Goal: Task Accomplishment & Management: Manage account settings

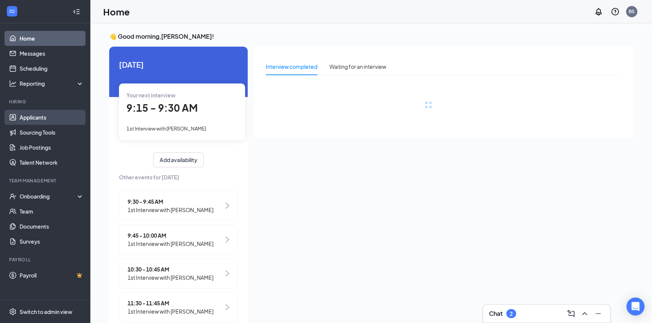
click at [33, 117] on link "Applicants" at bounding box center [52, 117] width 64 height 15
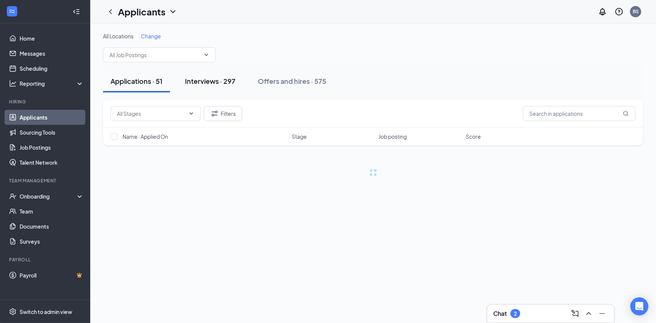
click at [216, 82] on div "Interviews · 297" at bounding box center [210, 80] width 50 height 9
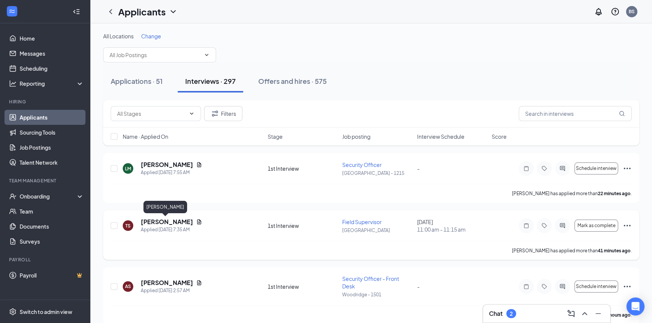
click at [170, 222] on h5 "[PERSON_NAME]" at bounding box center [167, 222] width 52 height 8
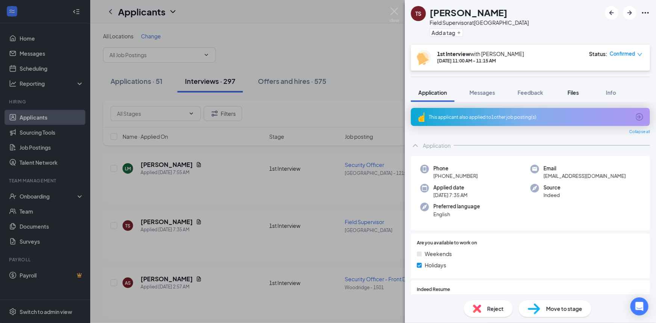
click at [570, 95] on span "Files" at bounding box center [573, 92] width 11 height 7
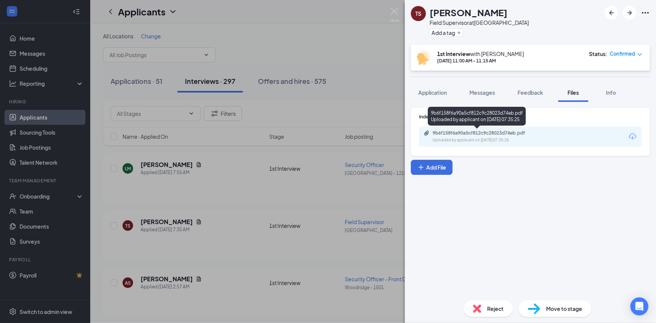
click at [512, 134] on div "9b6f158f6a90a5cf812c9c28023d74eb.pdf" at bounding box center [485, 133] width 105 height 6
click at [638, 54] on icon "down" at bounding box center [640, 54] width 5 height 5
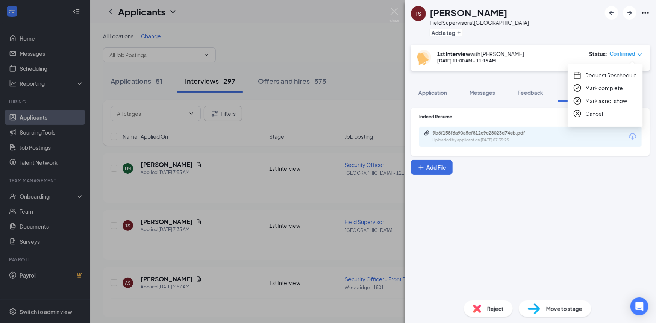
click at [622, 77] on span "Request Reschedule" at bounding box center [612, 75] width 52 height 8
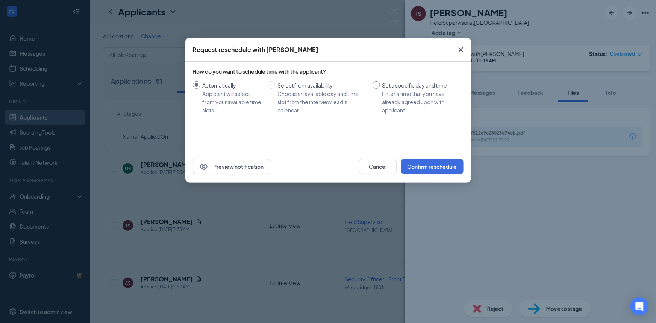
click at [378, 86] on input "Set a specific day and time Enter a time that you have already agreed upon with…" at bounding box center [377, 85] width 8 height 8
radio input "true"
radio input "false"
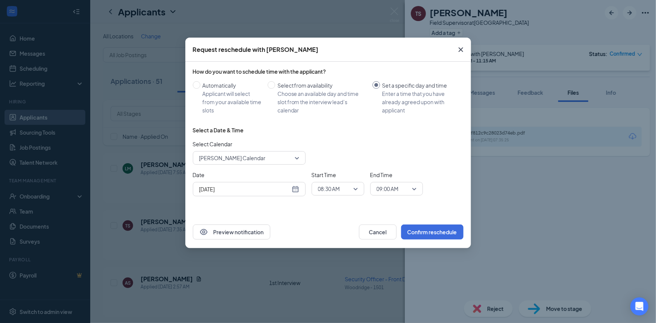
click at [297, 191] on div "[DATE]" at bounding box center [249, 189] width 100 height 8
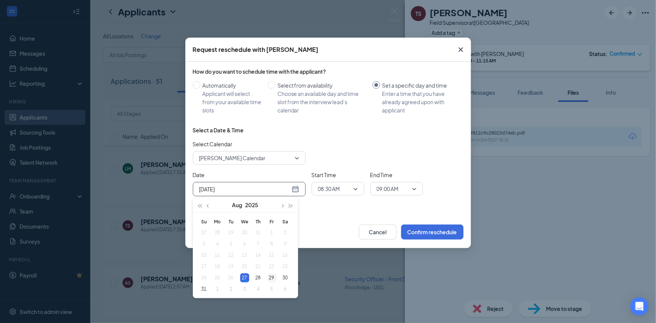
type input "[DATE]"
click at [269, 276] on div "29" at bounding box center [271, 277] width 9 height 9
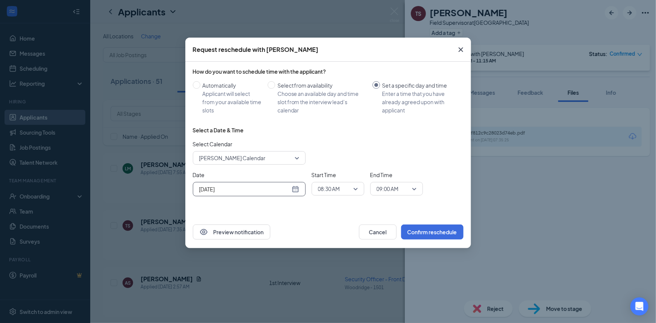
click at [336, 192] on span "08:30 AM" at bounding box center [329, 188] width 22 height 11
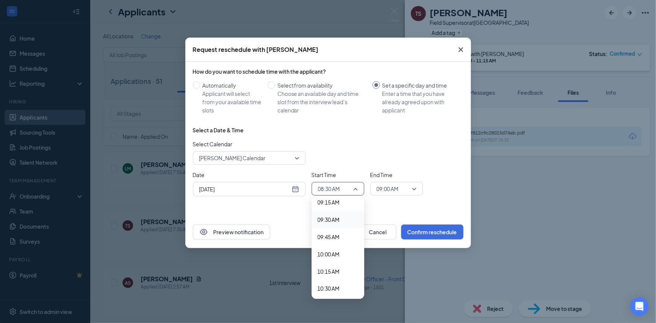
scroll to position [715, 0]
click at [340, 256] on span "11:00 AM" at bounding box center [329, 255] width 22 height 8
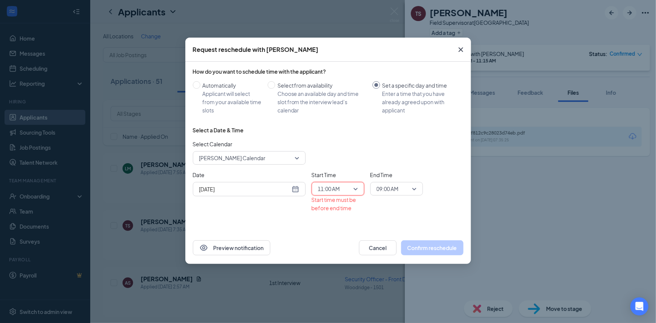
click at [392, 190] on span "09:00 AM" at bounding box center [388, 188] width 22 height 11
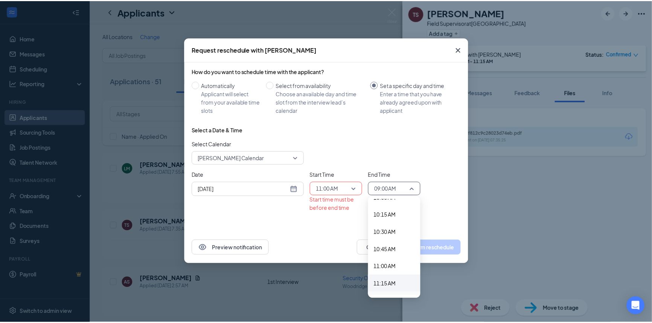
scroll to position [715, 0]
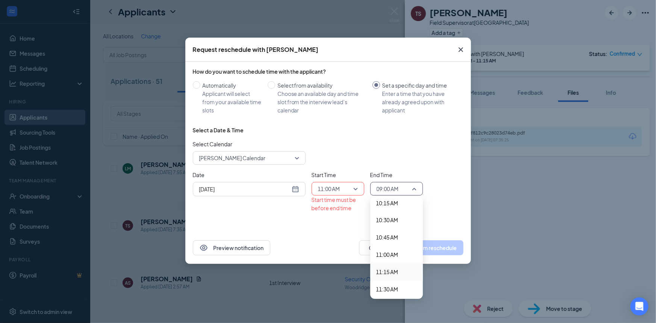
click at [397, 269] on span "11:15 AM" at bounding box center [388, 272] width 22 height 8
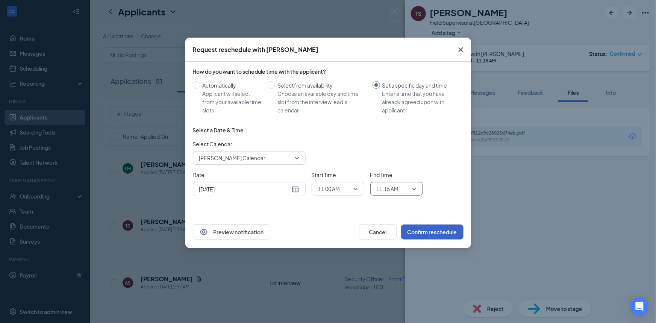
click at [441, 231] on button "Confirm reschedule" at bounding box center [432, 232] width 62 height 15
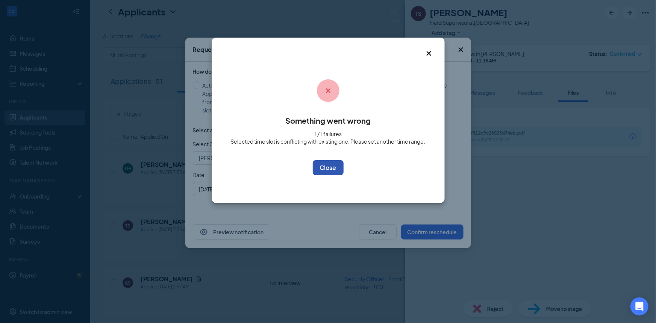
click at [334, 169] on button "OK" at bounding box center [328, 167] width 31 height 15
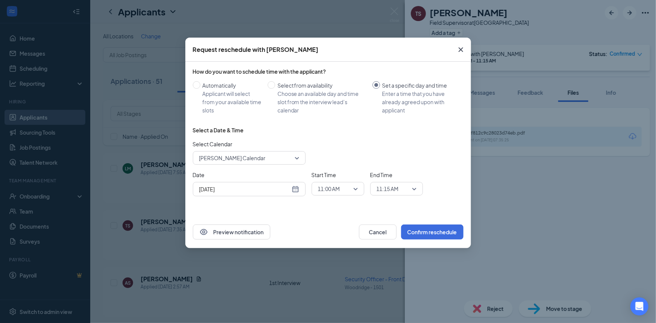
drag, startPoint x: 461, startPoint y: 49, endPoint x: 410, endPoint y: 20, distance: 59.0
click at [461, 49] on icon "Cross" at bounding box center [461, 49] width 5 height 5
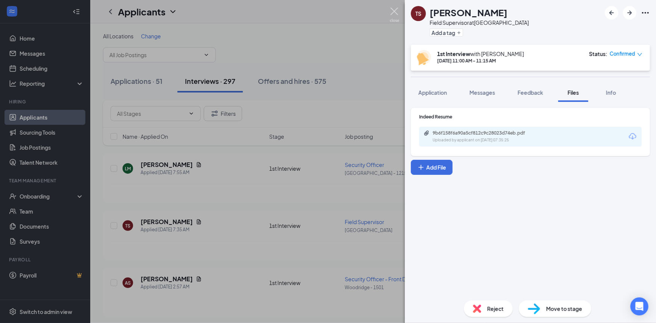
click at [396, 11] on img at bounding box center [394, 15] width 9 height 15
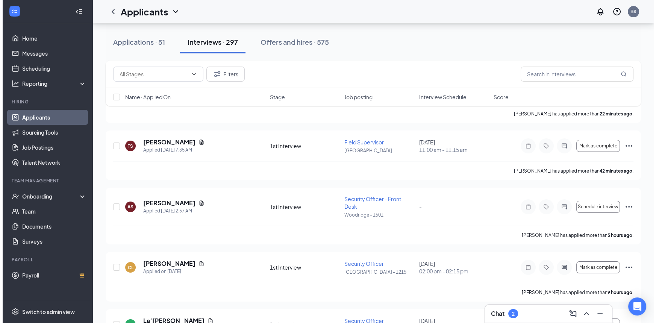
scroll to position [102, 0]
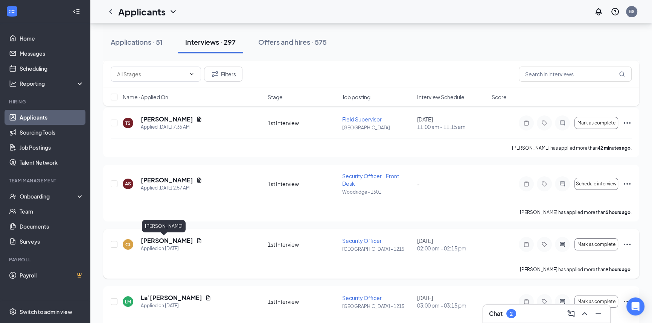
click at [158, 237] on h5 "[PERSON_NAME]" at bounding box center [167, 241] width 52 height 8
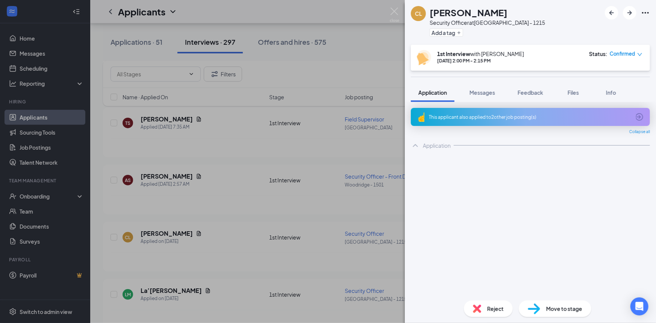
click at [396, 12] on img at bounding box center [394, 15] width 9 height 15
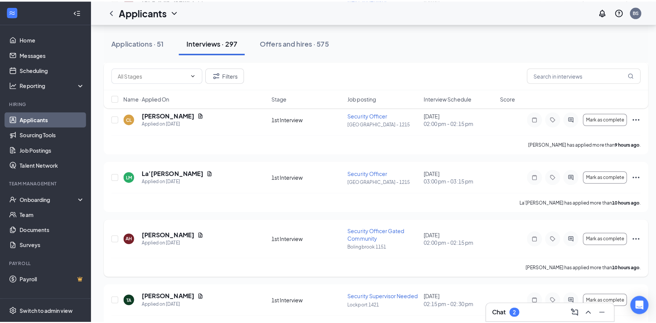
scroll to position [239, 0]
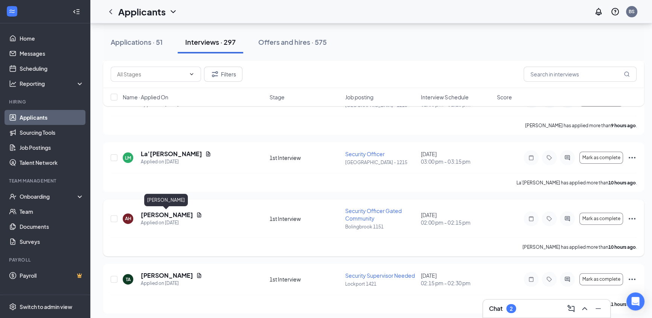
click at [159, 212] on h5 "[PERSON_NAME]" at bounding box center [167, 215] width 52 height 8
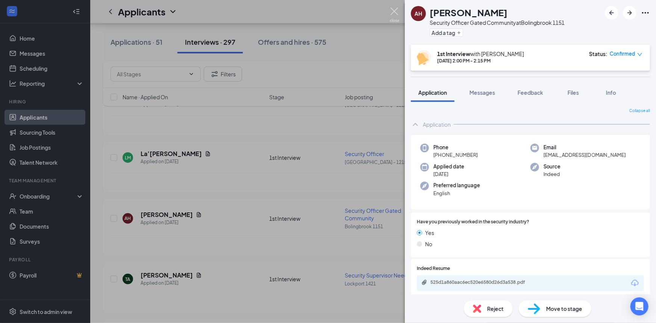
click at [395, 15] on img at bounding box center [394, 15] width 9 height 15
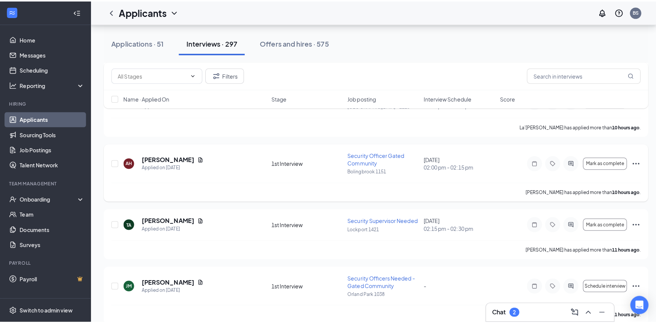
scroll to position [342, 0]
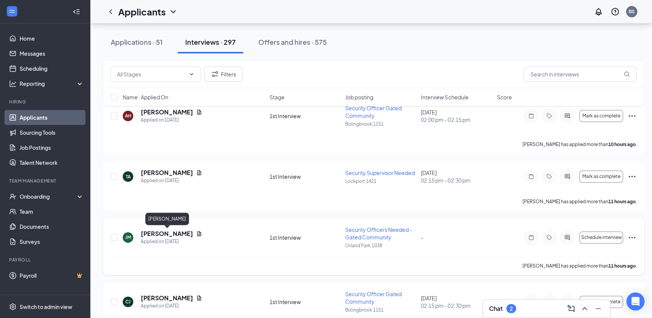
click at [175, 231] on h5 "[PERSON_NAME]" at bounding box center [167, 233] width 52 height 8
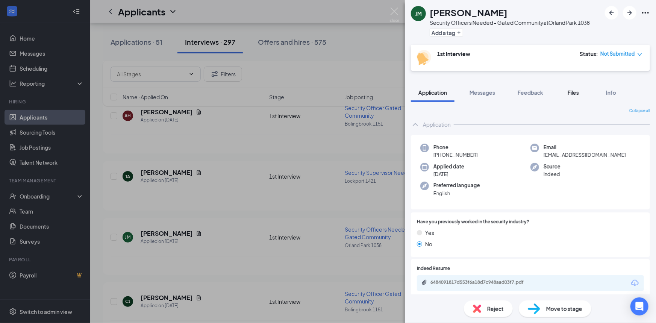
click at [575, 90] on span "Files" at bounding box center [573, 92] width 11 height 7
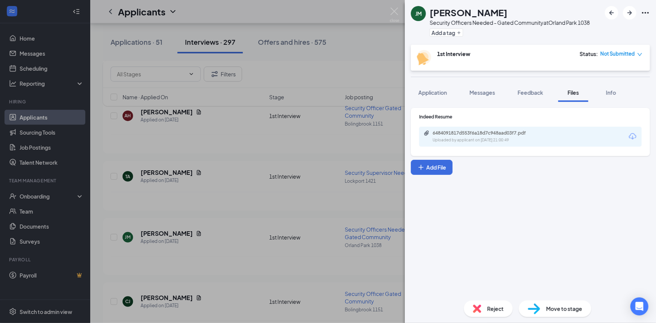
click at [482, 132] on div "6484091817d553f6a18d7c948aad03f7.pdf" at bounding box center [485, 133] width 105 height 6
click at [392, 11] on img at bounding box center [394, 15] width 9 height 15
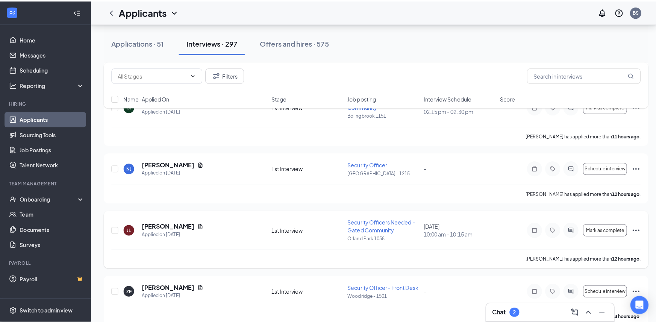
scroll to position [547, 0]
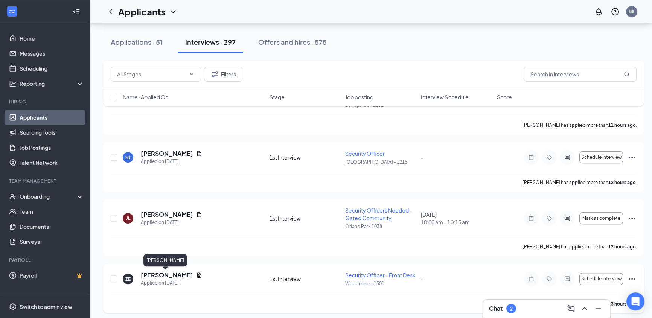
click at [171, 275] on h5 "[PERSON_NAME]" at bounding box center [167, 275] width 52 height 8
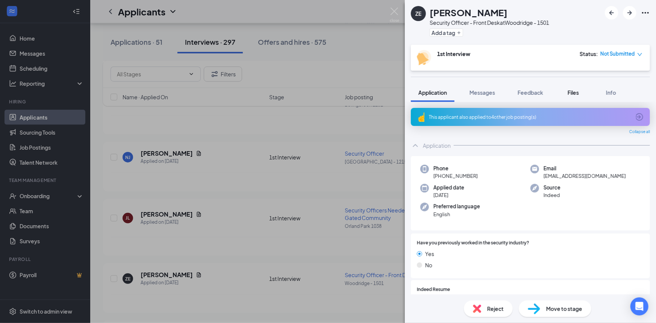
click at [573, 94] on span "Files" at bounding box center [573, 92] width 11 height 7
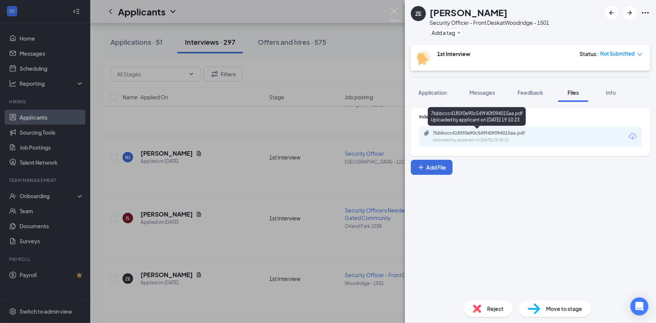
click at [477, 138] on div "Uploaded by applicant on Aug 26, 2025 at 19:10:23" at bounding box center [489, 140] width 113 height 6
click at [496, 138] on div "Uploaded by applicant on Aug 26, 2025 at 19:10:23" at bounding box center [489, 140] width 113 height 6
click at [393, 12] on img at bounding box center [394, 15] width 9 height 15
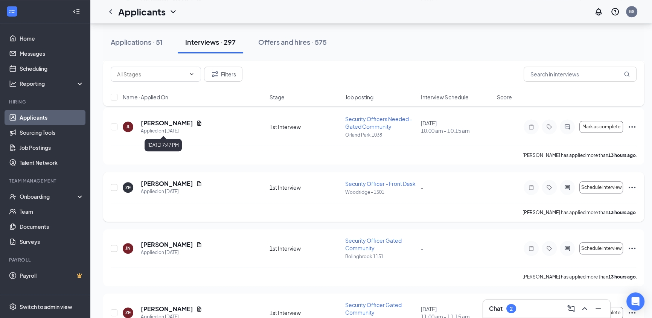
scroll to position [650, 0]
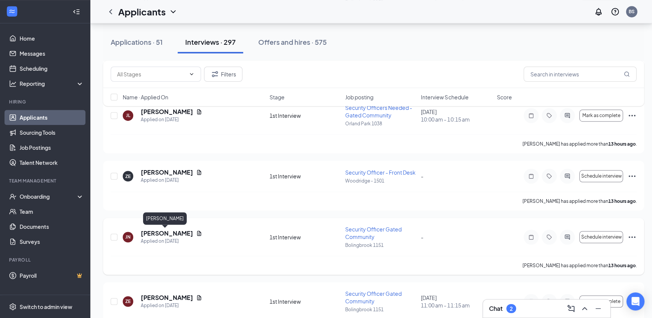
click at [167, 229] on h5 "[PERSON_NAME]" at bounding box center [167, 233] width 52 height 8
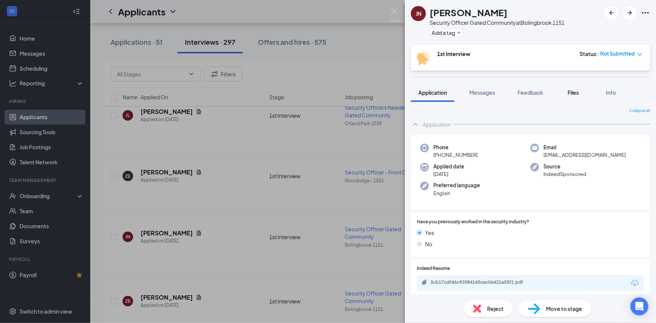
click at [574, 91] on span "Files" at bounding box center [573, 92] width 11 height 7
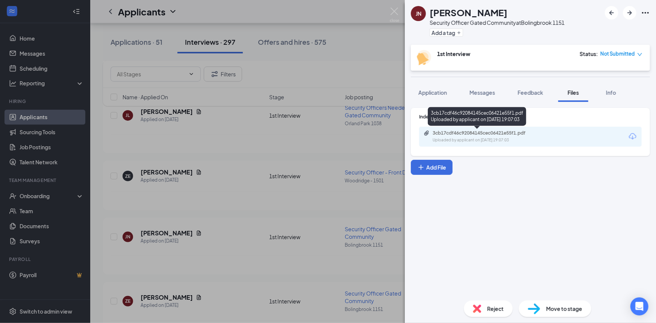
drag, startPoint x: 485, startPoint y: 129, endPoint x: 483, endPoint y: 133, distance: 4.2
click at [483, 133] on div "3cb17cdf46c92084145cec06421e55f1.pdf" at bounding box center [485, 133] width 105 height 6
click at [400, 12] on div "JN Jared Newton Security Officer Gated Community at Bolingbrook 1151 Add a tag …" at bounding box center [328, 161] width 656 height 323
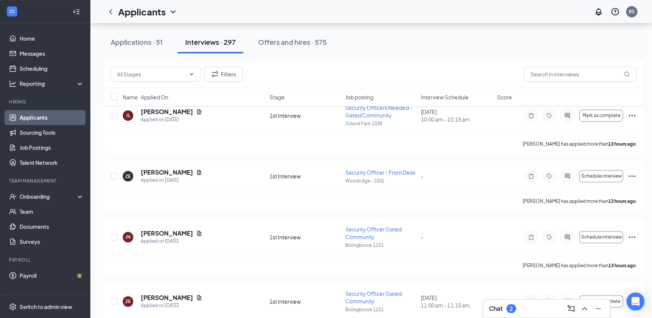
click at [537, 305] on div "Chat 2" at bounding box center [546, 308] width 115 height 12
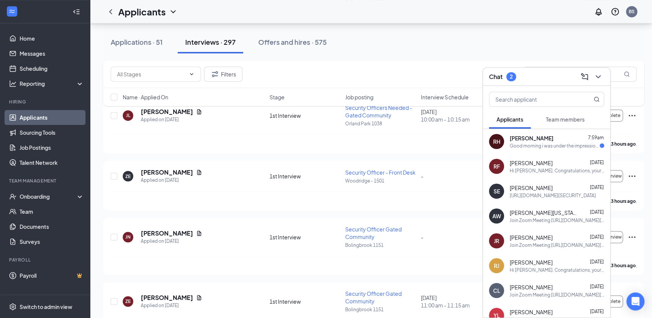
click at [557, 122] on span "Team members" at bounding box center [564, 119] width 39 height 7
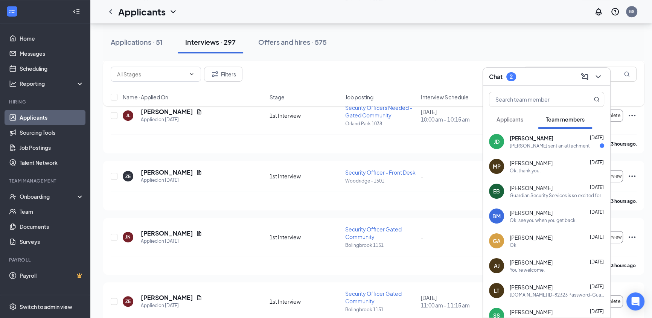
click at [512, 121] on span "Applicants" at bounding box center [509, 119] width 27 height 7
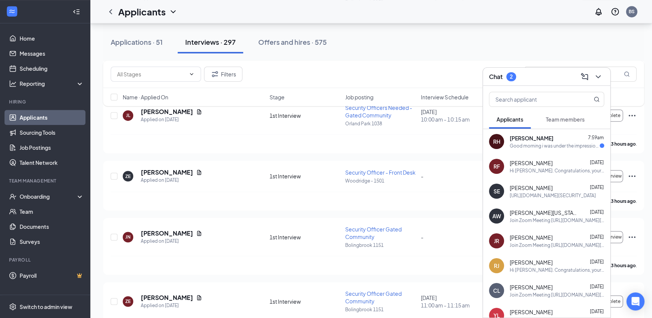
click at [597, 77] on icon "ChevronDown" at bounding box center [597, 76] width 5 height 3
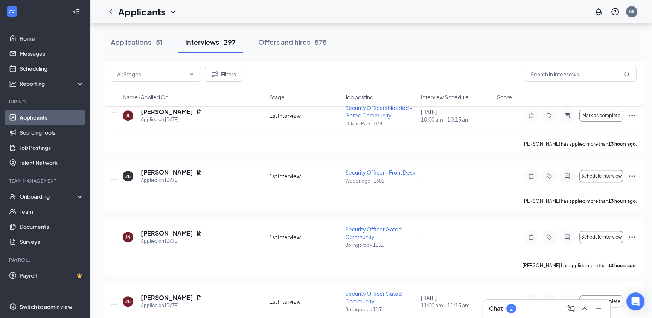
click at [512, 306] on div "2" at bounding box center [510, 308] width 3 height 6
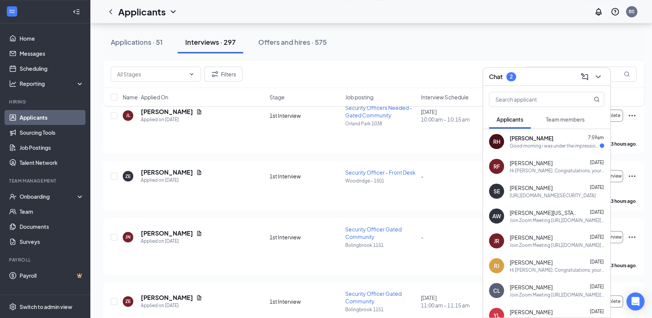
click at [557, 191] on div "Shawn Edwards Jr. Aug 26" at bounding box center [556, 188] width 94 height 8
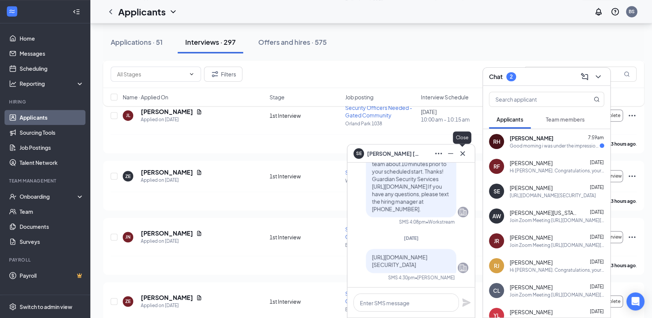
click at [457, 154] on button at bounding box center [462, 153] width 12 height 12
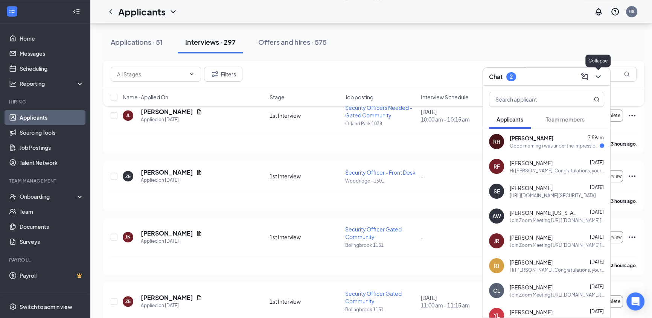
click at [596, 78] on icon "ChevronDown" at bounding box center [597, 76] width 9 height 9
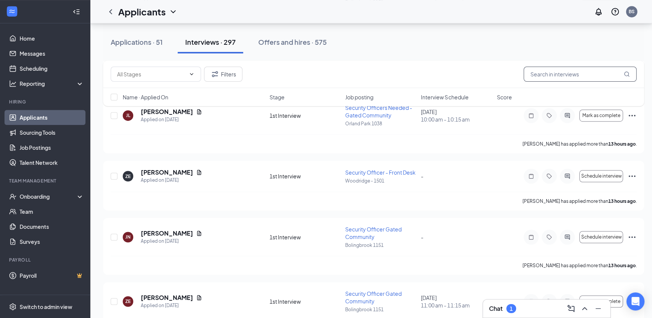
click at [559, 74] on input "text" at bounding box center [579, 74] width 113 height 15
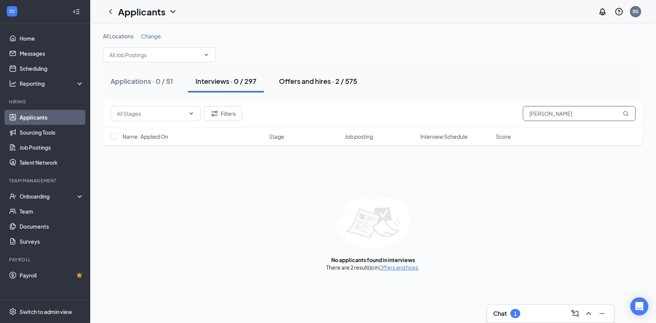
type input "cedric"
click at [323, 79] on div "Offers and hires · 2 / 575" at bounding box center [318, 80] width 78 height 9
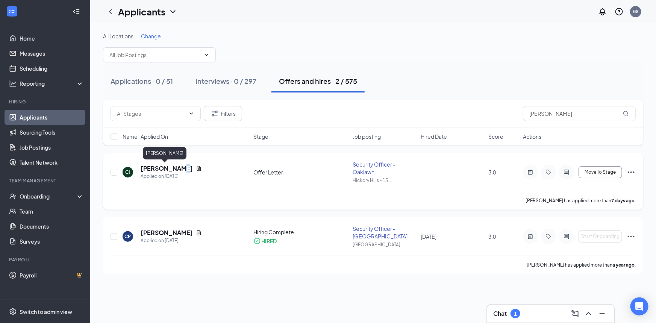
click at [175, 167] on h5 "[PERSON_NAME]" at bounding box center [167, 168] width 52 height 8
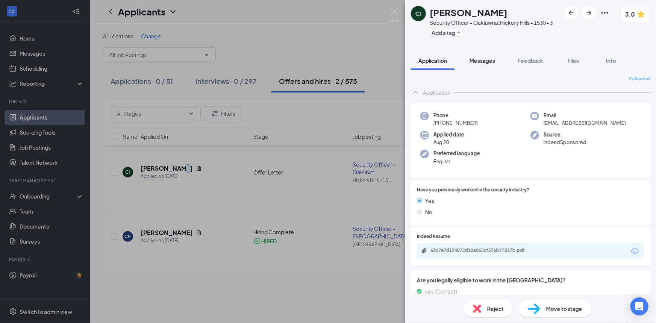
click at [488, 64] on div "Messages" at bounding box center [483, 61] width 26 height 8
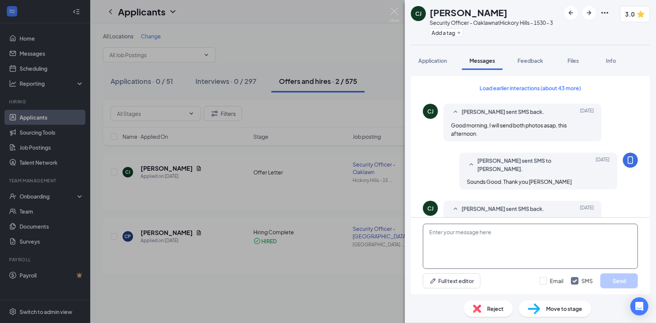
click at [491, 249] on textarea at bounding box center [530, 246] width 215 height 45
click at [514, 88] on button "Load earlier interactions (about 43 more)" at bounding box center [531, 88] width 114 height 12
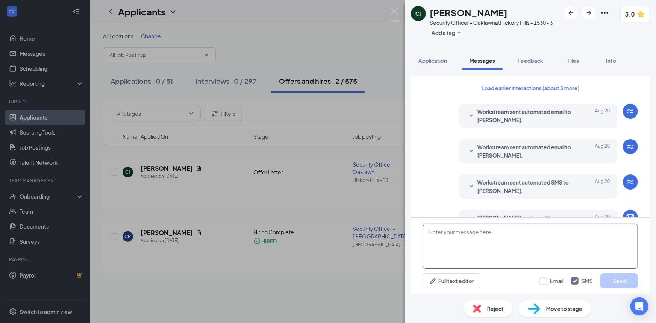
click at [483, 238] on textarea at bounding box center [530, 246] width 215 height 45
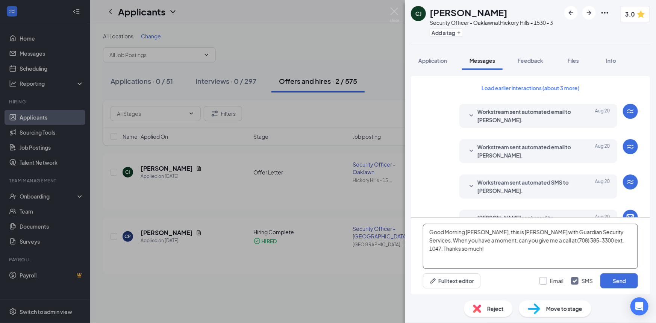
type textarea "Good Morning [PERSON_NAME], this is [PERSON_NAME] with Guardian Security Servic…"
click at [543, 280] on input "Email" at bounding box center [552, 281] width 24 height 8
checkbox input "true"
drag, startPoint x: 618, startPoint y: 281, endPoint x: 602, endPoint y: 250, distance: 34.5
click at [602, 250] on div "Good Morning Cedric, this is Blair with Guardian Security Services. When you ha…" at bounding box center [530, 256] width 239 height 77
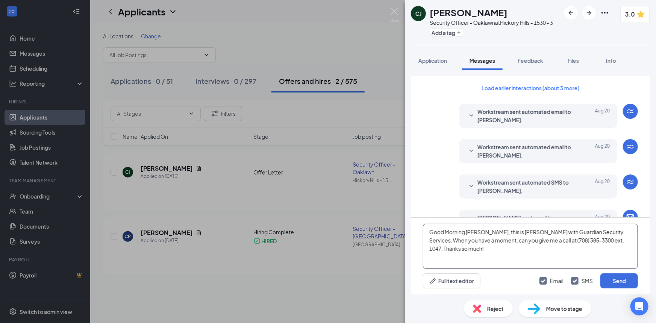
drag, startPoint x: 626, startPoint y: 242, endPoint x: 410, endPoint y: 223, distance: 216.7
click at [410, 223] on div "Load earlier interactions (about 3 more) Workstream sent automated email to Ced…" at bounding box center [530, 182] width 251 height 225
click at [617, 281] on button "Send" at bounding box center [620, 280] width 38 height 15
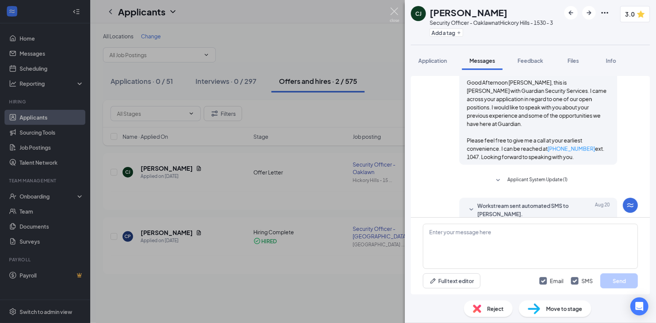
click at [393, 14] on img at bounding box center [394, 15] width 9 height 15
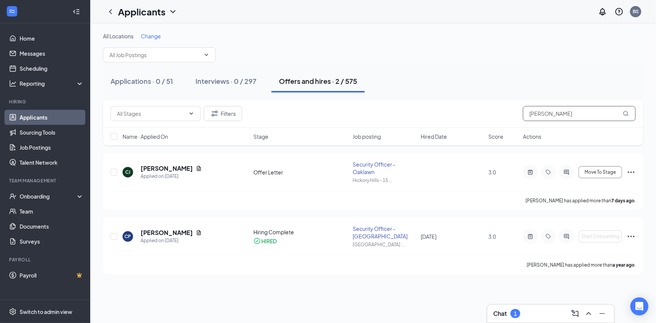
drag, startPoint x: 552, startPoint y: 114, endPoint x: 485, endPoint y: 97, distance: 68.9
click at [485, 97] on div "All Locations Change Applications · 0 / 51 Interviews · 0 / 297 Offers and hire…" at bounding box center [373, 153] width 541 height 242
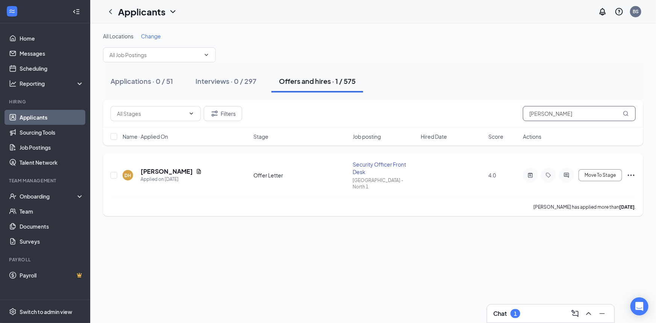
type input "dung"
click at [172, 168] on h5 "[PERSON_NAME]" at bounding box center [167, 171] width 52 height 8
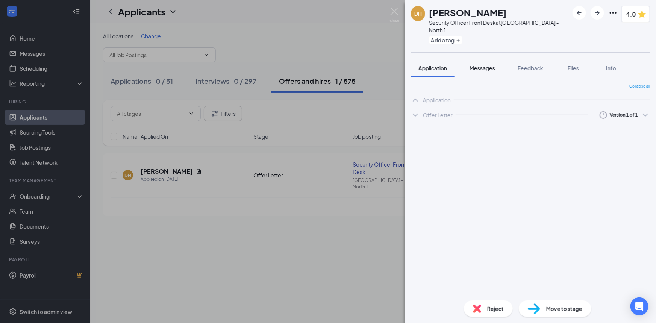
click at [485, 65] on span "Messages" at bounding box center [483, 68] width 26 height 7
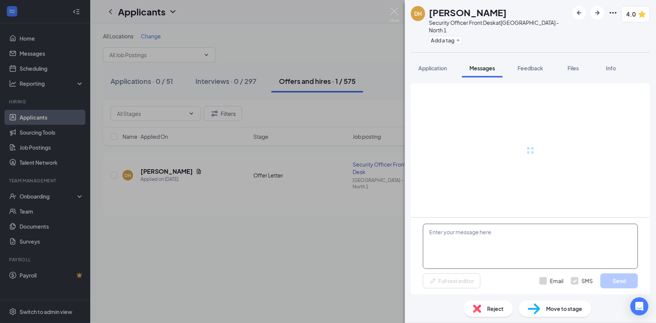
click at [499, 230] on textarea at bounding box center [530, 246] width 215 height 45
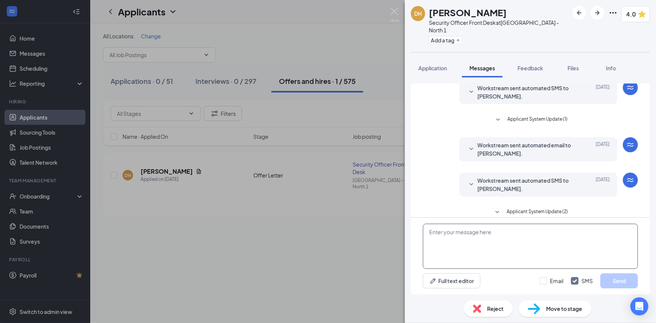
paste textarea "Good Morning [PERSON_NAME], this is [PERSON_NAME] with Guardian Security Servic…"
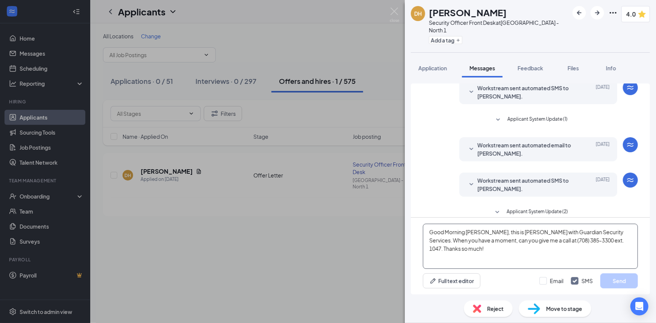
scroll to position [89, 0]
click at [475, 232] on textarea "Good Morning [PERSON_NAME], this is [PERSON_NAME] with Guardian Security Servic…" at bounding box center [530, 246] width 215 height 45
type textarea "Good Morning [PERSON_NAME], this is [PERSON_NAME] with Guardian Security Servic…"
click at [548, 282] on input "Email" at bounding box center [552, 281] width 24 height 8
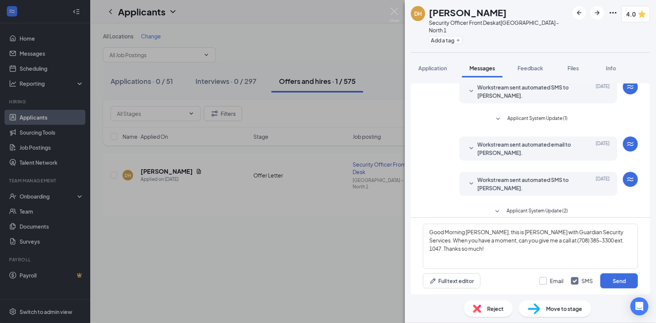
checkbox input "true"
click at [611, 285] on button "Send" at bounding box center [620, 280] width 38 height 15
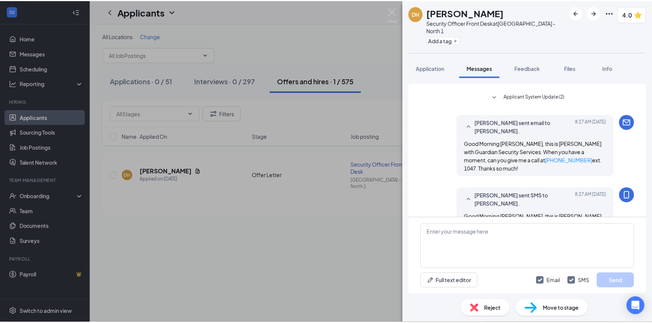
scroll to position [211, 0]
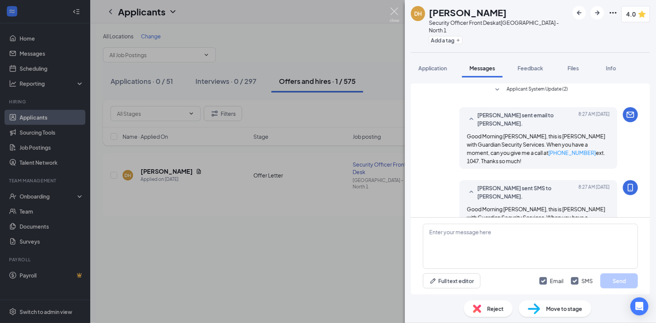
click at [395, 10] on img at bounding box center [394, 15] width 9 height 15
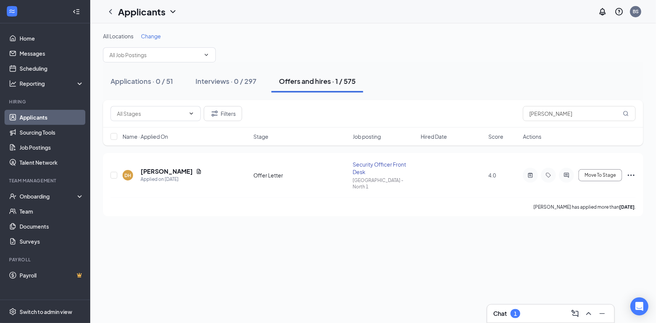
click at [535, 312] on div "Chat 1" at bounding box center [551, 314] width 115 height 12
drag, startPoint x: 578, startPoint y: 115, endPoint x: 506, endPoint y: 115, distance: 72.2
click at [506, 115] on div "Filters dung" at bounding box center [374, 113] width 526 height 15
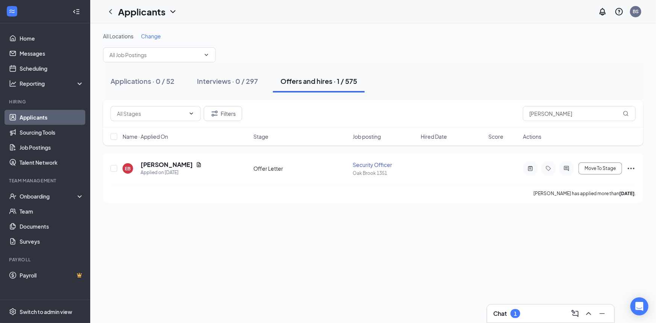
click at [517, 315] on div "1" at bounding box center [515, 314] width 3 height 6
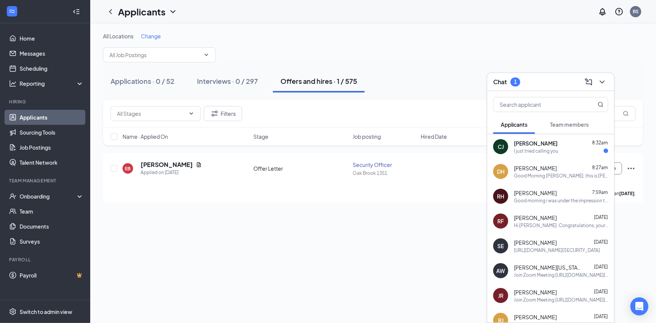
click at [545, 155] on div "CJ Cedric Jenkins 8:32am I just tried calling you" at bounding box center [551, 146] width 127 height 25
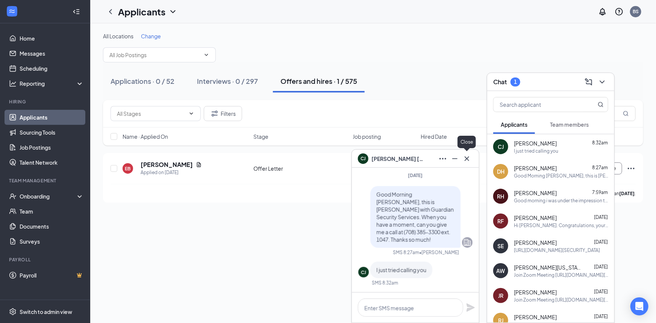
click at [466, 158] on icon "Cross" at bounding box center [467, 158] width 9 height 9
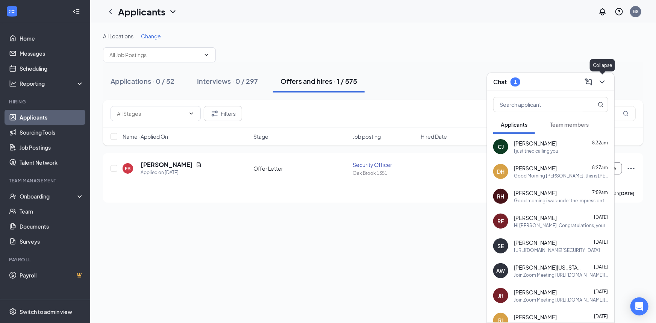
click at [607, 83] on button at bounding box center [603, 82] width 12 height 12
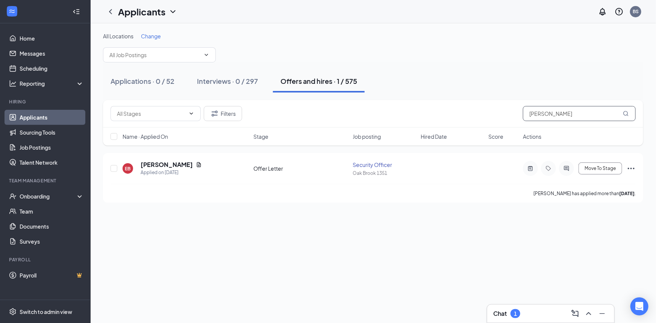
drag, startPoint x: 578, startPoint y: 115, endPoint x: 409, endPoint y: 107, distance: 169.1
click at [411, 107] on div "Filters eric b" at bounding box center [374, 113] width 526 height 15
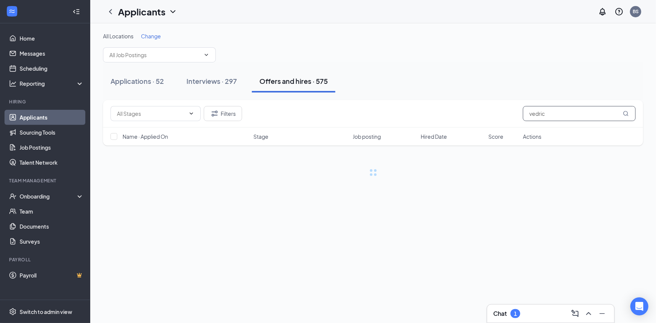
drag, startPoint x: 478, startPoint y: 106, endPoint x: 471, endPoint y: 106, distance: 7.9
click at [471, 106] on div "Filters vedric" at bounding box center [374, 113] width 526 height 15
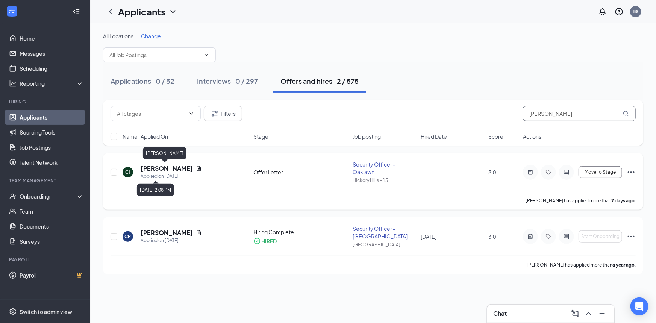
type input "cedric"
click at [169, 167] on h5 "[PERSON_NAME]" at bounding box center [167, 168] width 52 height 8
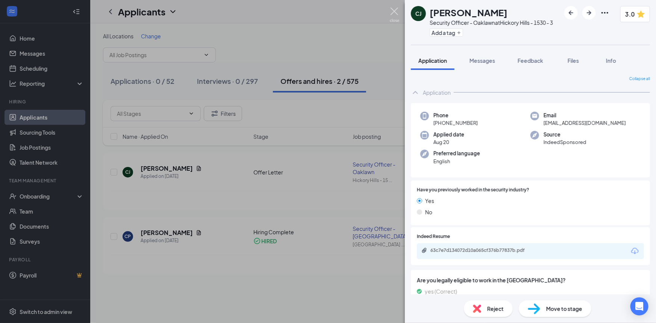
click at [395, 11] on img at bounding box center [394, 15] width 9 height 15
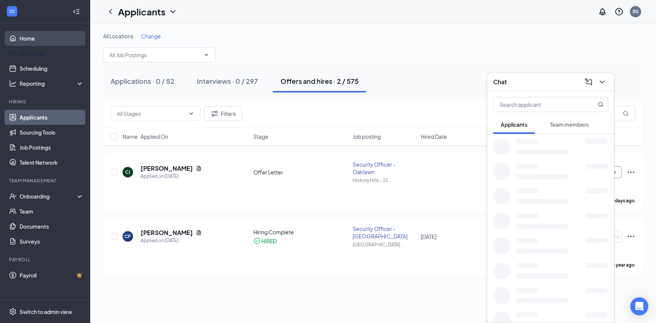
click at [45, 43] on link "Home" at bounding box center [52, 38] width 64 height 15
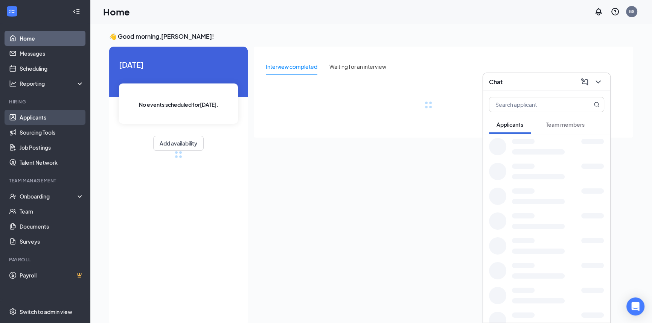
click at [46, 117] on link "Applicants" at bounding box center [52, 117] width 64 height 15
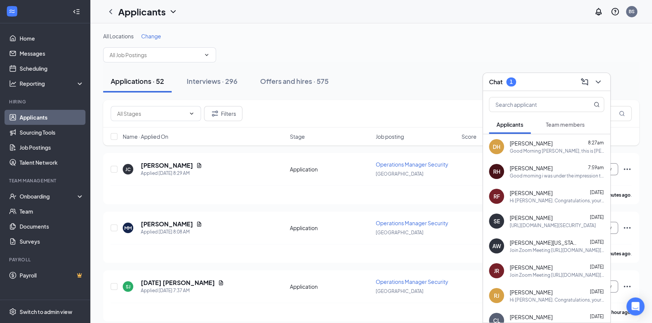
click at [561, 126] on span "Team members" at bounding box center [564, 124] width 39 height 7
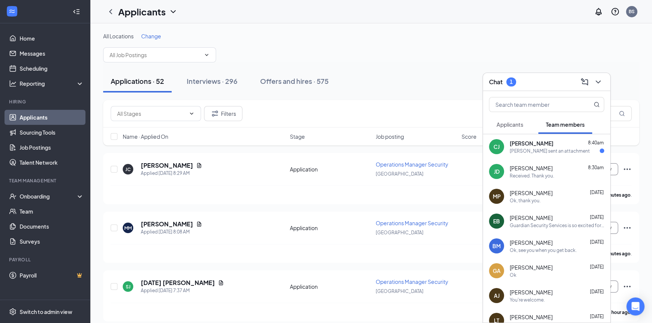
click at [549, 145] on div "Cedric Jenkins 8:40am" at bounding box center [556, 144] width 94 height 8
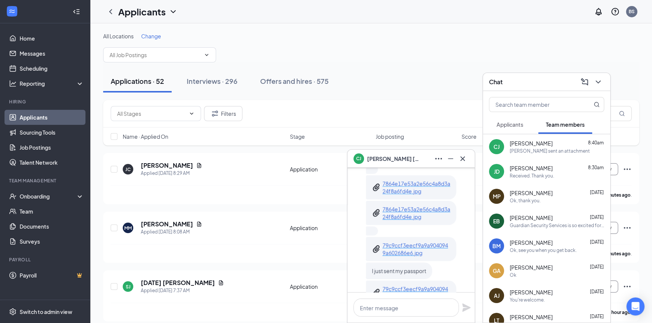
scroll to position [-68, 0]
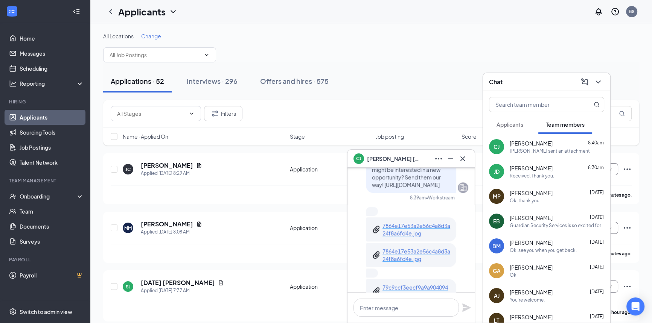
click at [407, 229] on p "7864e17e53a2e56c4a8d3a24f8a6fd4e.jpg" at bounding box center [416, 229] width 68 height 15
click at [397, 258] on p "7864e17e53a2e56c4a8d3a24f8a6fd4e.jpg" at bounding box center [416, 255] width 68 height 15
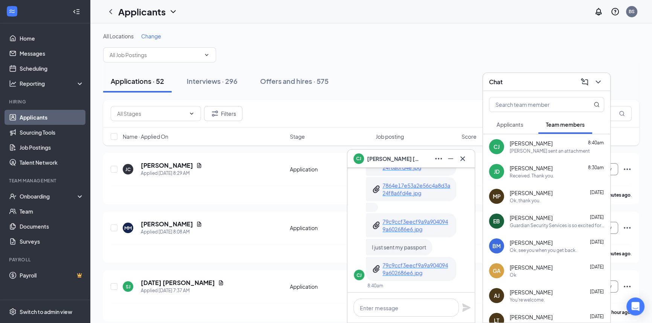
scroll to position [0, 0]
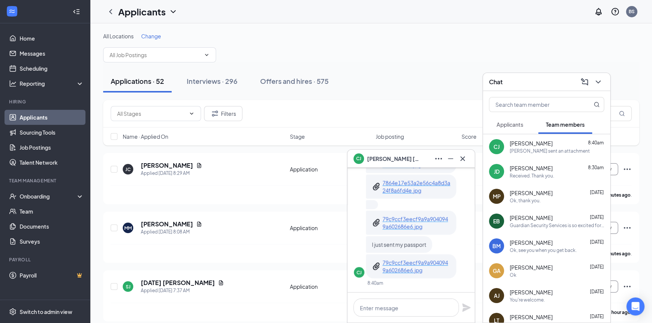
click at [397, 217] on p "79c9ccf3eecf9a9a9040949a602686e6.jpg" at bounding box center [416, 222] width 68 height 15
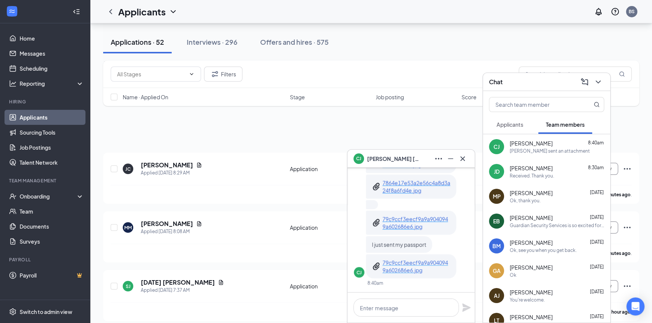
click at [392, 264] on p "79c9ccf3eecf9a9a9040949a602686e6.jpg" at bounding box center [416, 266] width 68 height 15
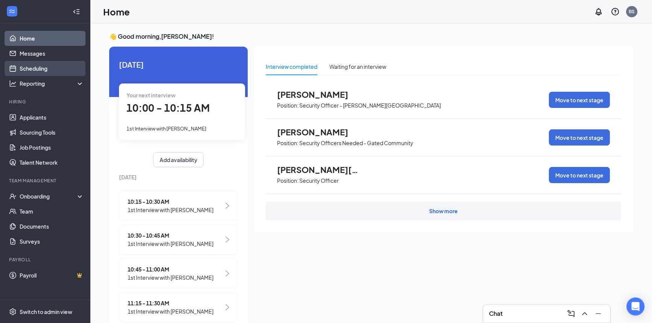
click at [32, 71] on link "Scheduling" at bounding box center [52, 68] width 64 height 15
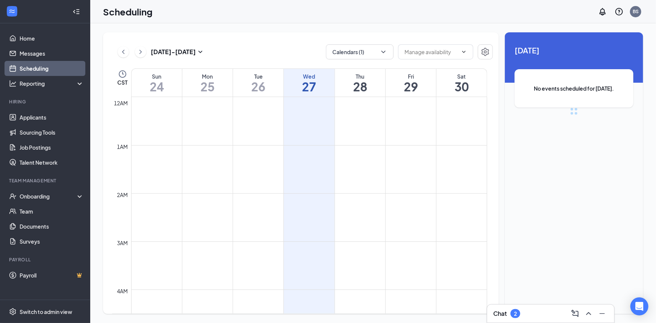
scroll to position [369, 0]
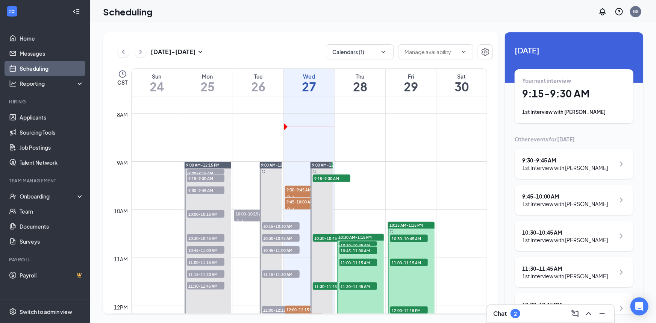
click at [432, 85] on h1 "29" at bounding box center [411, 86] width 50 height 13
click at [588, 173] on div "11:00 - 11:15 AM 1st Interview with Alexis Gonzalez" at bounding box center [574, 164] width 119 height 30
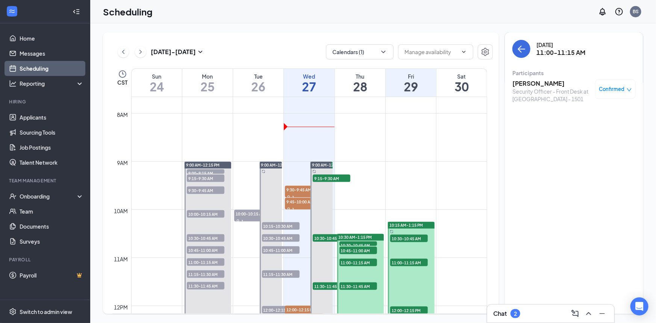
click at [533, 82] on h3 "Alexis Gonzalez" at bounding box center [552, 83] width 79 height 8
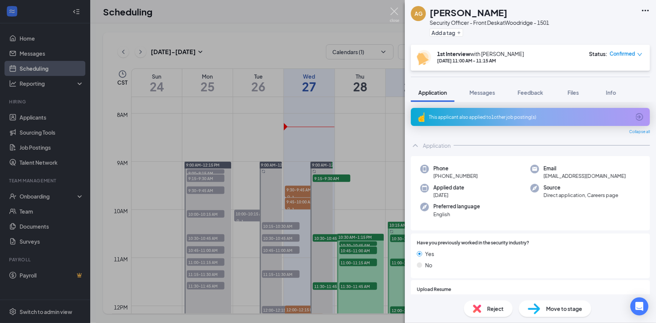
drag, startPoint x: 395, startPoint y: 13, endPoint x: 1, endPoint y: 87, distance: 400.6
click at [395, 13] on img at bounding box center [394, 15] width 9 height 15
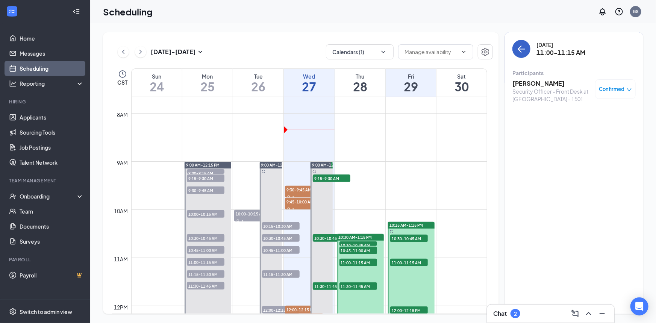
click at [520, 53] on icon "ArrowLeft" at bounding box center [521, 48] width 9 height 9
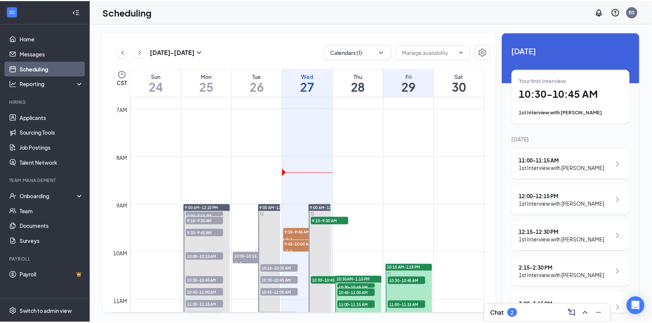
scroll to position [301, 0]
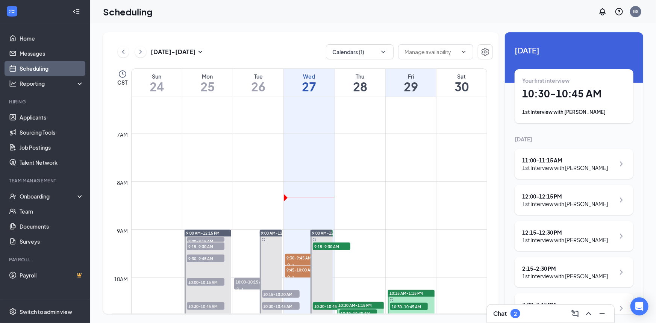
click at [298, 91] on h1 "27" at bounding box center [309, 86] width 50 height 13
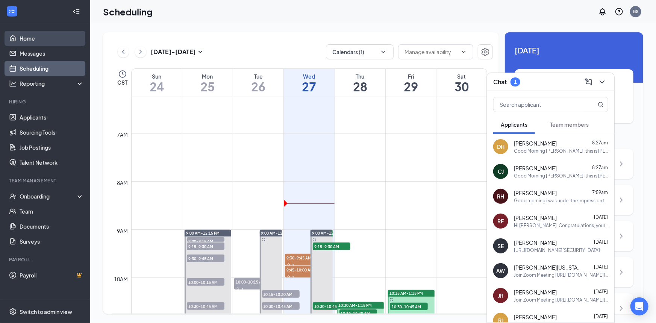
click at [43, 39] on link "Home" at bounding box center [52, 38] width 64 height 15
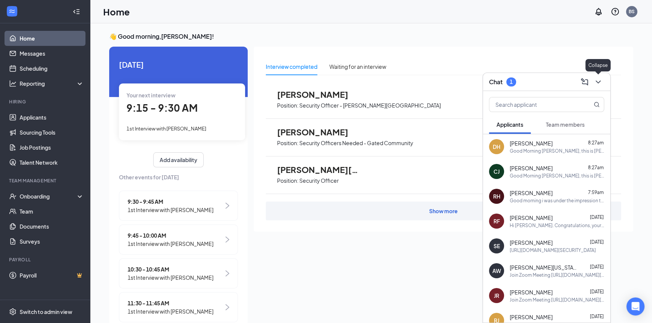
click at [597, 78] on icon "ChevronDown" at bounding box center [597, 81] width 9 height 9
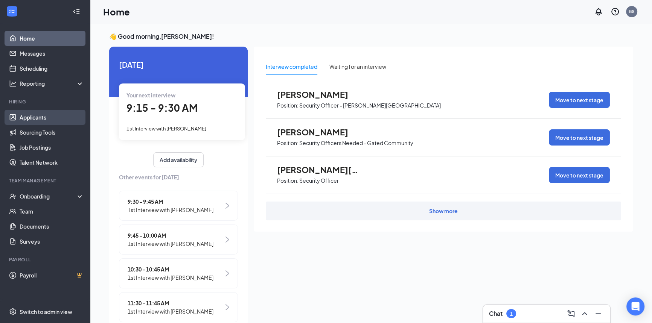
click at [36, 121] on link "Applicants" at bounding box center [52, 117] width 64 height 15
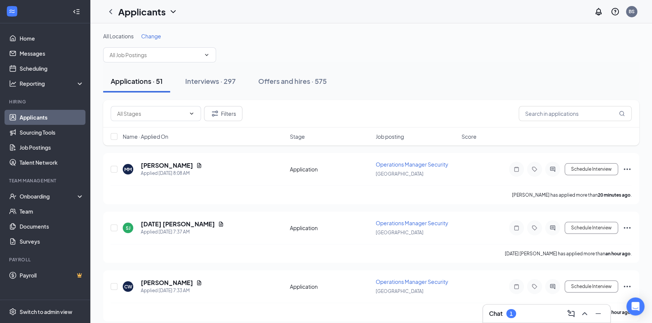
click at [214, 85] on div "Interviews · 297" at bounding box center [210, 80] width 50 height 9
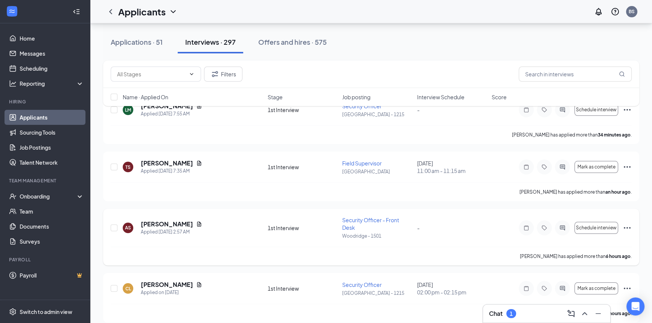
scroll to position [68, 0]
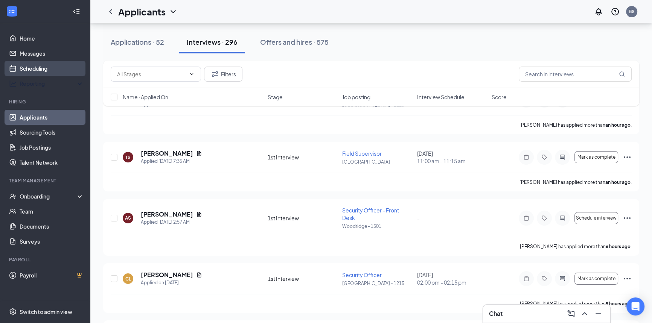
click at [43, 68] on link "Scheduling" at bounding box center [52, 68] width 64 height 15
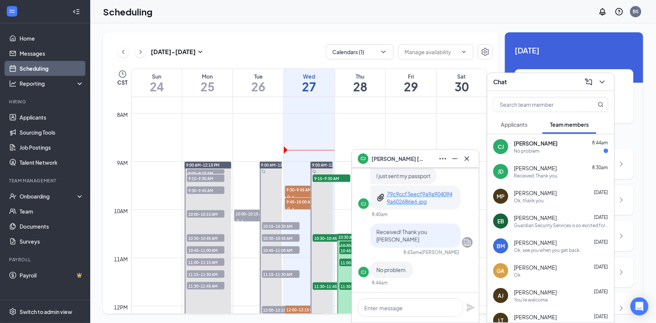
drag, startPoint x: 523, startPoint y: 146, endPoint x: 516, endPoint y: 148, distance: 7.3
click at [523, 146] on span "[PERSON_NAME]" at bounding box center [536, 144] width 44 height 8
click at [468, 160] on icon "Cross" at bounding box center [467, 158] width 9 height 9
click at [526, 123] on span "Applicants" at bounding box center [514, 124] width 27 height 7
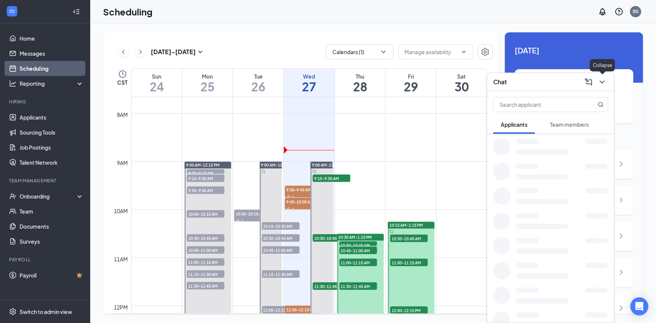
click at [605, 81] on icon "ChevronDown" at bounding box center [602, 81] width 9 height 9
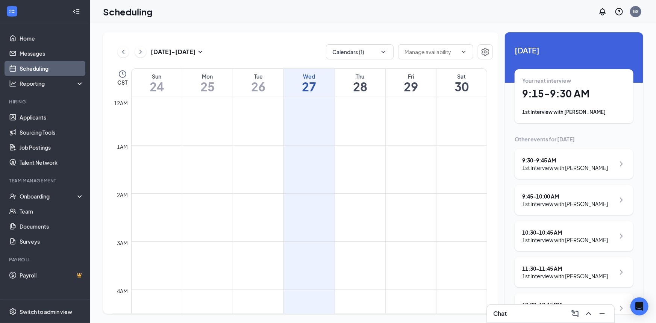
drag, startPoint x: 642, startPoint y: 0, endPoint x: 508, endPoint y: 24, distance: 135.8
click at [508, 24] on div "Aug 24 - Aug 30 Calendars (1) CST Sun 24 Mon 25 Tue 26 Wed 27 Thu 28 Fri 29 Sat…" at bounding box center [373, 173] width 566 height 300
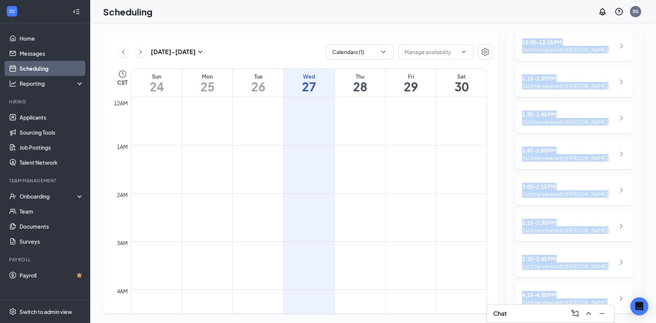
scroll to position [282, 0]
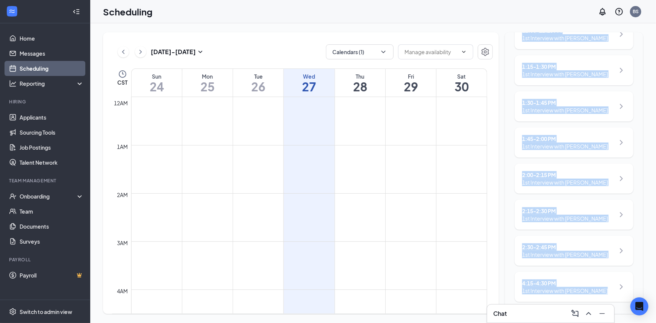
drag, startPoint x: 511, startPoint y: 30, endPoint x: 620, endPoint y: 314, distance: 304.6
click at [620, 314] on div "Aug 24 - Aug 30 Calendars (1) CST Sun 24 Mon 25 Tue 26 Wed 27 Thu 28 Fri 29 Sat…" at bounding box center [373, 173] width 566 height 300
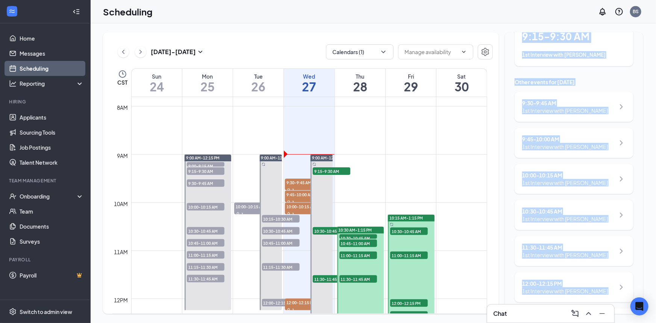
scroll to position [0, 0]
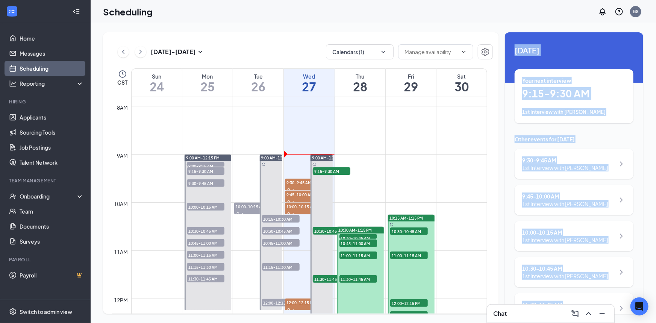
click at [633, 105] on div "Today Your next interview 9:15 - 9:30 AM 1st Interview with Janiya Bryant Other…" at bounding box center [574, 328] width 138 height 592
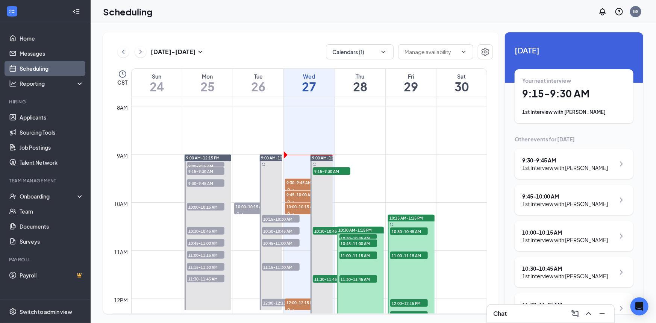
click at [572, 98] on h1 "9:15 - 9:30 AM" at bounding box center [575, 93] width 104 height 13
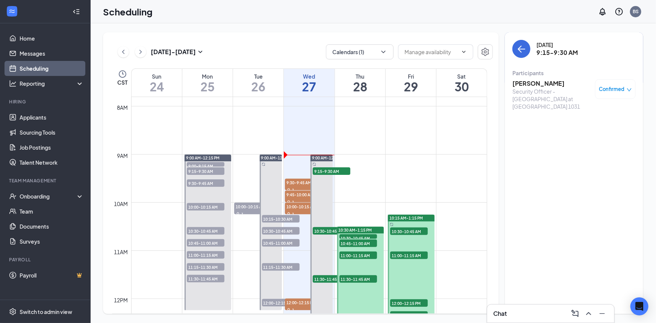
click at [544, 84] on h3 "Janiya Bryant" at bounding box center [552, 83] width 79 height 8
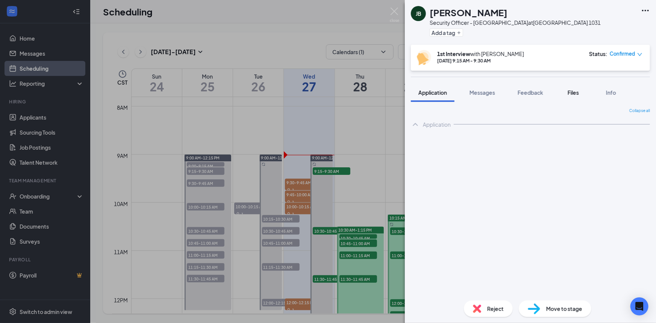
click at [578, 94] on span "Files" at bounding box center [573, 92] width 11 height 7
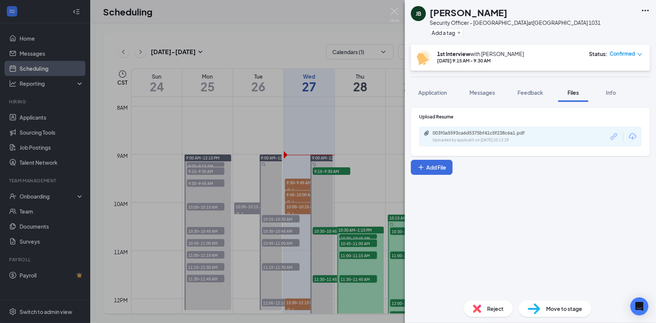
click at [527, 130] on div "003f0a5593ca6d5375bf41c5f238c6a1.pdf Uploaded by applicant on Aug 26, 2025 at 1…" at bounding box center [530, 137] width 223 height 20
click at [487, 135] on div "003f0a5593ca6d5375bf41c5f238c6a1.pdf" at bounding box center [485, 133] width 105 height 6
drag, startPoint x: 494, startPoint y: 93, endPoint x: 478, endPoint y: 160, distance: 69.4
click at [494, 93] on span "Messages" at bounding box center [483, 92] width 26 height 7
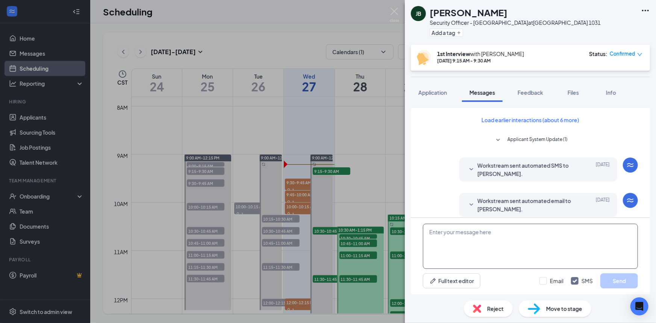
drag, startPoint x: 488, startPoint y: 237, endPoint x: 456, endPoint y: 253, distance: 35.5
click at [456, 253] on textarea at bounding box center [530, 246] width 215 height 45
paste textarea "Join Zoom Meeting https://us05web.zoom.us/j/82371484364?pwd=fbVbLS7EcvmSaug7ItP…"
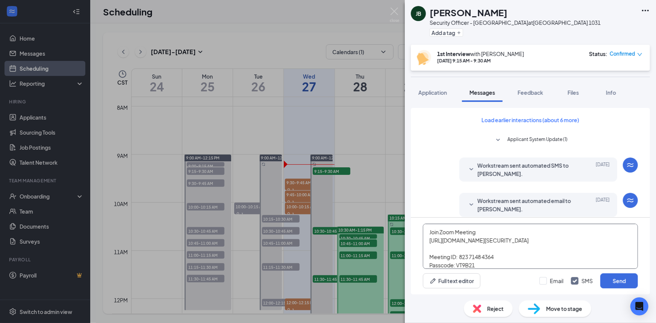
scroll to position [41, 0]
type textarea "Join Zoom Meeting https://us05web.zoom.us/j/82371484364?pwd=fbVbLS7EcvmSaug7ItP…"
click at [541, 279] on input "Email" at bounding box center [552, 281] width 24 height 8
checkbox input "true"
click at [620, 283] on button "Send" at bounding box center [620, 280] width 38 height 15
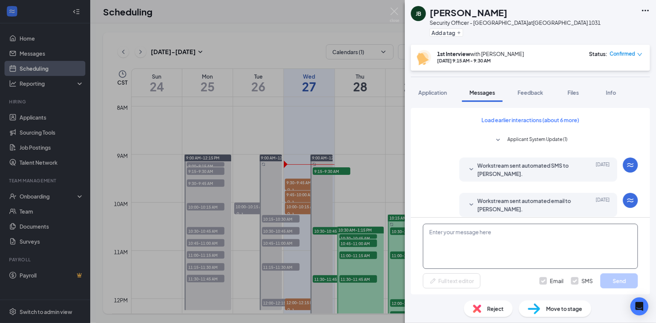
scroll to position [0, 0]
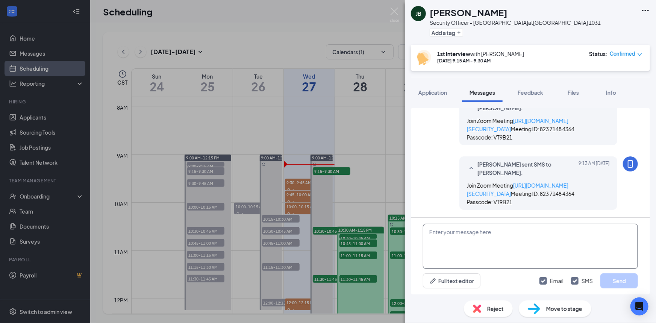
paste textarea "Join Zoom Meeting https://us05web.zoom.us/j/82371484364?pwd=fbVbLS7EcvmSaug7ItP…"
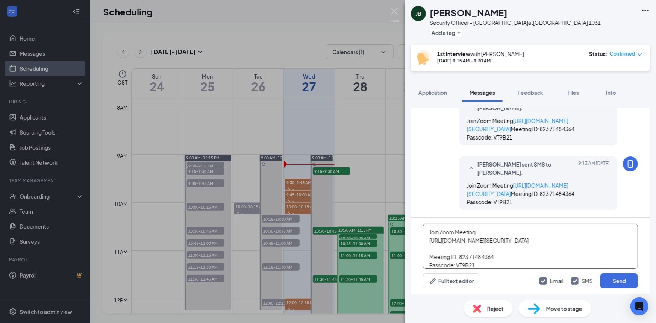
scroll to position [41, 0]
type textarea "Join Zoom Meeting https://us05web.zoom.us/j/82371484364?pwd=fbVbLS7EcvmSaug7ItP…"
click at [615, 278] on button "Send" at bounding box center [620, 280] width 38 height 15
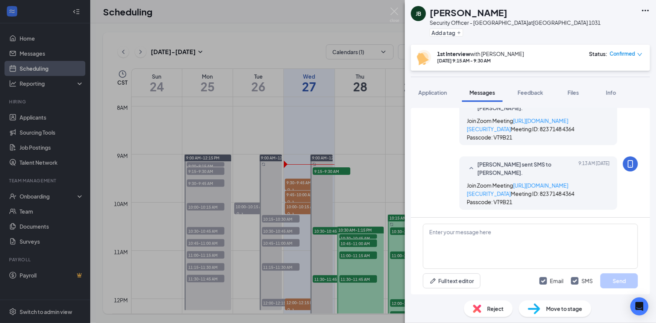
scroll to position [598, 0]
click at [395, 14] on img at bounding box center [394, 15] width 9 height 15
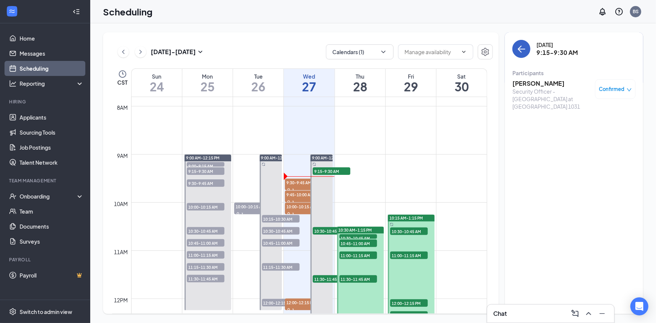
click at [524, 50] on icon "ArrowLeft" at bounding box center [521, 48] width 9 height 9
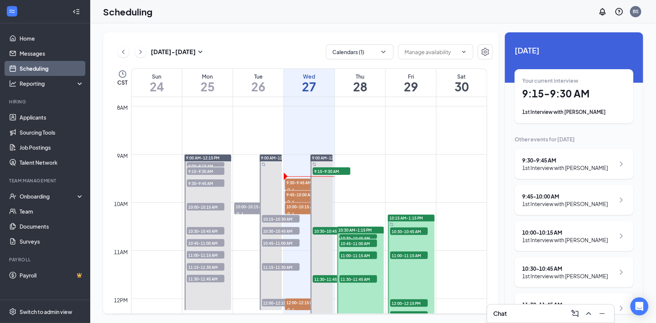
click at [574, 165] on div "1st Interview with [PERSON_NAME]" at bounding box center [566, 168] width 86 height 8
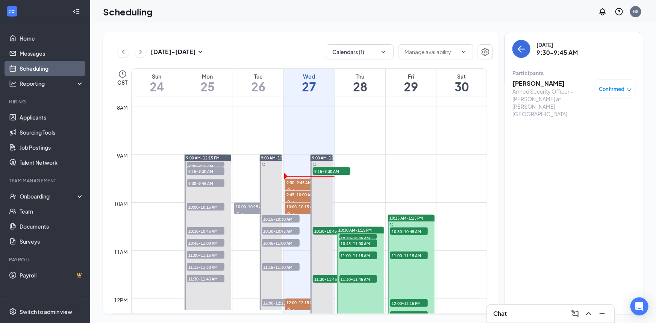
click at [530, 84] on h3 "Daniel Aguirre" at bounding box center [552, 83] width 79 height 8
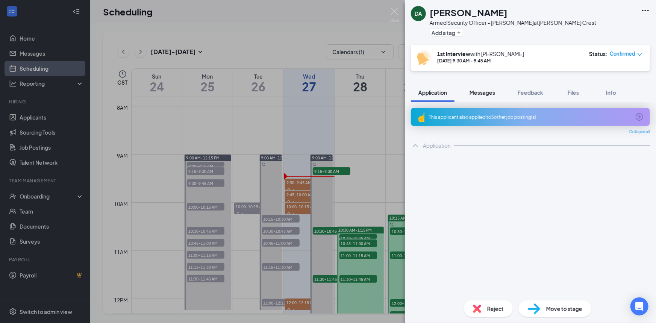
click at [490, 91] on span "Messages" at bounding box center [483, 92] width 26 height 7
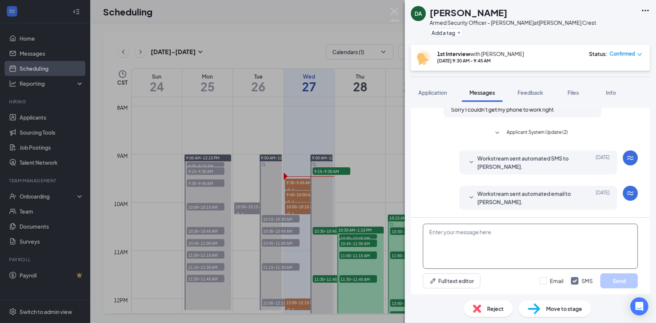
scroll to position [338, 0]
drag, startPoint x: 488, startPoint y: 242, endPoint x: 473, endPoint y: 242, distance: 14.7
click at [473, 242] on textarea at bounding box center [530, 246] width 215 height 45
paste textarea "Join Zoom Meeting https://us05web.zoom.us/j/86400812094?pwd=yHOQZxxwiEHDYham9m9…"
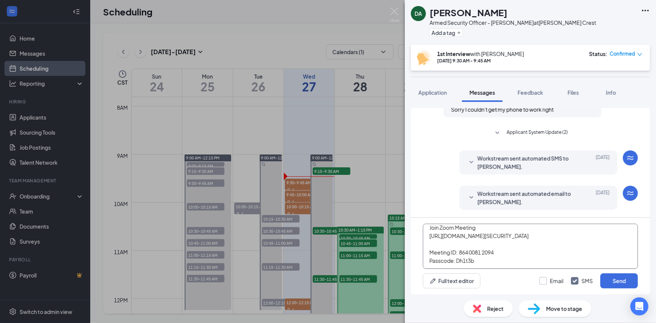
type textarea "Join Zoom Meeting https://us05web.zoom.us/j/86400812094?pwd=yHOQZxxwiEHDYham9m9…"
click at [549, 284] on input "Email" at bounding box center [552, 281] width 24 height 8
checkbox input "true"
click at [616, 281] on button "Send" at bounding box center [620, 280] width 38 height 15
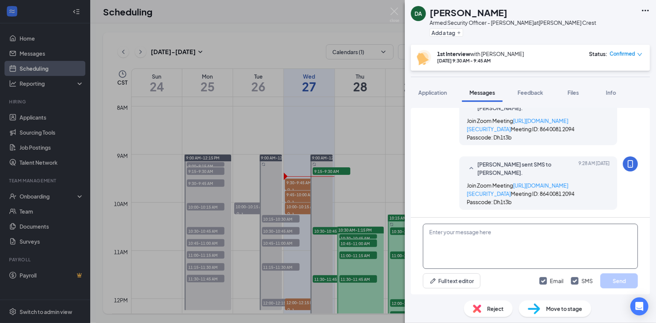
scroll to position [517, 0]
paste textarea "Join Zoom Meeting https://us05web.zoom.us/j/86400812094?pwd=yHOQZxxwiEHDYham9m9…"
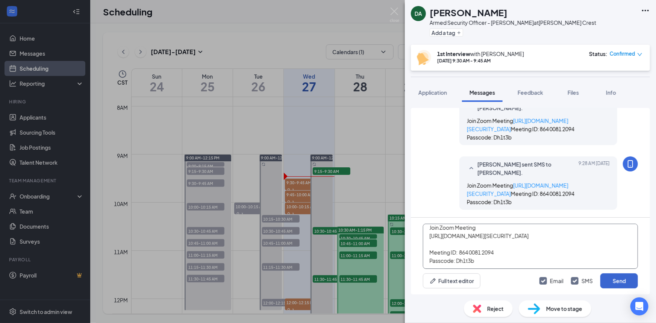
type textarea "Join Zoom Meeting https://us05web.zoom.us/j/86400812094?pwd=yHOQZxxwiEHDYham9m9…"
click at [621, 279] on button "Send" at bounding box center [620, 280] width 38 height 15
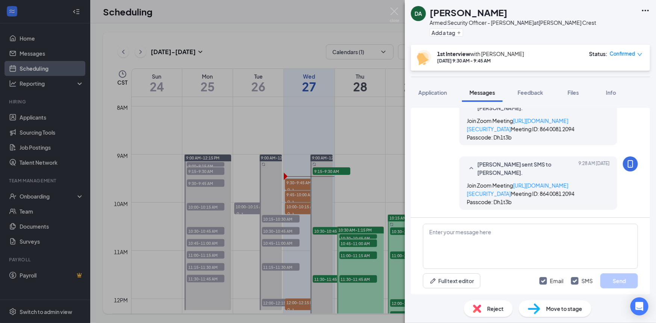
scroll to position [696, 0]
drag, startPoint x: 393, startPoint y: 12, endPoint x: 425, endPoint y: 24, distance: 33.5
click at [393, 12] on img at bounding box center [394, 15] width 9 height 15
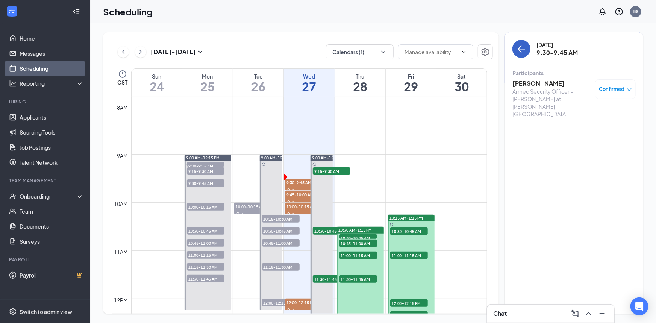
click at [522, 52] on icon "ArrowLeft" at bounding box center [521, 48] width 9 height 9
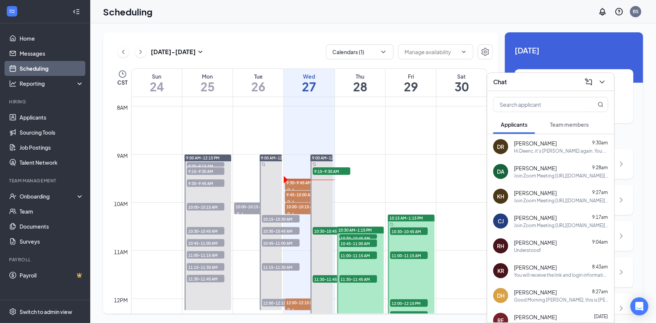
drag, startPoint x: 570, startPoint y: 150, endPoint x: 574, endPoint y: 204, distance: 53.2
click at [570, 151] on div "Hi Deeric, it's Marge again. You are confirmed for a final In Person interview …" at bounding box center [561, 151] width 94 height 6
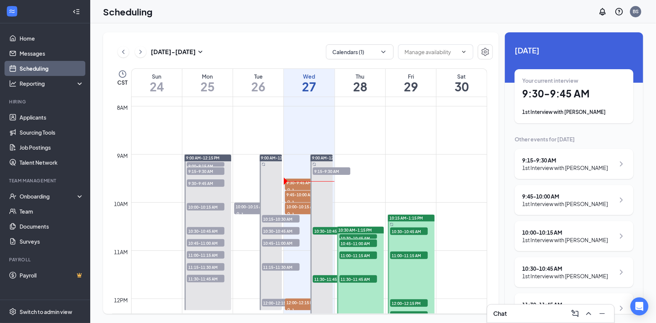
drag, startPoint x: 261, startPoint y: 79, endPoint x: 297, endPoint y: 84, distance: 36.0
click at [261, 80] on h1 "26" at bounding box center [258, 86] width 50 height 13
click at [297, 84] on h1 "27" at bounding box center [309, 86] width 50 height 13
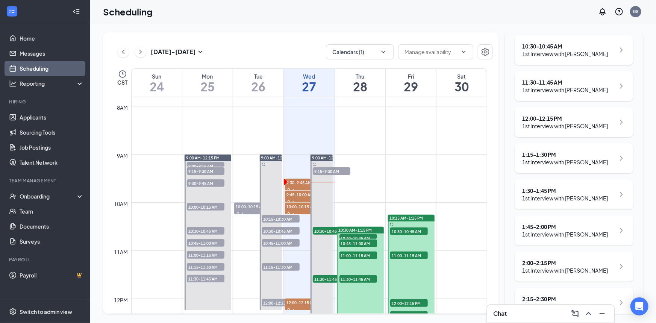
scroll to position [239, 0]
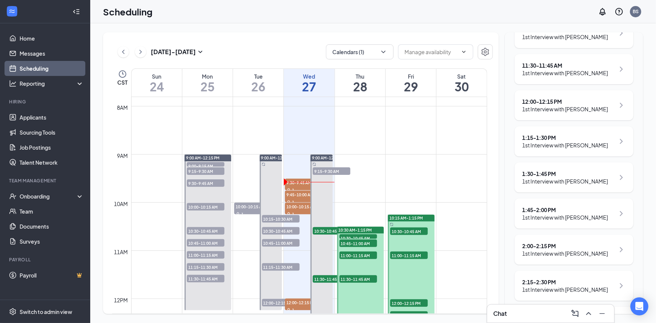
click at [539, 109] on div "1st Interview with [PERSON_NAME]" at bounding box center [566, 109] width 86 height 8
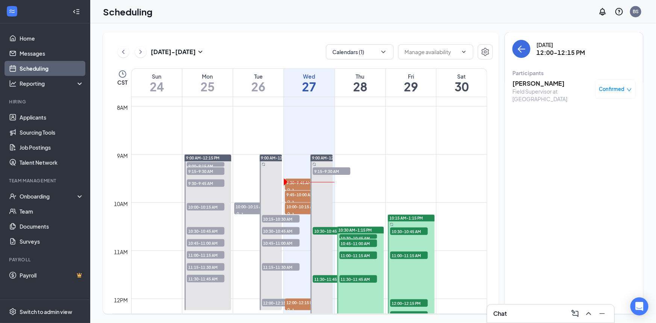
click at [545, 88] on div "Field Supervisor at Blue Island" at bounding box center [552, 95] width 79 height 15
click at [544, 84] on h3 "Tyree Martin" at bounding box center [552, 83] width 79 height 8
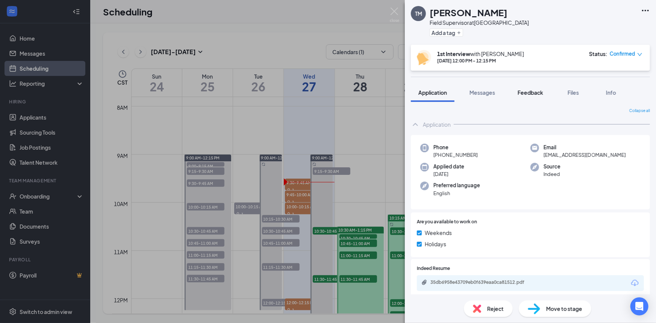
click at [535, 90] on span "Feedback" at bounding box center [531, 92] width 26 height 7
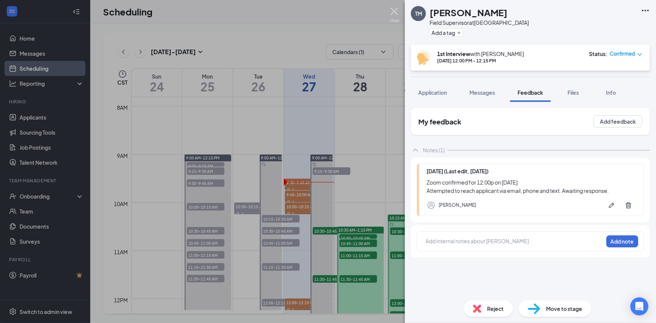
click at [395, 11] on img at bounding box center [394, 15] width 9 height 15
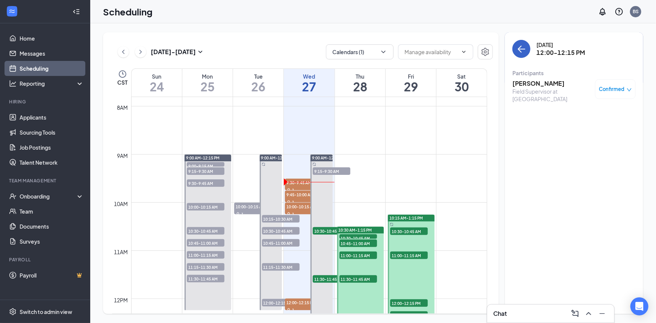
click at [519, 54] on button "back-button" at bounding box center [522, 49] width 18 height 18
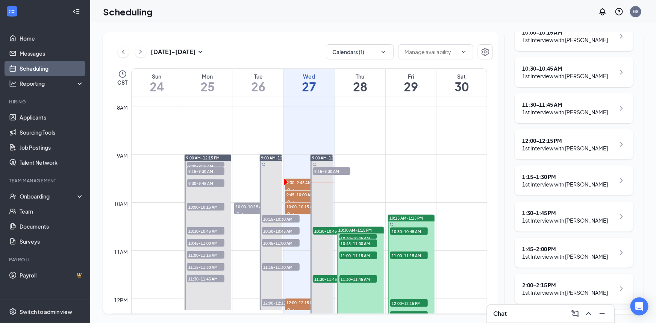
scroll to position [205, 0]
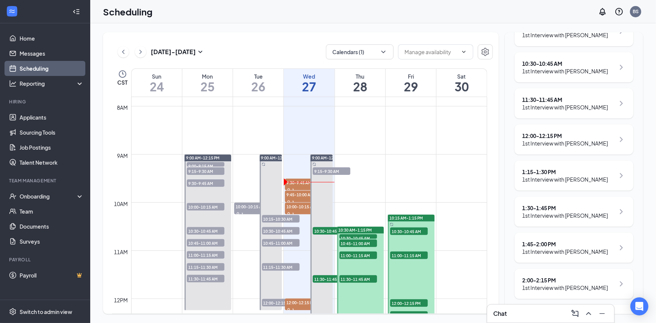
click at [587, 242] on div "1:45 - 2:00 PM" at bounding box center [566, 244] width 86 height 8
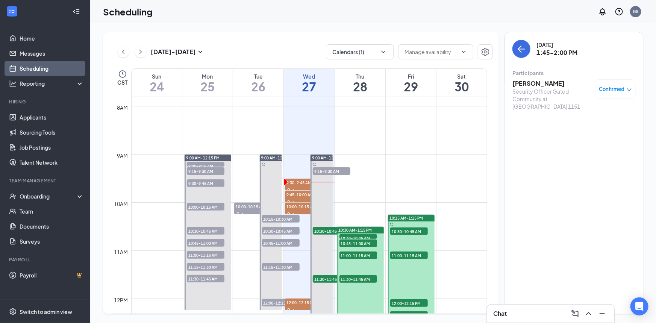
click at [547, 86] on h3 "[PERSON_NAME]" at bounding box center [552, 83] width 79 height 8
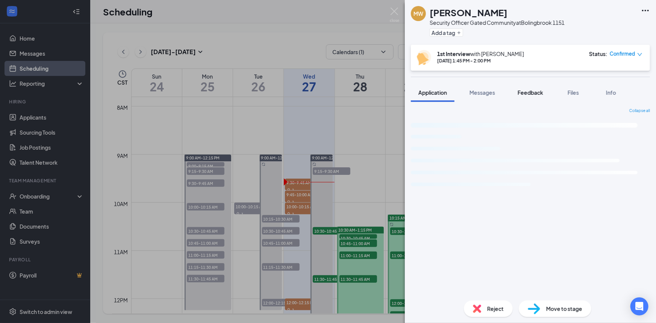
click at [526, 94] on span "Feedback" at bounding box center [531, 92] width 26 height 7
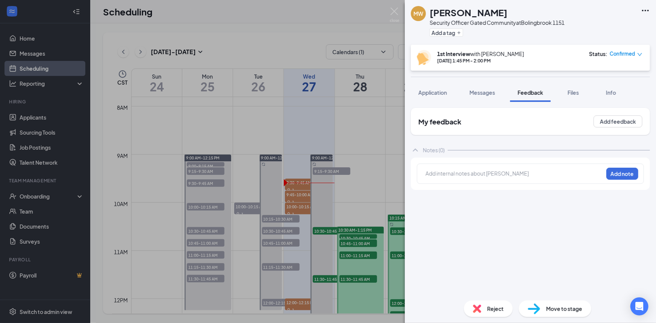
click at [483, 175] on div at bounding box center [514, 174] width 177 height 8
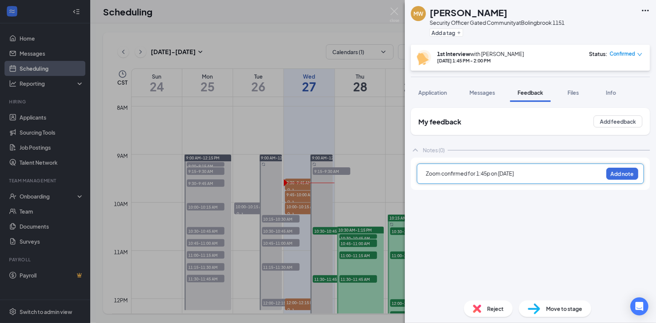
drag, startPoint x: 577, startPoint y: 172, endPoint x: 406, endPoint y: 169, distance: 170.8
click at [406, 169] on div "My feedback Add feedback Notes (0) Zoom confirmed for 1:45p on 27 August 2025 A…" at bounding box center [530, 198] width 251 height 193
copy span "Zoom confirmed for 1:45p on 27 August 2025"
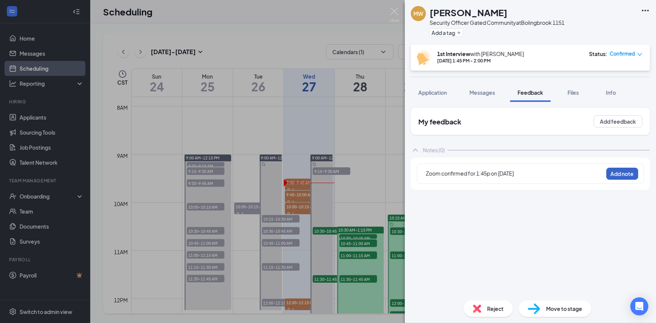
click at [632, 168] on button "Add note" at bounding box center [623, 174] width 32 height 12
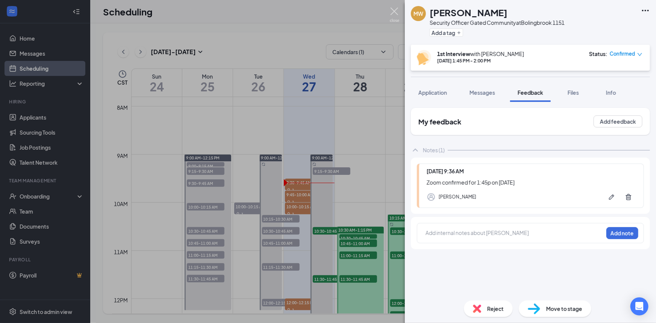
click at [395, 12] on img at bounding box center [394, 15] width 9 height 15
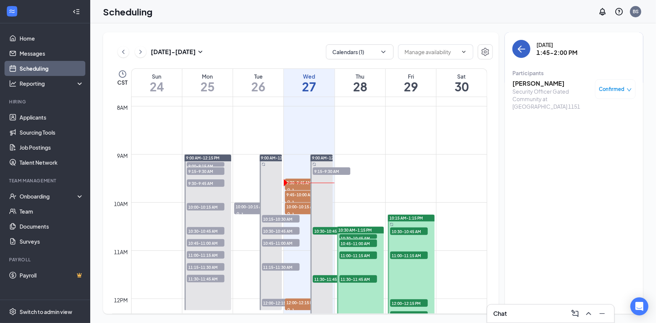
click at [526, 47] on icon "ArrowLeft" at bounding box center [521, 48] width 9 height 9
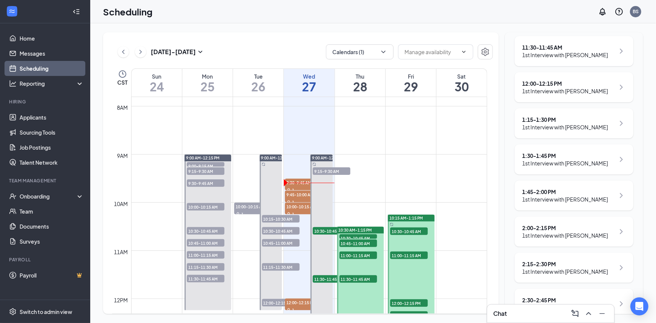
scroll to position [273, 0]
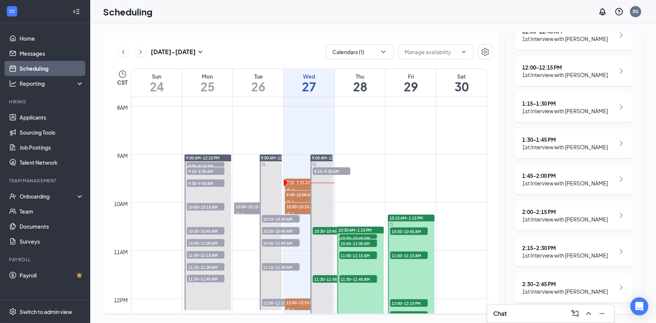
click at [566, 214] on div "2:00 - 2:15 PM" at bounding box center [566, 212] width 86 height 8
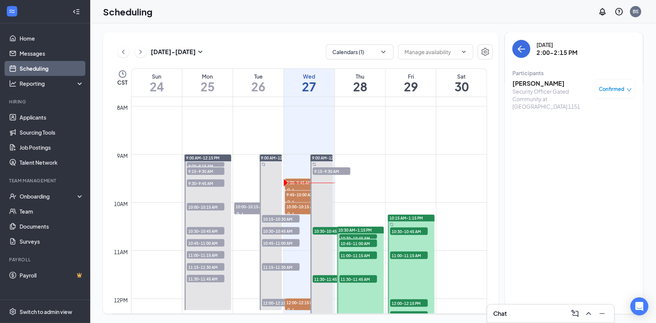
click at [531, 86] on h3 "[PERSON_NAME]" at bounding box center [552, 83] width 79 height 8
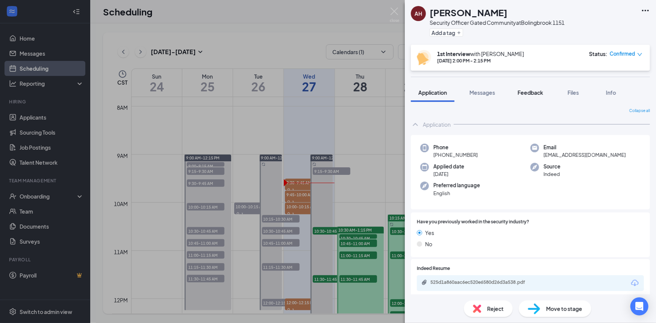
click at [538, 95] on span "Feedback" at bounding box center [531, 92] width 26 height 7
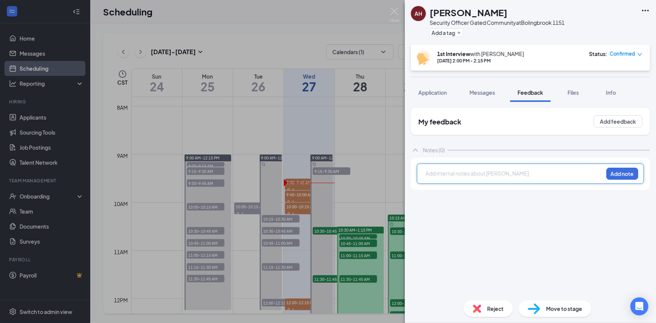
drag, startPoint x: 492, startPoint y: 170, endPoint x: 470, endPoint y: 109, distance: 64.6
click at [463, 112] on div "My feedback Add feedback" at bounding box center [530, 121] width 239 height 27
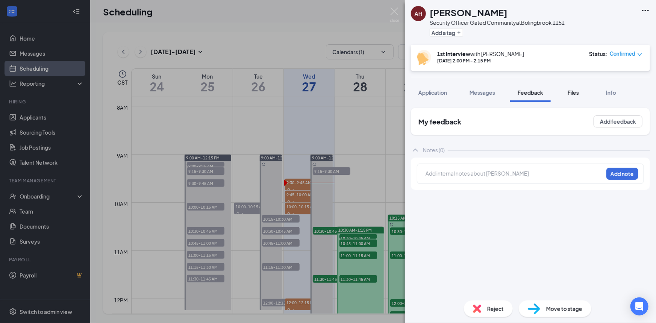
click at [567, 94] on div "Files" at bounding box center [573, 93] width 15 height 8
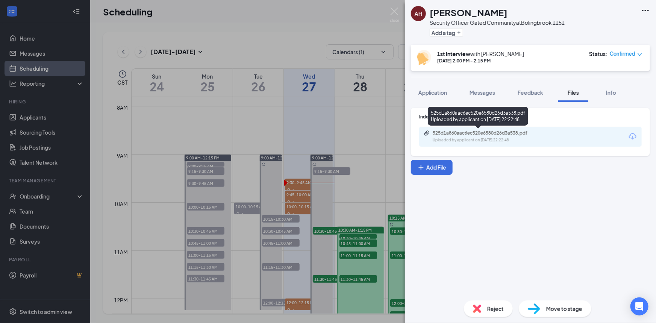
click at [481, 133] on div "525d1a860aac6ec520e6580d26d3a538.pdf" at bounding box center [485, 133] width 105 height 6
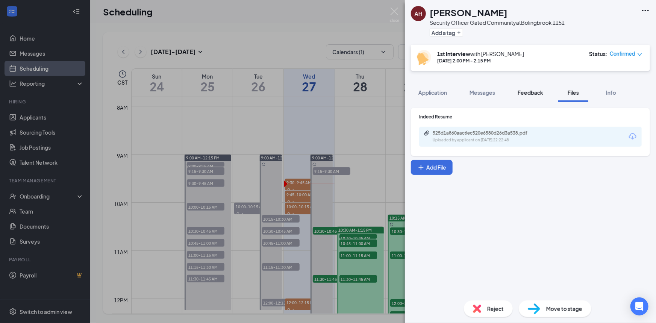
click at [527, 96] on div "Feedback" at bounding box center [531, 93] width 26 height 8
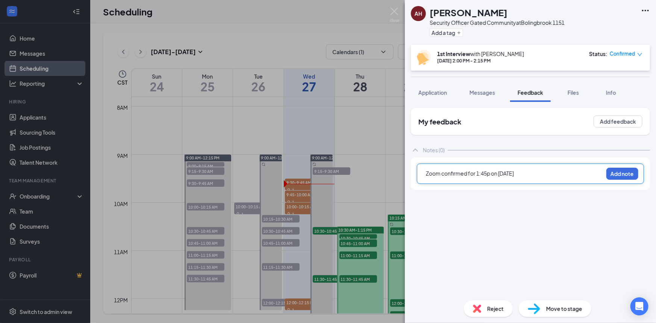
click at [480, 173] on span "Zoom confirmed for 1:45p on 27 August 2025" at bounding box center [470, 173] width 88 height 7
click at [625, 176] on button "Add note" at bounding box center [623, 174] width 32 height 12
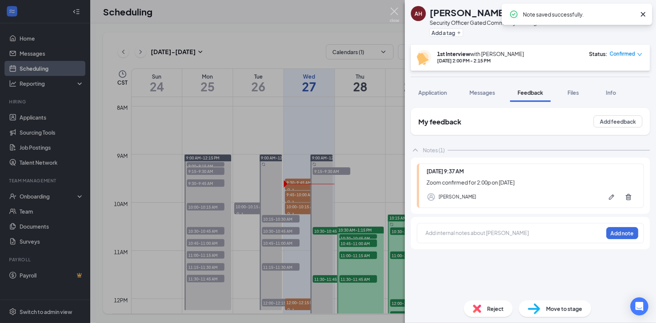
click at [394, 13] on img at bounding box center [394, 15] width 9 height 15
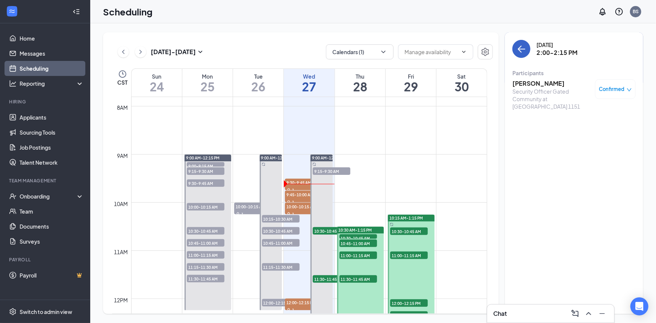
click at [525, 51] on icon "ArrowLeft" at bounding box center [521, 48] width 9 height 9
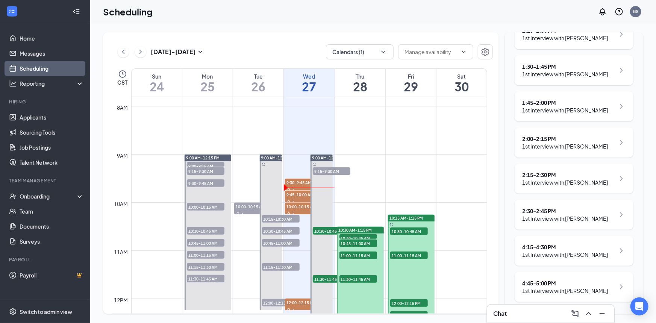
scroll to position [354, 0]
click at [579, 216] on div "1st Interview with [PERSON_NAME]" at bounding box center [566, 219] width 86 height 8
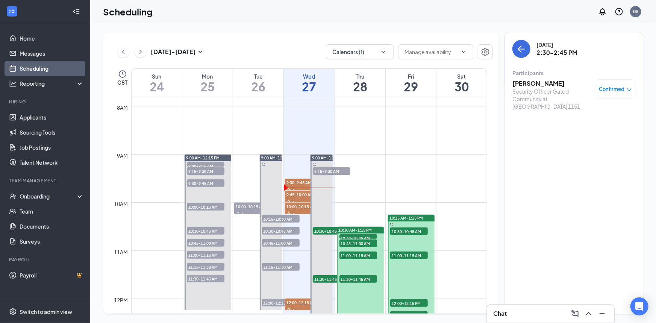
click at [542, 82] on h3 "Nkem Okeke" at bounding box center [552, 83] width 79 height 8
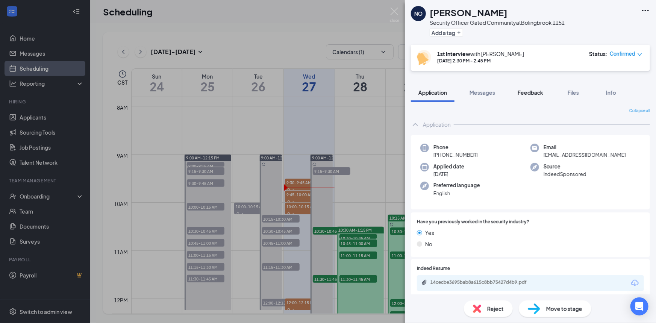
click at [527, 93] on span "Feedback" at bounding box center [531, 92] width 26 height 7
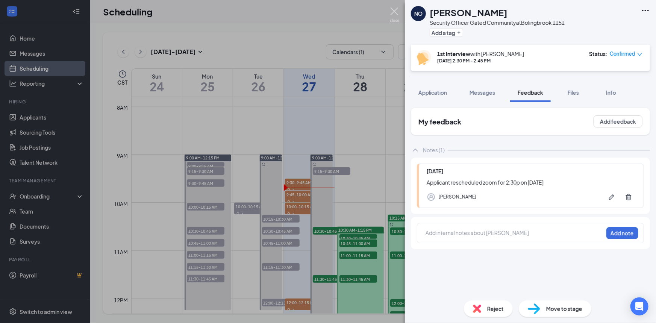
click at [396, 13] on img at bounding box center [394, 15] width 9 height 15
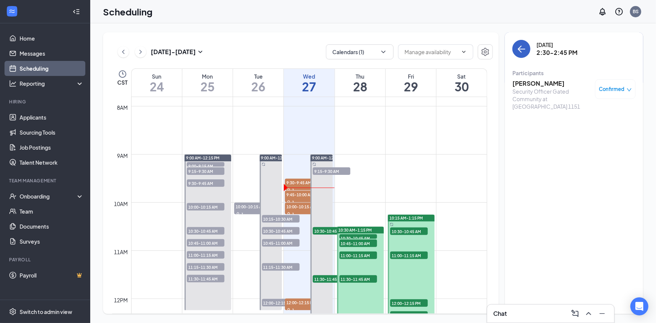
click at [523, 48] on icon "ArrowLeft" at bounding box center [521, 48] width 9 height 9
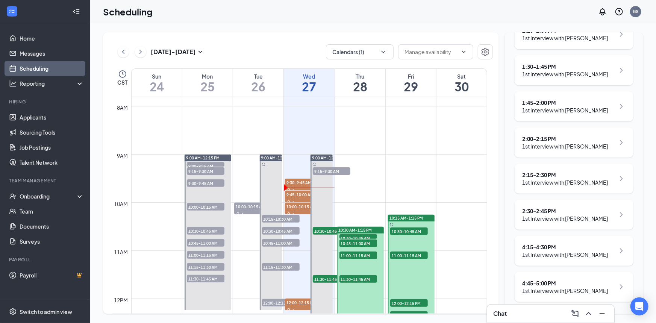
scroll to position [354, 0]
click at [576, 256] on div "1st Interview with [PERSON_NAME]" at bounding box center [566, 255] width 86 height 8
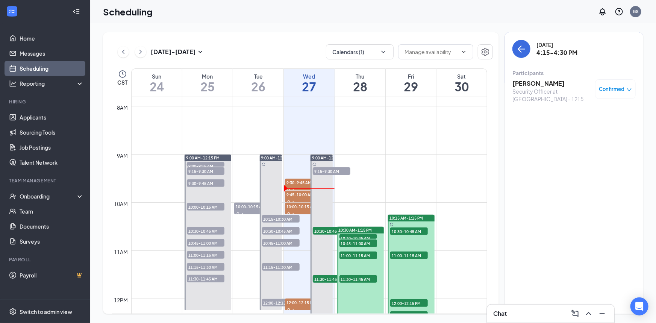
click at [544, 87] on h3 "Keely Parker" at bounding box center [552, 83] width 79 height 8
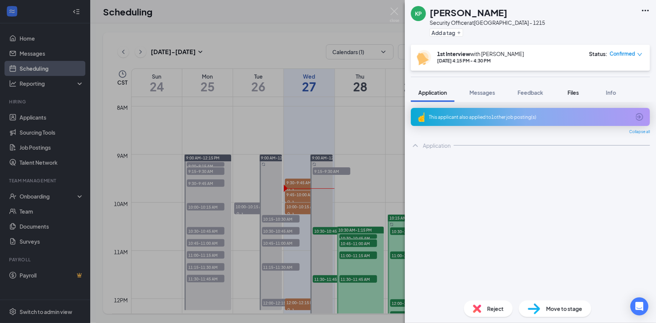
click at [530, 115] on div "This applicant also applied to 1 other job posting(s)" at bounding box center [530, 117] width 202 height 6
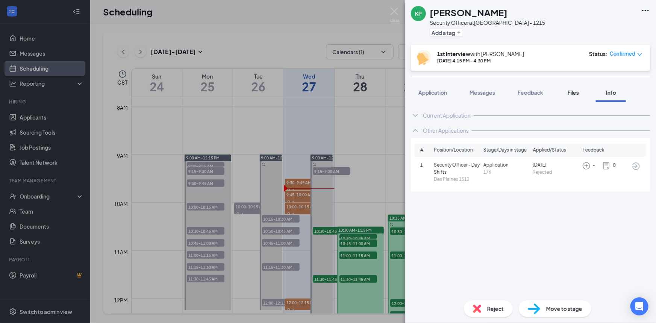
click at [573, 90] on span "Files" at bounding box center [573, 92] width 11 height 7
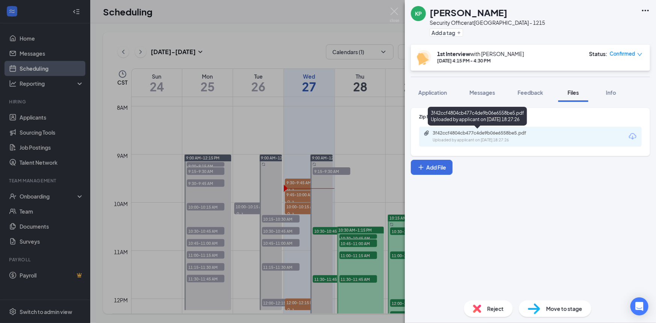
click at [491, 131] on div "3f42ccf4804cb477c4de9b06e6558be5.pdf" at bounding box center [485, 133] width 105 height 6
click at [395, 15] on img at bounding box center [394, 15] width 9 height 15
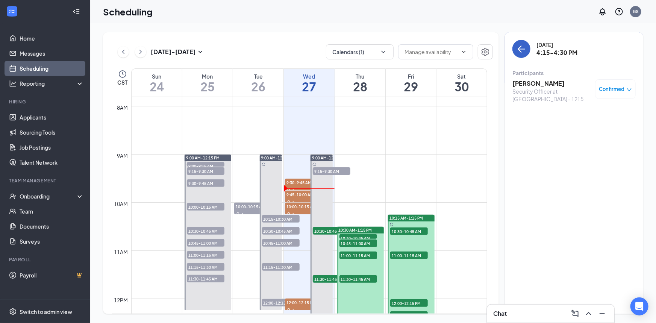
click at [520, 54] on button "back-button" at bounding box center [522, 49] width 18 height 18
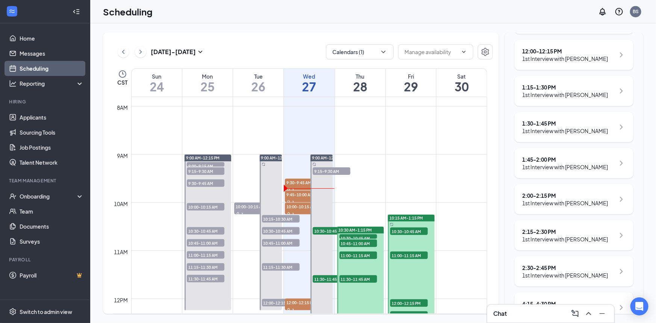
scroll to position [354, 0]
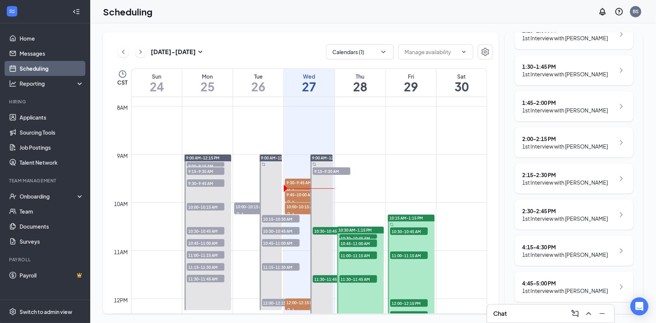
click at [577, 286] on div "4:45 - 5:00 PM" at bounding box center [566, 283] width 86 height 8
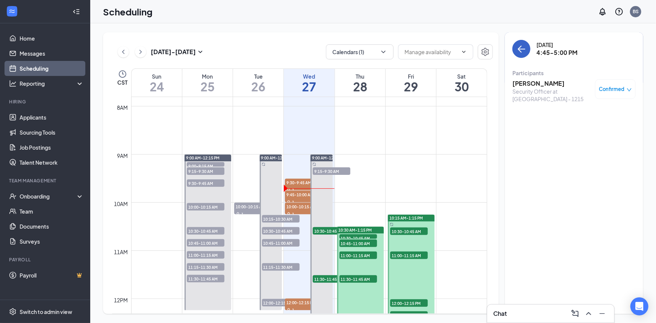
click at [520, 41] on button "back-button" at bounding box center [522, 49] width 18 height 18
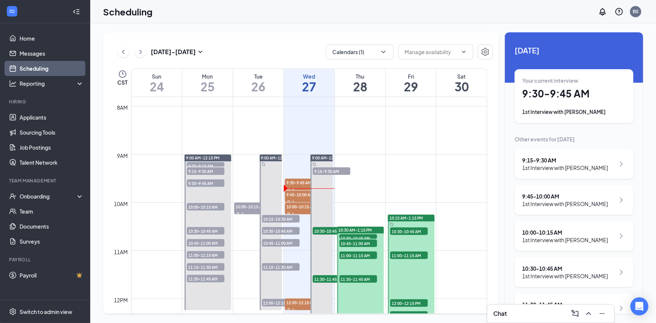
click at [562, 201] on div "1st Interview with [PERSON_NAME]" at bounding box center [566, 204] width 86 height 8
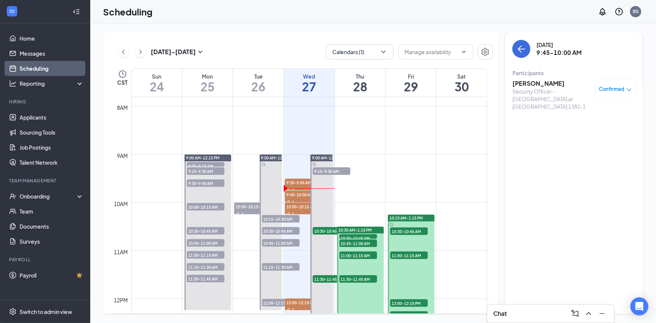
click at [531, 82] on h3 "[PERSON_NAME]" at bounding box center [552, 83] width 79 height 8
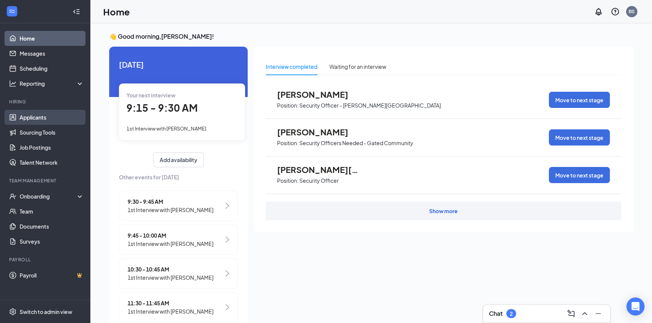
click at [39, 117] on link "Applicants" at bounding box center [52, 117] width 64 height 15
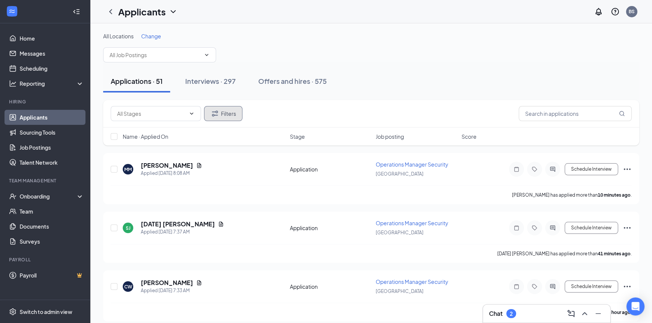
click at [231, 112] on button "Filters" at bounding box center [223, 113] width 38 height 15
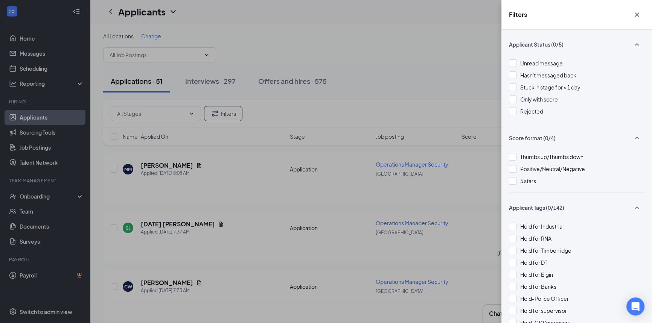
click at [636, 14] on icon "Cross" at bounding box center [636, 14] width 5 height 5
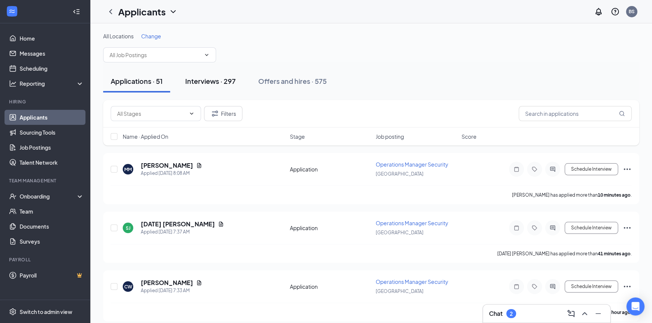
click at [214, 79] on div "Interviews · 297" at bounding box center [210, 80] width 50 height 9
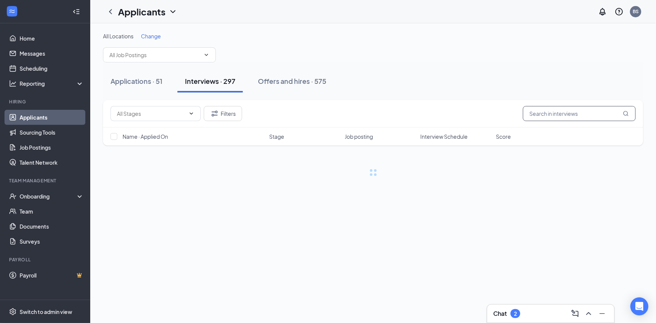
click at [570, 114] on input "text" at bounding box center [579, 113] width 113 height 15
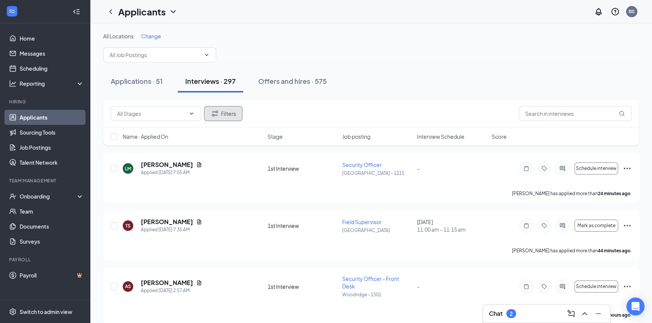
click at [223, 112] on button "Filters" at bounding box center [223, 113] width 38 height 15
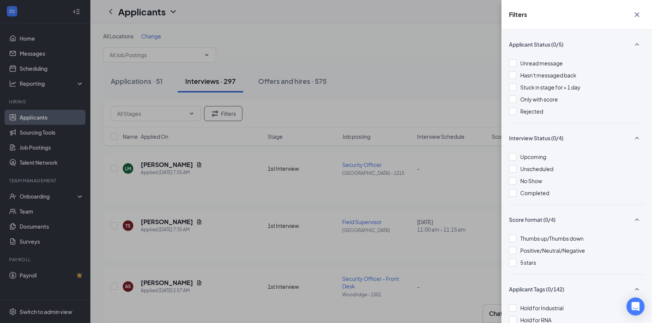
drag, startPoint x: 513, startPoint y: 167, endPoint x: 636, endPoint y: 14, distance: 196.6
click at [513, 167] on div at bounding box center [513, 169] width 8 height 8
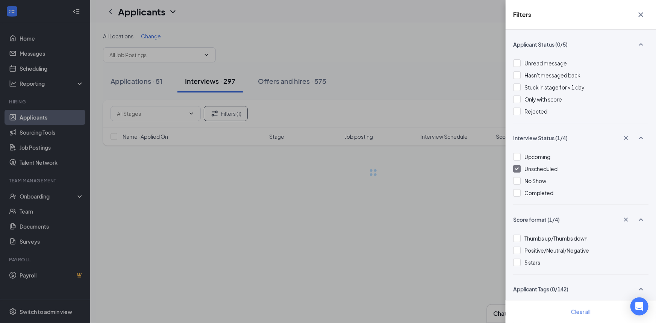
click at [640, 17] on icon "Cross" at bounding box center [641, 14] width 9 height 9
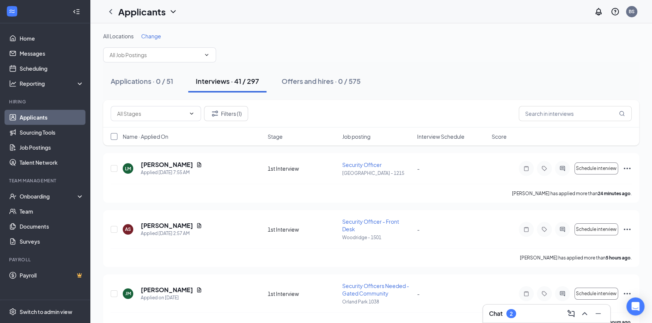
click at [111, 135] on input "checkbox" at bounding box center [114, 136] width 7 height 7
checkbox input "true"
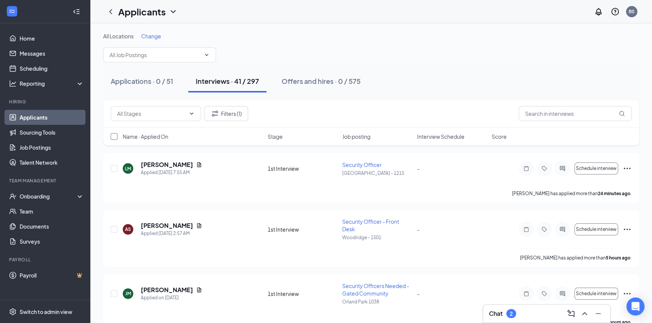
checkbox input "true"
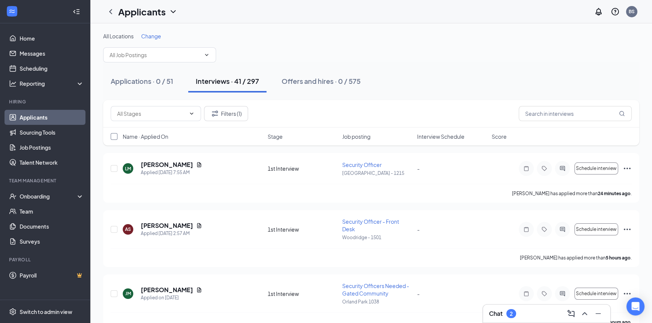
checkbox input "true"
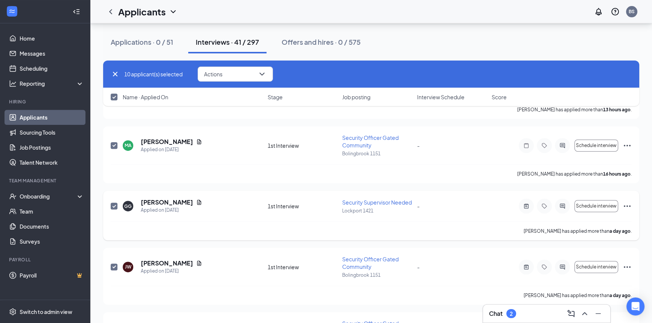
scroll to position [452, 0]
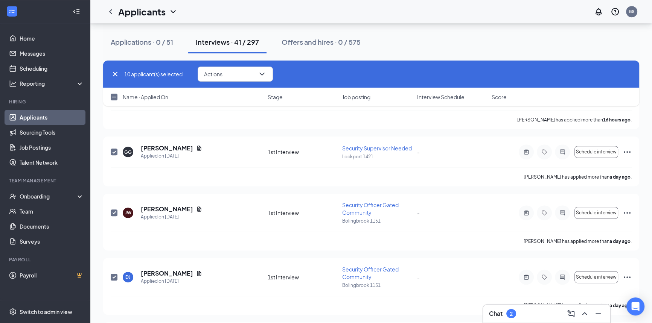
click at [115, 98] on input "checkbox" at bounding box center [114, 97] width 7 height 7
checkbox input "true"
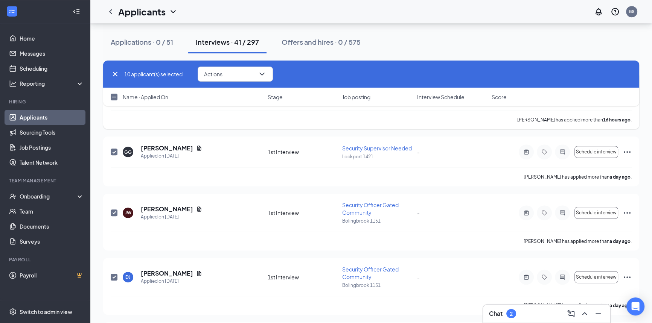
checkbox input "true"
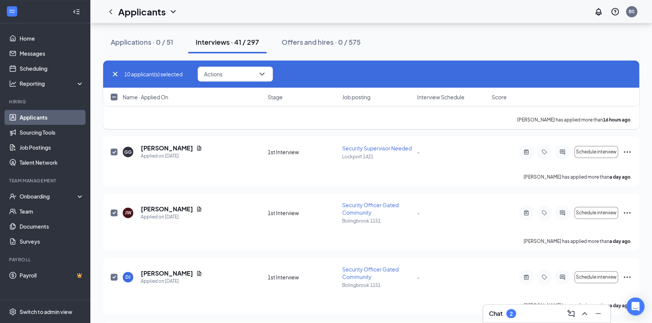
checkbox input "true"
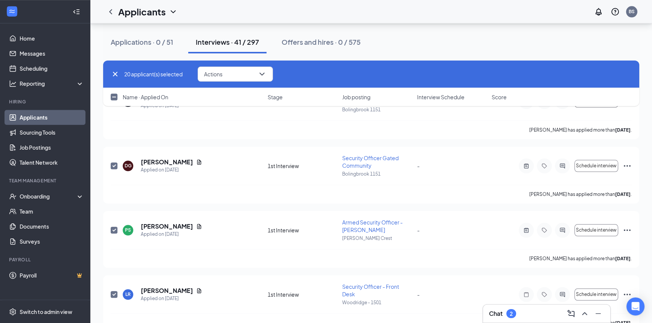
scroll to position [1218, 0]
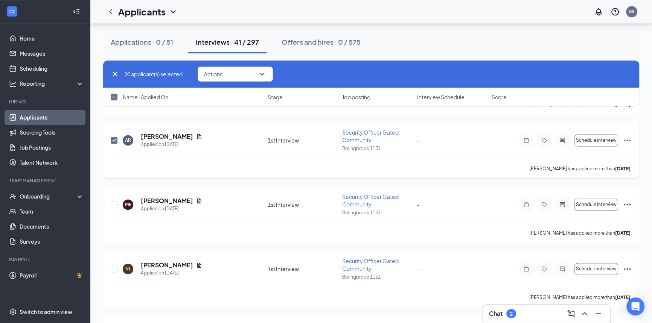
click at [112, 97] on input "checkbox" at bounding box center [114, 97] width 7 height 7
checkbox input "true"
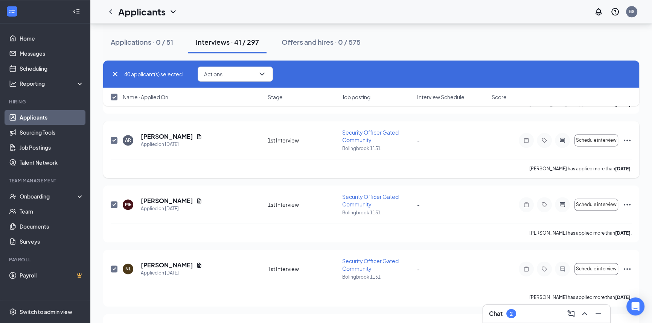
checkbox input "true"
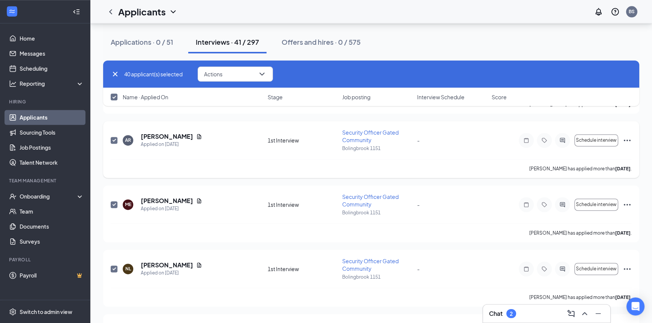
checkbox input "true"
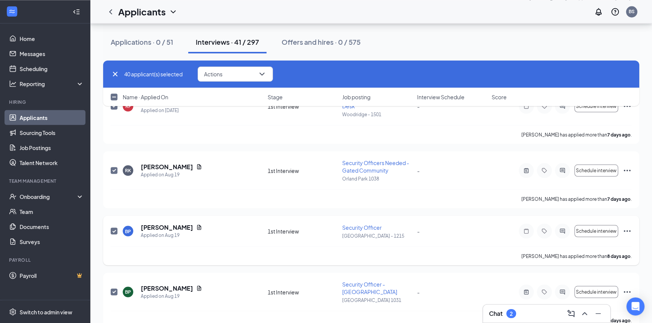
checkbox input "false"
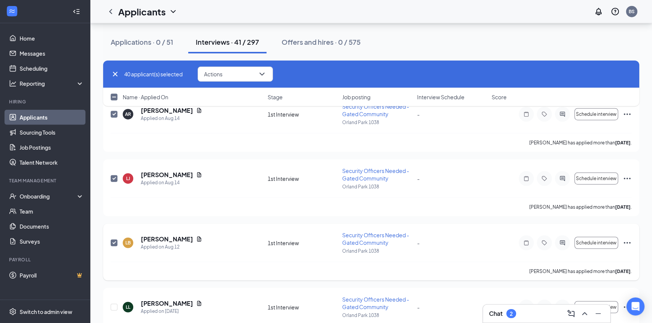
scroll to position [2410, 0]
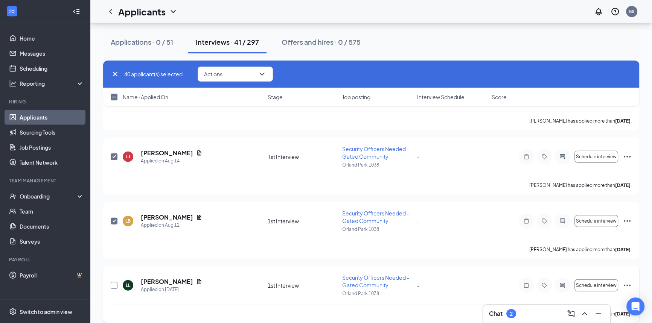
click at [115, 282] on input "checkbox" at bounding box center [114, 285] width 7 height 7
checkbox input "true"
click at [260, 72] on icon "ChevronDown" at bounding box center [261, 74] width 9 height 9
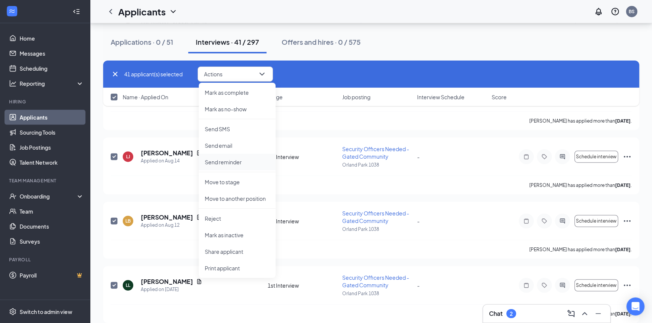
click at [232, 161] on p "Send reminder" at bounding box center [237, 162] width 65 height 8
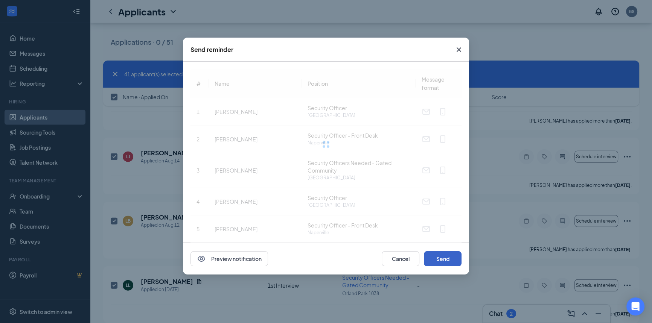
click at [456, 258] on button "Send" at bounding box center [443, 258] width 38 height 15
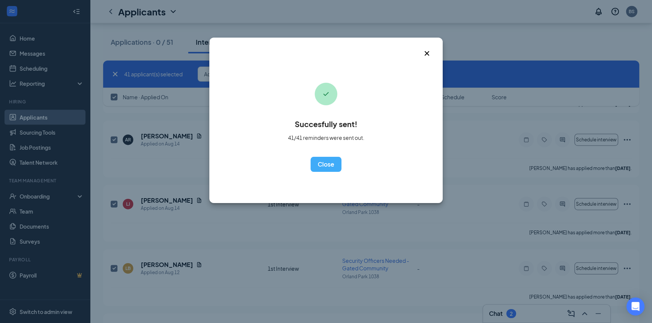
scroll to position [2204, 0]
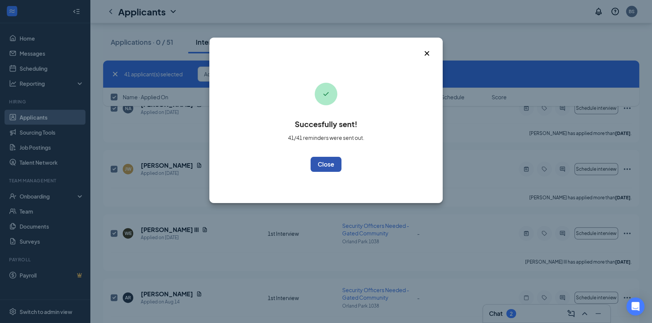
click at [326, 160] on button "OK" at bounding box center [325, 164] width 31 height 15
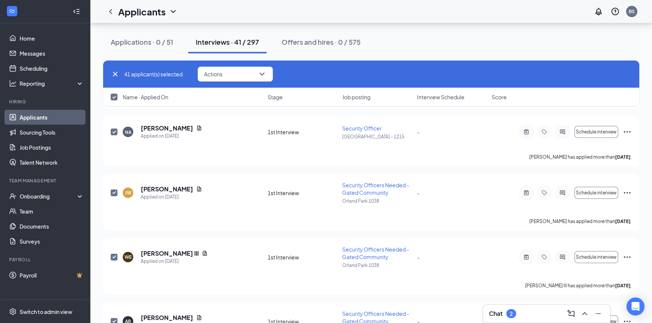
scroll to position [2171, 0]
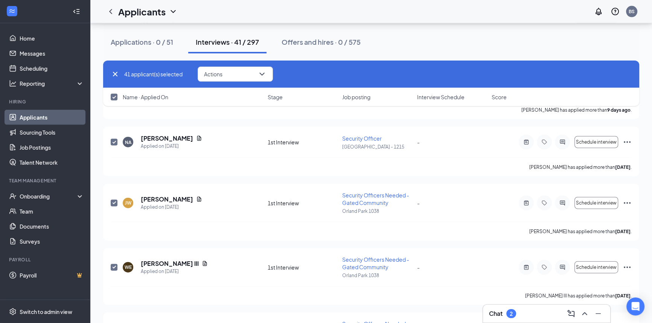
click at [113, 75] on icon "Cross" at bounding box center [115, 74] width 5 height 5
checkbox input "false"
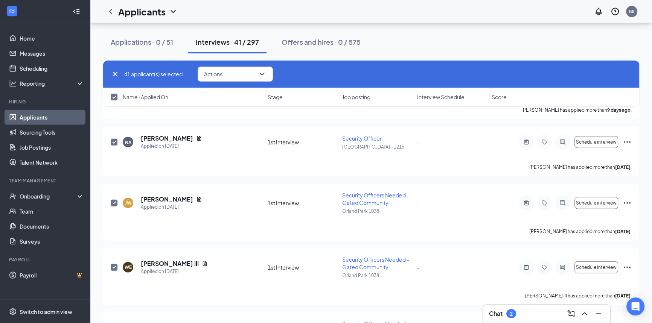
checkbox input "false"
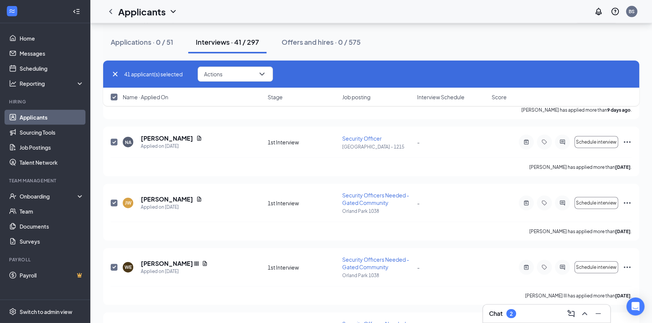
checkbox input "false"
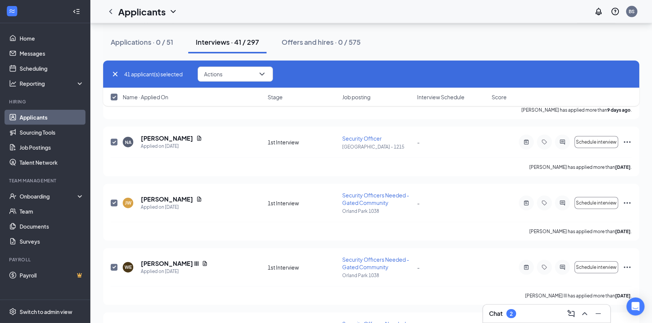
checkbox input "false"
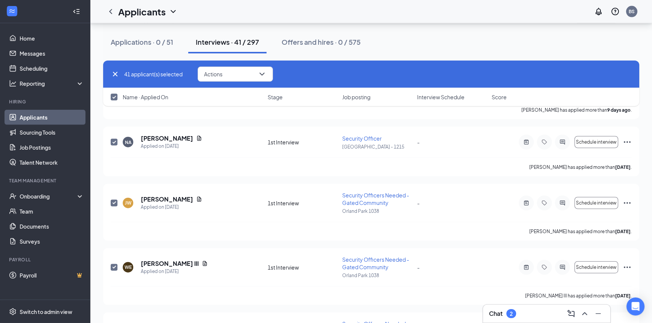
checkbox input "false"
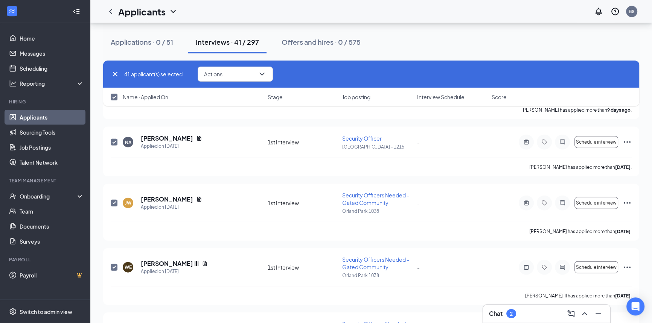
checkbox input "false"
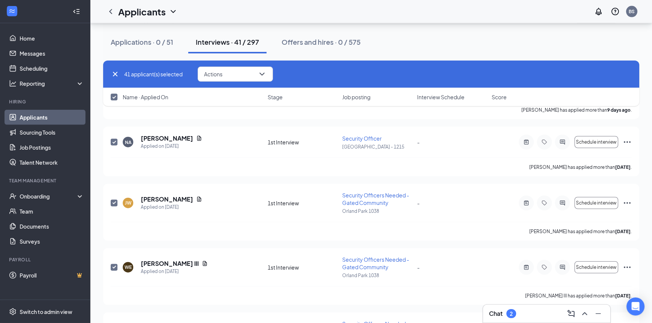
checkbox input "false"
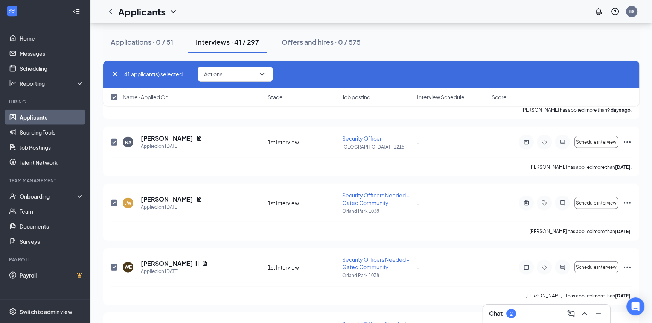
checkbox input "false"
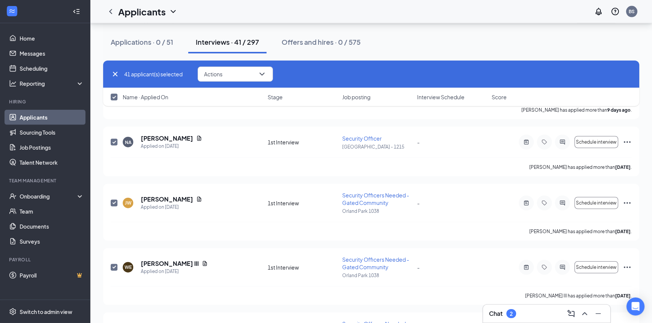
checkbox input "false"
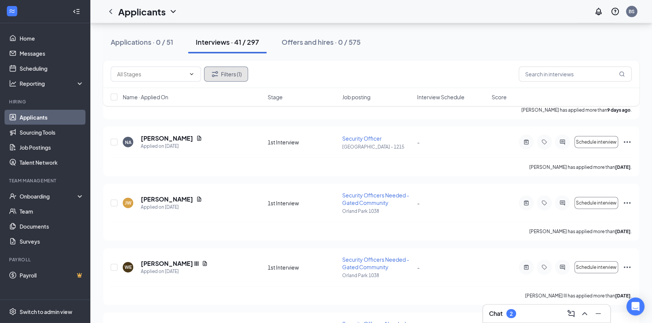
click at [234, 75] on button "Filters (1)" at bounding box center [226, 74] width 44 height 15
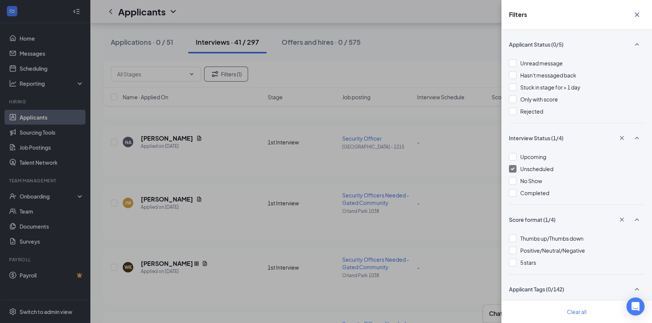
click at [637, 18] on icon "Cross" at bounding box center [636, 14] width 9 height 9
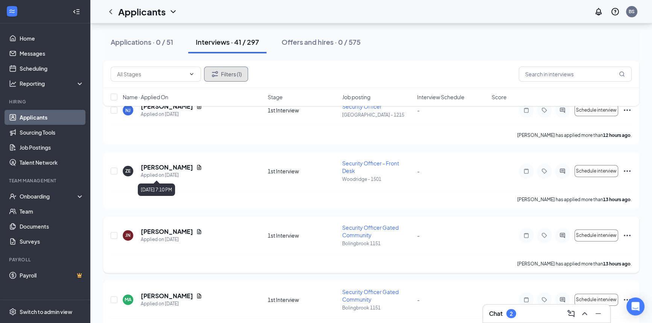
scroll to position [273, 0]
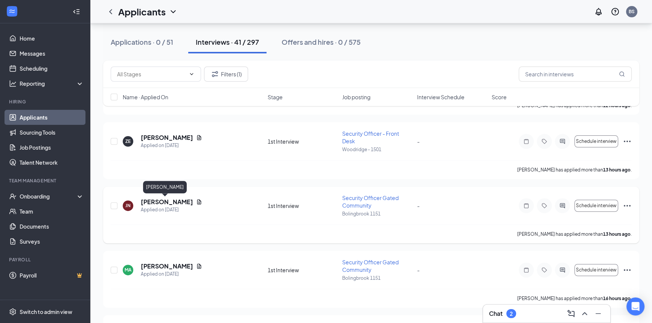
click at [169, 202] on h5 "[PERSON_NAME]" at bounding box center [167, 202] width 52 height 8
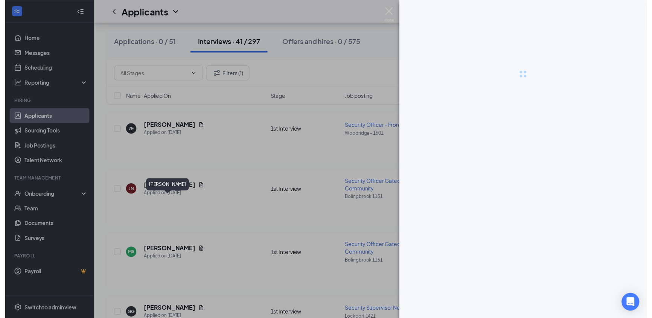
scroll to position [266, 0]
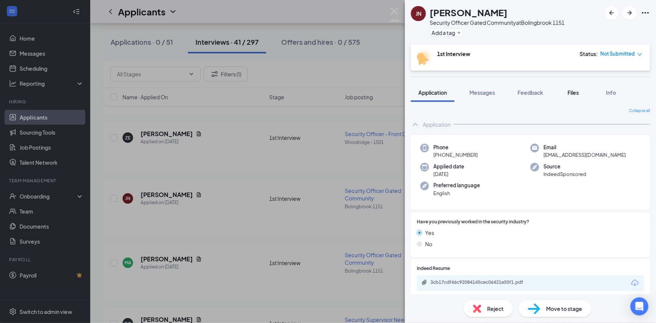
click at [573, 93] on span "Files" at bounding box center [573, 92] width 11 height 7
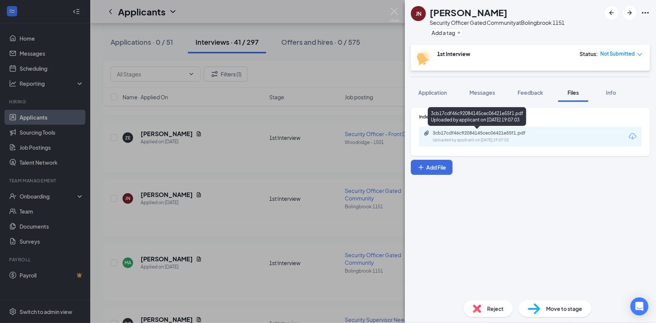
click at [519, 138] on div "Uploaded by applicant on Aug 26, 2025 at 19:07:03" at bounding box center [489, 140] width 113 height 6
click at [397, 11] on img at bounding box center [394, 15] width 9 height 15
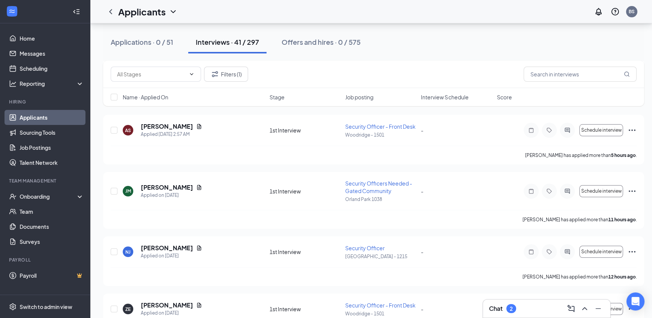
scroll to position [61, 0]
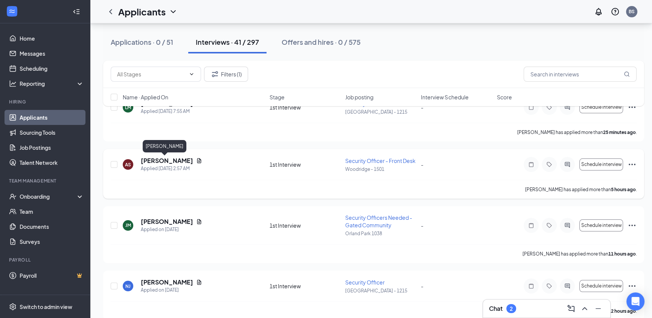
click at [174, 160] on h5 "[PERSON_NAME]" at bounding box center [167, 160] width 52 height 8
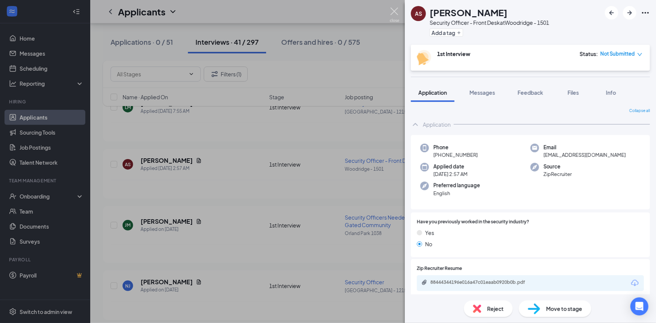
click at [397, 17] on img at bounding box center [394, 15] width 9 height 15
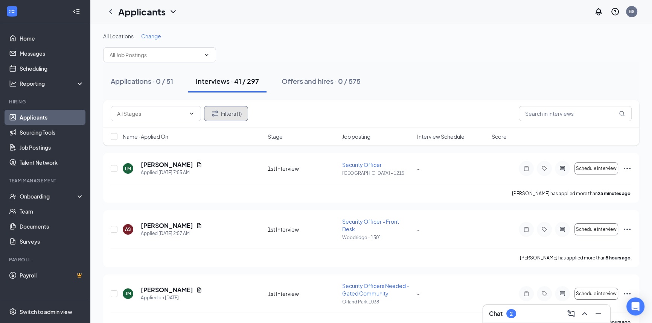
click at [236, 111] on button "Filters (1)" at bounding box center [226, 113] width 44 height 15
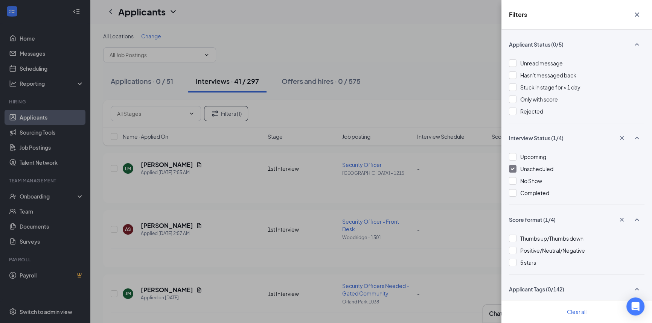
click at [510, 167] on img at bounding box center [512, 168] width 4 height 3
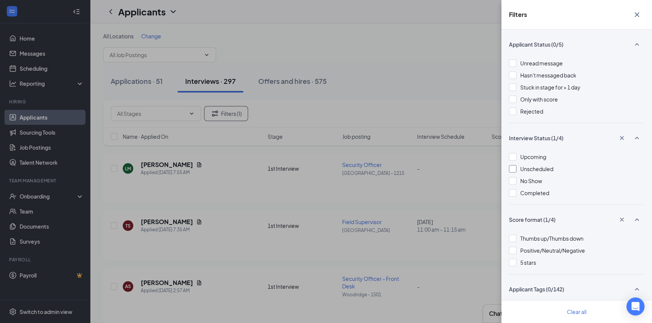
click at [638, 12] on icon "Cross" at bounding box center [636, 14] width 5 height 5
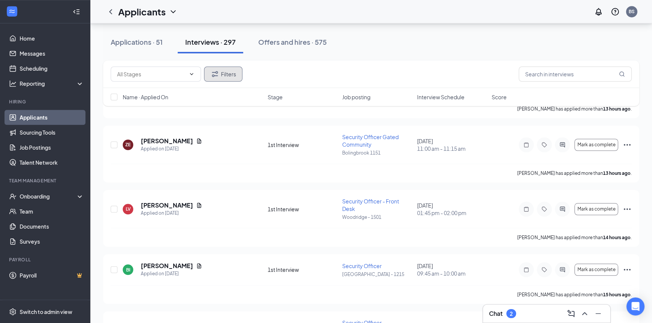
scroll to position [889, 0]
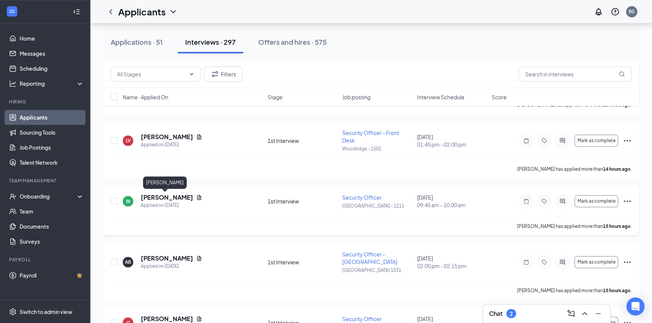
click at [169, 197] on h5 "[PERSON_NAME]" at bounding box center [167, 197] width 52 height 8
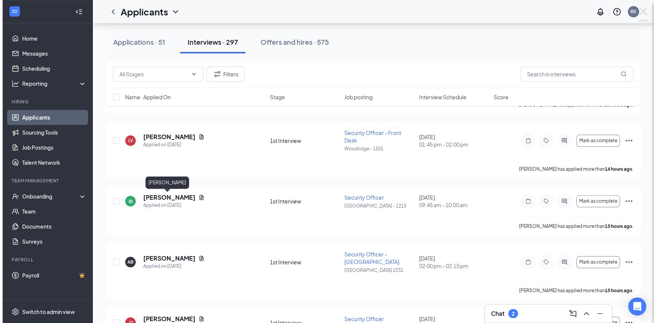
scroll to position [875, 0]
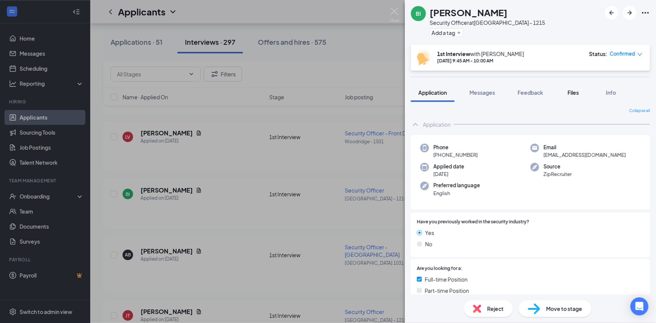
click at [571, 93] on span "Files" at bounding box center [573, 92] width 11 height 7
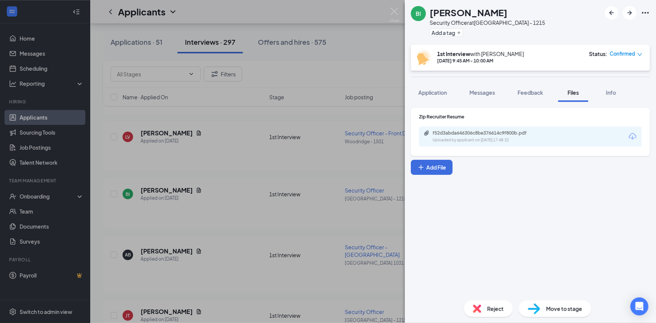
click at [438, 93] on span "Application" at bounding box center [433, 92] width 29 height 7
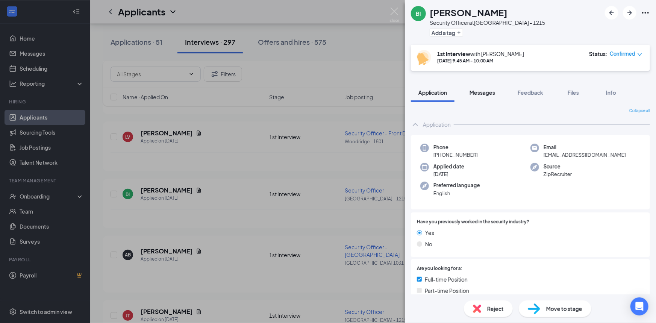
click at [482, 94] on span "Messages" at bounding box center [483, 92] width 26 height 7
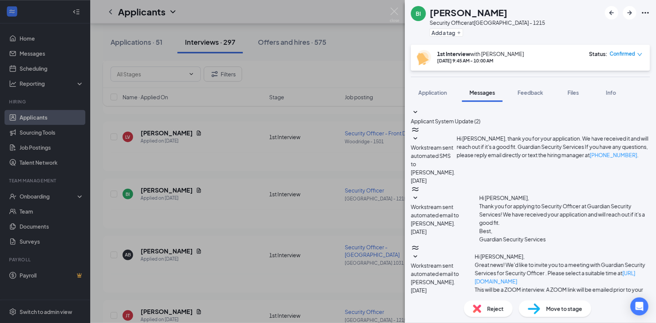
scroll to position [146, 0]
click at [640, 53] on icon "down" at bounding box center [640, 54] width 5 height 5
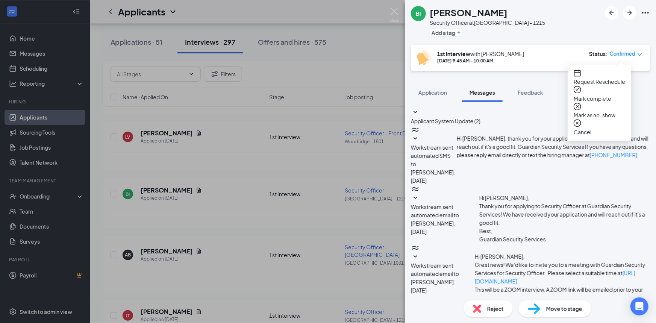
click at [621, 77] on span "Request Reschedule" at bounding box center [600, 81] width 52 height 8
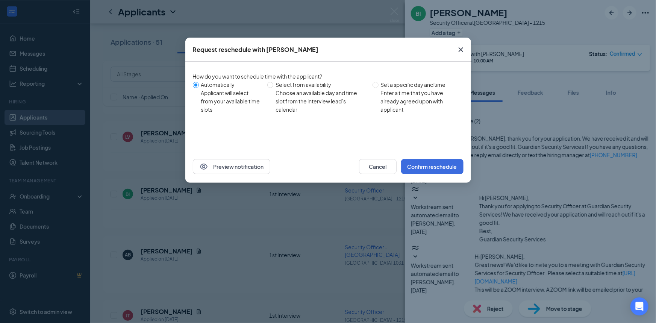
click at [461, 50] on icon "Cross" at bounding box center [461, 49] width 5 height 5
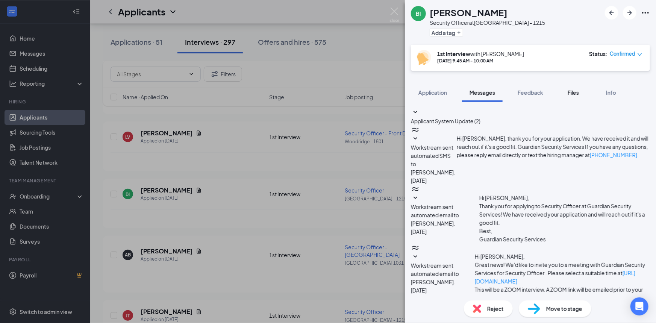
click at [564, 94] on button "Files" at bounding box center [574, 92] width 30 height 19
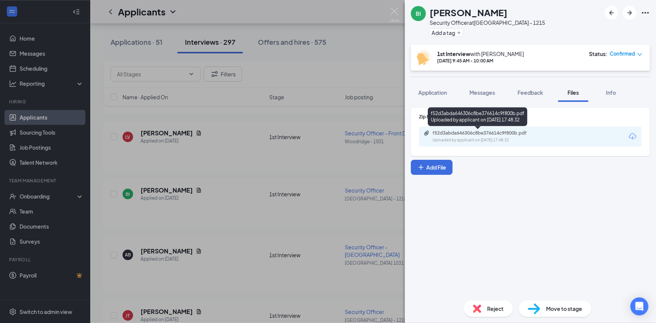
click at [530, 140] on div "Uploaded by applicant on Aug 26, 2025 at 17:48:32" at bounding box center [489, 140] width 113 height 6
click at [399, 8] on img at bounding box center [394, 15] width 9 height 15
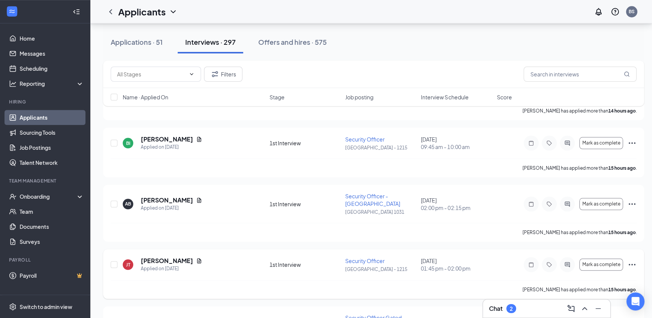
scroll to position [943, 0]
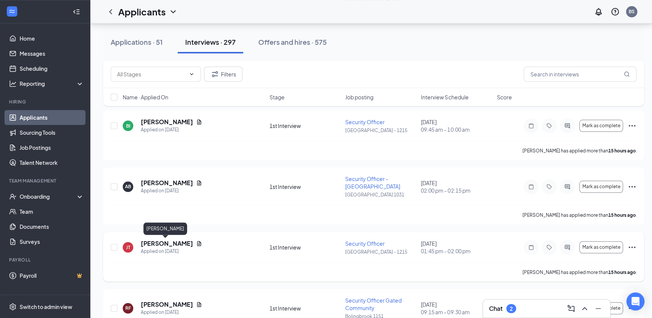
click at [153, 243] on h5 "Joyce Taybron" at bounding box center [167, 243] width 52 height 8
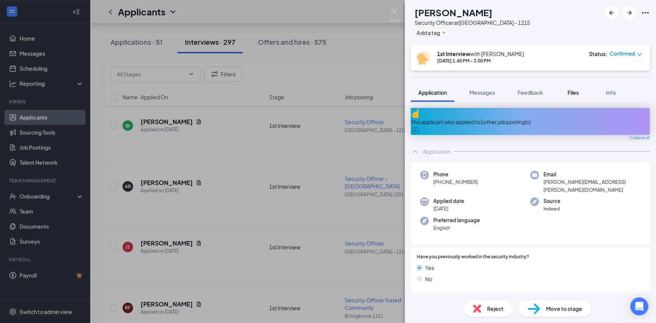
click at [567, 91] on div "Files" at bounding box center [573, 93] width 15 height 8
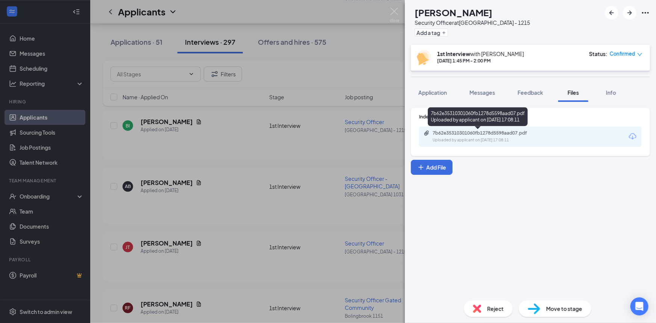
click at [500, 132] on div "7b62e35310301060fb1278d5598aad07.pdf" at bounding box center [485, 133] width 105 height 6
click at [395, 10] on img at bounding box center [394, 15] width 9 height 15
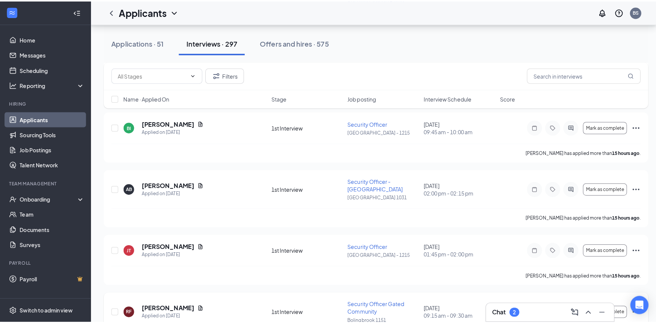
scroll to position [1046, 0]
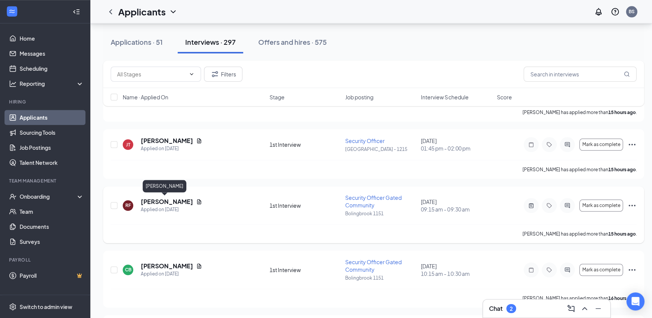
click at [165, 199] on h5 "Rigo Ferreira" at bounding box center [167, 201] width 52 height 8
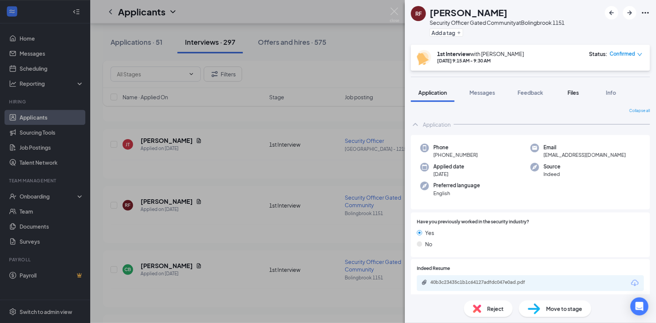
click at [576, 92] on span "Files" at bounding box center [573, 92] width 11 height 7
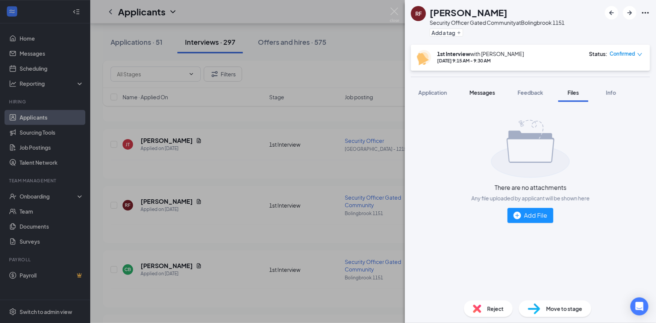
click at [474, 92] on span "Messages" at bounding box center [483, 92] width 26 height 7
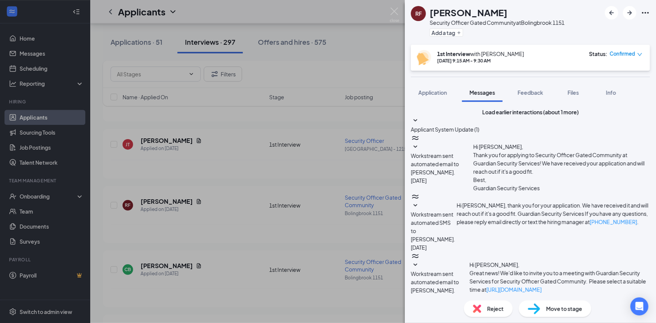
scroll to position [365, 0]
drag, startPoint x: 397, startPoint y: 9, endPoint x: 201, endPoint y: 227, distance: 293.0
click at [397, 9] on img at bounding box center [394, 15] width 9 height 15
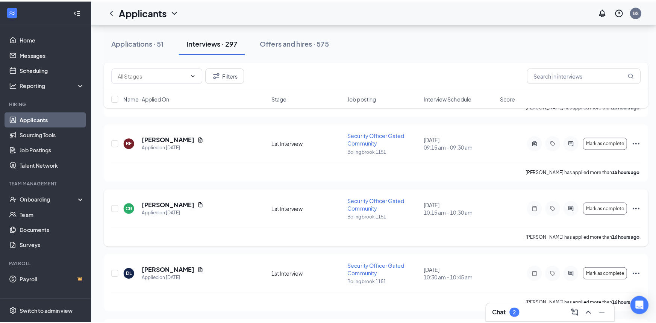
scroll to position [1114, 0]
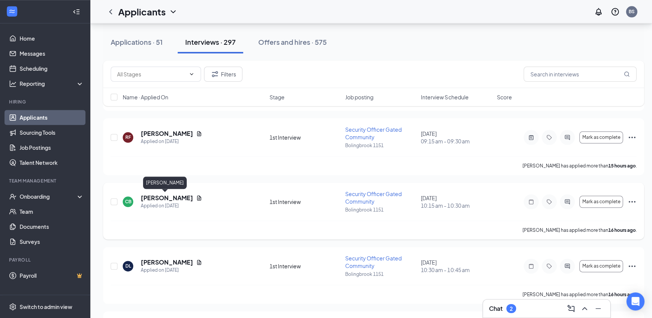
click at [161, 199] on h5 "[PERSON_NAME]" at bounding box center [167, 198] width 52 height 8
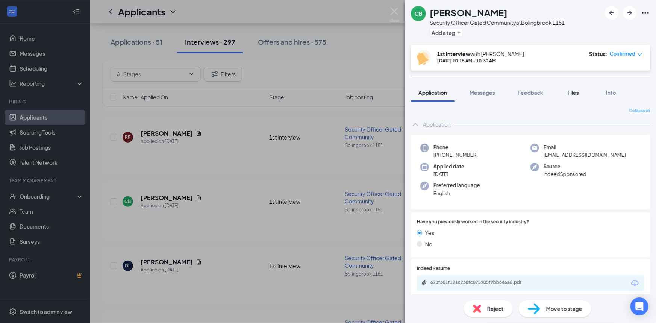
click at [565, 92] on button "Files" at bounding box center [574, 92] width 30 height 19
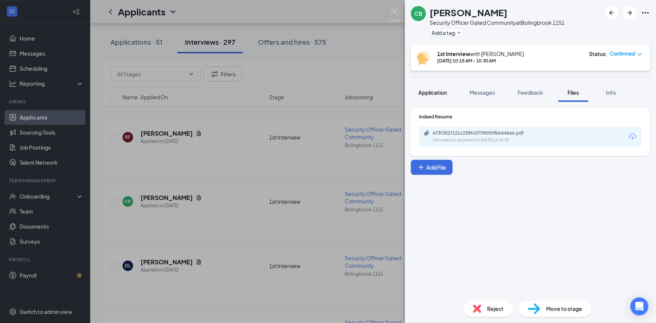
click at [449, 91] on button "Application" at bounding box center [433, 92] width 44 height 19
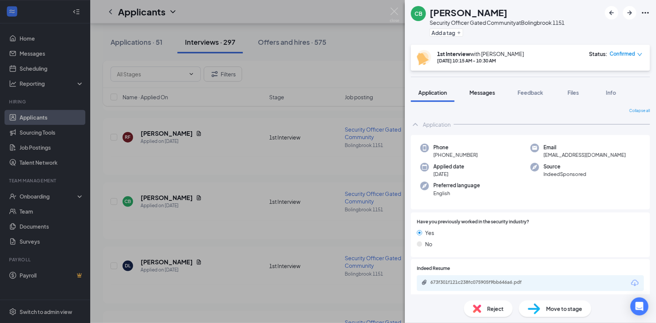
click at [485, 91] on span "Messages" at bounding box center [483, 92] width 26 height 7
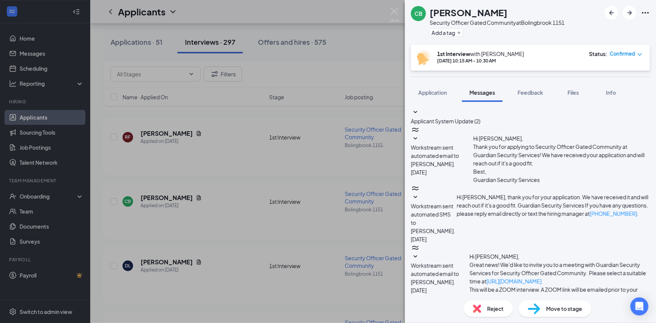
scroll to position [146, 0]
click at [393, 11] on img at bounding box center [394, 15] width 9 height 15
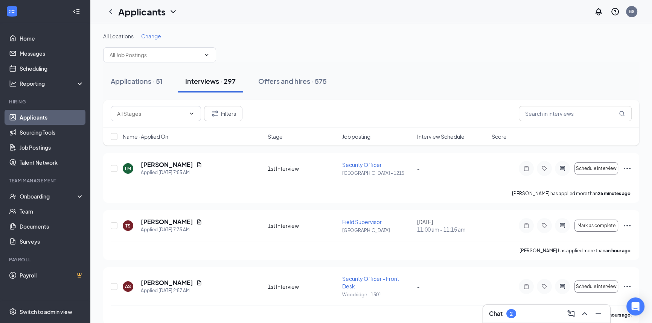
click at [545, 315] on div "Chat 2" at bounding box center [546, 314] width 115 height 12
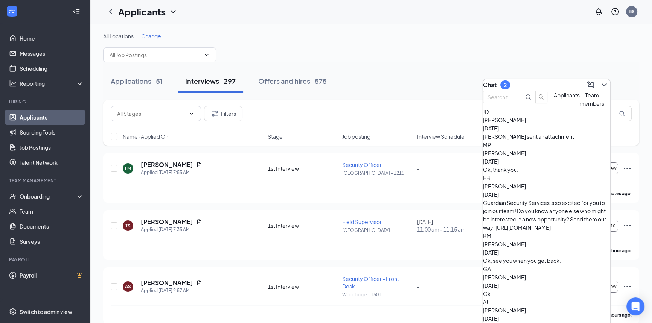
click at [553, 108] on button "Applicants" at bounding box center [566, 99] width 26 height 17
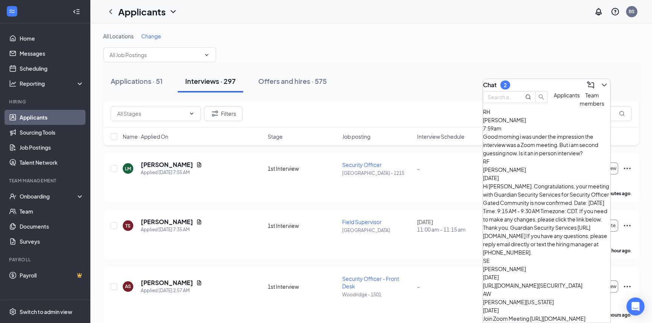
click at [526, 123] on span "Robert Hjelmgren" at bounding box center [504, 120] width 43 height 7
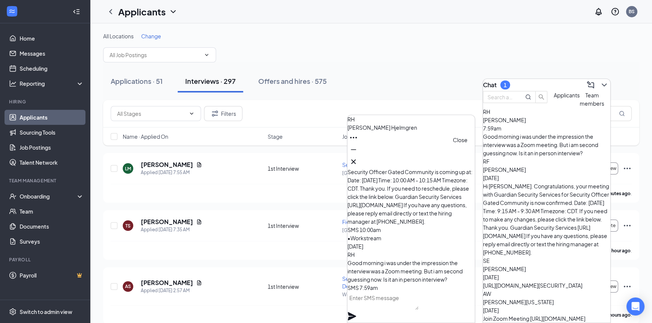
click at [358, 158] on icon "Cross" at bounding box center [353, 161] width 9 height 9
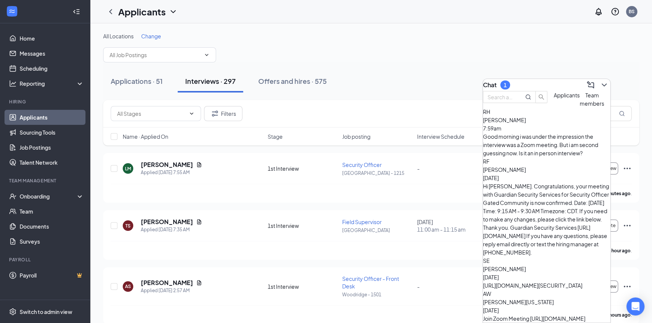
click at [599, 81] on icon "ChevronDown" at bounding box center [603, 85] width 9 height 9
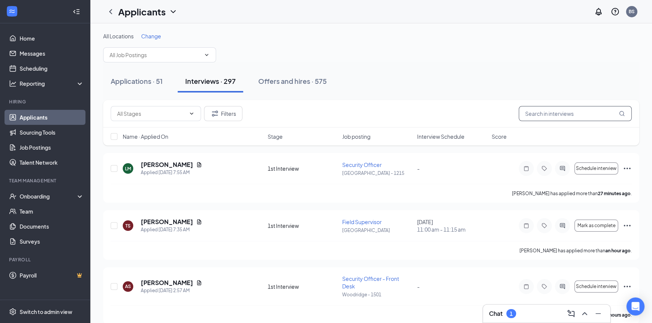
click at [558, 111] on input "text" at bounding box center [574, 113] width 113 height 15
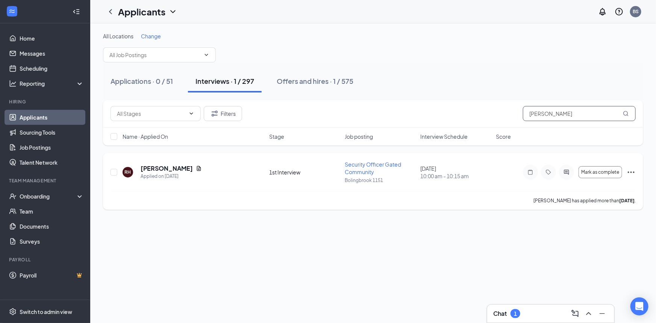
type input "robert h"
click at [187, 166] on h5 "Robert Hjelmgren" at bounding box center [167, 168] width 52 height 8
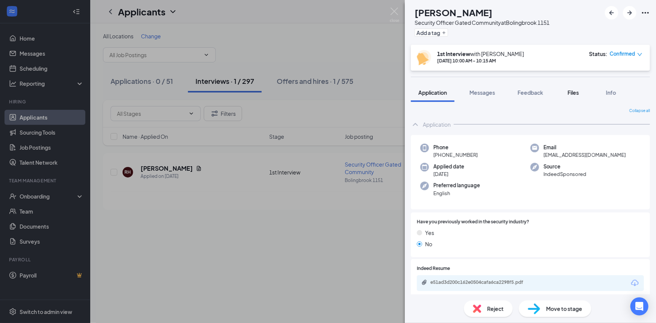
click at [572, 93] on span "Files" at bounding box center [573, 92] width 11 height 7
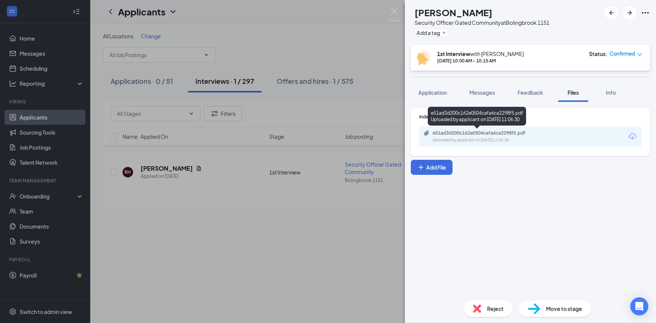
click at [504, 132] on div "e51ad3d200c162e0504cafa6ca2298f5.pdf" at bounding box center [485, 133] width 105 height 6
click at [395, 12] on img at bounding box center [394, 15] width 9 height 15
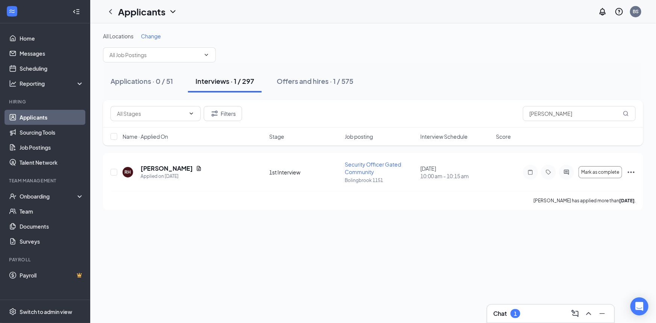
click at [502, 313] on h3 "Chat" at bounding box center [501, 314] width 14 height 8
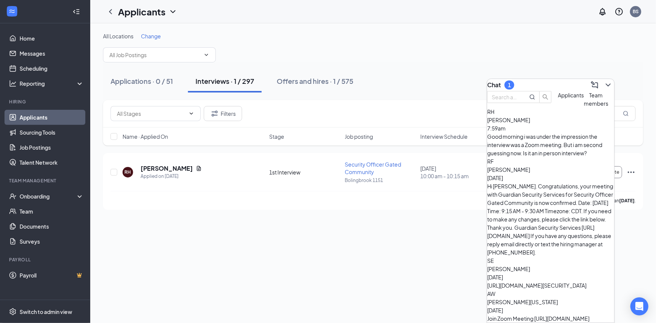
click at [584, 108] on button "Team members" at bounding box center [596, 99] width 24 height 17
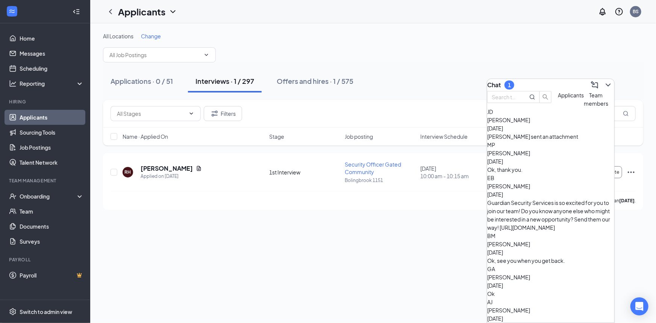
click at [558, 99] on span "Applicants" at bounding box center [571, 95] width 26 height 7
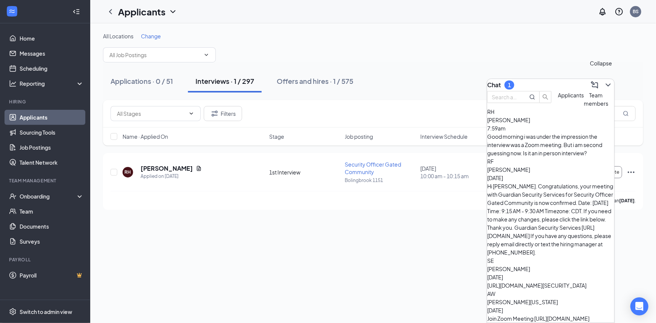
click at [603, 79] on button at bounding box center [609, 85] width 12 height 12
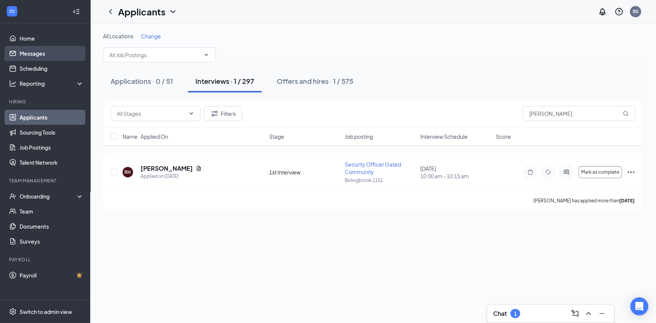
click at [50, 49] on link "Messages" at bounding box center [52, 53] width 64 height 15
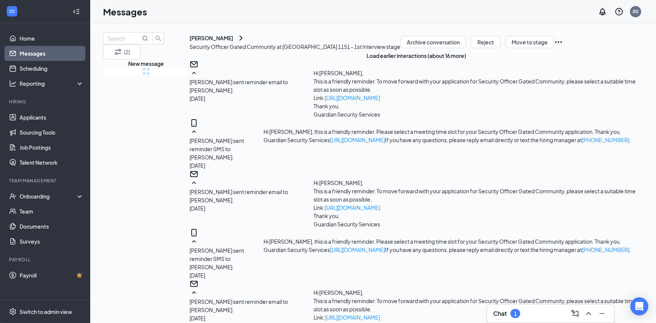
click at [35, 40] on link "Home" at bounding box center [52, 38] width 64 height 15
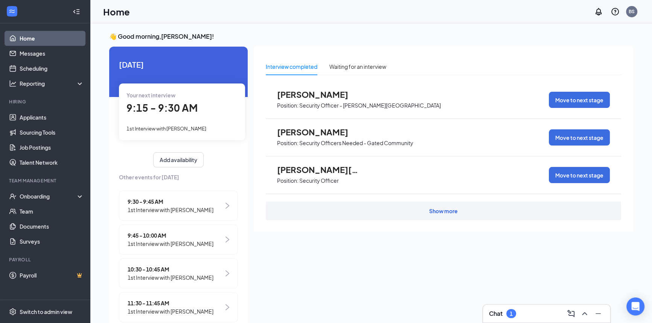
click at [523, 309] on div "Chat 1" at bounding box center [546, 314] width 115 height 12
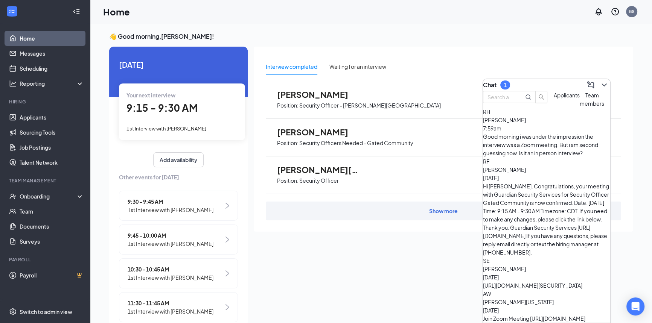
click at [602, 82] on button at bounding box center [604, 85] width 12 height 12
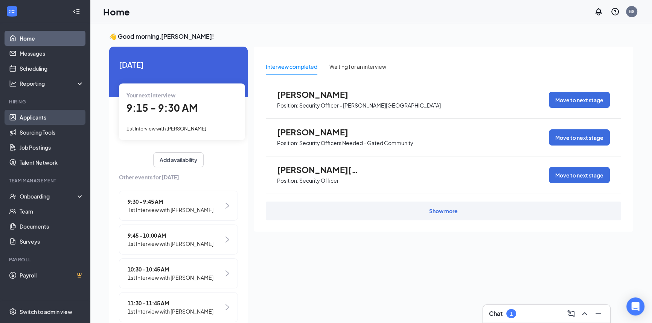
click at [24, 114] on link "Applicants" at bounding box center [52, 117] width 64 height 15
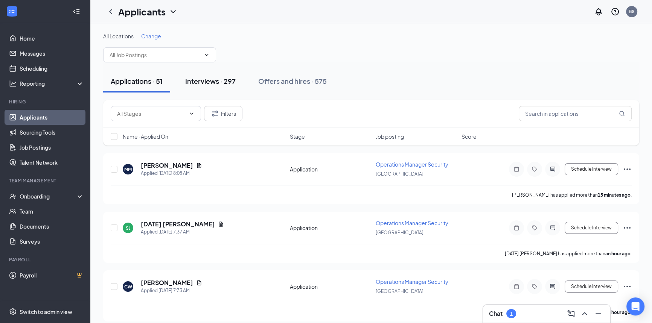
click at [223, 82] on div "Interviews · 297" at bounding box center [210, 80] width 50 height 9
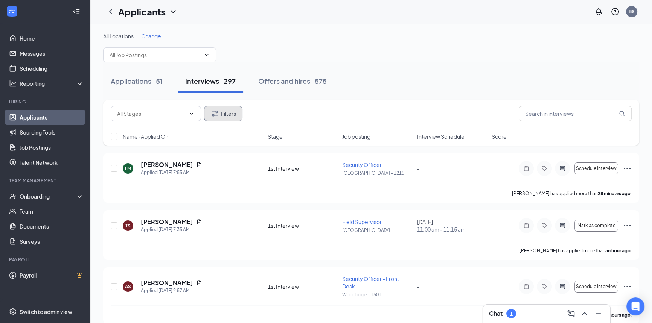
click at [236, 110] on button "Filters" at bounding box center [223, 113] width 38 height 15
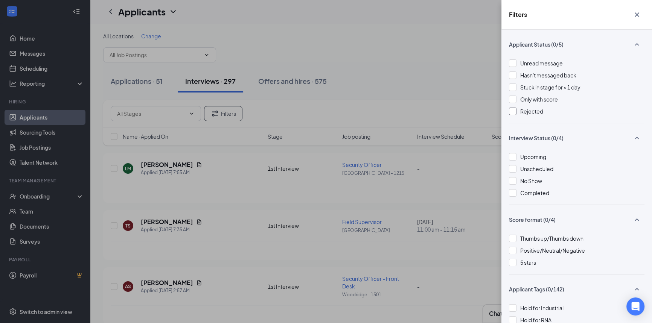
click at [512, 111] on div at bounding box center [513, 112] width 8 height 8
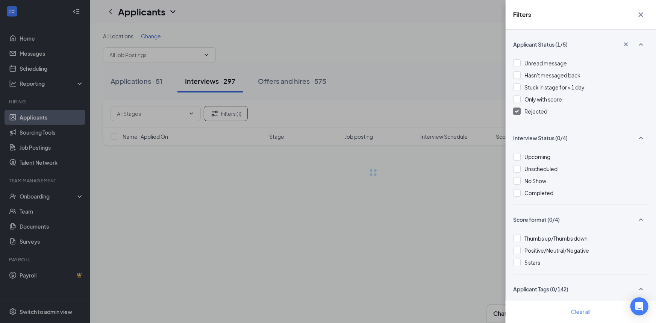
click at [644, 13] on icon "Cross" at bounding box center [641, 14] width 9 height 9
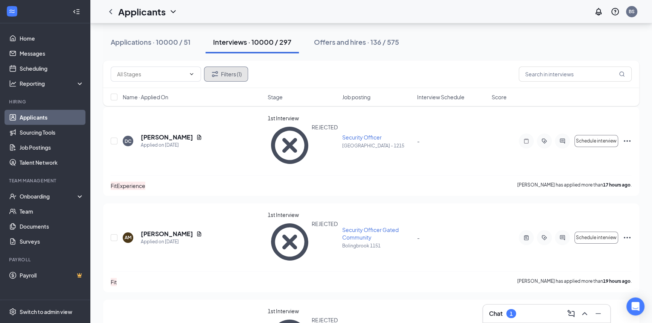
scroll to position [34, 0]
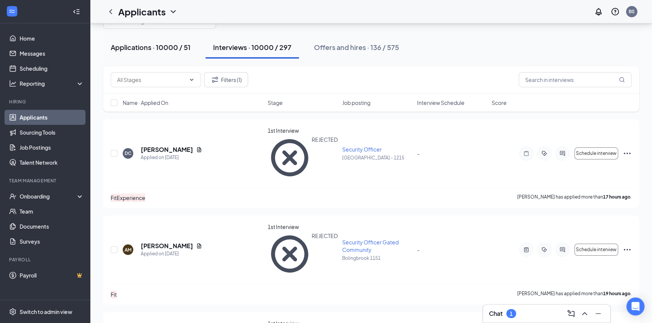
click at [154, 51] on div "Applications · 10000 / 51" at bounding box center [151, 47] width 80 height 9
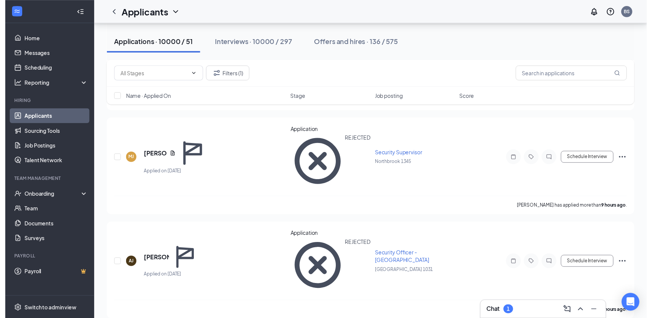
scroll to position [444, 0]
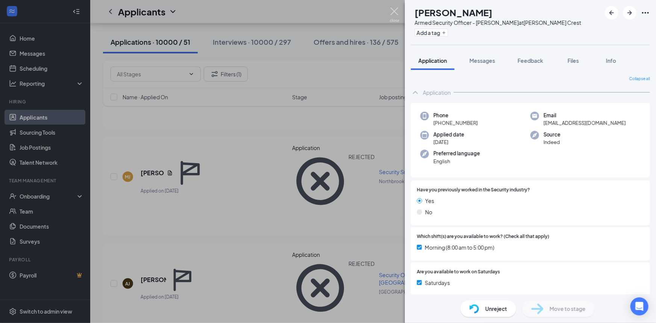
click at [394, 14] on img at bounding box center [394, 15] width 9 height 15
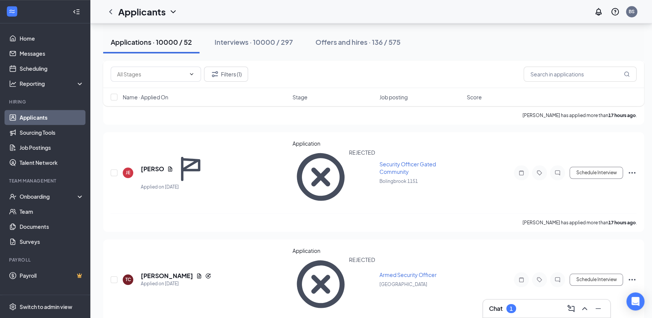
scroll to position [889, 0]
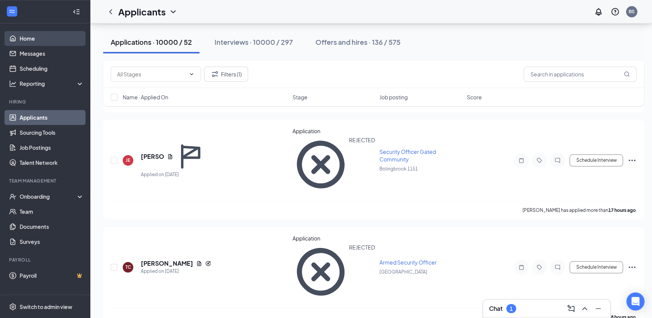
click at [62, 37] on link "Home" at bounding box center [52, 38] width 64 height 15
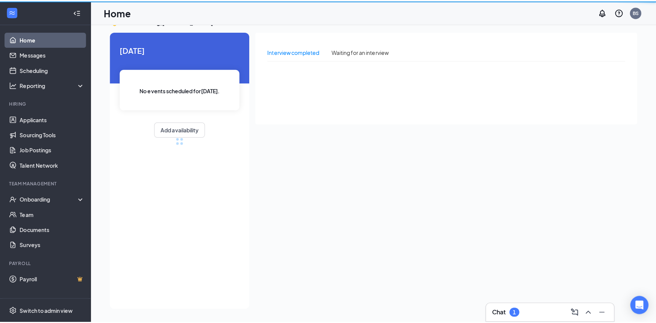
scroll to position [15, 0]
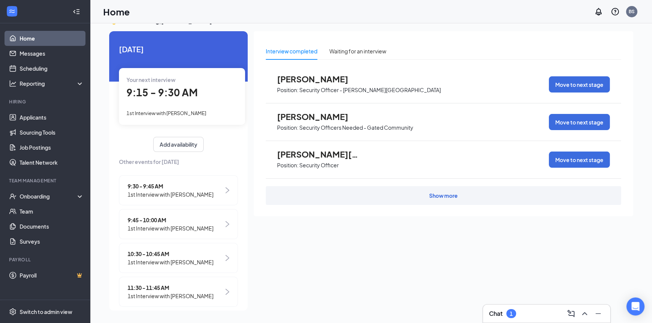
click at [188, 196] on span "1st Interview with Daniel Aguirre" at bounding box center [171, 194] width 86 height 8
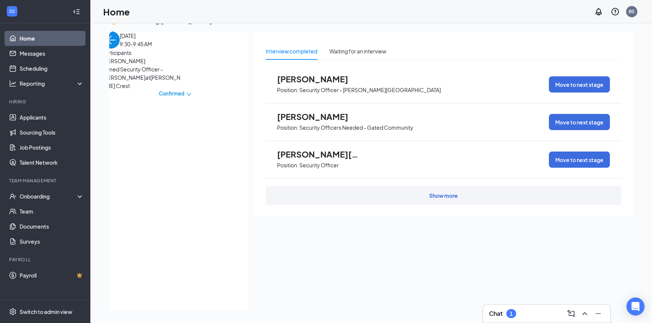
click at [151, 65] on span "[PERSON_NAME]" at bounding box center [141, 61] width 79 height 8
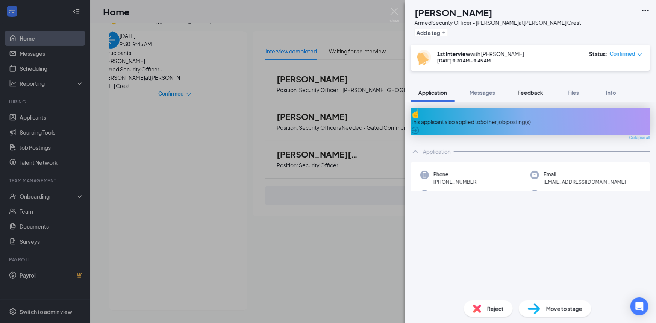
click at [521, 91] on span "Feedback" at bounding box center [531, 92] width 26 height 7
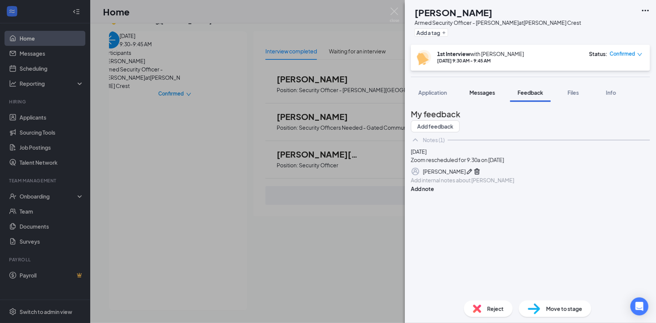
click at [483, 92] on span "Messages" at bounding box center [483, 92] width 26 height 7
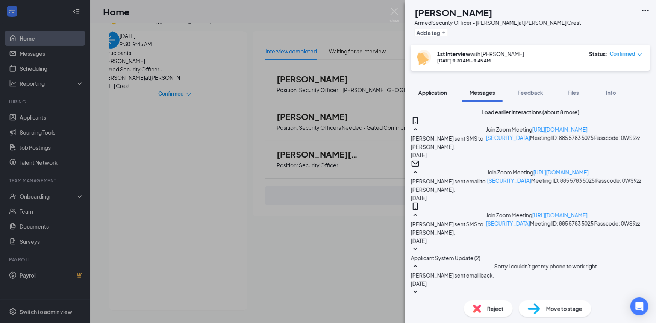
scroll to position [338, 0]
click at [426, 90] on span "Application" at bounding box center [433, 92] width 29 height 7
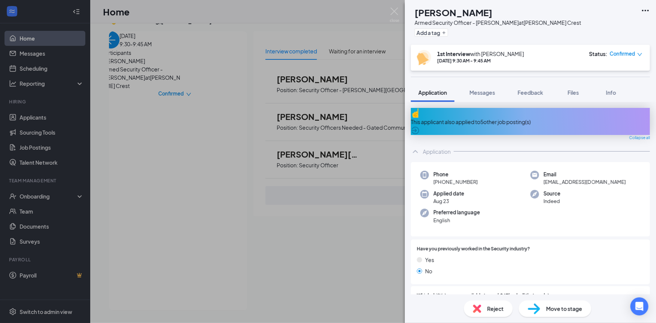
click at [488, 118] on div "This applicant also applied to 5 other job posting(s)" at bounding box center [530, 122] width 239 height 8
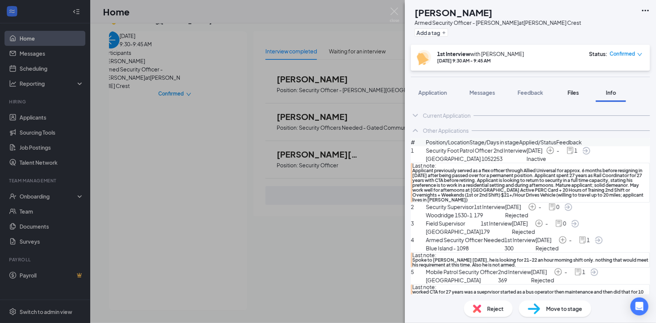
click at [574, 94] on span "Files" at bounding box center [573, 92] width 11 height 7
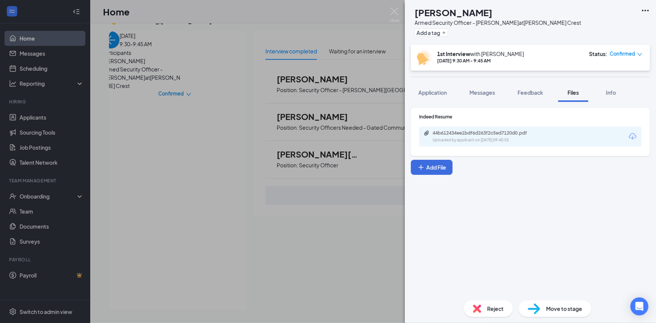
click at [502, 132] on div "44b612434ee1bdf6d263f2c5ed7120d0.pdf" at bounding box center [485, 133] width 105 height 6
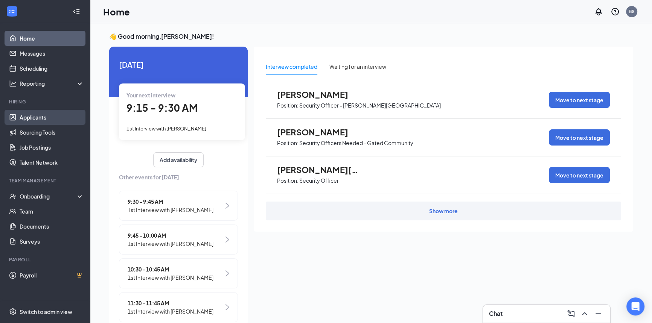
click at [52, 117] on link "Applicants" at bounding box center [52, 117] width 64 height 15
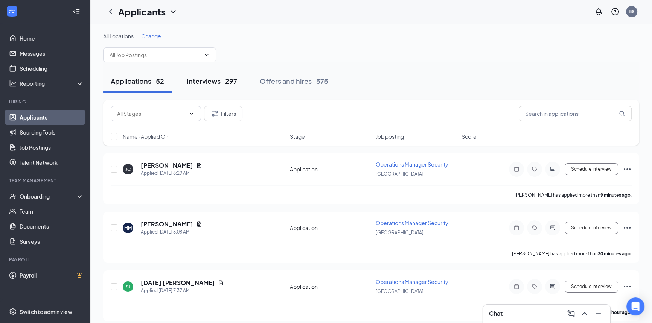
click at [224, 86] on button "Interviews · 297" at bounding box center [211, 81] width 65 height 23
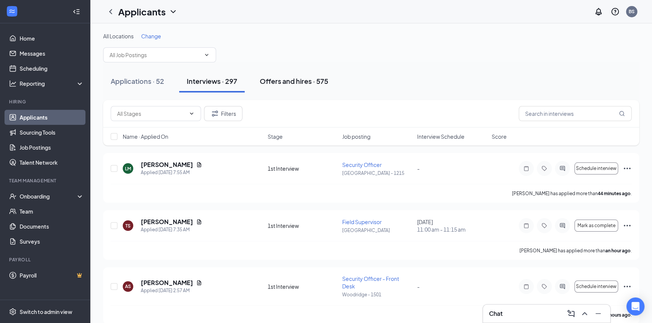
click at [285, 78] on div "Offers and hires · 575" at bounding box center [294, 80] width 68 height 9
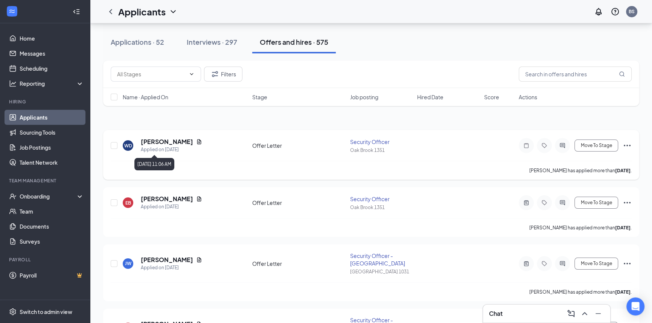
scroll to position [68, 0]
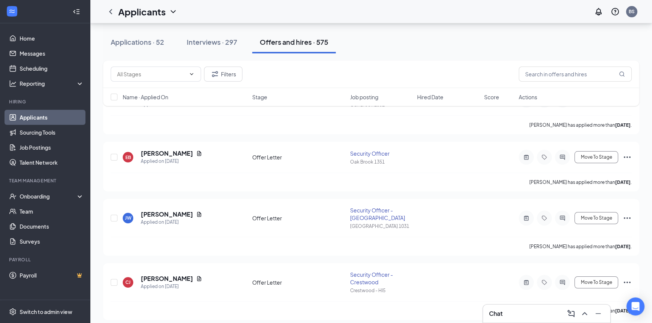
click at [524, 321] on div "Chat" at bounding box center [546, 314] width 127 height 18
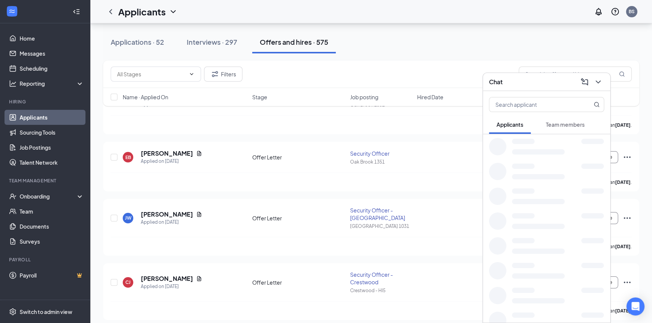
click at [568, 133] on button "Team members" at bounding box center [565, 124] width 54 height 19
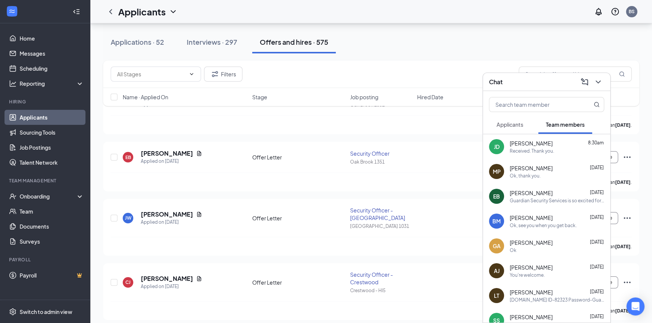
click at [524, 128] on button "Applicants" at bounding box center [510, 124] width 42 height 19
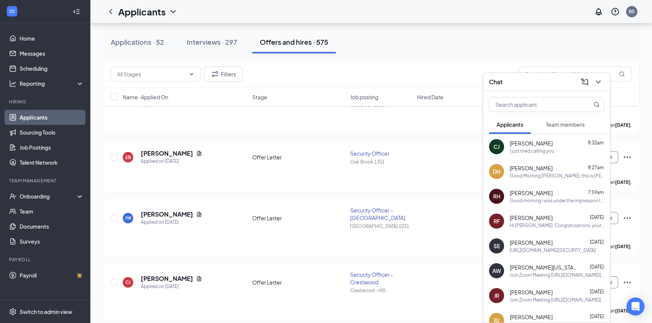
click at [523, 146] on span "[PERSON_NAME]" at bounding box center [530, 144] width 43 height 8
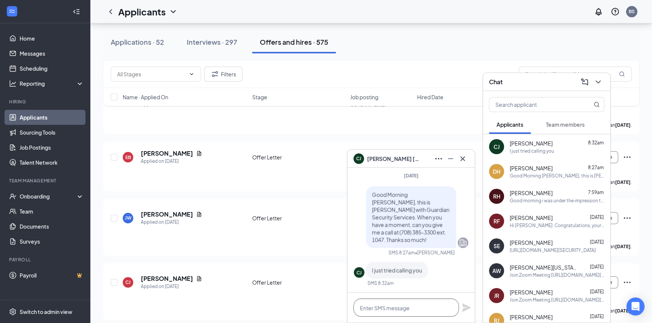
click at [415, 308] on textarea at bounding box center [405, 308] width 105 height 18
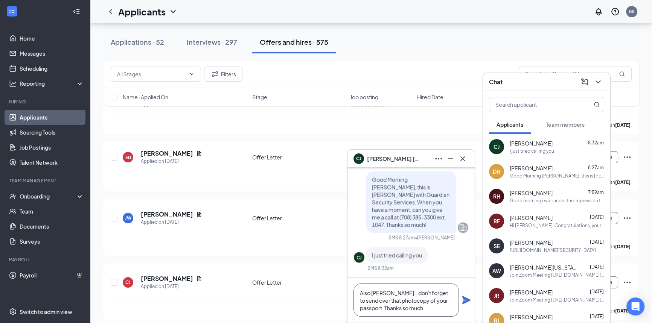
type textarea "Also [PERSON_NAME] - don't forget to send over that photocopy of your passport.…"
click at [462, 302] on icon "Plane" at bounding box center [466, 300] width 9 height 9
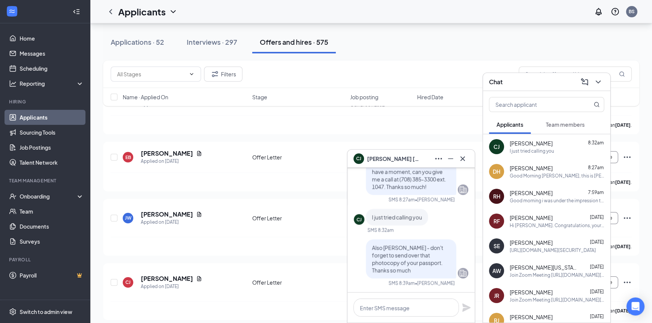
click at [464, 156] on icon "Cross" at bounding box center [462, 158] width 9 height 9
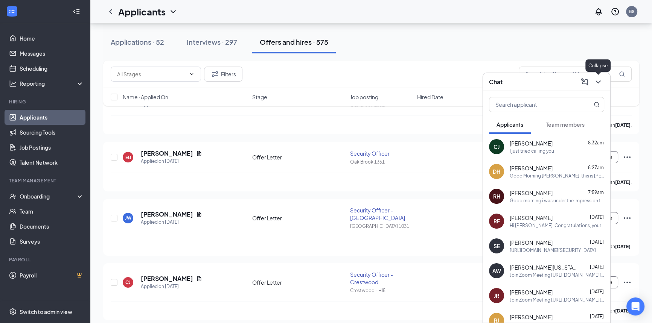
click at [599, 81] on icon "ChevronDown" at bounding box center [597, 82] width 5 height 3
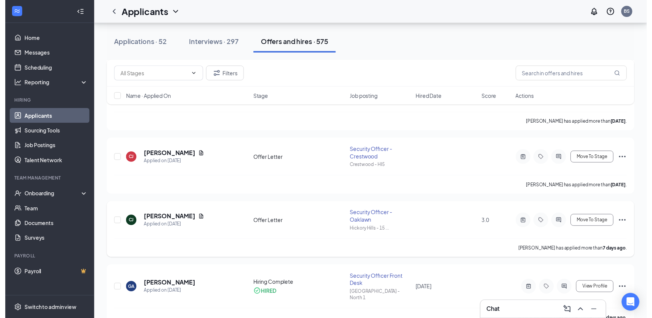
scroll to position [205, 0]
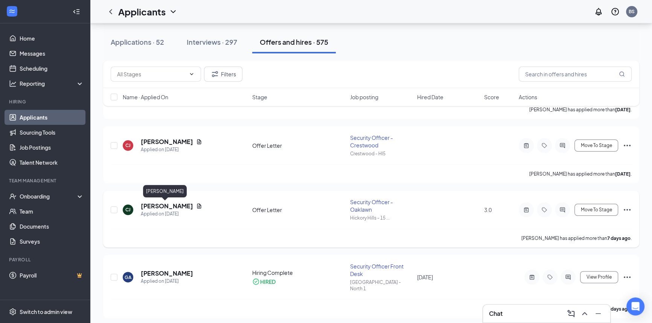
click at [163, 205] on h5 "[PERSON_NAME]" at bounding box center [167, 206] width 52 height 8
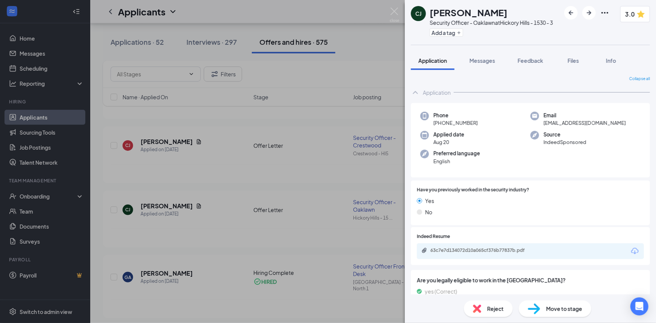
click at [548, 308] on span "Move to stage" at bounding box center [565, 309] width 36 height 8
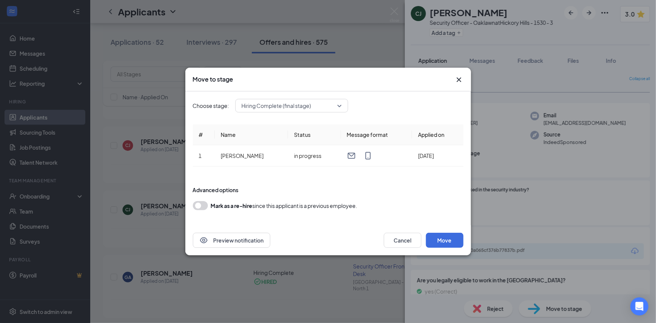
click at [463, 80] on icon "Cross" at bounding box center [459, 79] width 9 height 9
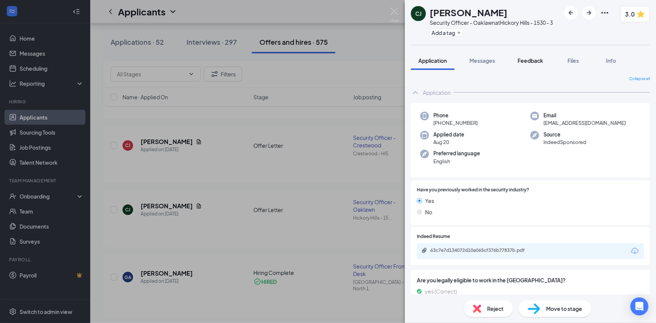
click at [524, 55] on button "Feedback" at bounding box center [530, 60] width 41 height 19
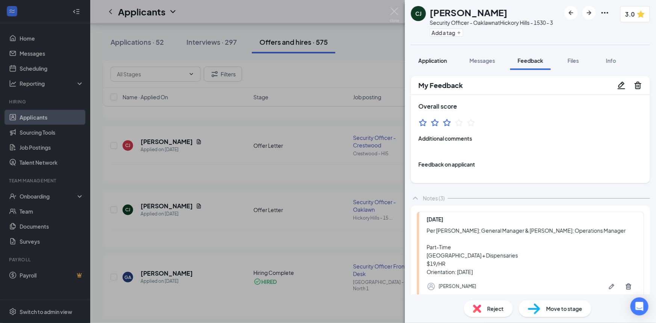
click at [436, 58] on span "Application" at bounding box center [433, 60] width 29 height 7
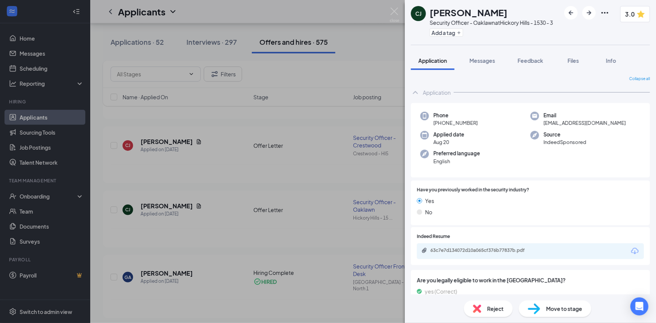
click at [562, 310] on span "Move to stage" at bounding box center [565, 309] width 36 height 8
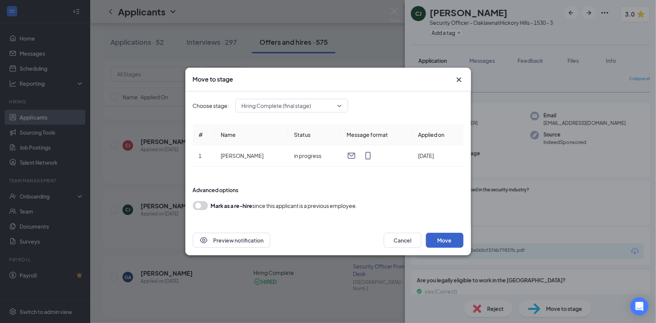
click at [434, 240] on button "Move" at bounding box center [445, 240] width 38 height 15
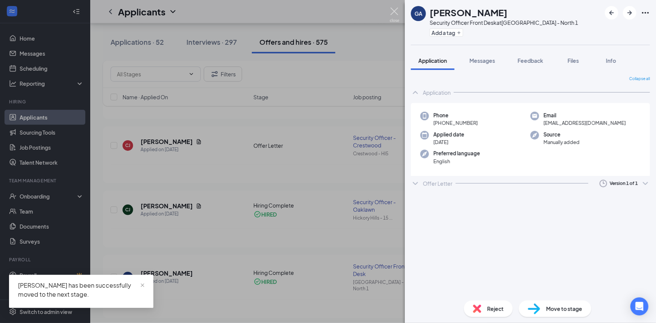
click at [393, 11] on img at bounding box center [394, 15] width 9 height 15
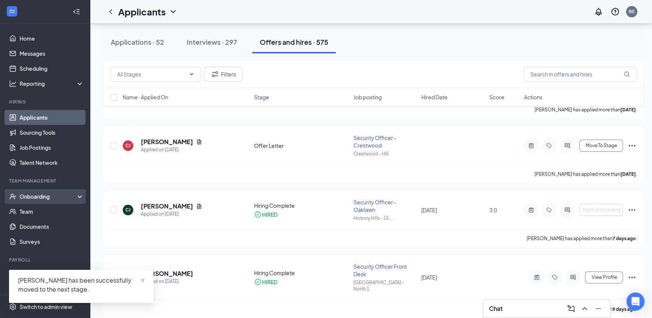
click at [51, 191] on div "Onboarding" at bounding box center [45, 196] width 90 height 15
click at [34, 251] on link "Activity log" at bounding box center [52, 256] width 64 height 15
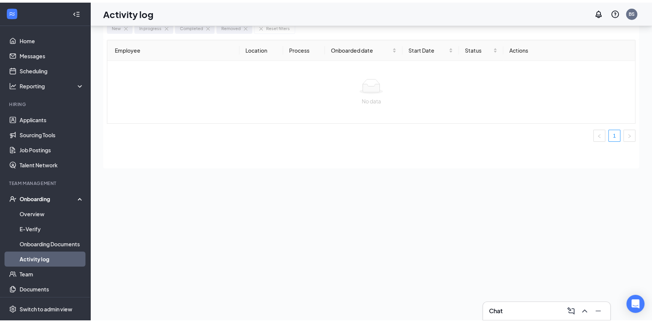
scroll to position [34, 0]
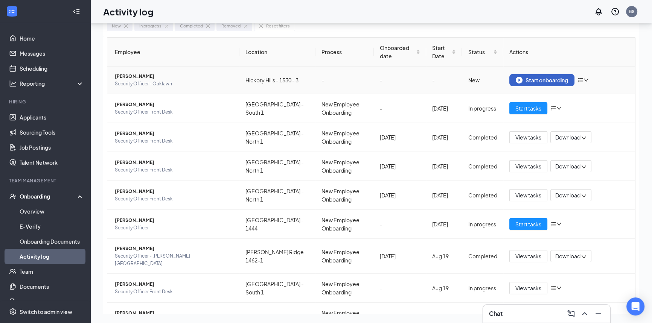
click at [532, 80] on div "Start onboarding" at bounding box center [541, 80] width 52 height 7
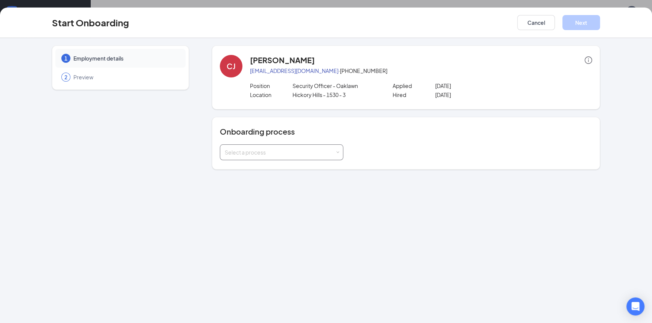
click at [298, 149] on div "Select a process" at bounding box center [280, 153] width 110 height 8
click at [275, 197] on li "New Employee Onboarding" at bounding box center [280, 195] width 123 height 14
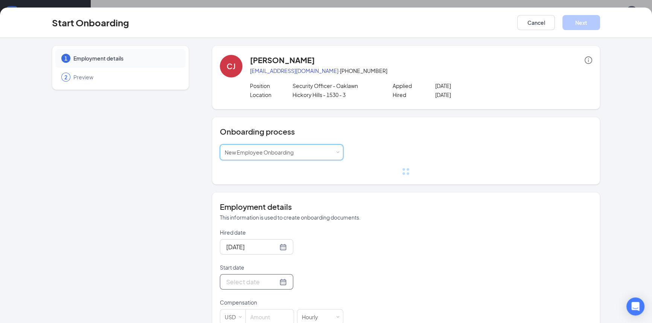
click at [273, 282] on div at bounding box center [256, 281] width 61 height 9
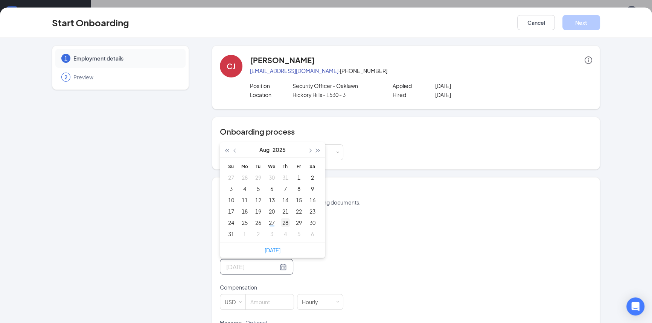
type input "[DATE]"
click at [283, 222] on div "28" at bounding box center [285, 222] width 9 height 9
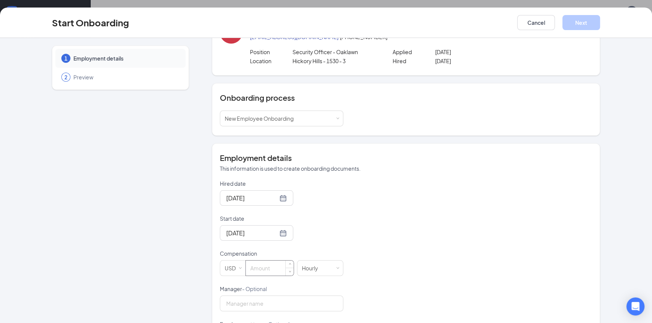
click at [262, 269] on input at bounding box center [270, 268] width 48 height 15
type input "19"
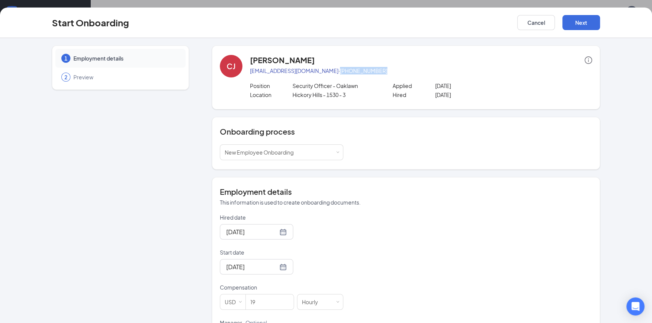
drag, startPoint x: 322, startPoint y: 71, endPoint x: 311, endPoint y: 69, distance: 12.0
click at [311, 69] on p "[EMAIL_ADDRESS][DOMAIN_NAME] · [PHONE_NUMBER]" at bounding box center [421, 71] width 342 height 8
copy p "[PHONE_NUMBER]"
click at [591, 18] on button "Next" at bounding box center [581, 22] width 38 height 15
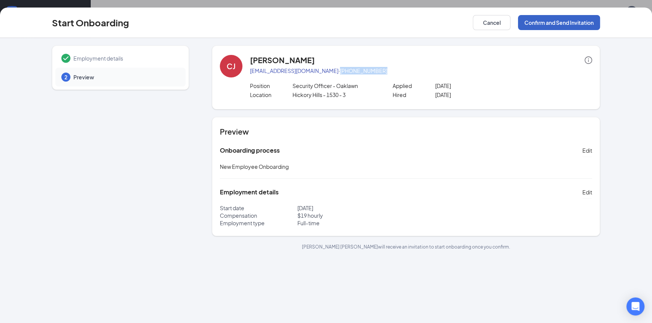
click at [589, 23] on button "Confirm and Send Invitation" at bounding box center [559, 22] width 82 height 15
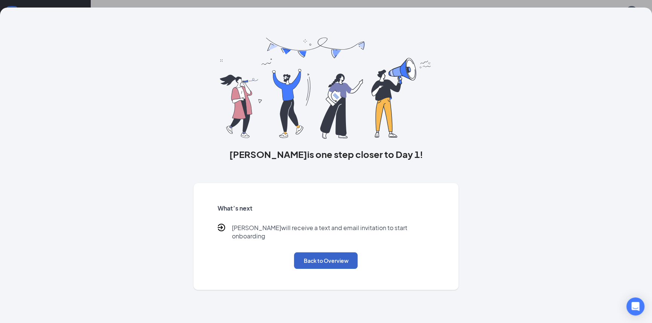
click at [340, 252] on button "Back to Overview" at bounding box center [326, 260] width 64 height 17
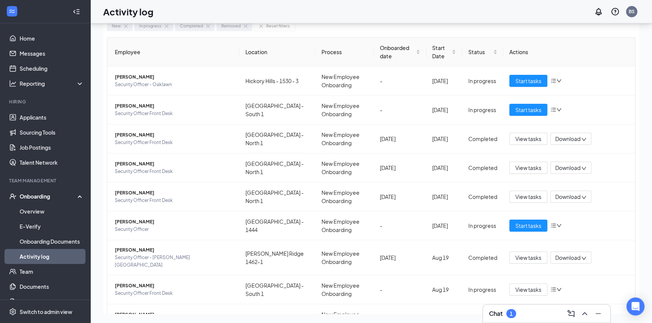
click at [523, 316] on div "Chat 1" at bounding box center [546, 314] width 115 height 12
click at [35, 115] on link "Applicants" at bounding box center [52, 117] width 64 height 15
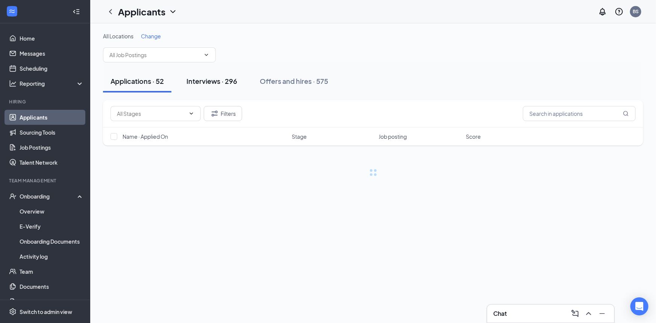
click at [216, 77] on div "Interviews · 296" at bounding box center [212, 80] width 51 height 9
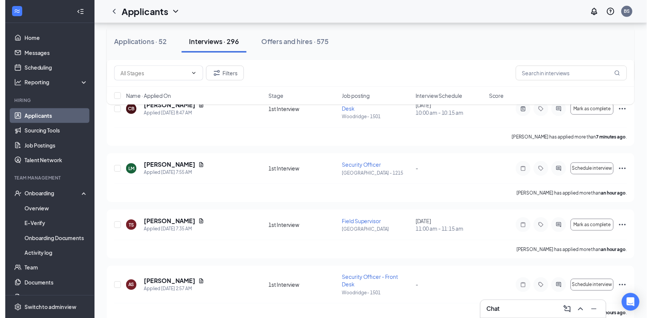
scroll to position [137, 0]
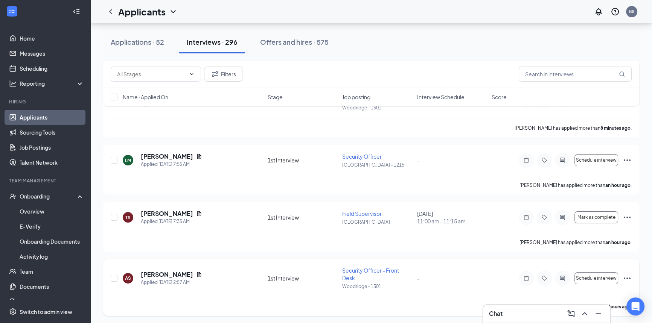
click at [168, 274] on h5 "[PERSON_NAME]" at bounding box center [167, 274] width 52 height 8
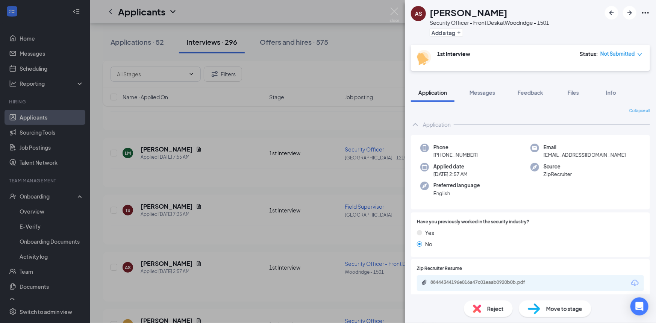
click at [401, 12] on div "AS [PERSON_NAME] Security Officer - Front Desk at [GEOGRAPHIC_DATA] - 1501 Add …" at bounding box center [328, 161] width 656 height 323
click at [220, 77] on button "Filters" at bounding box center [223, 74] width 38 height 15
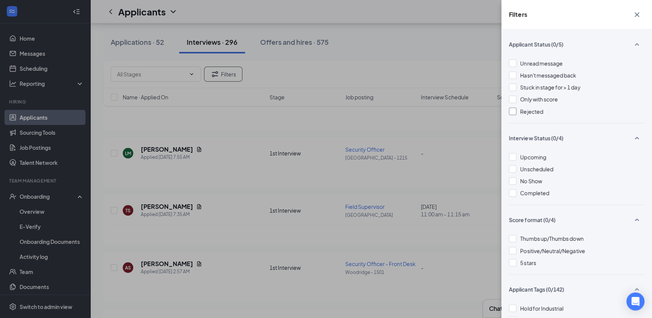
click at [511, 111] on div at bounding box center [513, 112] width 8 height 8
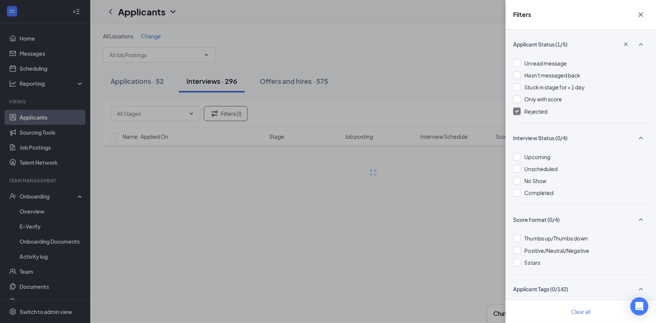
click at [638, 18] on icon "Cross" at bounding box center [641, 14] width 9 height 9
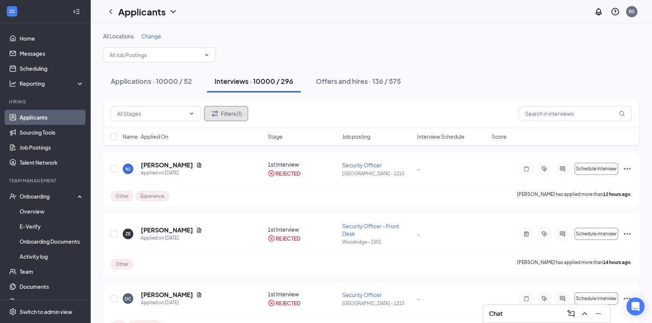
click at [240, 117] on button "Filters (1)" at bounding box center [226, 113] width 44 height 15
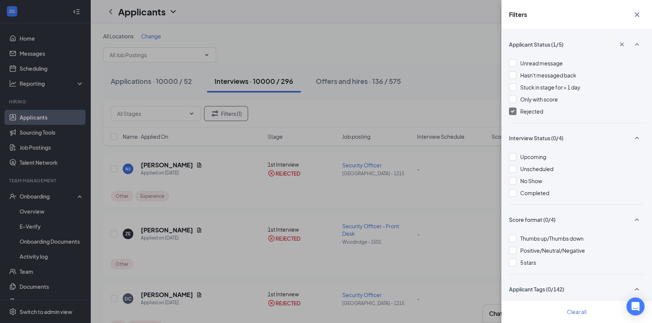
click at [512, 113] on div at bounding box center [513, 112] width 8 height 8
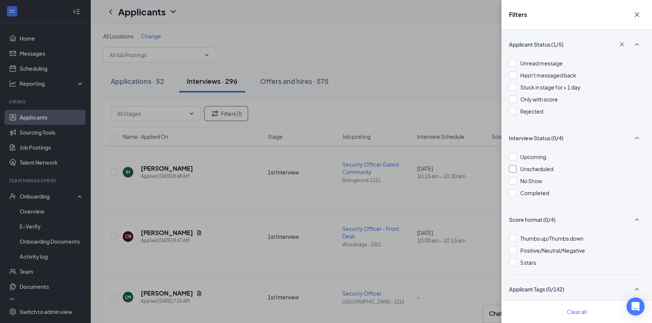
click at [516, 169] on div "Unscheduled" at bounding box center [576, 169] width 135 height 8
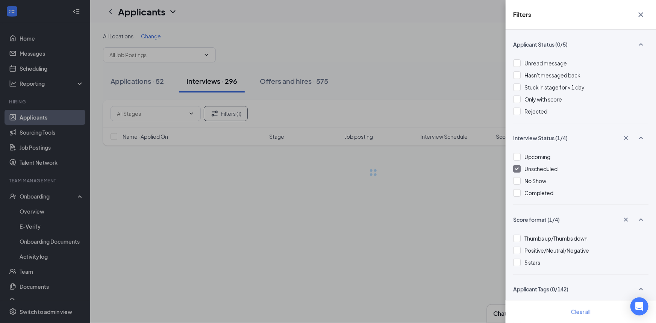
click at [641, 17] on icon "Cross" at bounding box center [641, 14] width 9 height 9
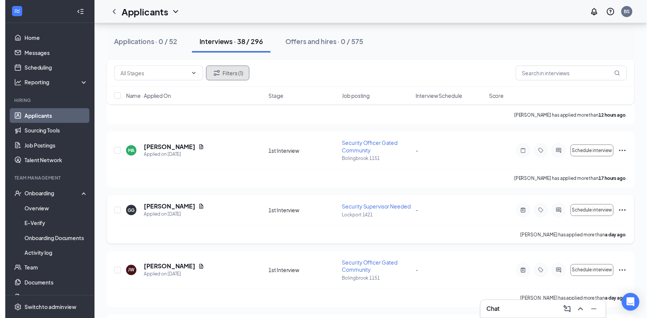
scroll to position [239, 0]
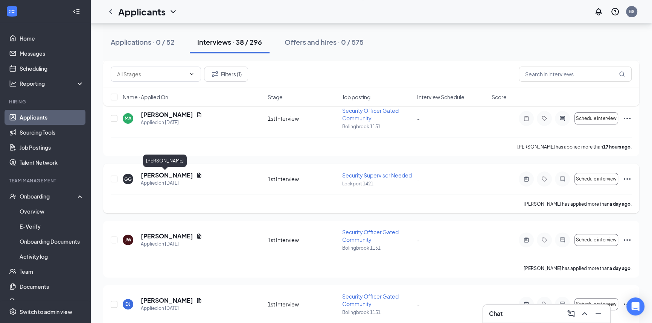
click at [171, 177] on h5 "[PERSON_NAME]" at bounding box center [167, 175] width 52 height 8
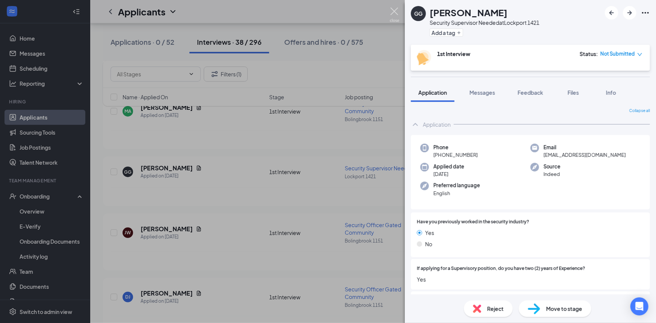
click at [393, 15] on img at bounding box center [394, 15] width 9 height 15
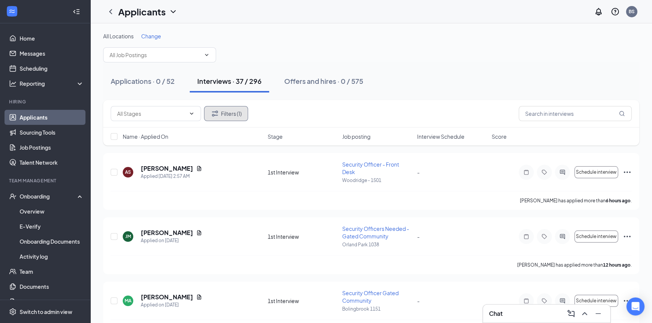
click at [222, 113] on button "Filters (1)" at bounding box center [226, 113] width 44 height 15
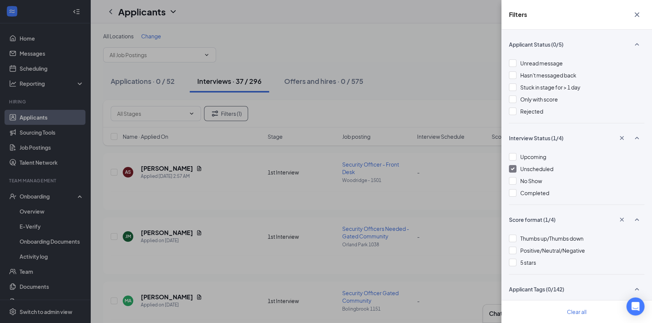
click at [512, 167] on div at bounding box center [513, 169] width 8 height 8
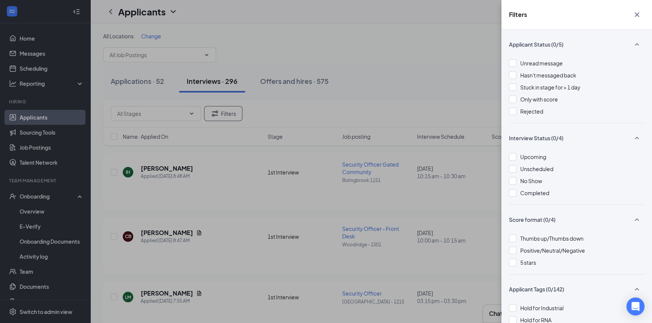
click at [636, 15] on icon "Cross" at bounding box center [636, 14] width 5 height 5
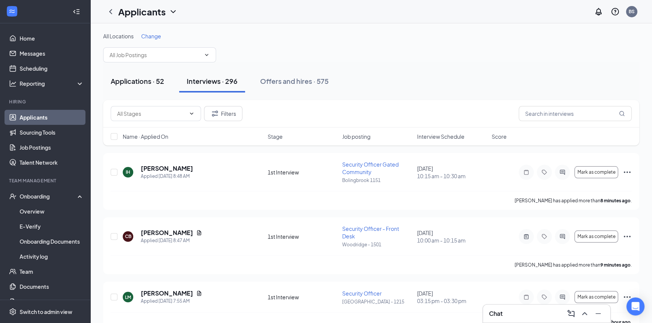
click at [136, 87] on button "Applications · 52" at bounding box center [137, 81] width 68 height 23
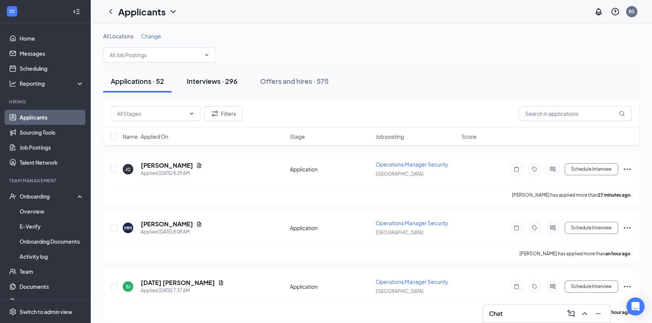
click at [204, 84] on div "Interviews · 296" at bounding box center [212, 80] width 51 height 9
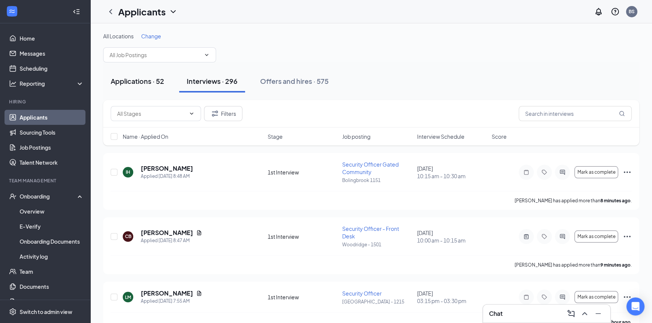
click at [150, 84] on div "Applications · 52" at bounding box center [137, 80] width 53 height 9
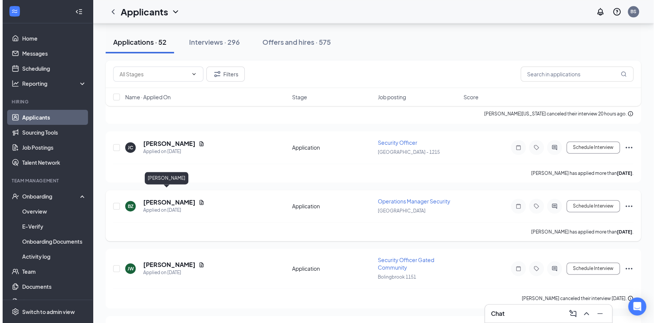
scroll to position [1231, 0]
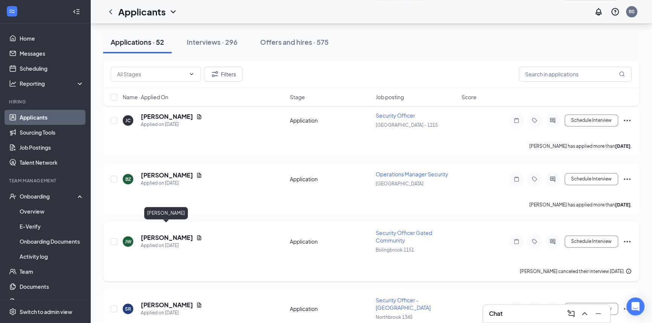
click at [169, 234] on h5 "[PERSON_NAME]" at bounding box center [167, 238] width 52 height 8
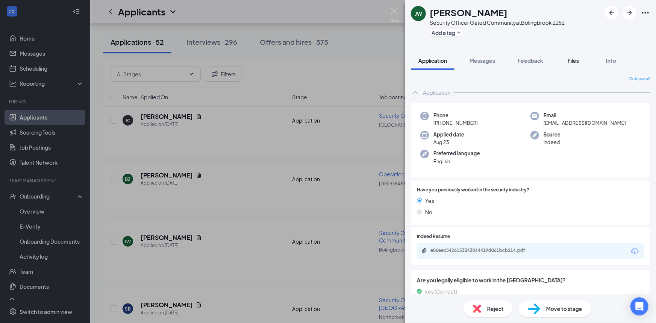
click at [571, 62] on span "Files" at bounding box center [573, 60] width 11 height 7
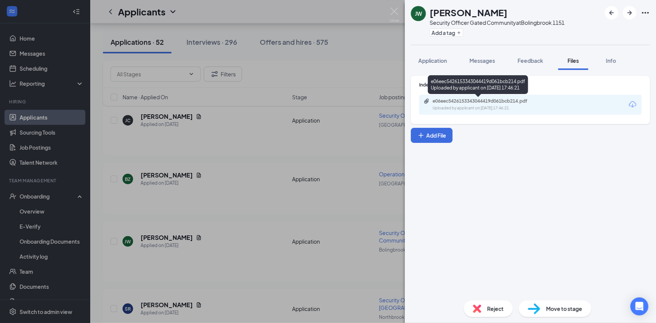
click at [498, 108] on div "Uploaded by applicant on [DATE] 17:46:21" at bounding box center [489, 108] width 113 height 6
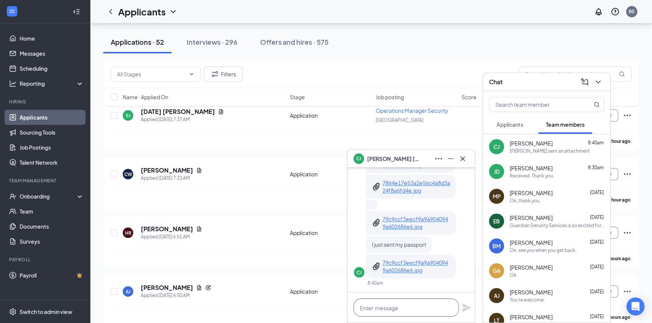
click at [387, 303] on textarea at bounding box center [405, 308] width 105 height 18
type textarea "Received! Thank you [PERSON_NAME]"
click at [466, 310] on icon "Plane" at bounding box center [466, 307] width 9 height 9
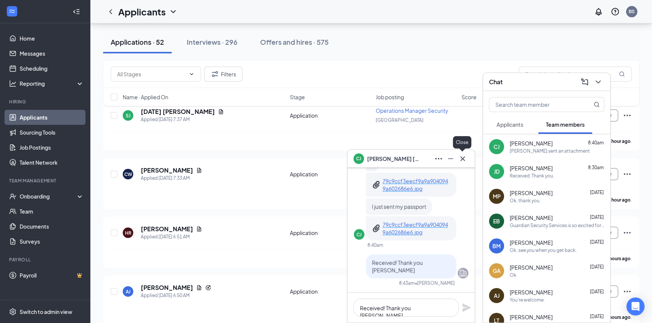
click at [462, 158] on icon "Cross" at bounding box center [462, 158] width 9 height 9
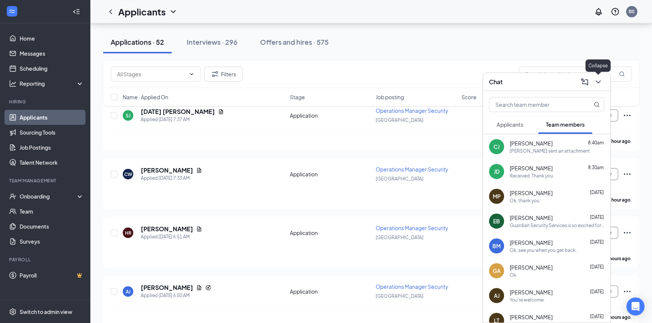
click at [602, 84] on button at bounding box center [598, 82] width 12 height 12
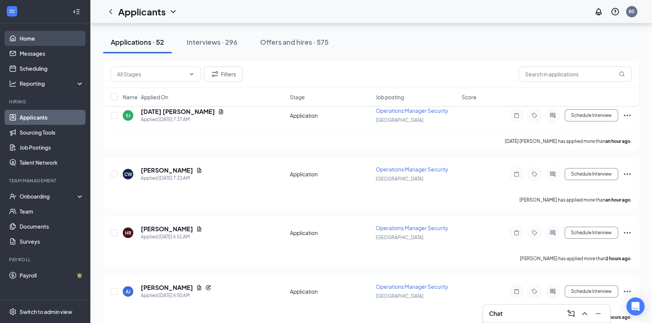
click at [36, 39] on link "Home" at bounding box center [52, 38] width 64 height 15
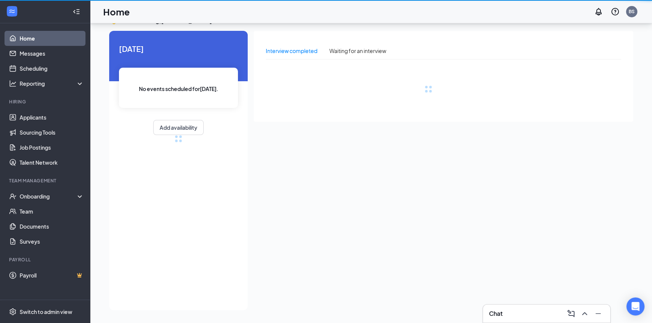
scroll to position [15, 0]
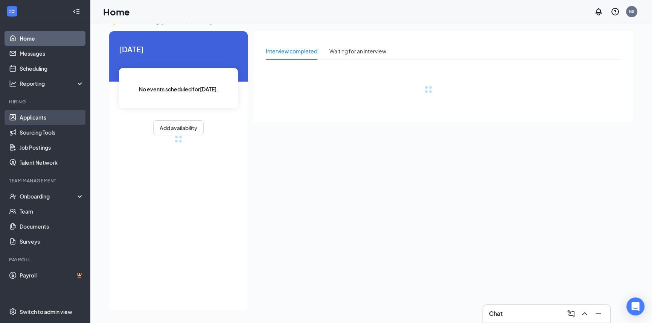
click at [43, 112] on link "Applicants" at bounding box center [52, 117] width 64 height 15
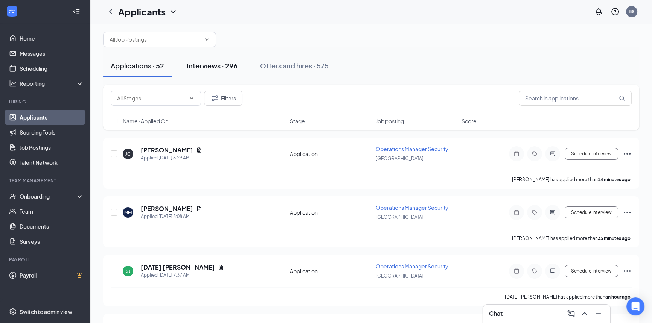
click at [217, 64] on div "Interviews · 296" at bounding box center [212, 65] width 51 height 9
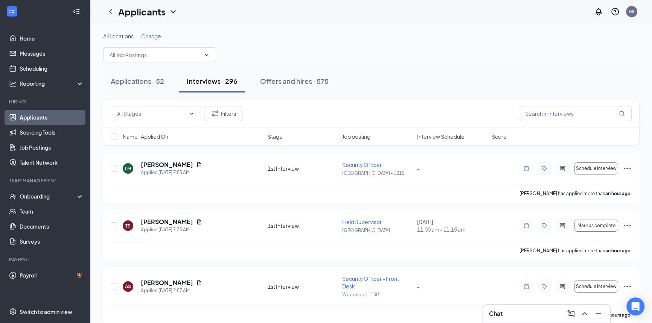
drag, startPoint x: 641, startPoint y: 114, endPoint x: 527, endPoint y: 314, distance: 230.5
click at [520, 311] on div "Chat" at bounding box center [546, 314] width 115 height 12
click at [528, 314] on div "Chat" at bounding box center [546, 314] width 115 height 12
click at [525, 313] on div "Chat" at bounding box center [546, 314] width 115 height 12
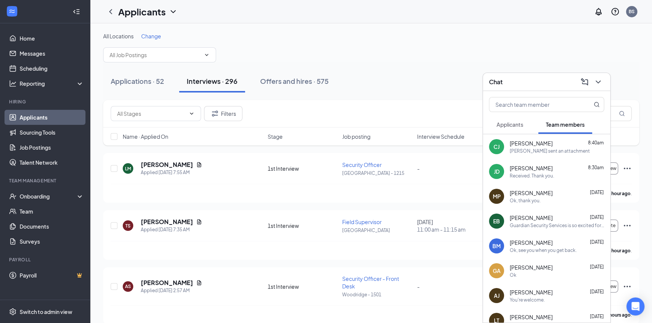
click at [542, 143] on span "Cedric Jenkins" at bounding box center [530, 144] width 43 height 8
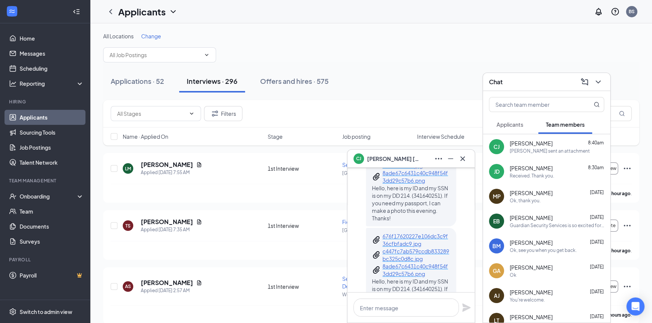
scroll to position [-650, 0]
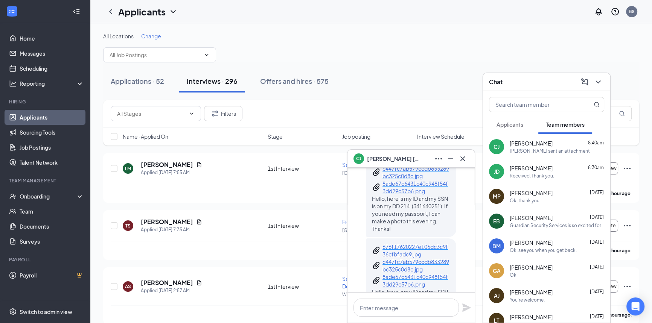
click at [407, 165] on p "676f17620227e106dc3c9f36cfbfadc9.jpg" at bounding box center [416, 157] width 68 height 15
click at [409, 195] on p "8ade67c6431c40c948f54f3dd29c57b6.png" at bounding box center [416, 187] width 68 height 15
click at [408, 195] on p "8ade67c6431c40c948f54f3dd29c57b6.png" at bounding box center [416, 187] width 68 height 15
click at [407, 165] on p "676f17620227e106dc3c9f36cfbfadc9.jpg" at bounding box center [416, 157] width 68 height 15
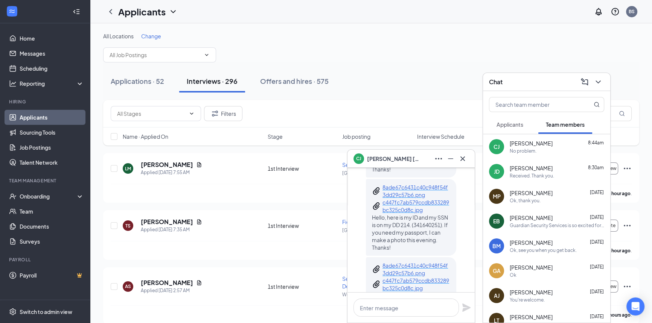
scroll to position [-957, 0]
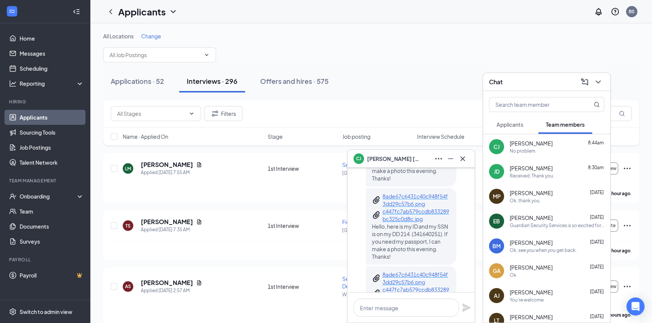
click at [406, 208] on p "8ade67c6431c40c948f54f3dd29c57b6.png" at bounding box center [416, 200] width 68 height 15
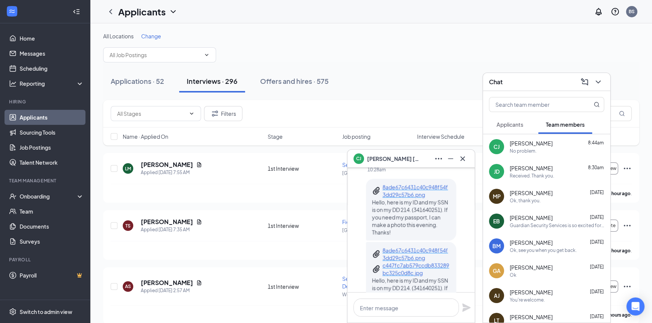
scroll to position [-1009, 0]
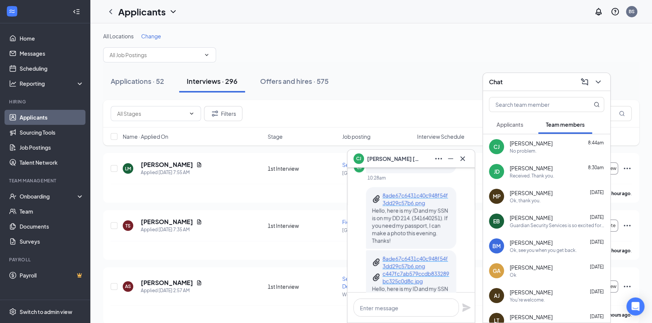
click at [399, 207] on p "8ade67c6431c40c948f54f3dd29c57b6.png" at bounding box center [416, 199] width 68 height 15
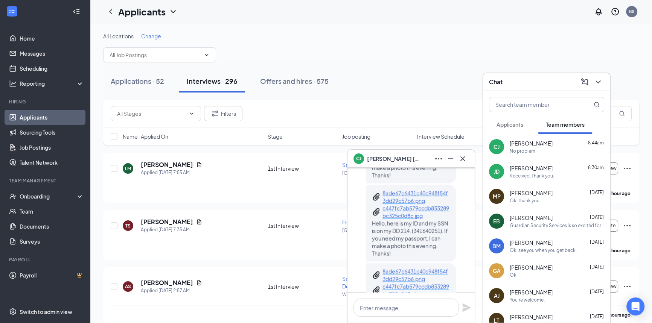
scroll to position [-940, 0]
click at [403, 202] on p "8ade67c6431c40c948f54f3dd29c57b6.png" at bounding box center [416, 194] width 68 height 15
click at [396, 217] on p "c447fc7ab579ccdb833289bc325c0d8c.jpg" at bounding box center [416, 209] width 68 height 15
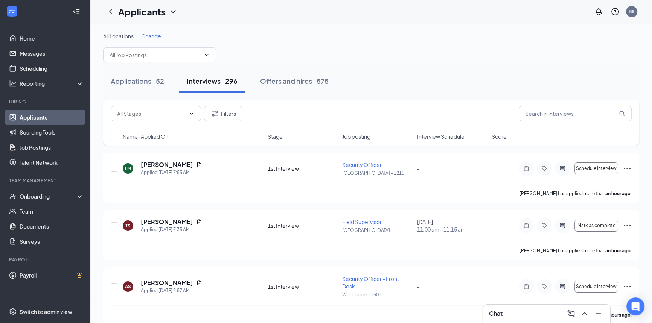
click at [152, 85] on div "Applications · 52" at bounding box center [137, 80] width 53 height 9
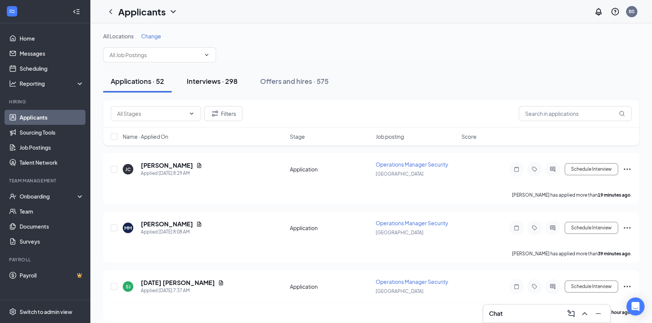
click at [221, 83] on div "Interviews · 298" at bounding box center [212, 80] width 51 height 9
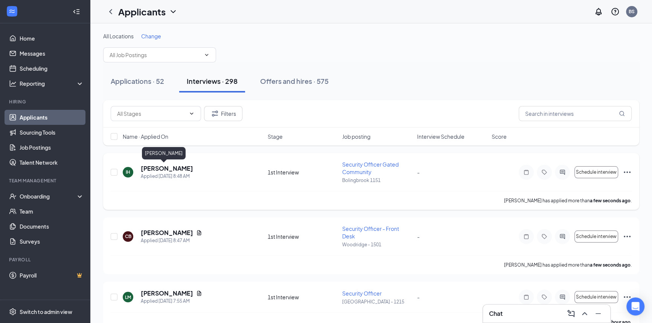
click at [167, 167] on h5 "[PERSON_NAME]" at bounding box center [167, 168] width 52 height 8
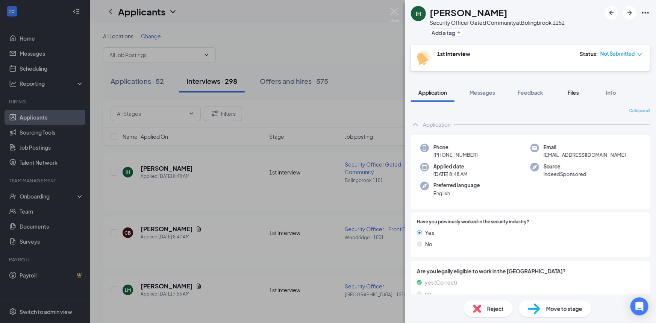
click at [576, 94] on span "Files" at bounding box center [573, 92] width 11 height 7
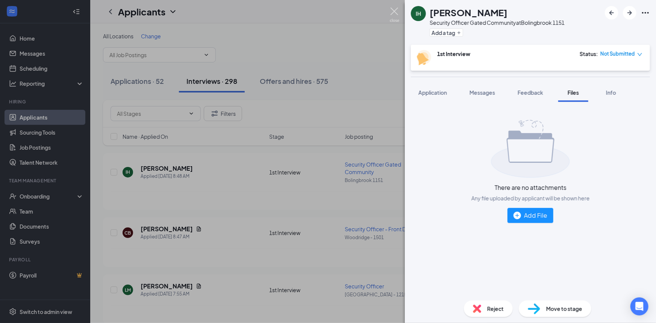
click at [393, 15] on img at bounding box center [394, 15] width 9 height 15
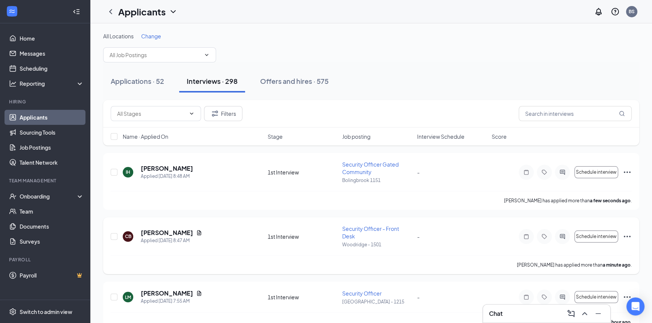
click at [159, 231] on h5 "[PERSON_NAME]" at bounding box center [167, 233] width 52 height 8
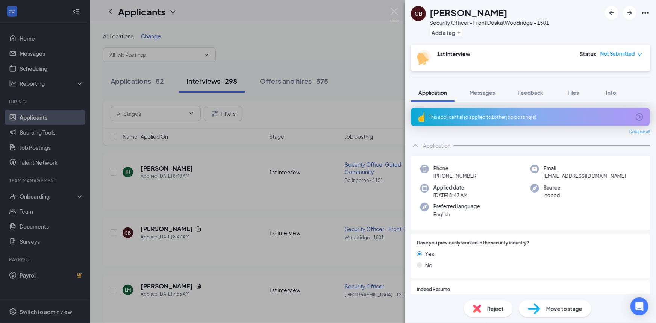
click at [524, 115] on div "This applicant also applied to 1 other job posting(s)" at bounding box center [530, 117] width 202 height 6
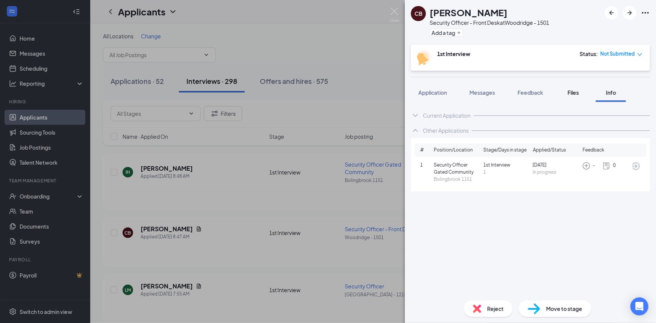
click at [579, 94] on span "Files" at bounding box center [573, 92] width 11 height 7
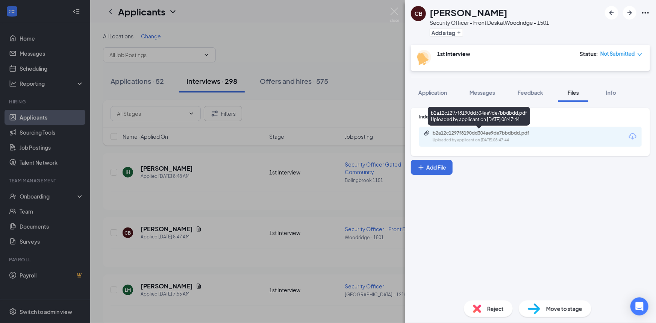
click at [510, 135] on div "b2a12c1297f8190dd304ae9de7bbdbdd.pdf" at bounding box center [485, 133] width 105 height 6
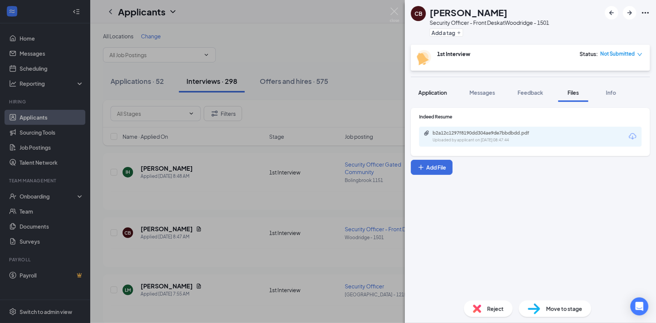
click at [440, 97] on button "Application" at bounding box center [433, 92] width 44 height 19
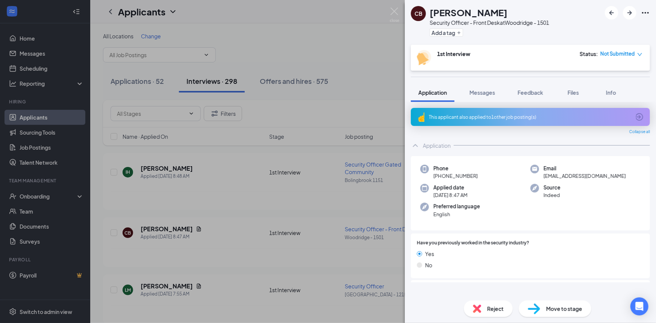
click at [529, 120] on div "This applicant also applied to 1 other job posting(s)" at bounding box center [530, 117] width 202 height 6
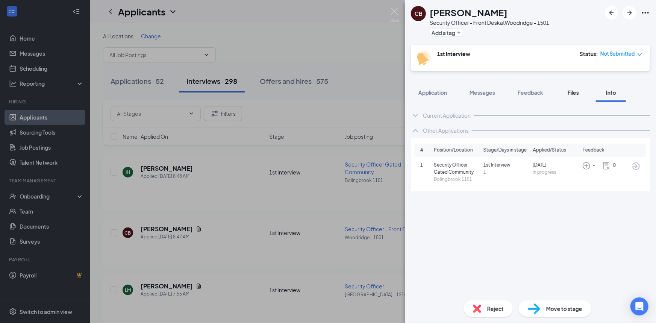
click at [574, 91] on span "Files" at bounding box center [573, 92] width 11 height 7
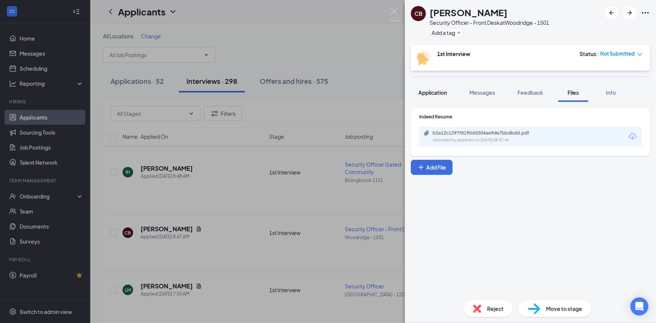
click at [433, 94] on span "Application" at bounding box center [433, 92] width 29 height 7
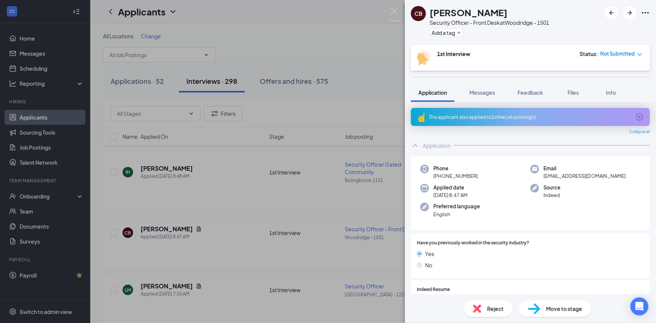
click at [568, 114] on div "This applicant also applied to 1 other job posting(s)" at bounding box center [530, 117] width 202 height 6
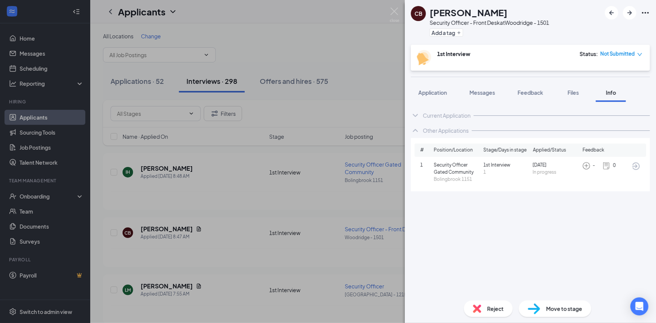
click at [636, 164] on icon "ArrowCircle" at bounding box center [636, 166] width 9 height 9
click at [389, 13] on div "CB Caleb Blanton Security Officer - Front Desk at Woodridge - 1501 Add a tag 1s…" at bounding box center [328, 161] width 656 height 323
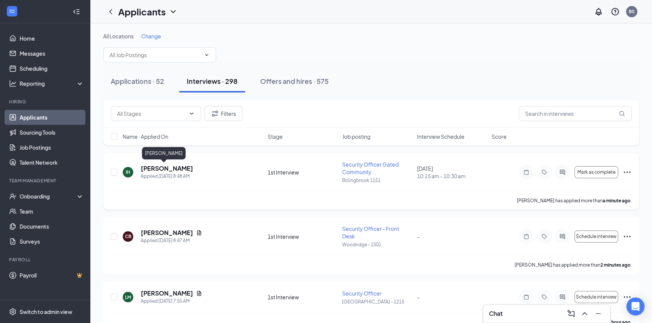
click at [158, 167] on h5 "[PERSON_NAME]" at bounding box center [167, 168] width 52 height 8
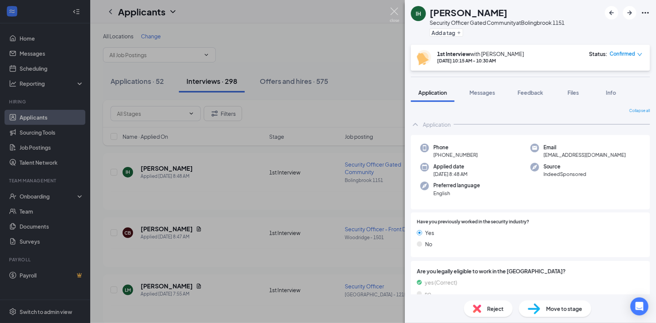
click at [396, 11] on img at bounding box center [394, 15] width 9 height 15
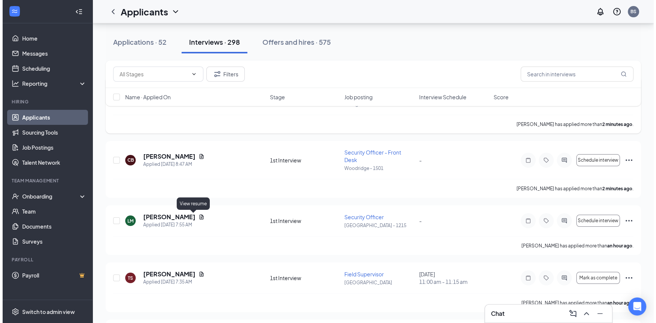
scroll to position [68, 0]
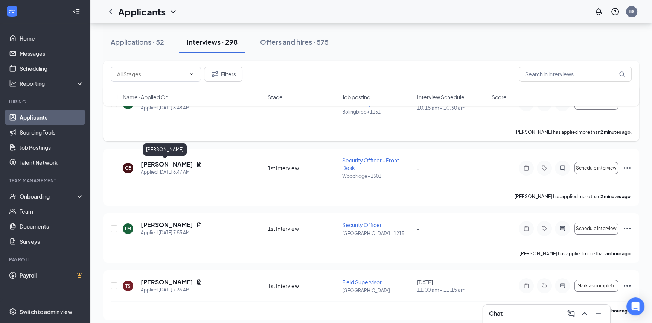
click at [151, 160] on h5 "Caleb Blanton" at bounding box center [167, 164] width 52 height 8
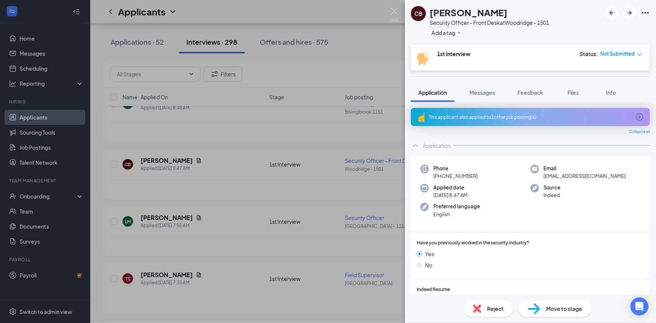
click at [599, 117] on div "This applicant also applied to 1 other job posting(s)" at bounding box center [530, 117] width 202 height 6
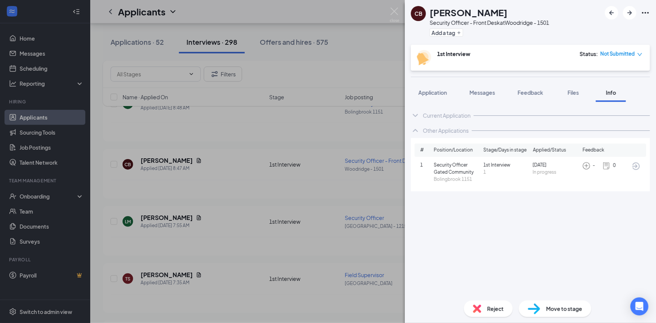
click at [635, 167] on icon "ArrowCircle" at bounding box center [636, 166] width 9 height 9
click at [639, 55] on icon "down" at bounding box center [640, 54] width 5 height 5
click at [614, 75] on span "Assign Time" at bounding box center [609, 75] width 29 height 8
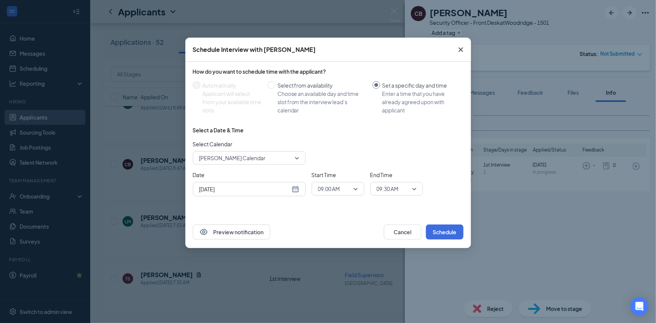
click at [339, 190] on span "09:00 AM" at bounding box center [329, 188] width 22 height 11
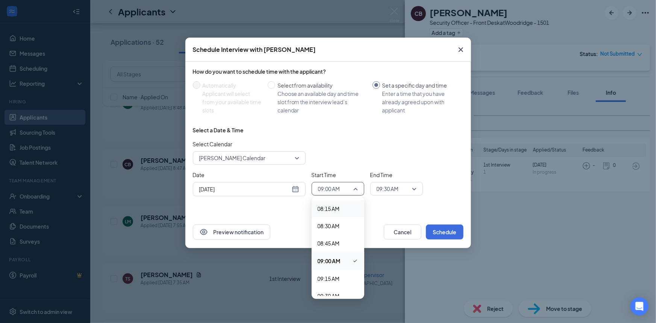
scroll to position [613, 0]
click at [334, 285] on span "10:00 AM" at bounding box center [329, 288] width 22 height 8
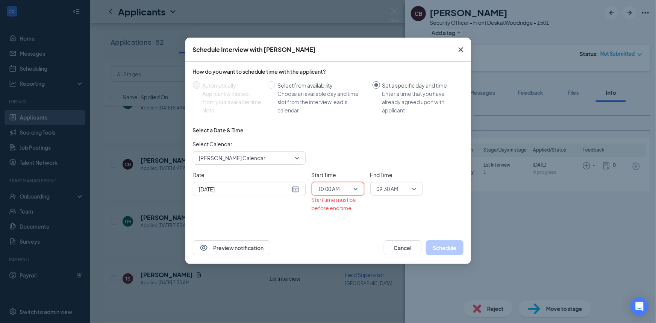
click at [396, 191] on span "09:30 AM" at bounding box center [388, 188] width 22 height 11
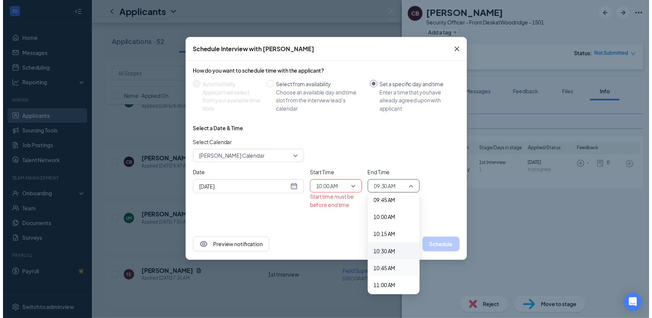
scroll to position [682, 0]
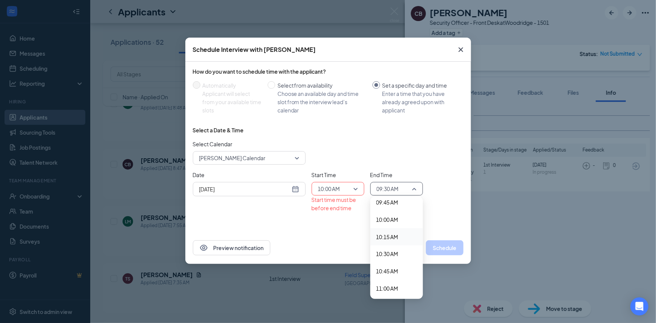
click at [398, 237] on span "10:15 AM" at bounding box center [388, 237] width 22 height 8
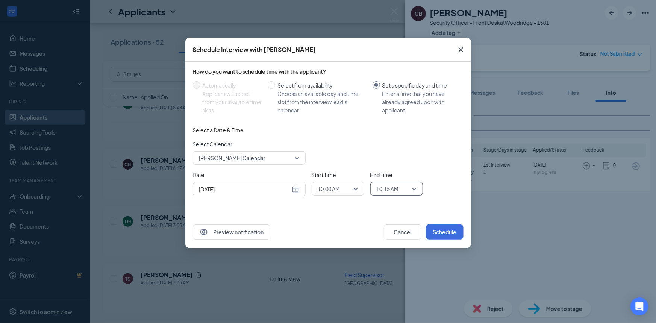
click at [448, 246] on div "Preview notification Cancel Schedule" at bounding box center [328, 232] width 286 height 32
click at [448, 236] on button "Schedule" at bounding box center [445, 232] width 38 height 15
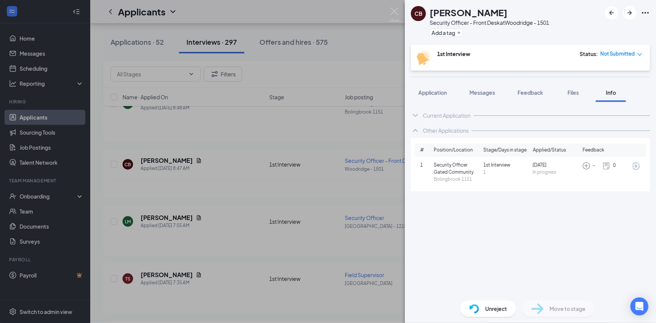
click at [395, 12] on img at bounding box center [394, 15] width 9 height 15
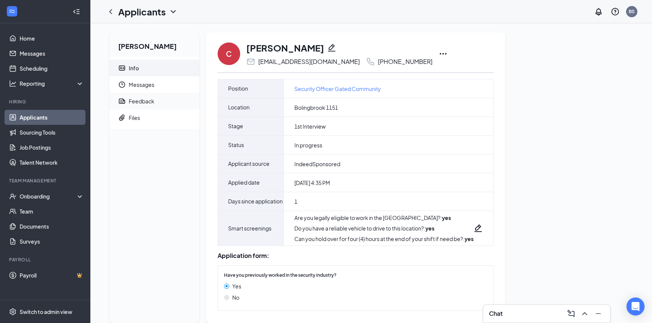
click at [142, 103] on div "Feedback" at bounding box center [142, 101] width 26 height 8
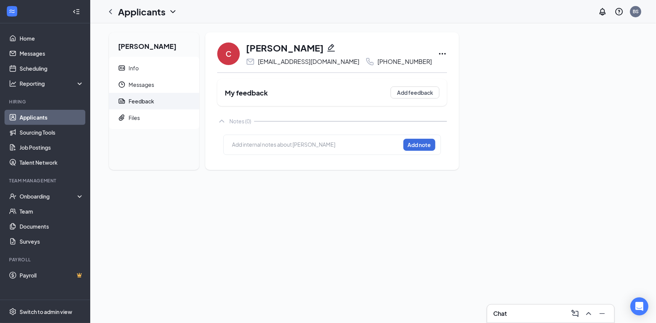
click at [438, 53] on icon "Ellipses" at bounding box center [442, 53] width 9 height 9
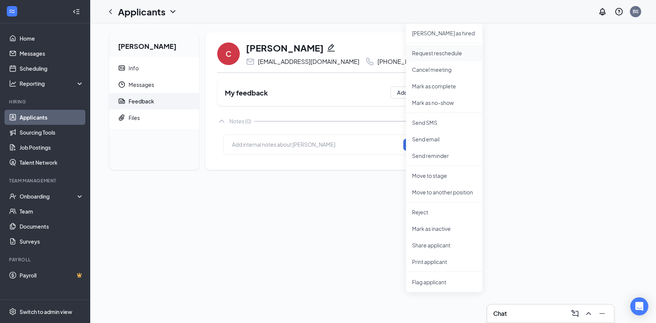
click at [430, 54] on p "Request reschedule" at bounding box center [444, 53] width 65 height 8
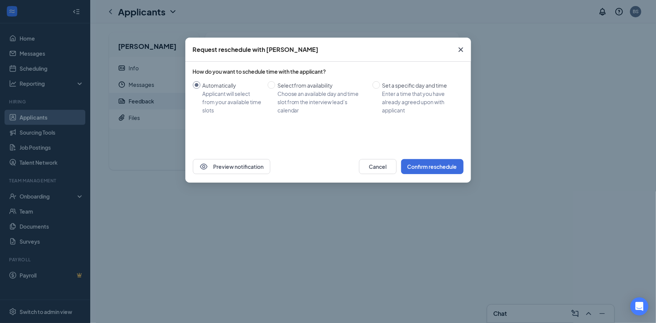
click at [460, 51] on icon "Cross" at bounding box center [461, 49] width 5 height 5
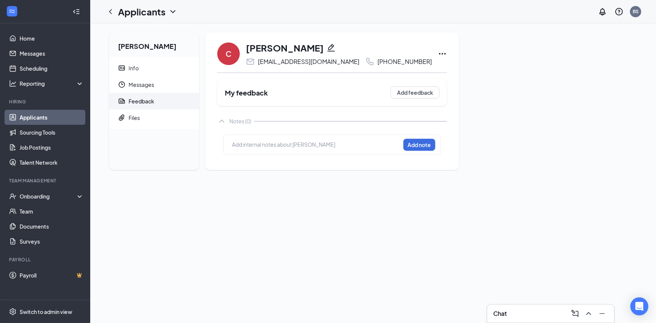
click at [438, 51] on icon "Ellipses" at bounding box center [442, 53] width 9 height 9
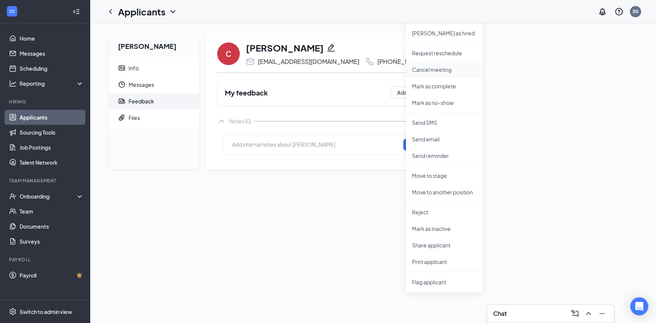
click at [438, 68] on p "Cancel meeting" at bounding box center [444, 70] width 65 height 8
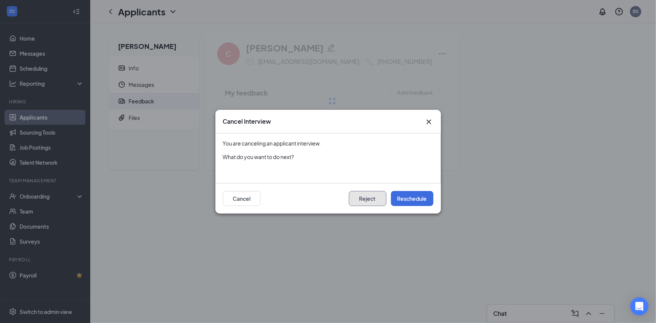
click at [367, 199] on button "Reject" at bounding box center [368, 198] width 38 height 15
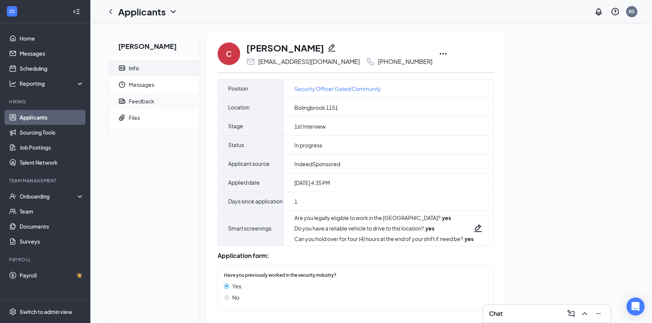
click at [139, 103] on div "Feedback" at bounding box center [142, 101] width 26 height 8
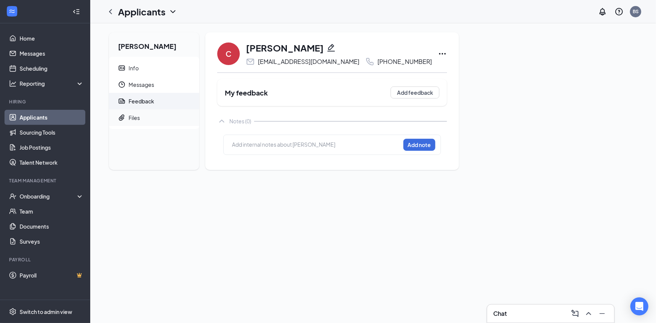
click at [141, 119] on span "Files" at bounding box center [161, 117] width 65 height 17
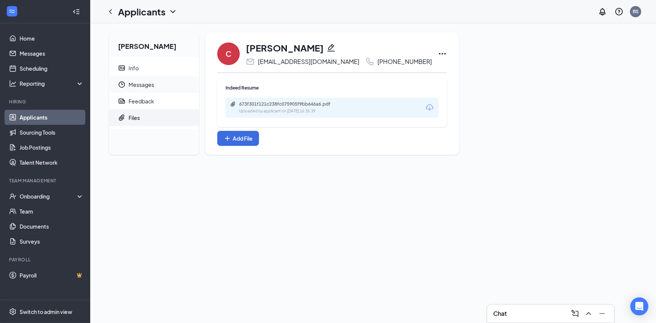
click at [146, 84] on span "Messages" at bounding box center [161, 84] width 65 height 17
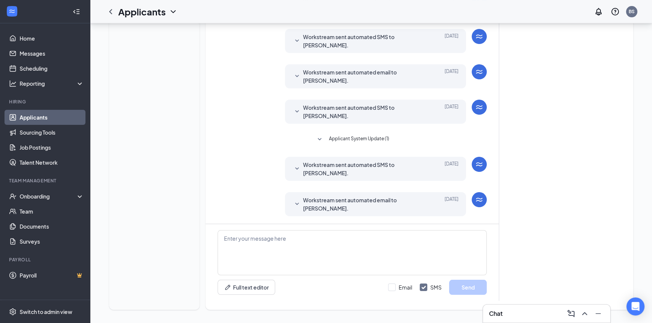
scroll to position [106, 0]
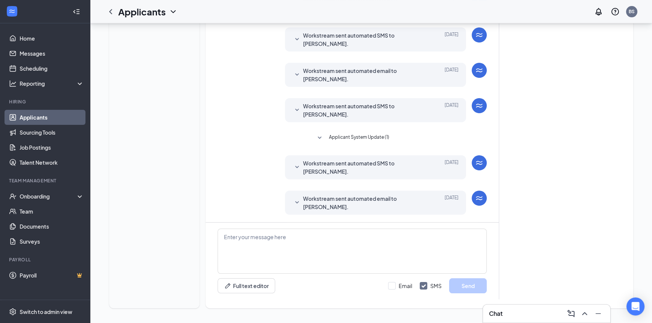
click at [363, 135] on span "Applicant System Update (1)" at bounding box center [359, 138] width 60 height 9
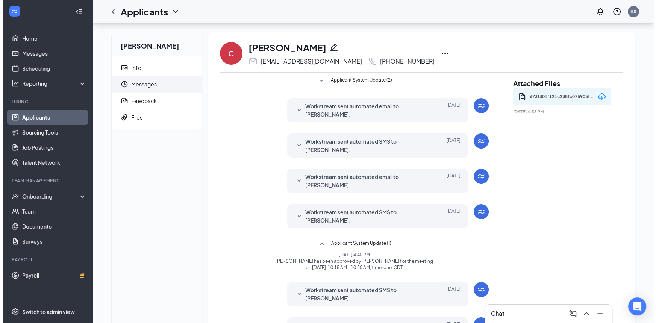
scroll to position [0, 0]
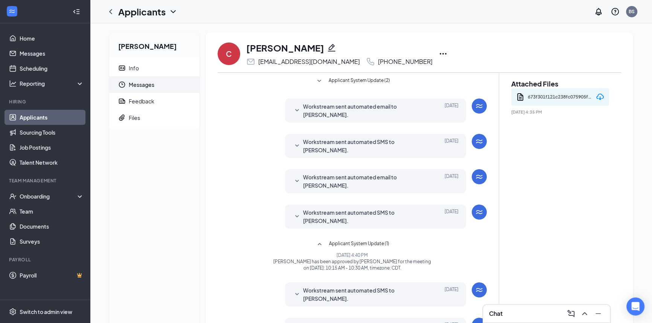
click at [415, 52] on div "C [PERSON_NAME] [EMAIL_ADDRESS][DOMAIN_NAME] [PHONE_NUMBER]" at bounding box center [418, 53] width 403 height 25
click at [438, 52] on icon "Ellipses" at bounding box center [442, 53] width 9 height 9
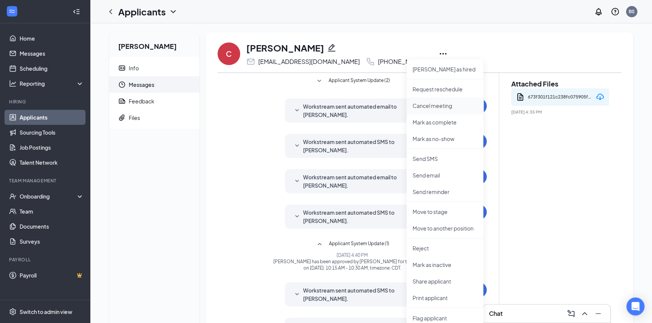
click at [433, 103] on p "Cancel meeting" at bounding box center [444, 106] width 65 height 8
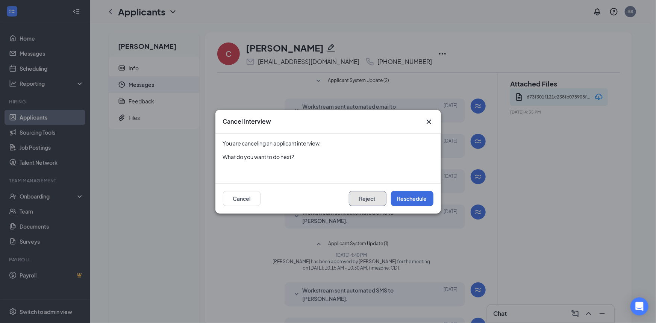
click at [351, 201] on button "Reject" at bounding box center [368, 198] width 38 height 15
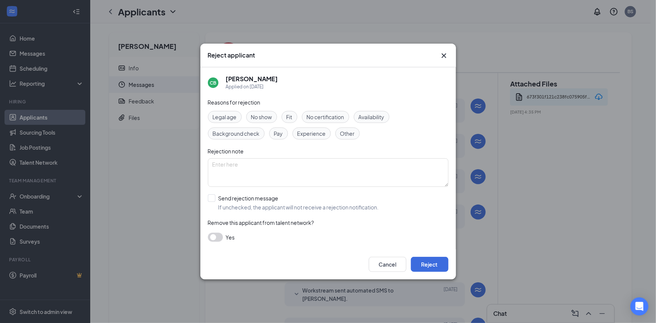
click at [442, 53] on icon "Cross" at bounding box center [444, 55] width 9 height 9
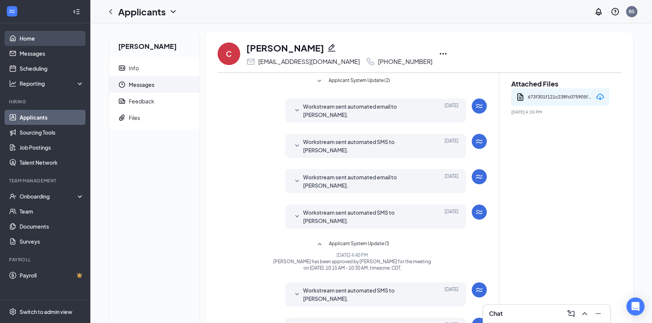
click at [48, 36] on link "Home" at bounding box center [52, 38] width 64 height 15
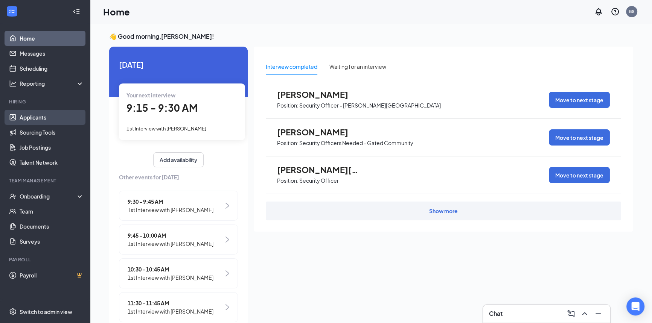
click at [36, 114] on link "Applicants" at bounding box center [52, 117] width 64 height 15
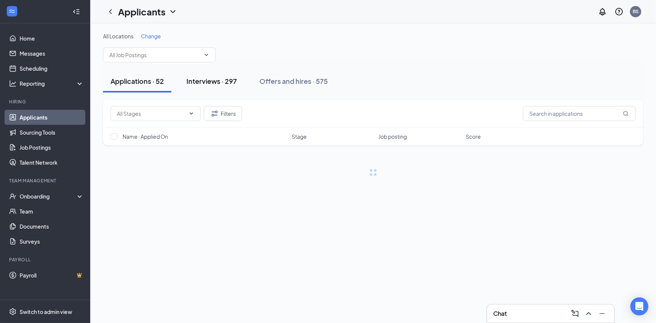
click at [218, 82] on div "Interviews · 297" at bounding box center [212, 80] width 50 height 9
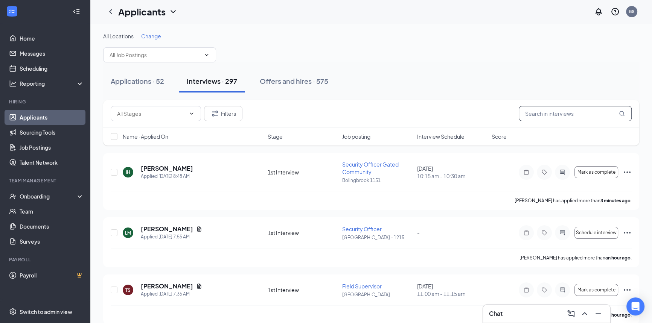
click at [561, 113] on input "text" at bounding box center [574, 113] width 113 height 15
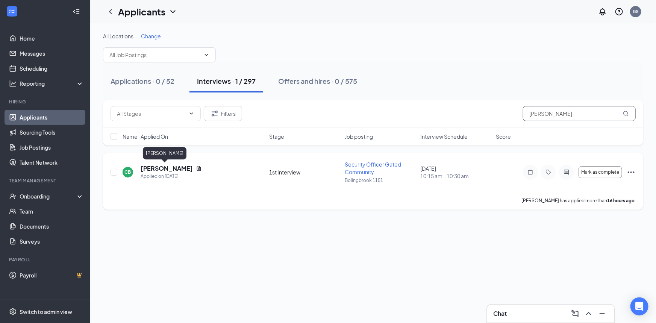
type input "[PERSON_NAME]"
click at [171, 167] on h5 "[PERSON_NAME]" at bounding box center [167, 168] width 52 height 8
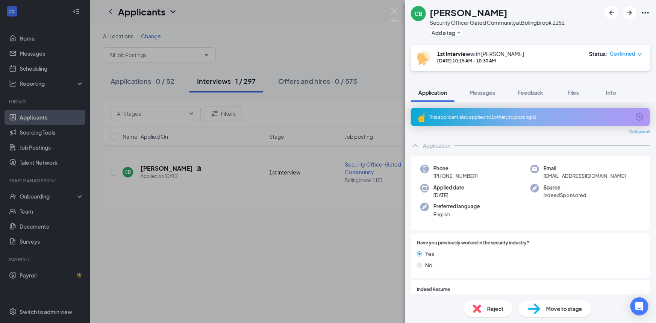
click at [641, 54] on icon "down" at bounding box center [640, 54] width 5 height 5
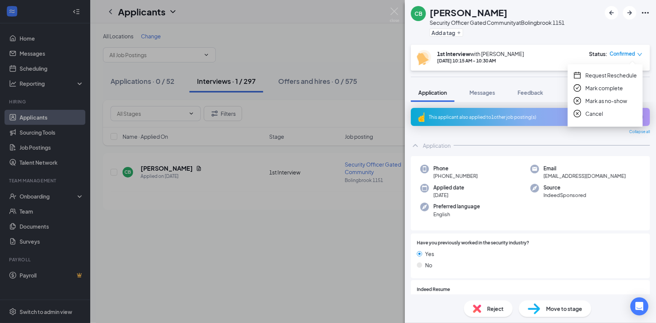
click at [596, 114] on span "Cancel" at bounding box center [595, 113] width 18 height 8
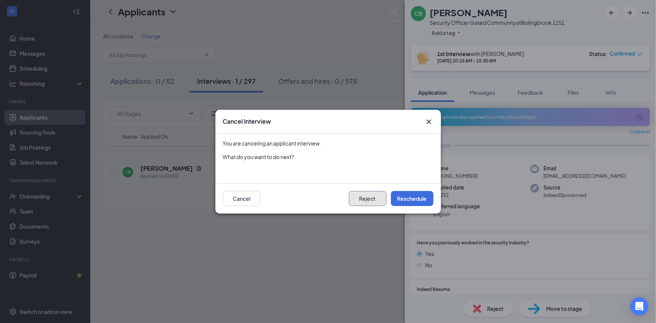
click at [371, 200] on button "Reject" at bounding box center [368, 198] width 38 height 15
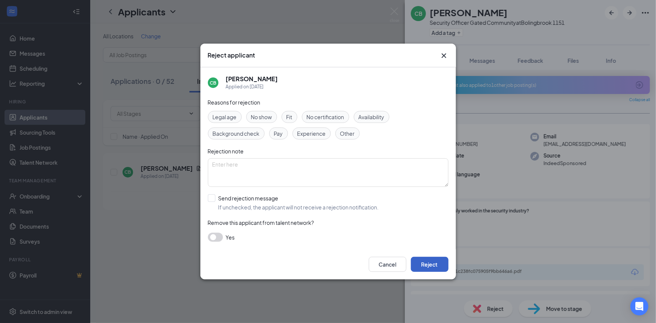
click at [419, 262] on button "Reject" at bounding box center [430, 264] width 38 height 15
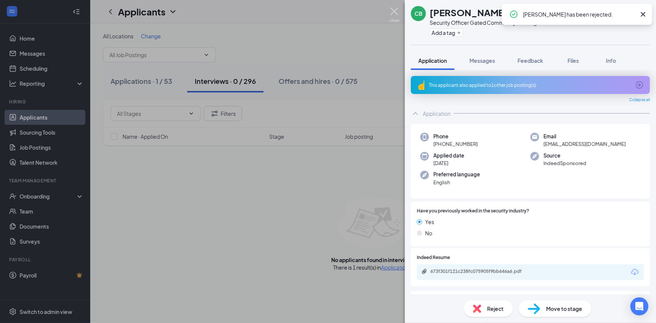
click at [395, 9] on img at bounding box center [394, 15] width 9 height 15
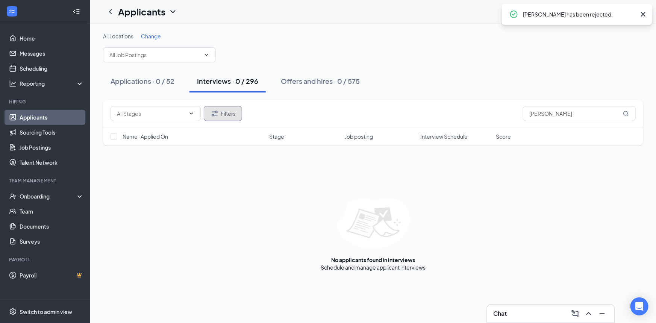
click at [230, 117] on button "Filters" at bounding box center [223, 113] width 38 height 15
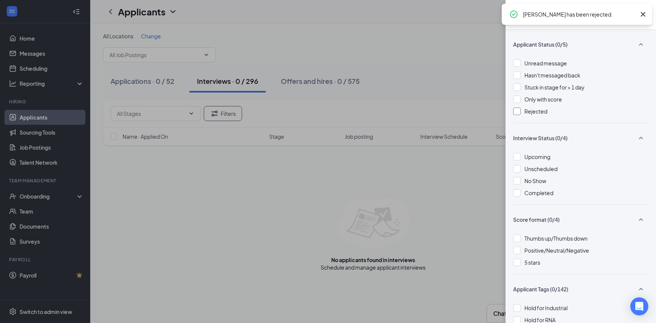
click at [516, 109] on div at bounding box center [517, 112] width 8 height 8
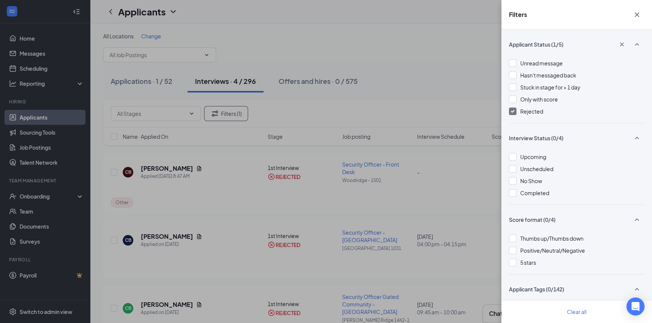
click at [642, 14] on button "button" at bounding box center [636, 15] width 15 height 14
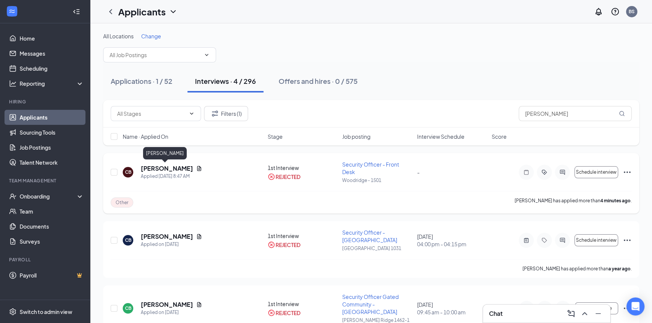
click at [161, 170] on h5 "[PERSON_NAME]" at bounding box center [167, 168] width 52 height 8
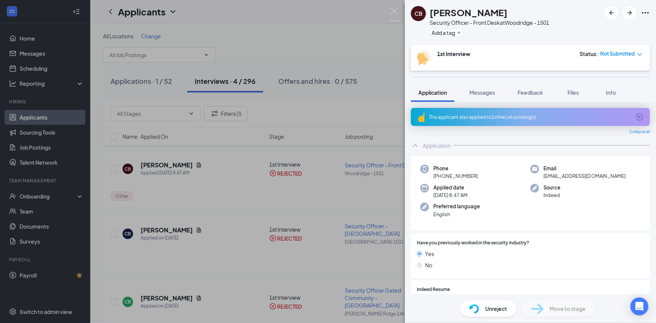
click at [486, 311] on span "Unreject" at bounding box center [497, 309] width 22 height 8
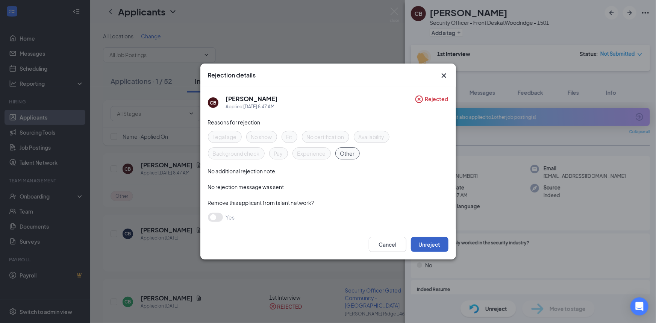
click at [430, 241] on button "Unreject" at bounding box center [430, 244] width 38 height 15
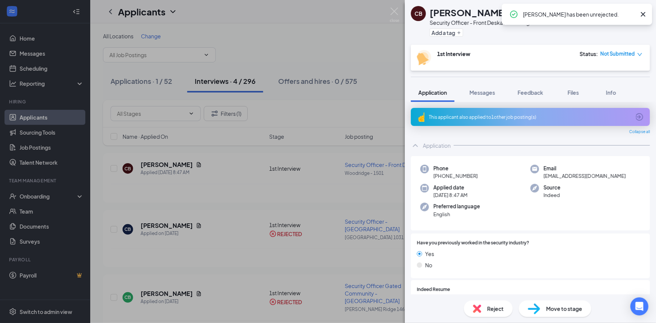
click at [639, 53] on icon "down" at bounding box center [640, 54] width 5 height 5
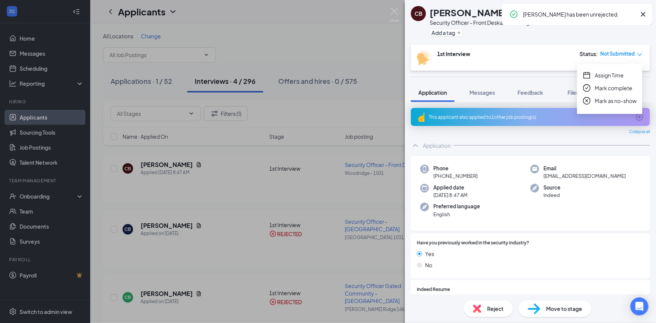
click at [608, 74] on span "Assign Time" at bounding box center [609, 75] width 29 height 8
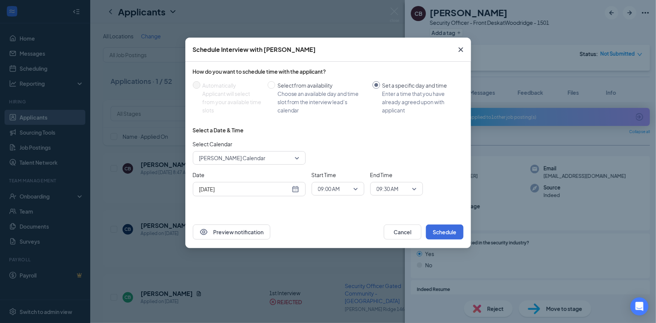
click at [329, 191] on span "09:00 AM" at bounding box center [329, 188] width 22 height 11
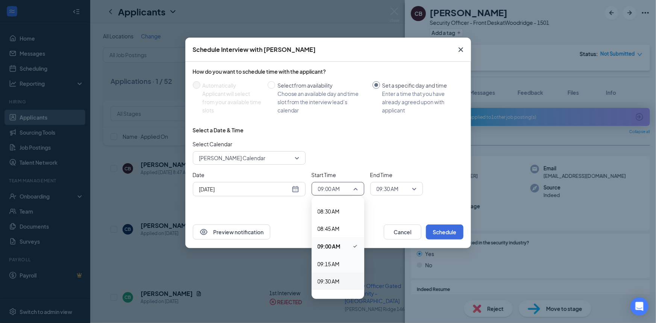
scroll to position [613, 0]
click at [334, 289] on span "10:00 AM" at bounding box center [329, 288] width 22 height 8
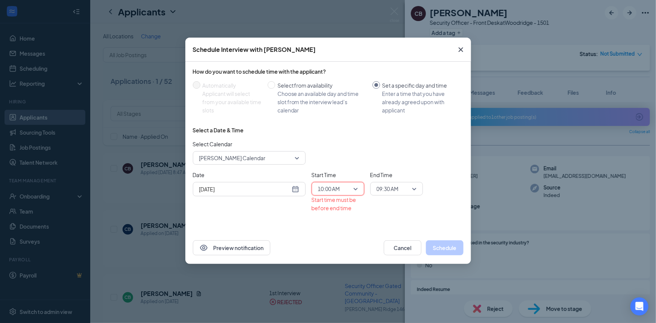
click at [389, 185] on span "09:30 AM" at bounding box center [388, 188] width 22 height 11
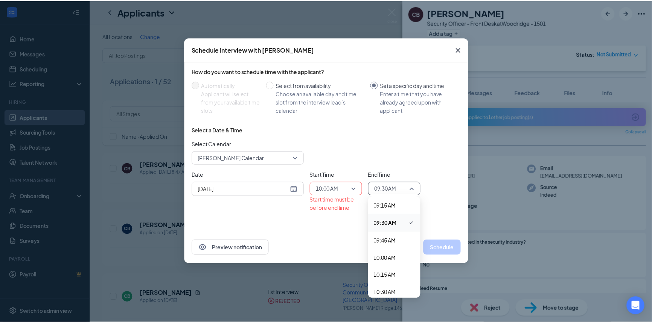
scroll to position [647, 0]
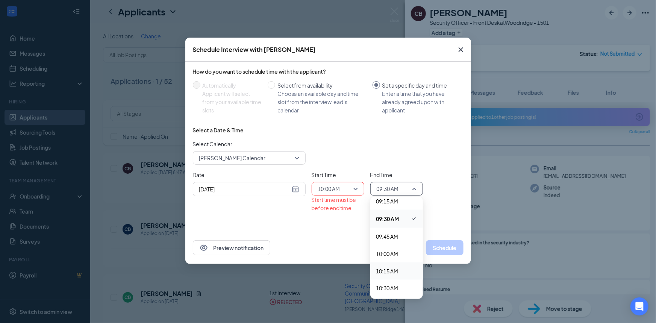
click at [400, 273] on span "10:15 AM" at bounding box center [397, 271] width 41 height 8
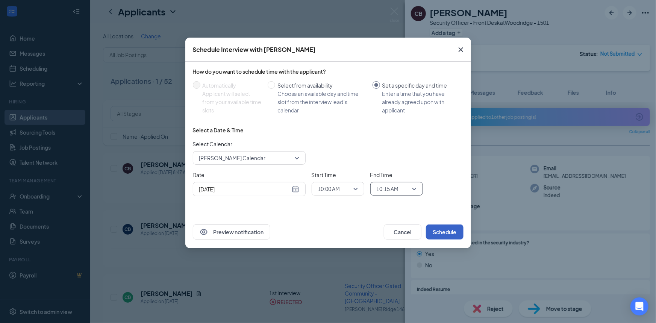
click at [439, 233] on button "Schedule" at bounding box center [445, 232] width 38 height 15
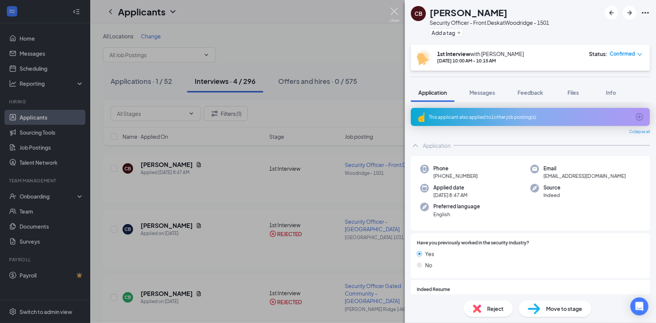
click at [398, 12] on img at bounding box center [394, 15] width 9 height 15
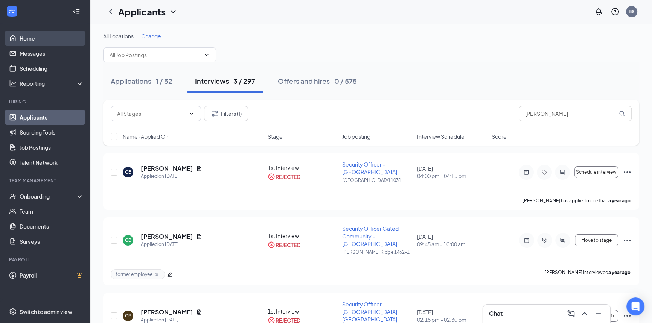
click at [50, 39] on link "Home" at bounding box center [52, 38] width 64 height 15
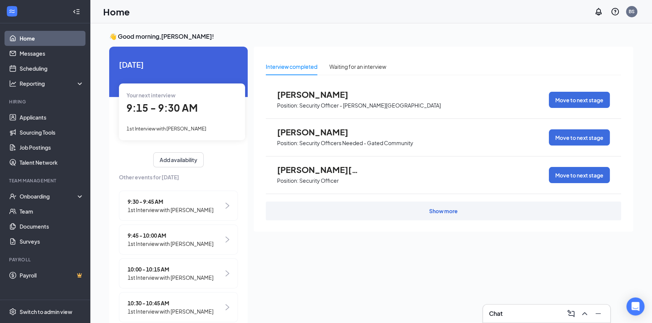
click at [175, 269] on span "10:00 - 10:15 AM" at bounding box center [171, 269] width 86 height 8
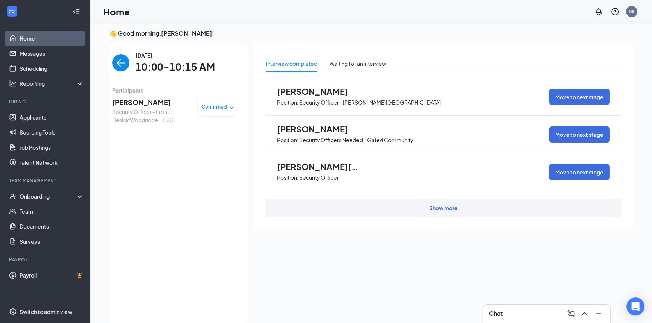
click at [143, 102] on span "[PERSON_NAME]" at bounding box center [151, 102] width 79 height 11
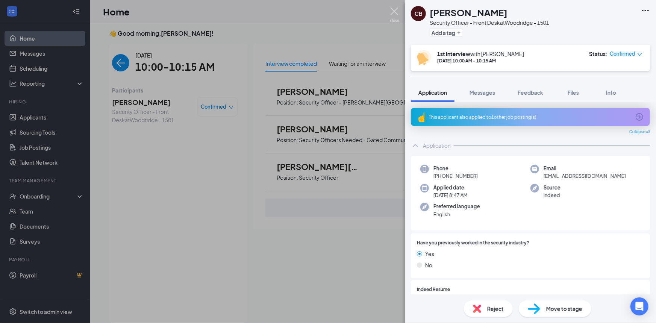
click at [391, 11] on img at bounding box center [394, 15] width 9 height 15
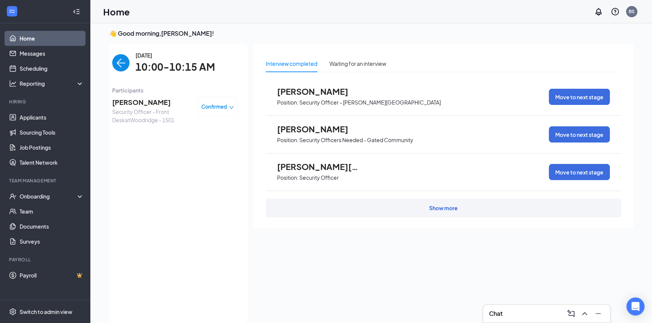
click at [137, 109] on span "Security Officer - Front Desk at [GEOGRAPHIC_DATA] - 1501" at bounding box center [151, 116] width 79 height 17
click at [138, 102] on span "[PERSON_NAME]" at bounding box center [151, 102] width 79 height 11
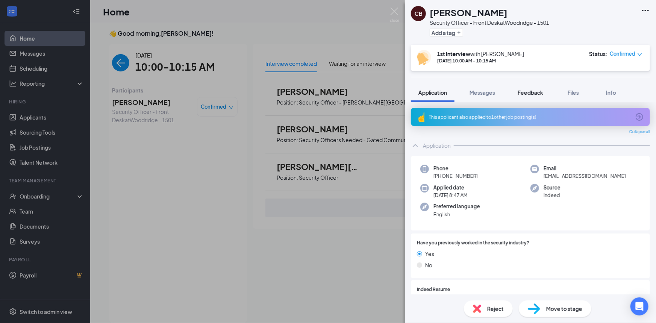
click at [539, 95] on span "Feedback" at bounding box center [531, 92] width 26 height 7
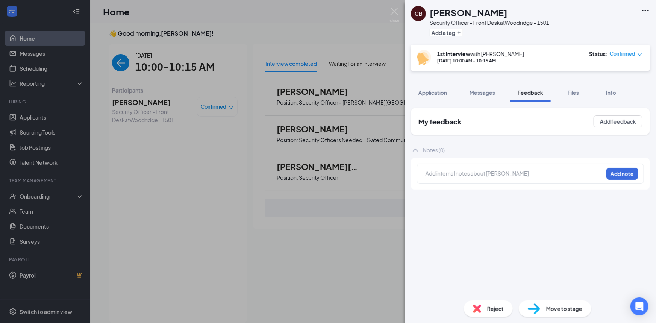
click at [507, 172] on div at bounding box center [514, 174] width 177 height 8
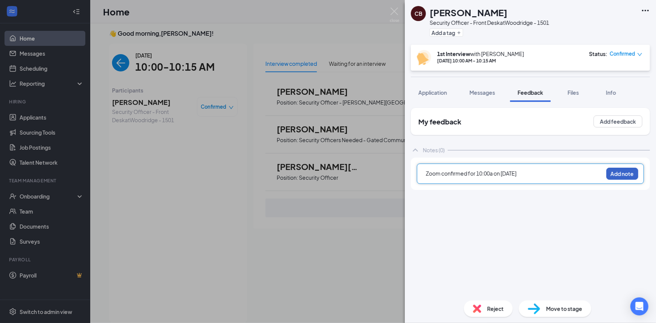
click at [638, 177] on button "Add note" at bounding box center [623, 174] width 32 height 12
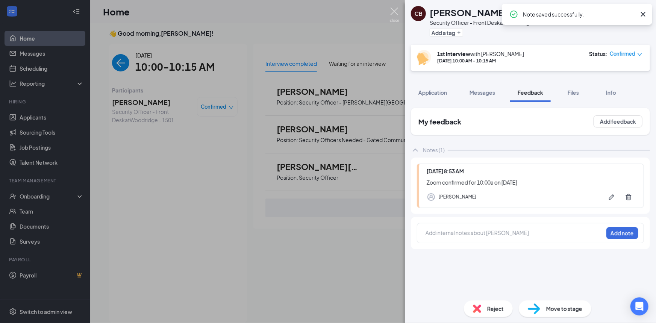
click at [397, 14] on img at bounding box center [394, 15] width 9 height 15
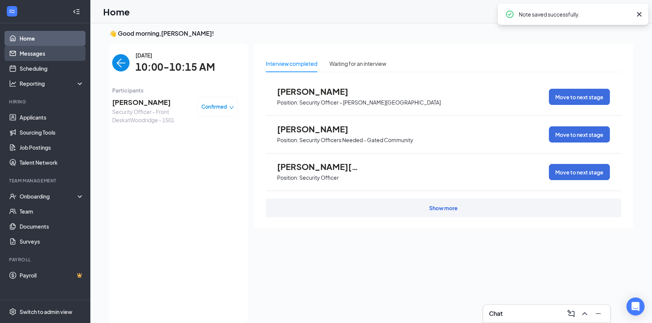
click at [30, 47] on link "Messages" at bounding box center [52, 53] width 64 height 15
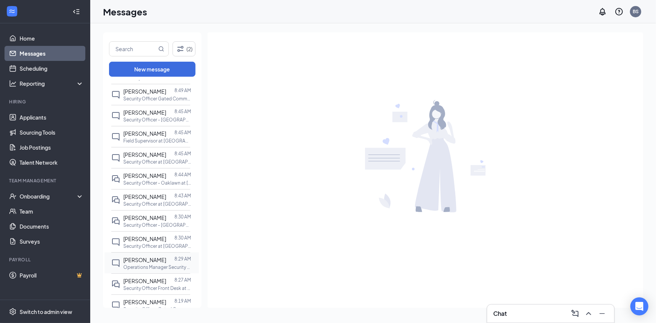
scroll to position [34, 0]
click at [142, 284] on span "[PERSON_NAME]" at bounding box center [144, 281] width 43 height 7
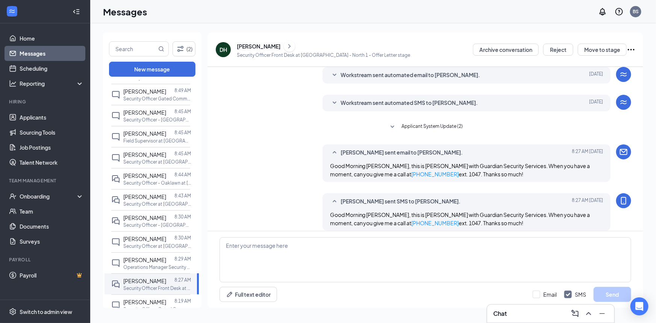
scroll to position [134, 0]
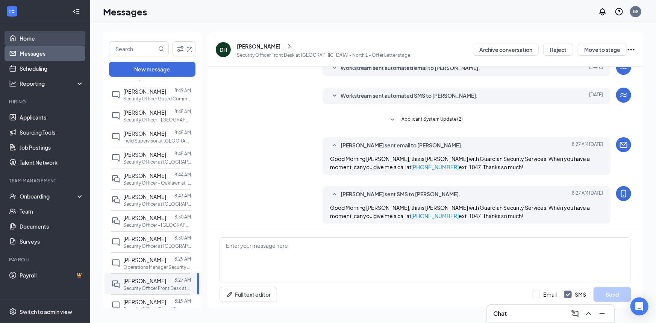
click at [40, 39] on link "Home" at bounding box center [52, 38] width 64 height 15
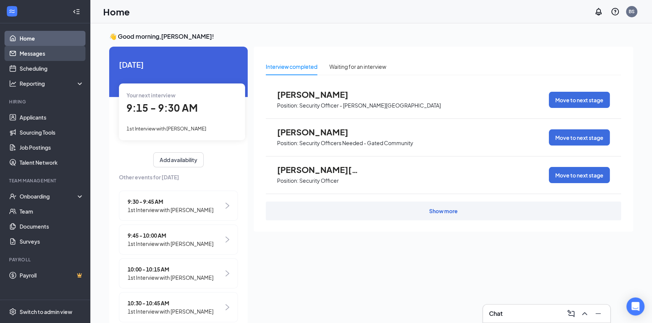
click at [35, 52] on link "Messages" at bounding box center [52, 53] width 64 height 15
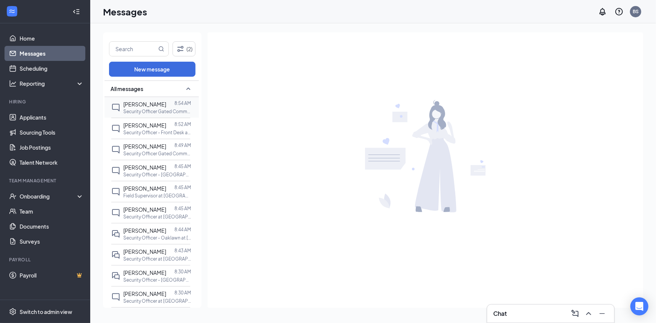
click at [147, 109] on p "Security Officer Gated Community at [GEOGRAPHIC_DATA] 1151" at bounding box center [157, 111] width 68 height 6
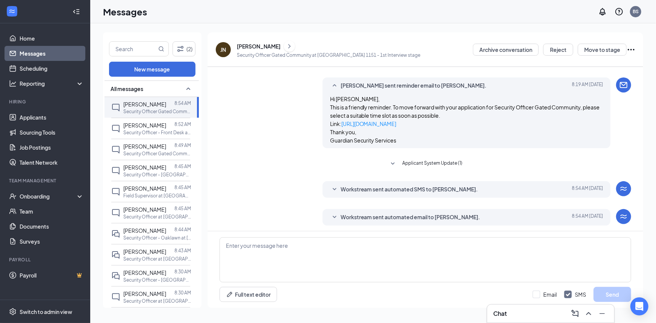
scroll to position [216, 0]
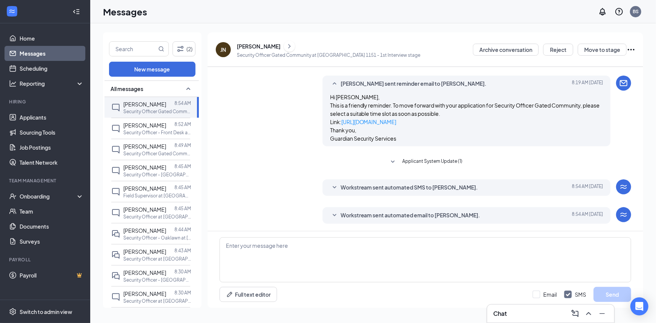
click at [423, 163] on span "Applicant System Update (1)" at bounding box center [433, 162] width 60 height 9
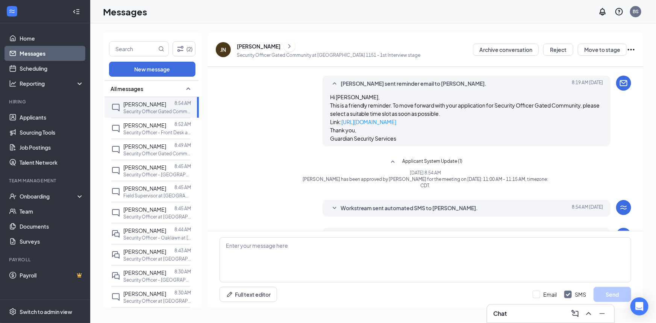
click at [243, 44] on div "[PERSON_NAME]" at bounding box center [259, 47] width 44 height 8
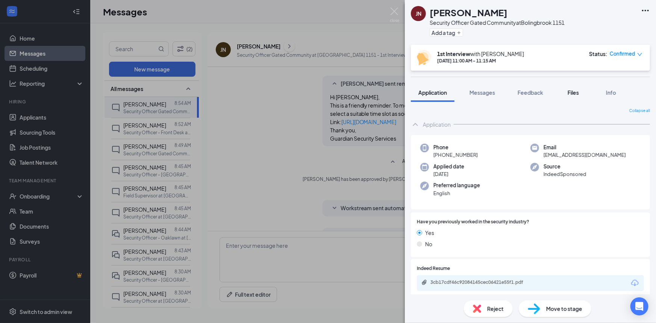
click at [574, 95] on span "Files" at bounding box center [573, 92] width 11 height 7
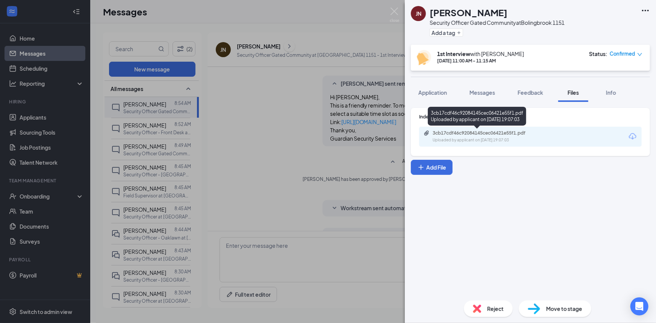
click at [517, 134] on div "3cb17cdf46c92084145cec06421e55f1.pdf" at bounding box center [485, 133] width 105 height 6
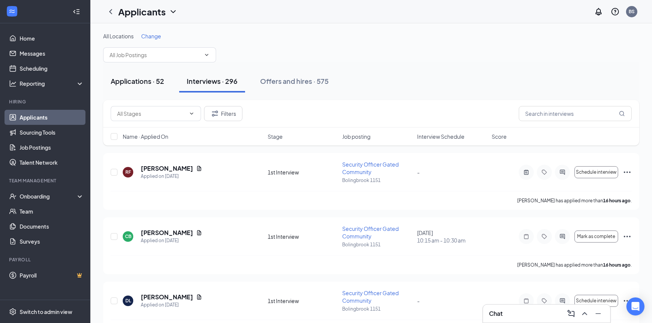
click at [140, 85] on div "Applications · 52" at bounding box center [137, 80] width 53 height 9
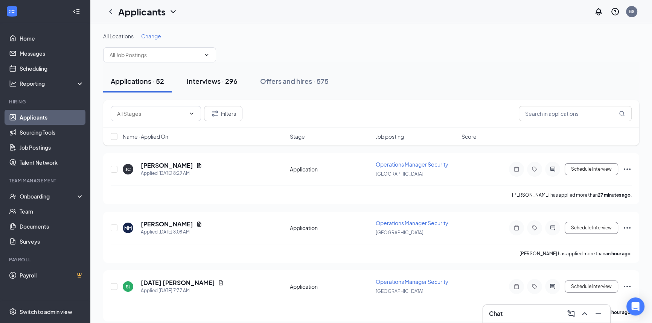
click at [211, 87] on button "Interviews · 296" at bounding box center [212, 81] width 66 height 23
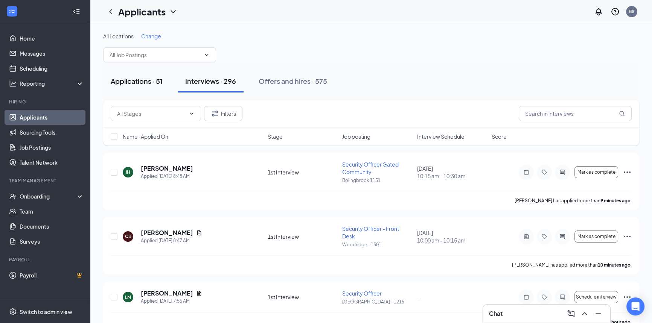
click at [156, 80] on div "Applications · 51" at bounding box center [137, 80] width 52 height 9
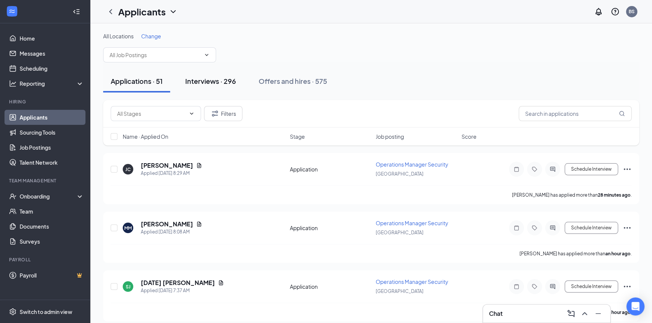
click at [197, 83] on div "Interviews · 296" at bounding box center [210, 80] width 51 height 9
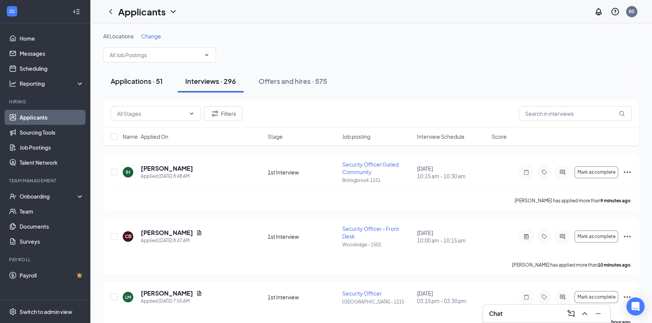
click at [158, 77] on div "Applications · 51" at bounding box center [137, 80] width 52 height 9
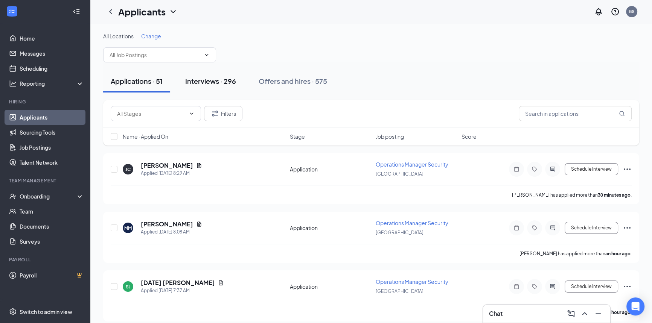
click at [232, 79] on div "Interviews · 296" at bounding box center [210, 80] width 51 height 9
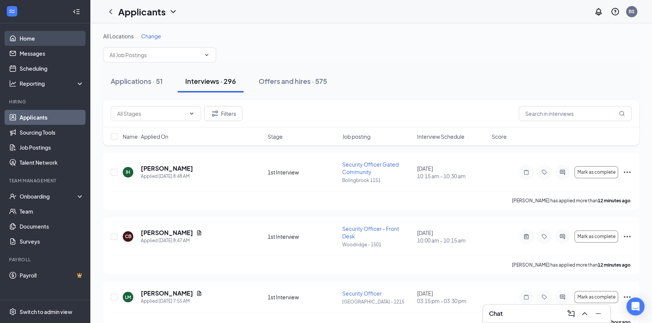
click at [22, 36] on link "Home" at bounding box center [52, 38] width 64 height 15
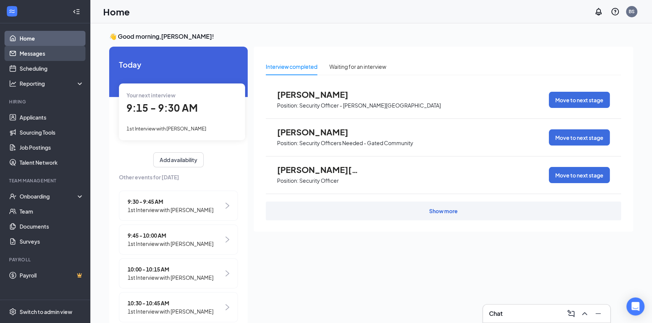
click at [53, 54] on link "Messages" at bounding box center [52, 53] width 64 height 15
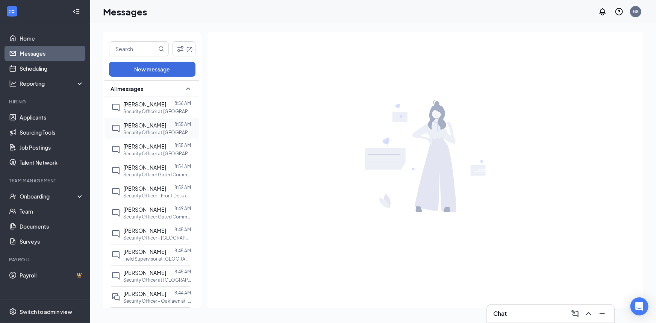
click at [166, 128] on div at bounding box center [170, 125] width 8 height 8
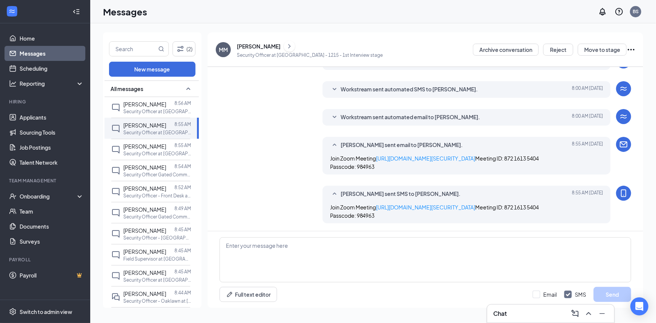
scroll to position [19, 0]
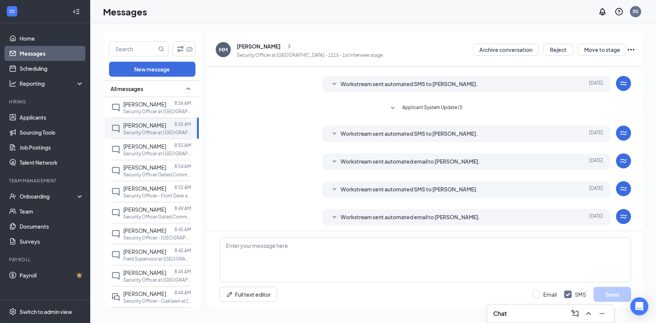
click at [419, 108] on span "Applicant System Update (1)" at bounding box center [433, 108] width 60 height 9
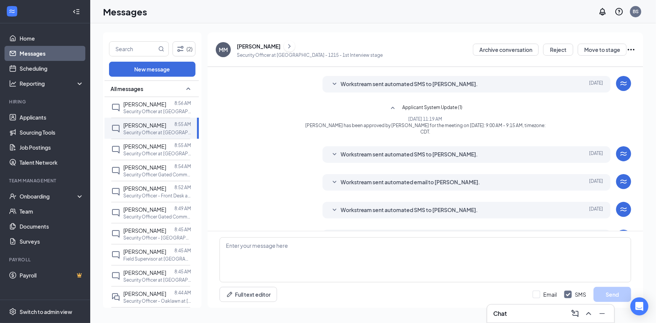
scroll to position [0, 0]
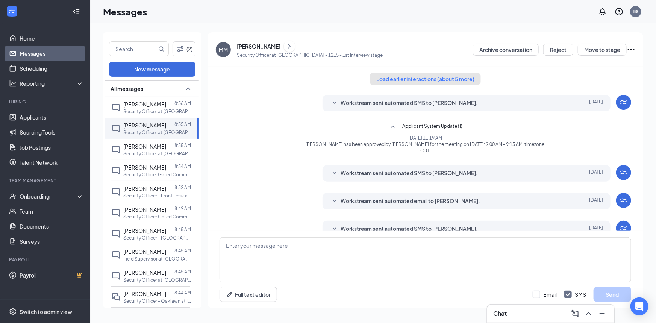
click at [435, 83] on button "Load earlier interactions (about 5 more)" at bounding box center [425, 79] width 111 height 12
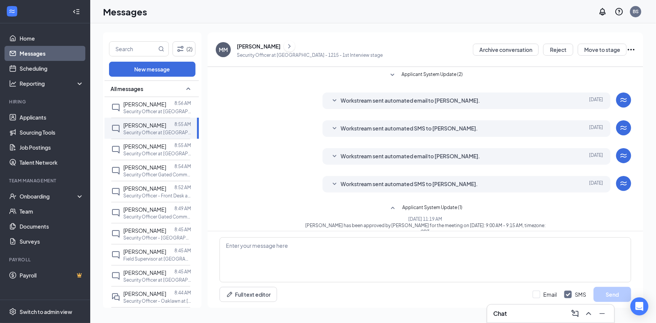
click at [434, 77] on span "Applicant System Update (2)" at bounding box center [432, 75] width 61 height 9
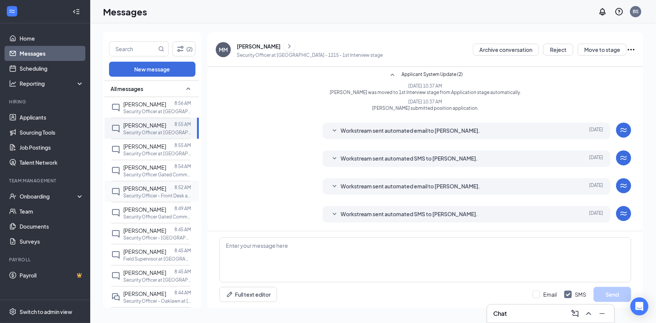
click at [154, 190] on span "[PERSON_NAME]" at bounding box center [144, 188] width 43 height 7
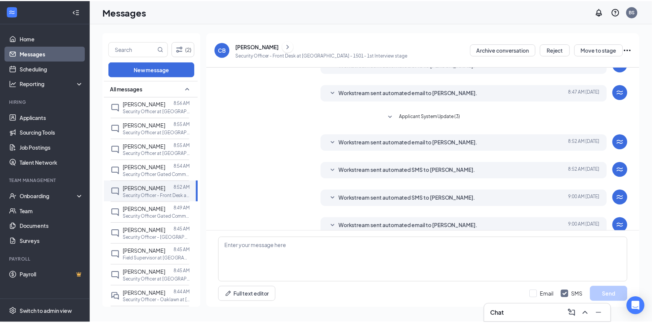
scroll to position [70, 0]
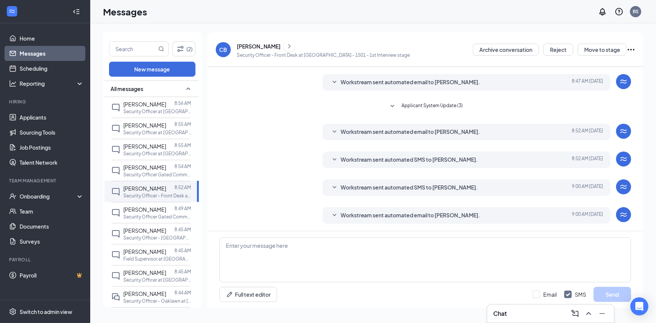
click at [447, 108] on span "Applicant System Update (3)" at bounding box center [432, 106] width 61 height 9
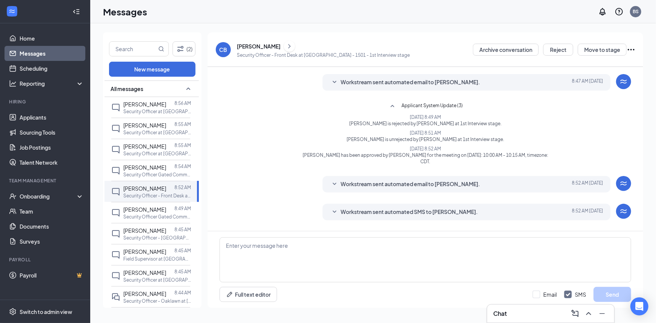
click at [245, 46] on div "[PERSON_NAME]" at bounding box center [259, 47] width 44 height 8
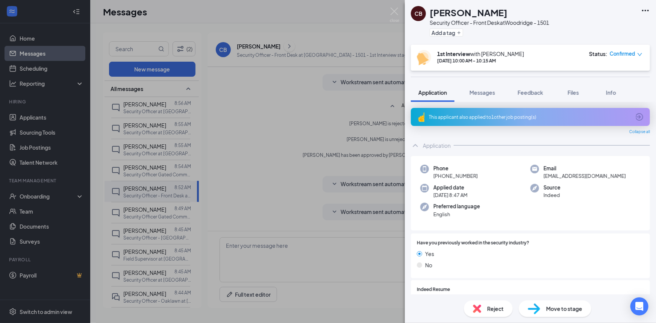
click at [523, 116] on div "This applicant also applied to 1 other job posting(s)" at bounding box center [530, 117] width 202 height 6
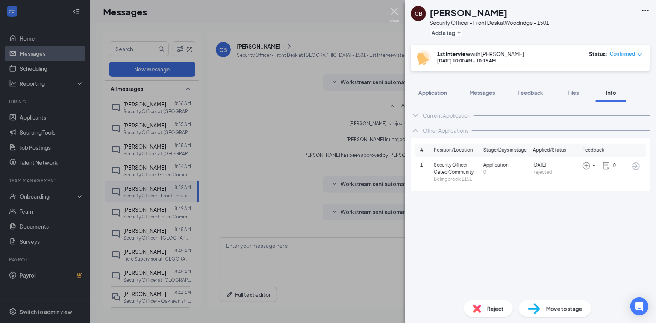
click at [393, 8] on img at bounding box center [394, 15] width 9 height 15
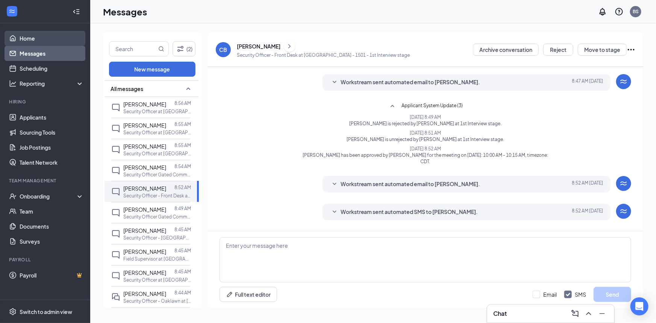
click at [40, 41] on link "Home" at bounding box center [52, 38] width 64 height 15
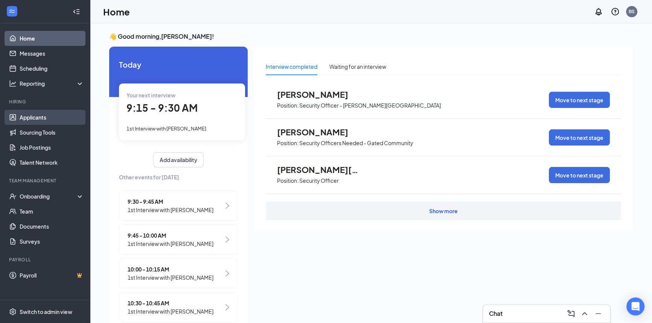
click at [44, 117] on link "Applicants" at bounding box center [52, 117] width 64 height 15
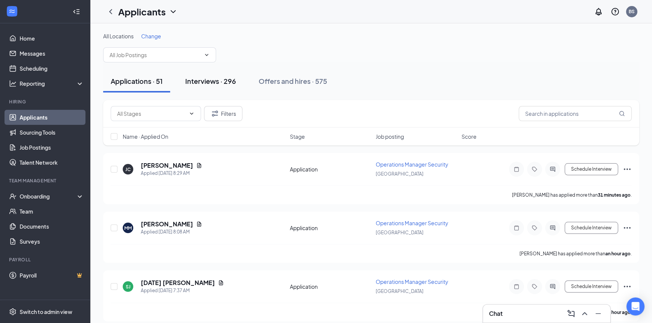
click at [211, 78] on div "Interviews · 296" at bounding box center [210, 80] width 51 height 9
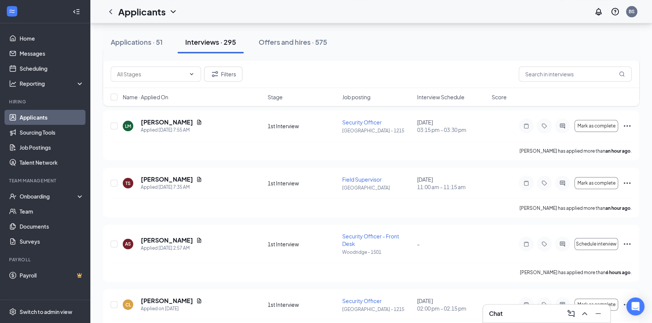
scroll to position [239, 0]
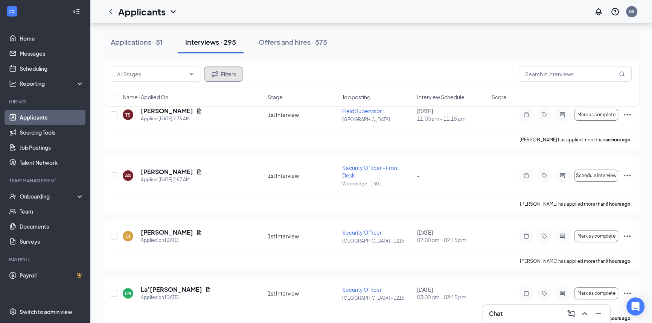
click at [224, 79] on button "Filters" at bounding box center [223, 74] width 38 height 15
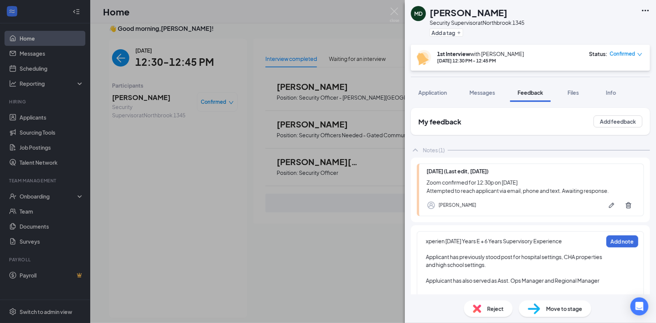
scroll to position [100, 0]
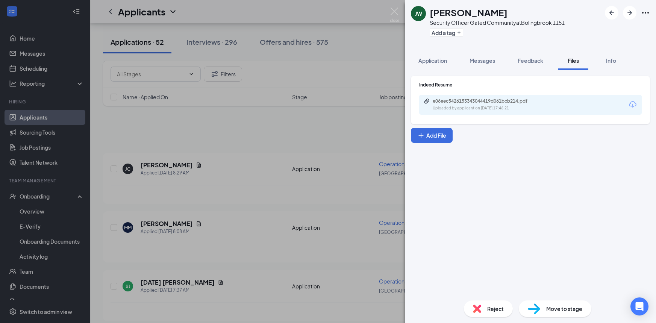
scroll to position [1231, 0]
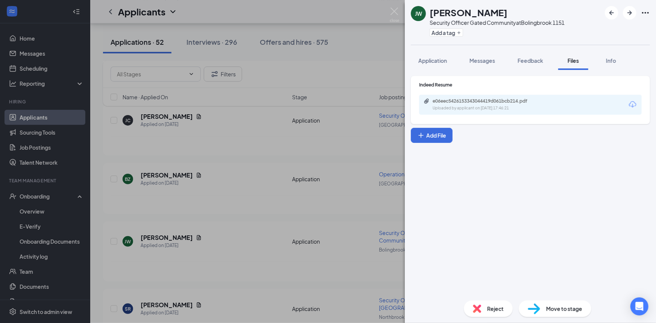
click at [488, 305] on span "Reject" at bounding box center [496, 309] width 17 height 8
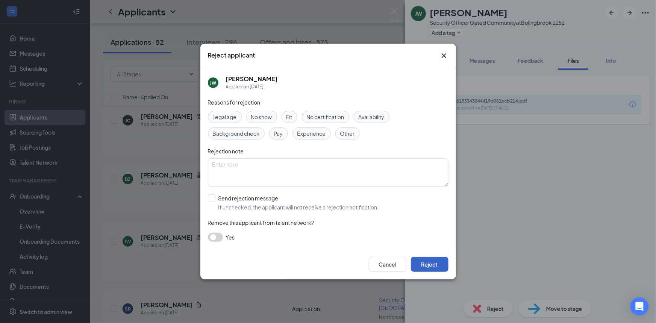
click at [435, 267] on button "Reject" at bounding box center [430, 264] width 38 height 15
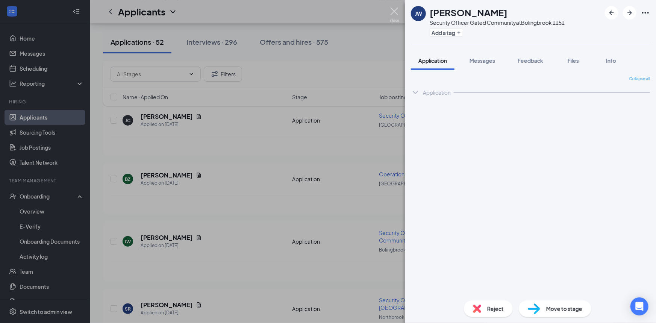
click at [396, 15] on img at bounding box center [394, 15] width 9 height 15
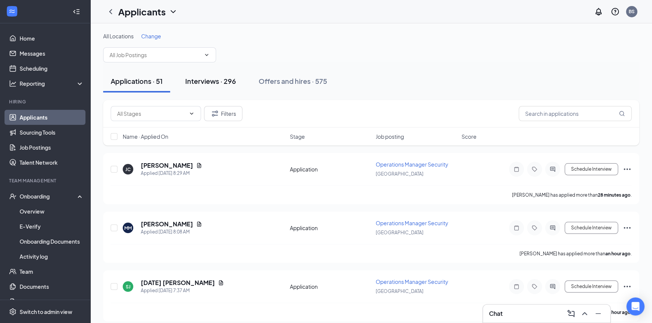
click at [206, 82] on div "Interviews · 296" at bounding box center [210, 80] width 51 height 9
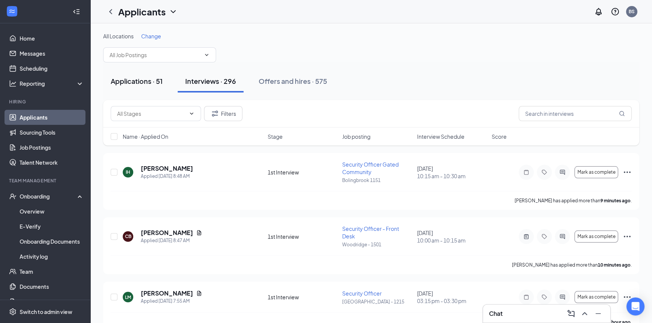
click at [148, 83] on div "Applications · 51" at bounding box center [137, 80] width 52 height 9
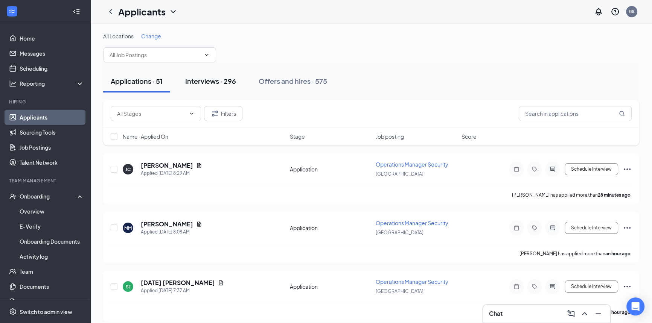
click at [211, 79] on div "Interviews · 296" at bounding box center [210, 80] width 51 height 9
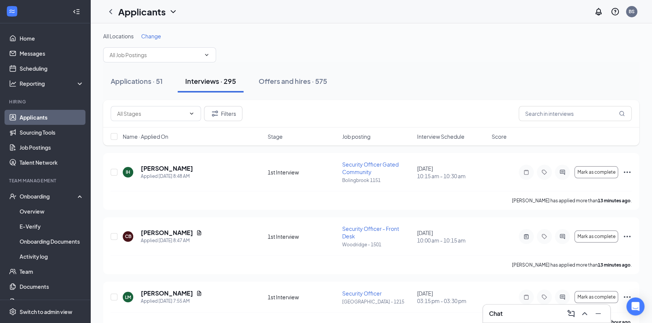
click at [147, 81] on div "Applications · 51" at bounding box center [137, 80] width 52 height 9
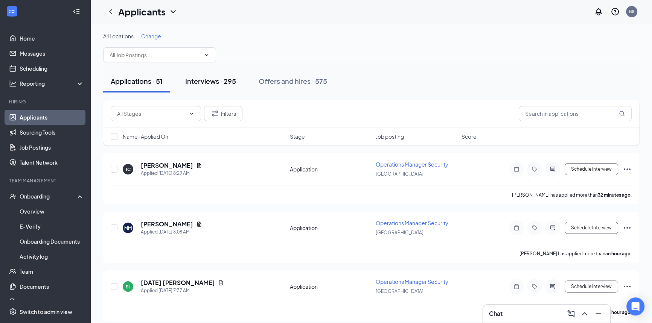
click at [205, 81] on div "Interviews · 295" at bounding box center [210, 80] width 51 height 9
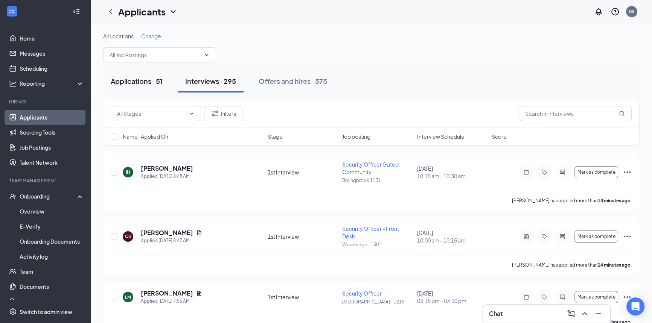
click at [159, 77] on div "Applications · 51" at bounding box center [137, 80] width 52 height 9
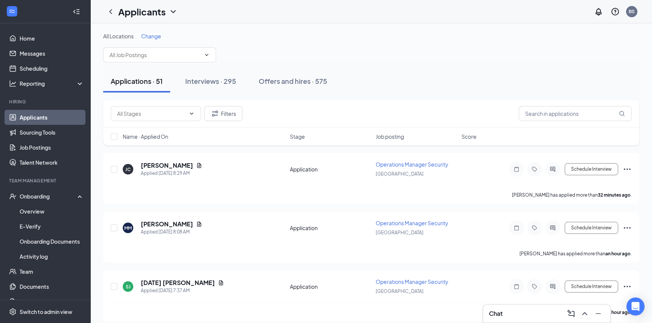
click at [515, 317] on div "Chat" at bounding box center [546, 314] width 115 height 12
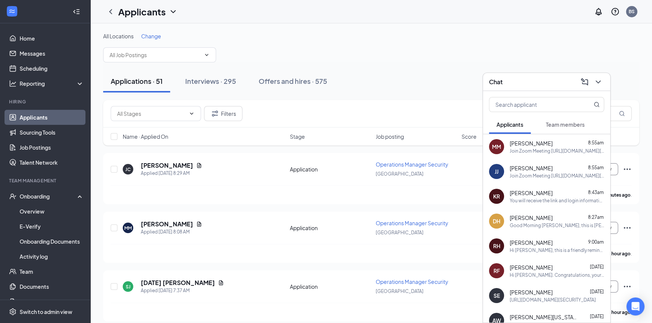
click at [555, 167] on div "Jamia Jernigan 8:55am" at bounding box center [556, 168] width 94 height 8
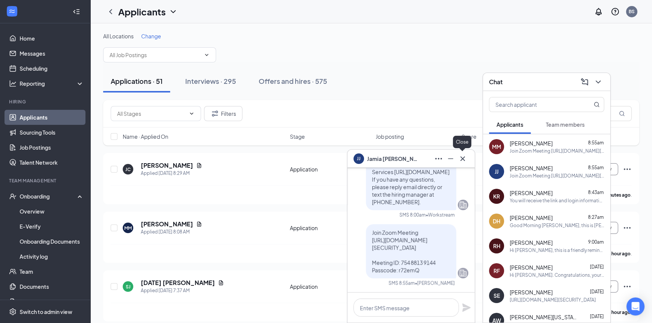
click at [465, 156] on icon "Cross" at bounding box center [462, 158] width 9 height 9
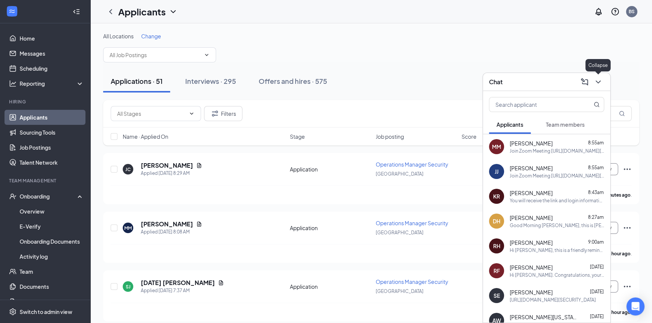
click at [599, 79] on icon "ChevronDown" at bounding box center [597, 81] width 9 height 9
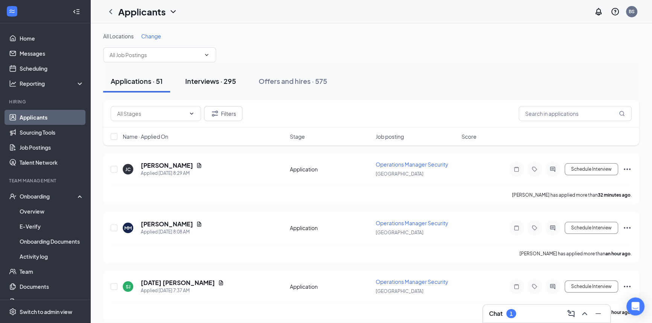
drag, startPoint x: 205, startPoint y: 80, endPoint x: 196, endPoint y: 73, distance: 11.8
click at [205, 80] on div "Interviews · 295" at bounding box center [210, 80] width 51 height 9
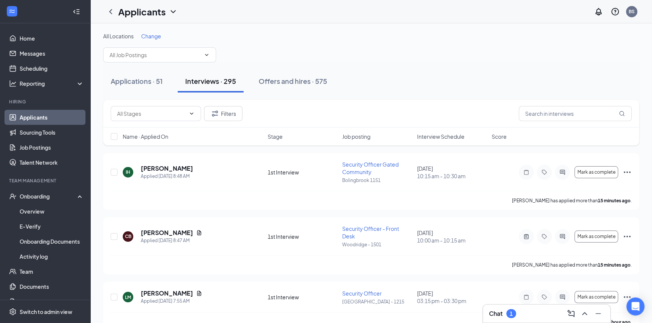
click at [536, 315] on div "Chat 1" at bounding box center [546, 314] width 115 height 12
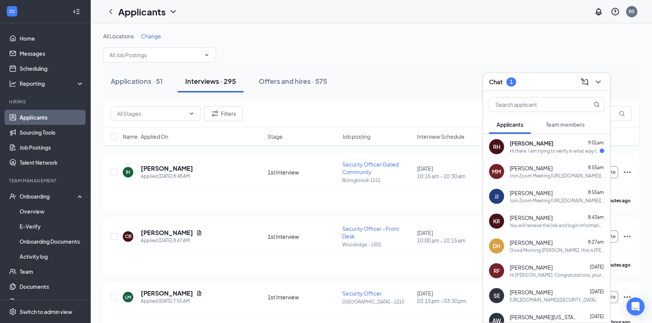
click at [565, 147] on div "Robert Hjelmgren 9:01am Hi there. I am trying to verify in what way the meeting…" at bounding box center [556, 147] width 94 height 15
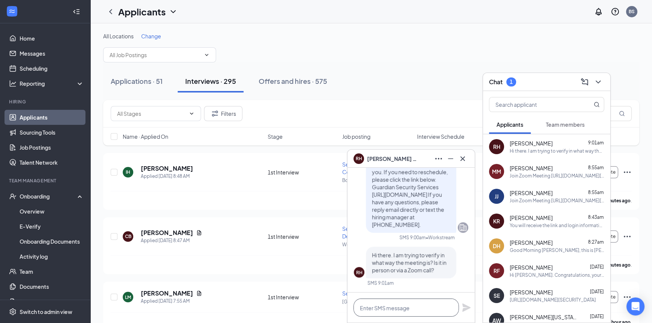
click at [423, 307] on textarea at bounding box center [405, 308] width 105 height 18
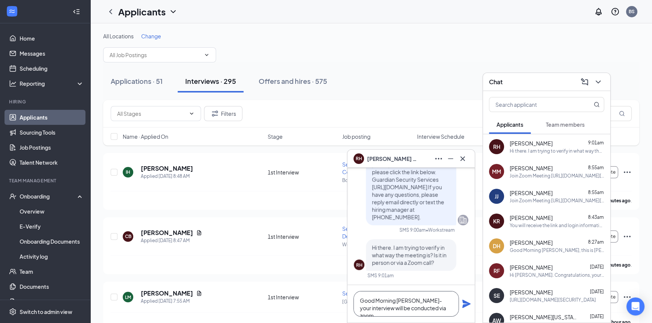
type textarea "Good Morning Robert- your interview will be conducted via zoom"
click at [466, 304] on icon "Plane" at bounding box center [466, 304] width 8 height 8
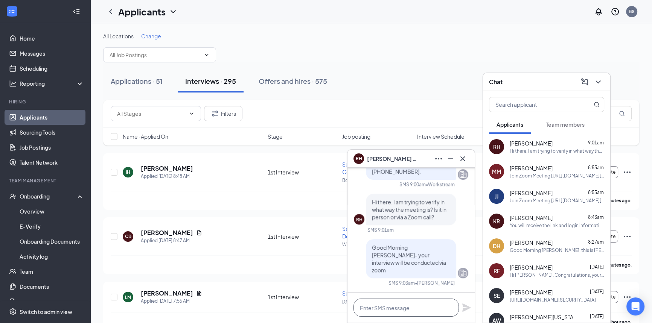
click at [427, 309] on textarea at bounding box center [405, 308] width 105 height 18
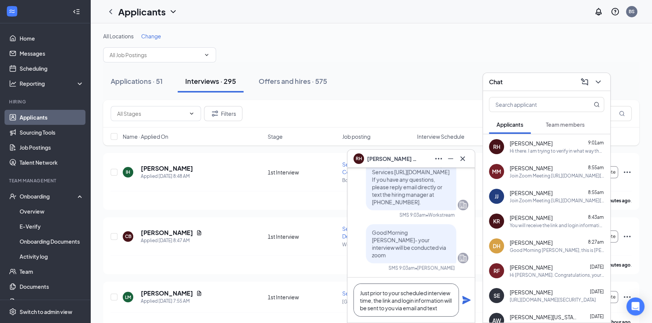
type textarea "Just prior to your scheduled interview time, the link and login information wil…"
click at [467, 302] on icon "Plane" at bounding box center [466, 300] width 9 height 9
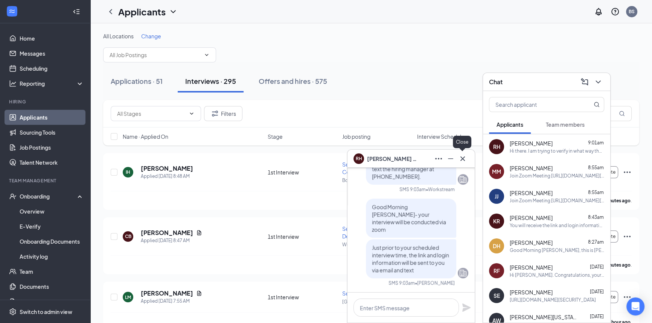
click at [464, 160] on icon "Cross" at bounding box center [462, 158] width 5 height 5
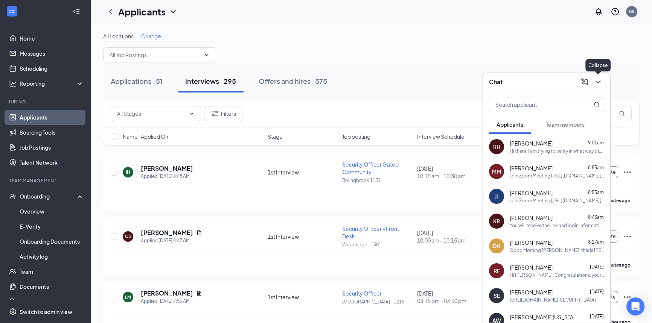
click at [599, 82] on icon "ChevronDown" at bounding box center [597, 82] width 5 height 3
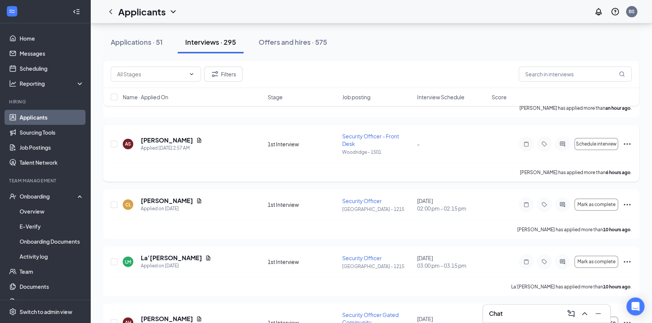
scroll to position [273, 0]
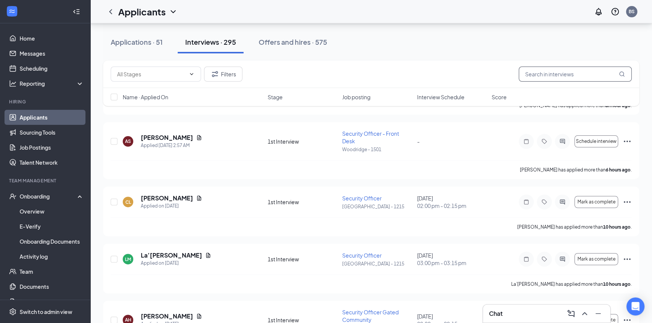
click at [552, 77] on input "text" at bounding box center [574, 74] width 113 height 15
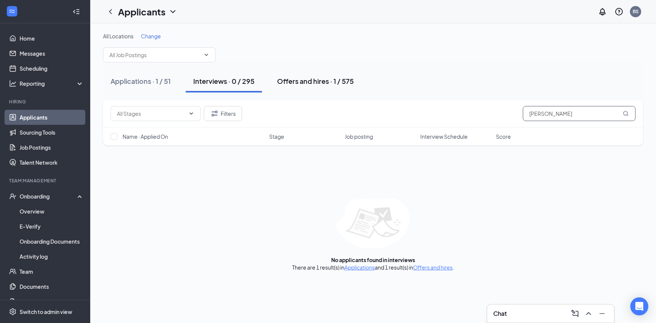
type input "dyer"
click at [330, 81] on div "Offers and hires · 1 / 575" at bounding box center [315, 80] width 77 height 9
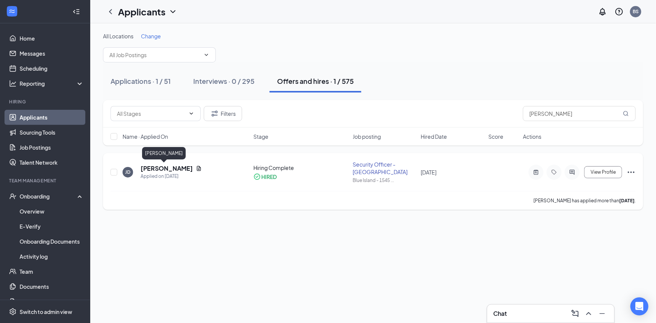
click at [172, 168] on h5 "[PERSON_NAME]" at bounding box center [167, 168] width 52 height 8
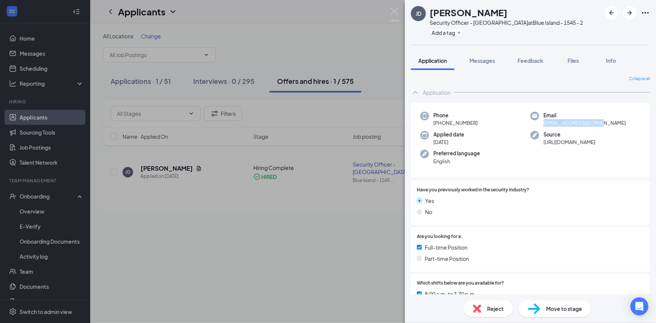
drag, startPoint x: 603, startPoint y: 122, endPoint x: 541, endPoint y: 127, distance: 62.3
click at [541, 127] on div "Phone +1 (708) 774-4959 Email jeffsdyer1981@aol.com Applied date Jul 6 Source h…" at bounding box center [530, 140] width 239 height 75
copy span "jeffsdyer1981@aol.com"
click at [396, 9] on img at bounding box center [394, 15] width 9 height 15
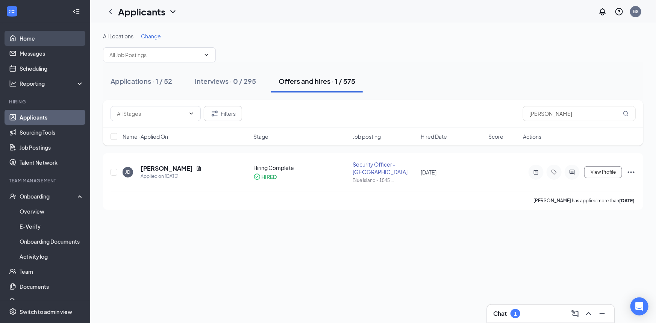
click at [20, 38] on link "Home" at bounding box center [52, 38] width 64 height 15
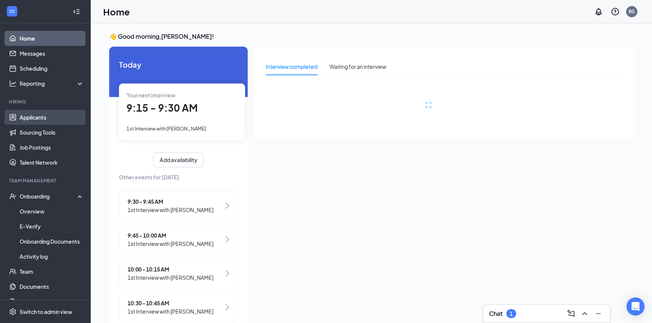
click at [59, 115] on link "Applicants" at bounding box center [52, 117] width 64 height 15
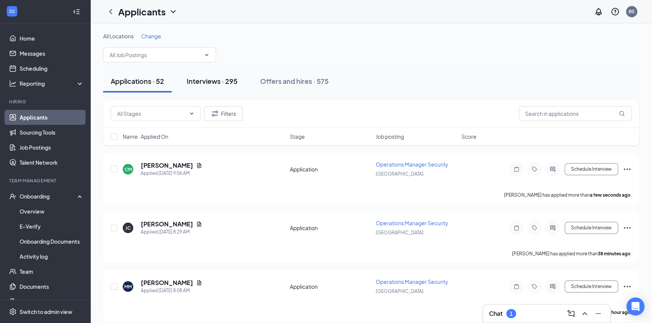
drag, startPoint x: 220, startPoint y: 79, endPoint x: 182, endPoint y: 77, distance: 38.4
click at [220, 79] on div "Interviews · 295" at bounding box center [212, 80] width 51 height 9
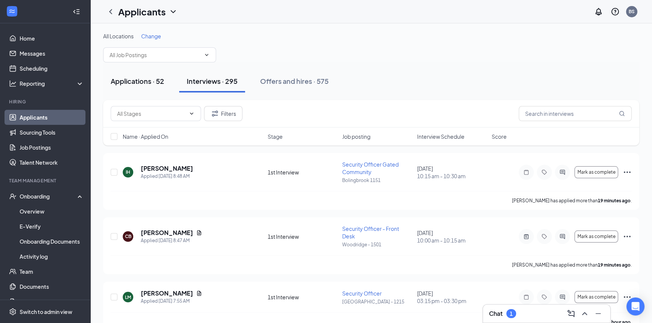
click at [149, 86] on button "Applications · 52" at bounding box center [137, 81] width 68 height 23
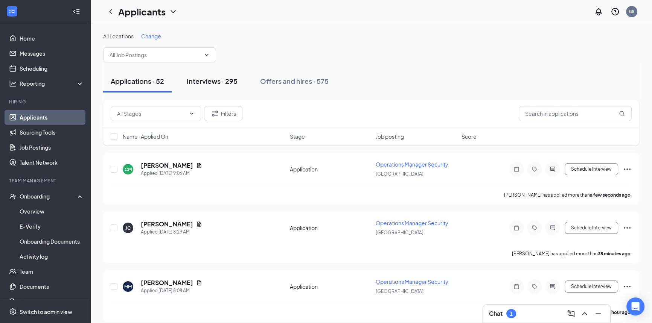
click at [193, 84] on div "Interviews · 295" at bounding box center [212, 80] width 51 height 9
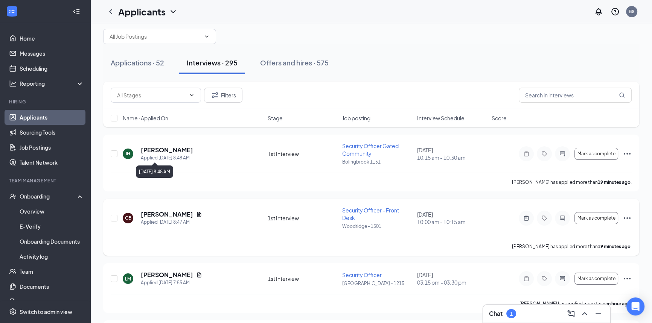
scroll to position [34, 0]
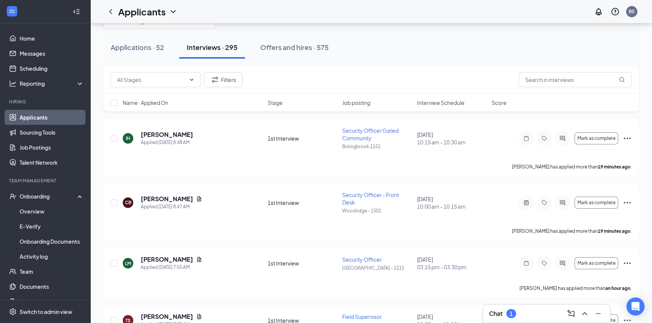
click at [526, 317] on div "Chat 1" at bounding box center [546, 314] width 115 height 12
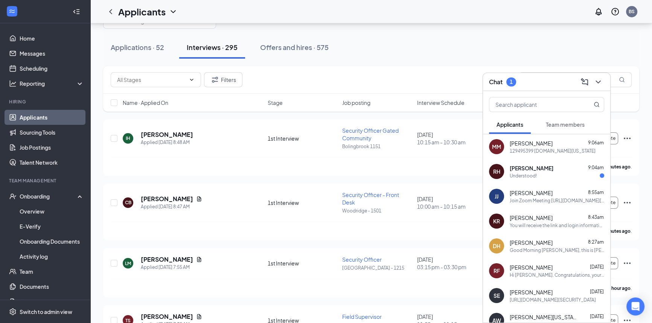
click at [547, 167] on span "[PERSON_NAME]" at bounding box center [531, 168] width 44 height 8
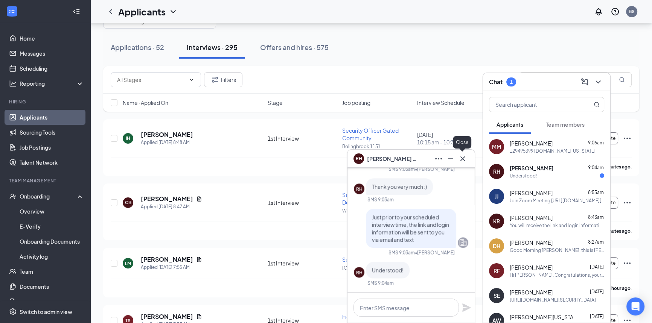
click at [466, 158] on icon "Cross" at bounding box center [462, 158] width 9 height 9
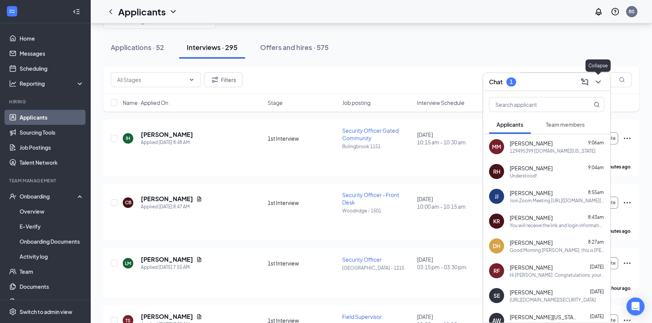
click at [599, 84] on icon "ChevronDown" at bounding box center [597, 81] width 9 height 9
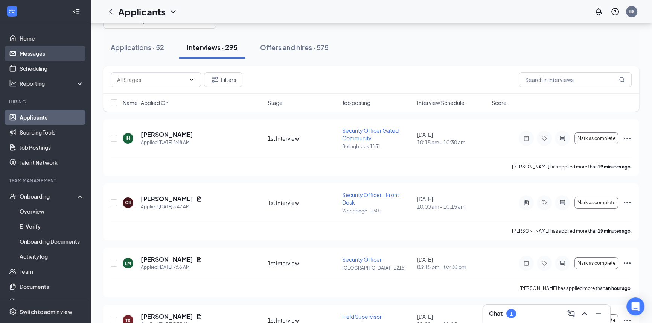
click at [53, 58] on link "Messages" at bounding box center [52, 53] width 64 height 15
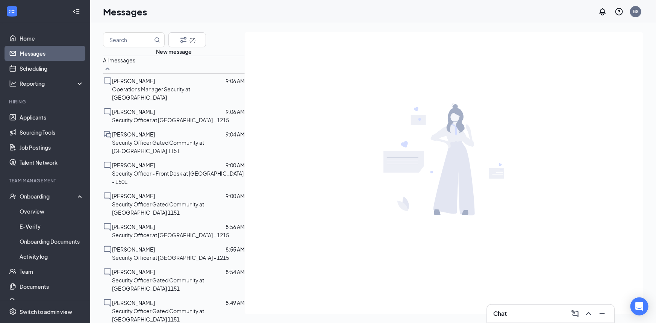
click at [158, 205] on p "Security Officer Gated Community at [GEOGRAPHIC_DATA] 1151" at bounding box center [178, 208] width 133 height 17
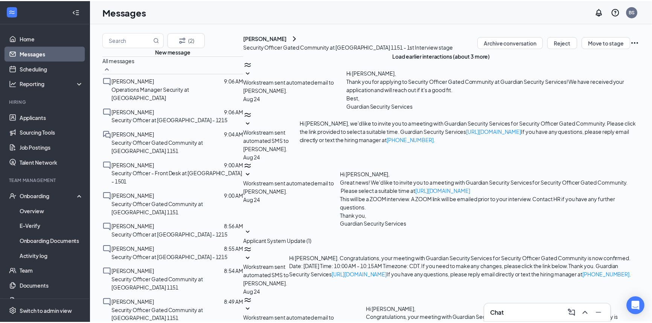
scroll to position [64, 0]
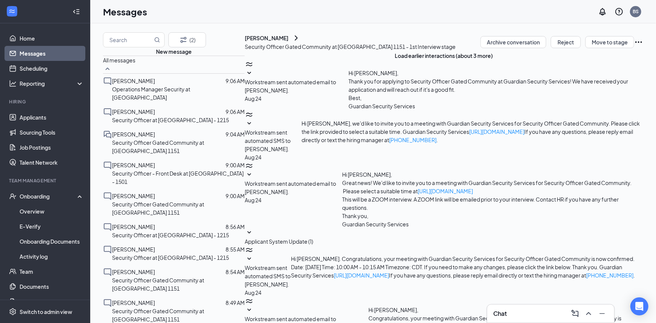
click at [313, 238] on span "Applicant System Update (1)" at bounding box center [279, 241] width 68 height 7
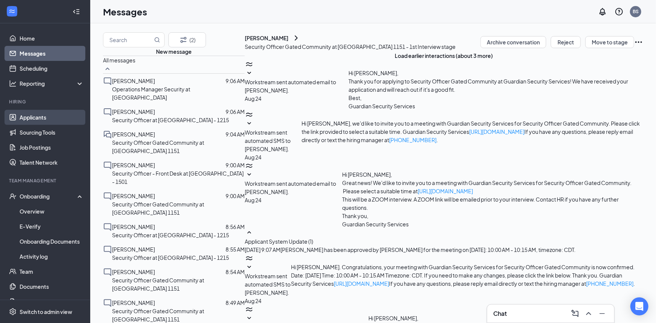
click at [38, 112] on link "Applicants" at bounding box center [52, 117] width 64 height 15
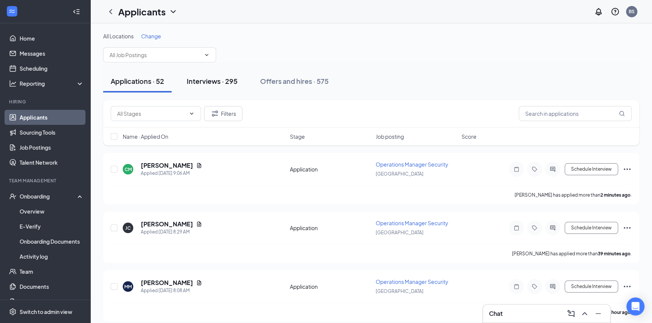
click at [219, 83] on div "Interviews · 295" at bounding box center [212, 80] width 51 height 9
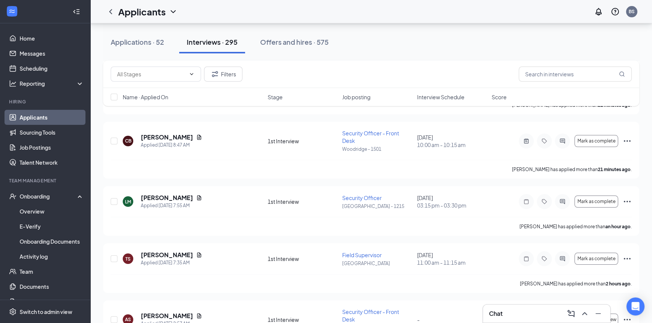
scroll to position [68, 0]
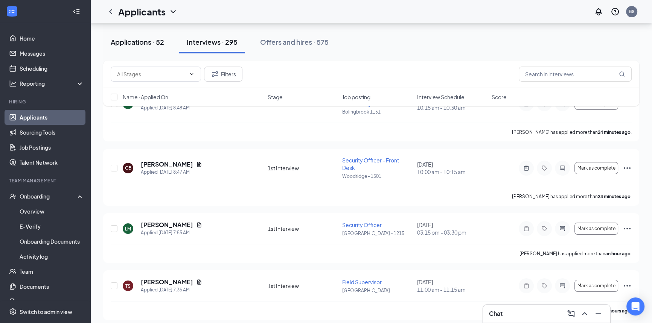
click at [159, 41] on div "Applications · 52" at bounding box center [137, 41] width 53 height 9
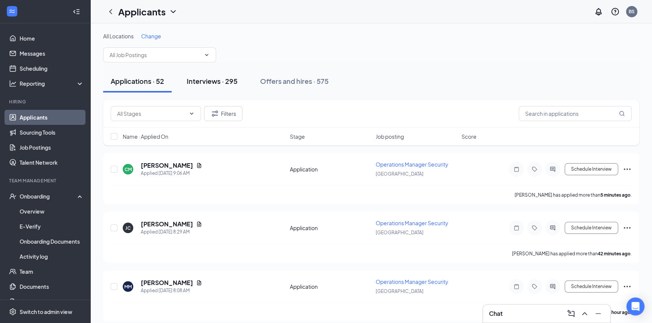
click at [228, 80] on div "Interviews · 295" at bounding box center [212, 80] width 51 height 9
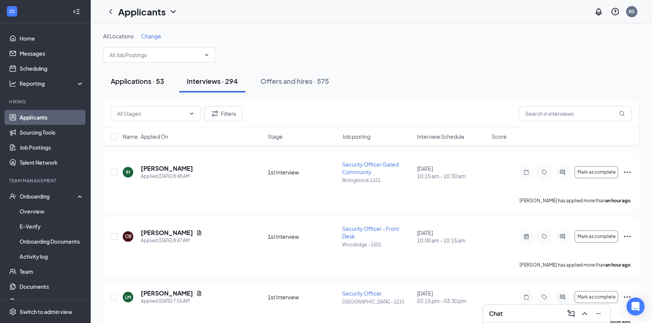
click at [130, 91] on button "Applications · 53" at bounding box center [137, 81] width 68 height 23
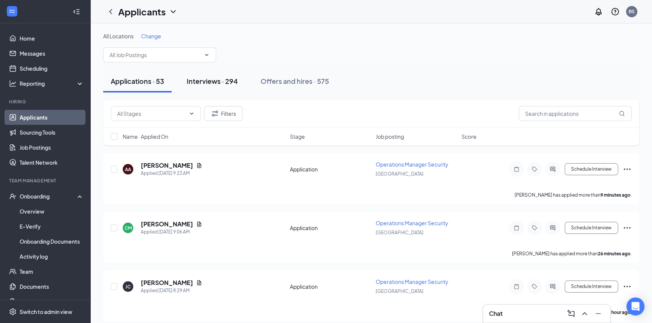
click at [196, 82] on div "Interviews · 294" at bounding box center [212, 80] width 51 height 9
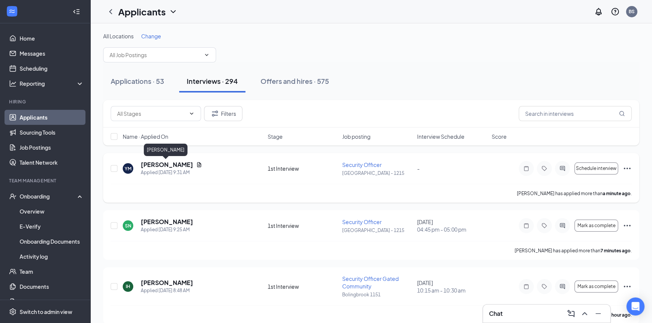
click at [184, 164] on h5 "[PERSON_NAME]" at bounding box center [167, 165] width 52 height 8
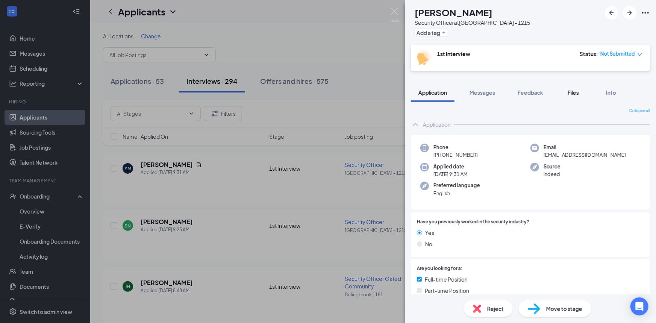
click at [581, 94] on div "Files" at bounding box center [573, 93] width 15 height 8
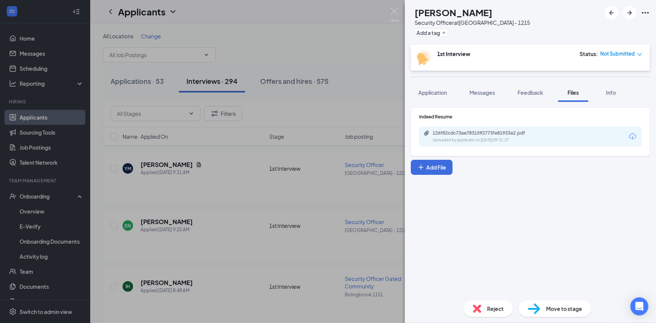
click at [514, 137] on div "Uploaded by applicant on Aug 27, 2025 at 09:31:37" at bounding box center [489, 140] width 113 height 6
click at [395, 10] on img at bounding box center [394, 15] width 9 height 15
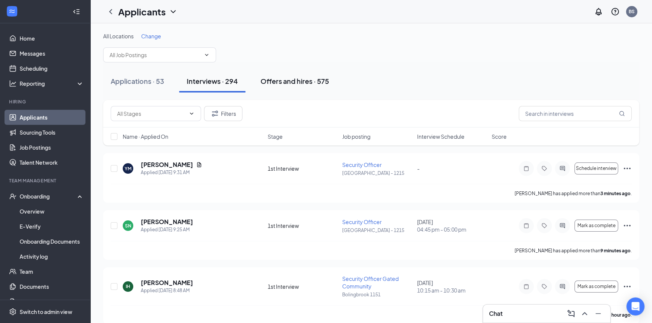
click at [287, 84] on div "Offers and hires · 575" at bounding box center [294, 80] width 68 height 9
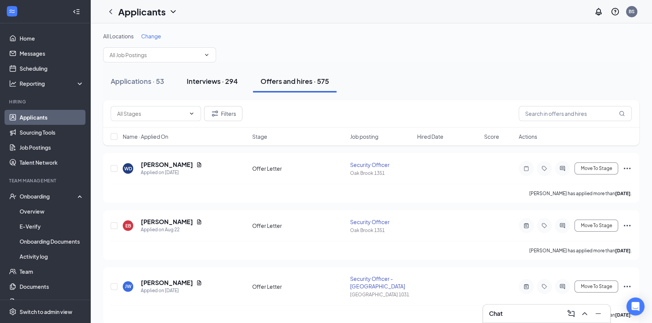
click at [212, 74] on button "Interviews · 294" at bounding box center [212, 81] width 66 height 23
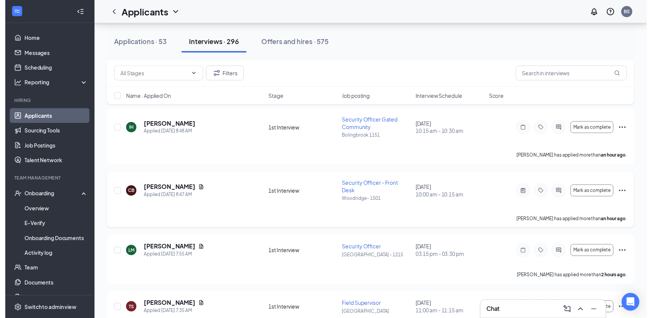
scroll to position [171, 0]
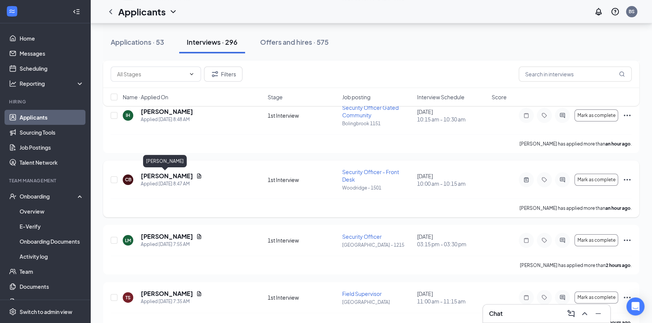
click at [174, 177] on h5 "[PERSON_NAME]" at bounding box center [167, 176] width 52 height 8
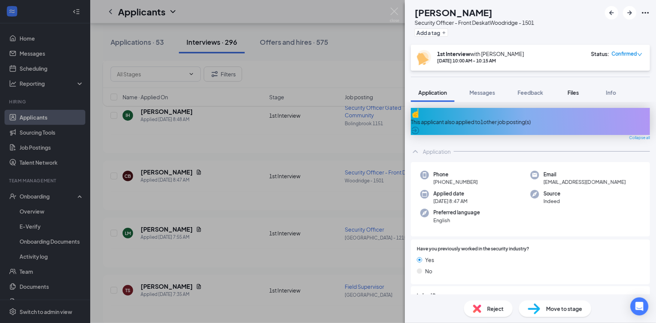
click at [571, 95] on span "Files" at bounding box center [573, 92] width 11 height 7
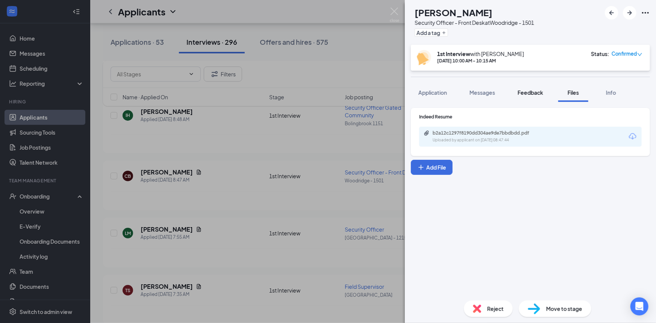
click at [533, 94] on span "Feedback" at bounding box center [531, 92] width 26 height 7
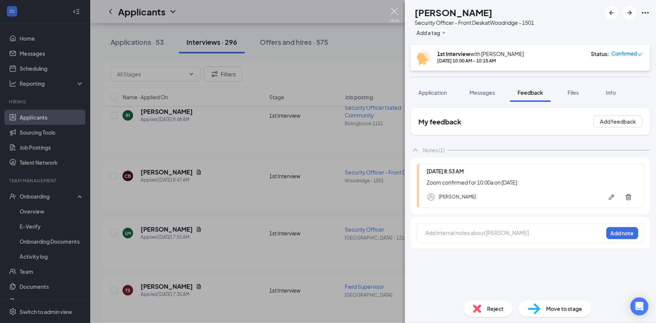
click at [395, 12] on img at bounding box center [394, 15] width 9 height 15
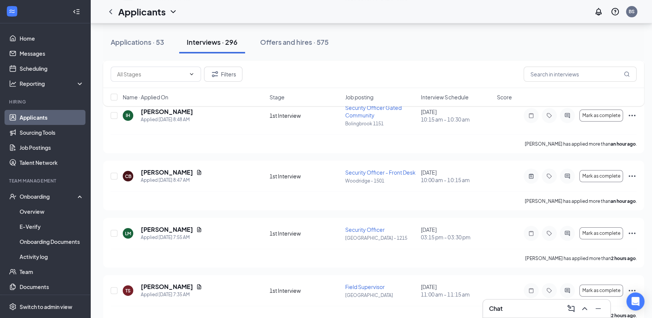
scroll to position [175, 0]
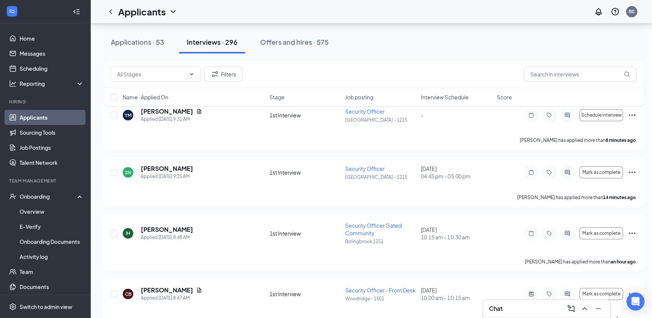
click at [164, 39] on div "Applications · 53" at bounding box center [137, 41] width 53 height 9
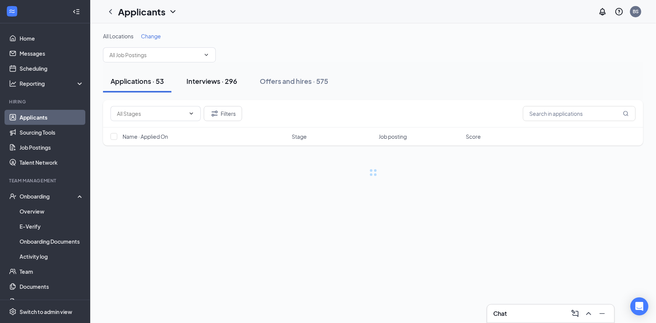
click at [228, 86] on button "Interviews · 296" at bounding box center [212, 81] width 66 height 23
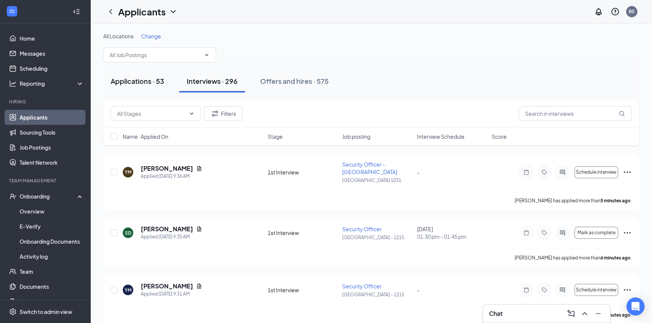
click at [147, 79] on div "Applications · 53" at bounding box center [137, 80] width 53 height 9
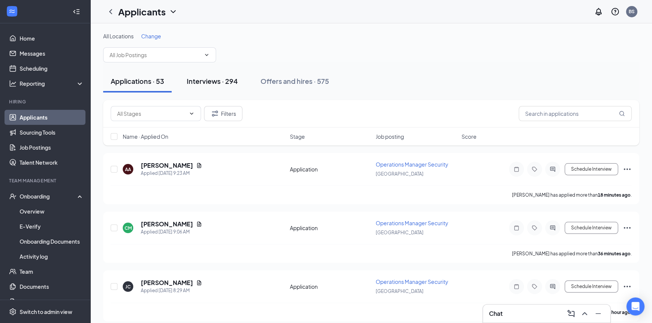
click at [193, 86] on button "Interviews · 294" at bounding box center [212, 81] width 66 height 23
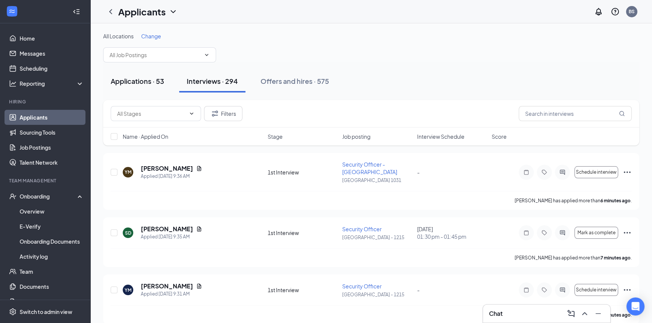
click at [161, 82] on div "Applications · 53" at bounding box center [137, 80] width 53 height 9
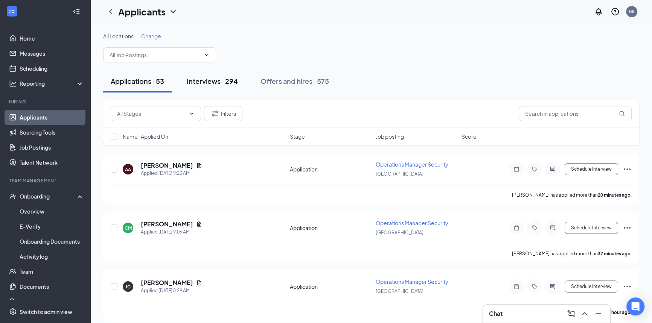
click at [198, 86] on button "Interviews · 294" at bounding box center [212, 81] width 66 height 23
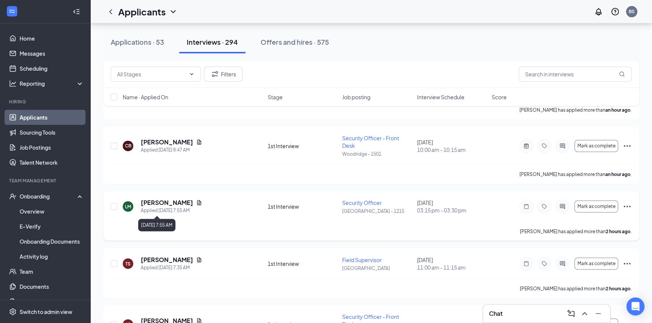
scroll to position [342, 0]
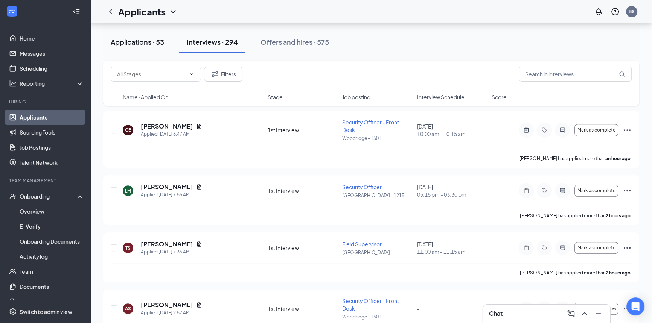
click at [163, 45] on div "Applications · 53" at bounding box center [137, 41] width 53 height 9
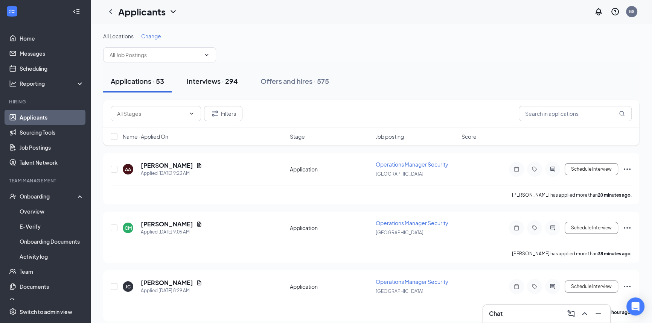
click at [217, 80] on div "Interviews · 294" at bounding box center [212, 80] width 51 height 9
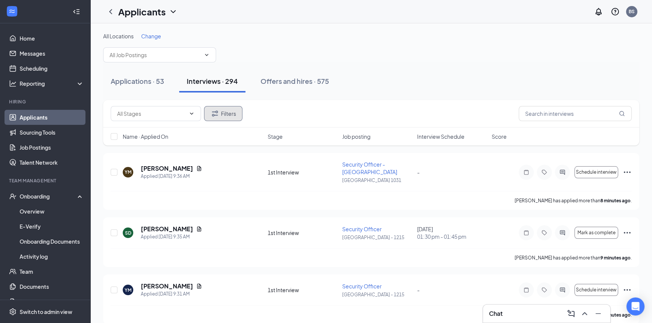
click at [225, 115] on button "Filters" at bounding box center [223, 113] width 38 height 15
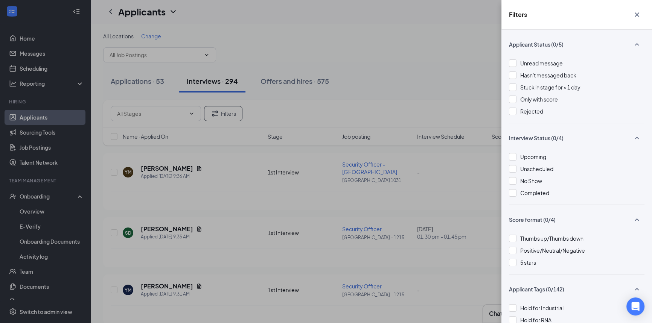
click at [636, 12] on icon "Cross" at bounding box center [636, 14] width 9 height 9
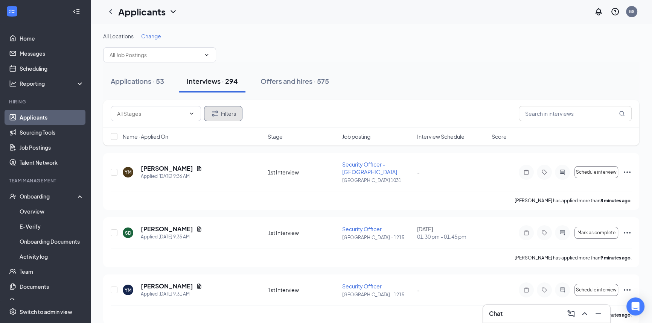
click at [214, 111] on icon "Filter" at bounding box center [215, 114] width 6 height 6
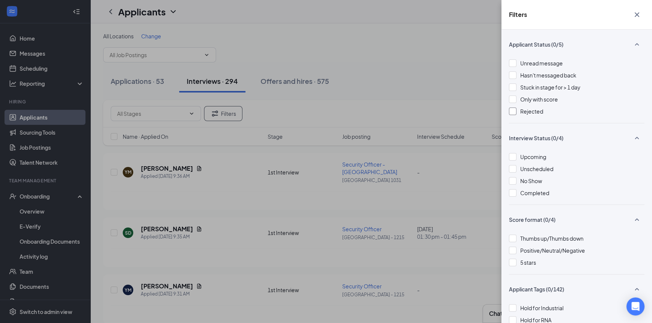
click at [512, 110] on div at bounding box center [513, 112] width 8 height 8
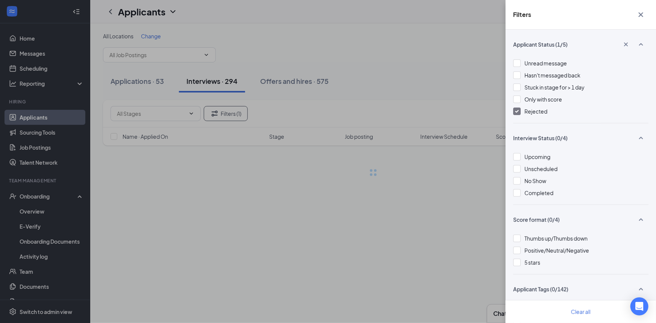
click at [640, 13] on icon "Cross" at bounding box center [641, 14] width 5 height 5
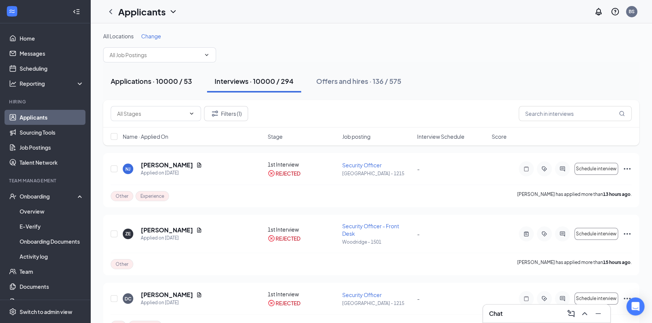
click at [161, 75] on button "Applications · 10000 / 53" at bounding box center [151, 81] width 96 height 23
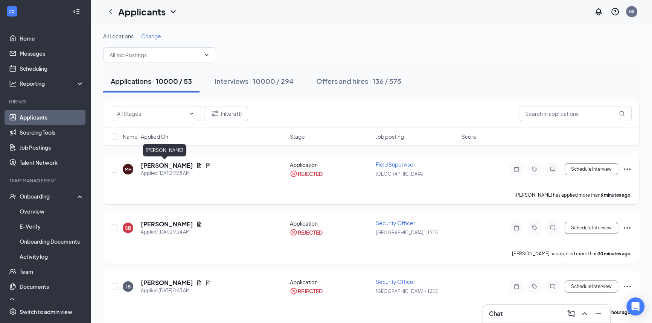
click at [164, 166] on h5 "Michael Hale" at bounding box center [167, 165] width 52 height 8
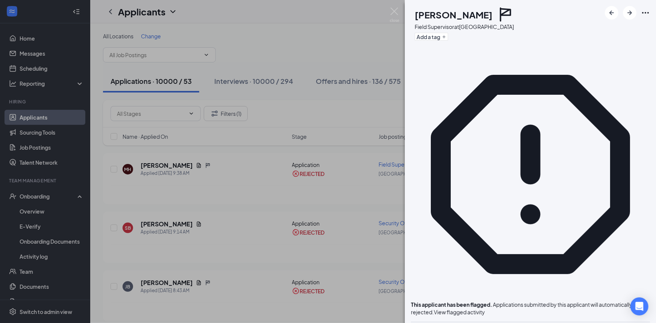
click at [485, 309] on span "View flagged activity" at bounding box center [459, 312] width 51 height 7
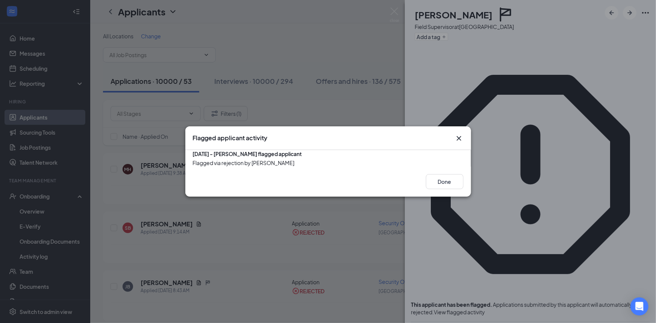
click at [460, 134] on icon "Cross" at bounding box center [459, 138] width 9 height 9
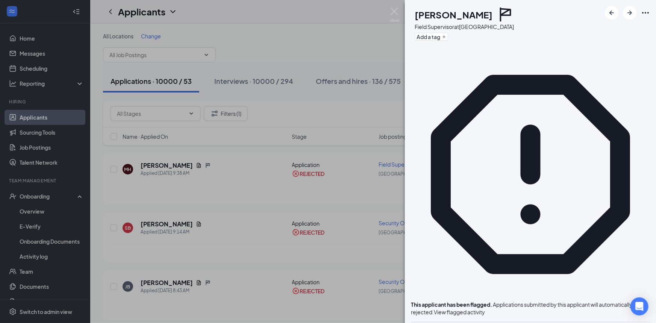
click at [398, 15] on img at bounding box center [394, 15] width 9 height 15
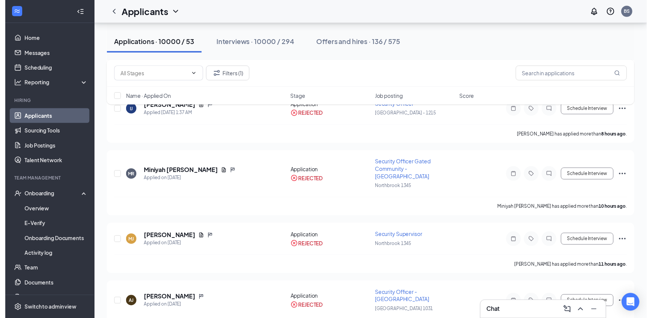
scroll to position [376, 0]
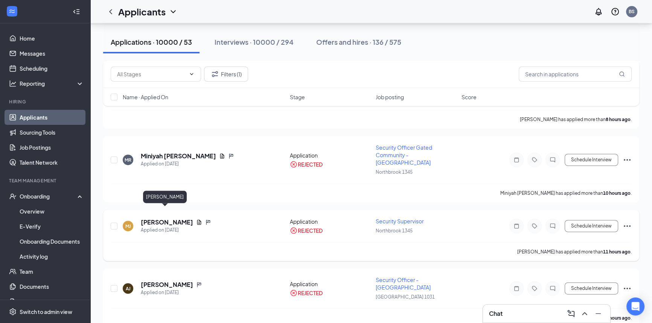
click at [160, 218] on h5 "Mark Jennings" at bounding box center [167, 222] width 52 height 8
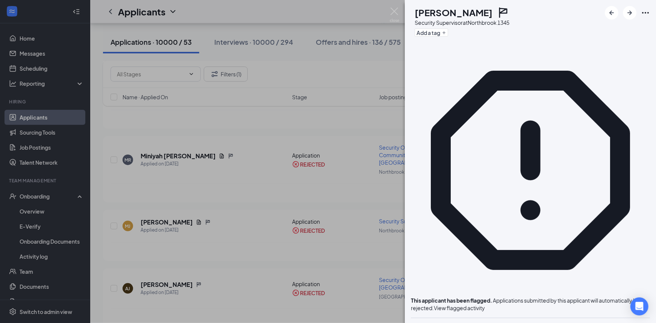
click at [485, 305] on span "View flagged activity" at bounding box center [459, 308] width 51 height 7
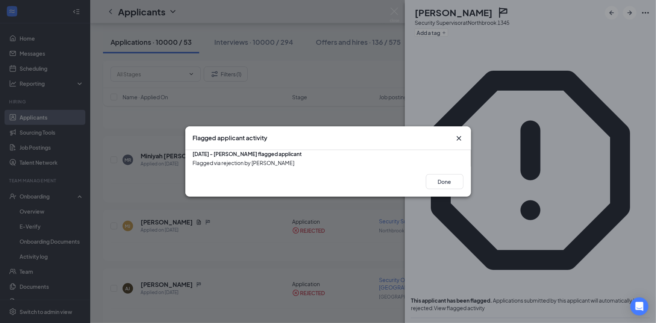
click at [463, 134] on icon "Cross" at bounding box center [459, 138] width 9 height 9
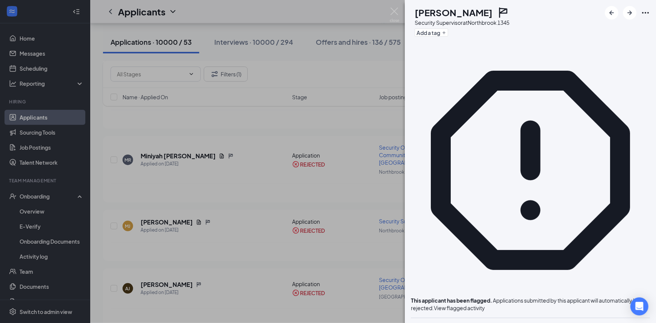
click at [395, 13] on img at bounding box center [394, 15] width 9 height 15
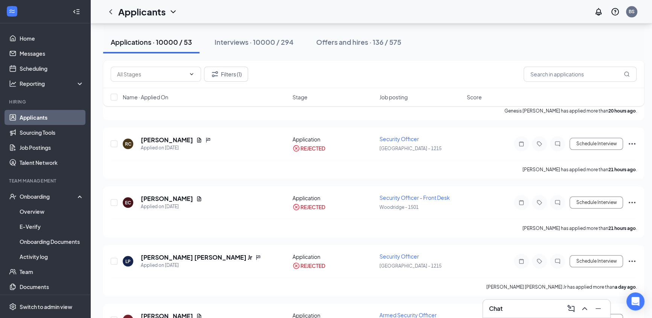
scroll to position [1038, 0]
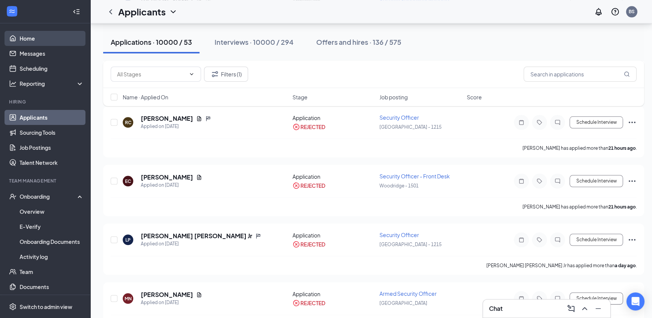
click at [41, 32] on link "Home" at bounding box center [52, 38] width 64 height 15
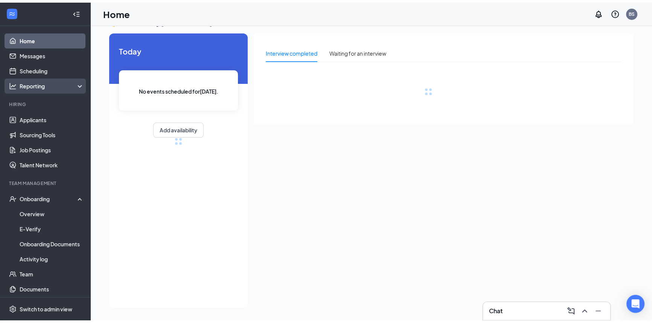
scroll to position [15, 0]
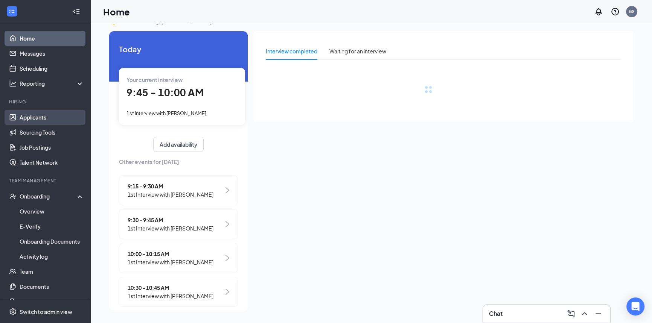
click at [48, 115] on link "Applicants" at bounding box center [52, 117] width 64 height 15
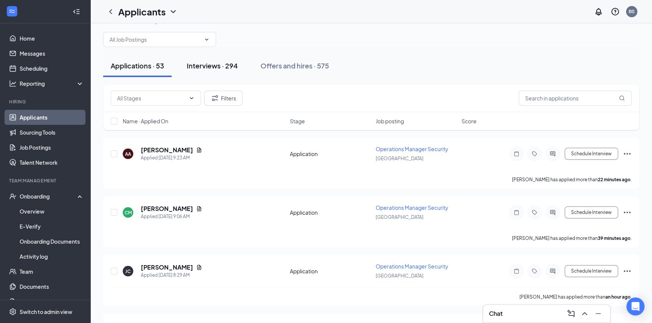
click at [197, 64] on div "Interviews · 294" at bounding box center [212, 65] width 51 height 9
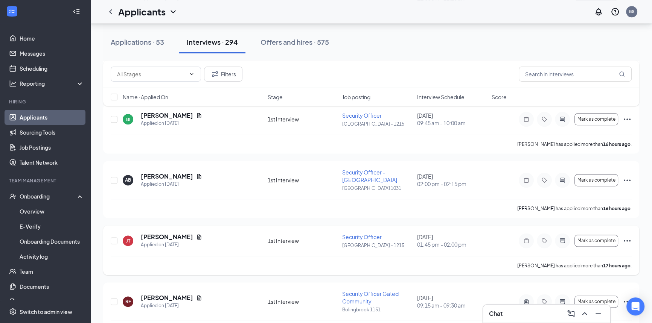
scroll to position [1265, 0]
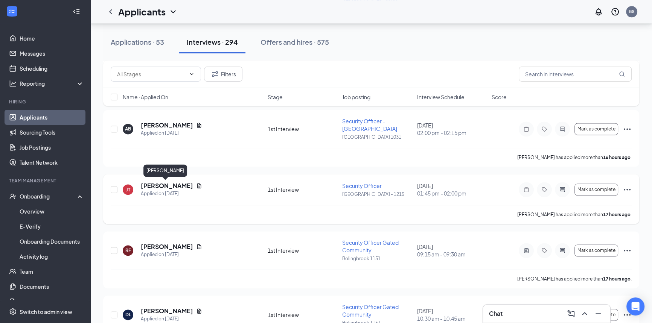
click at [165, 182] on h5 "Joyce Taybron" at bounding box center [167, 186] width 52 height 8
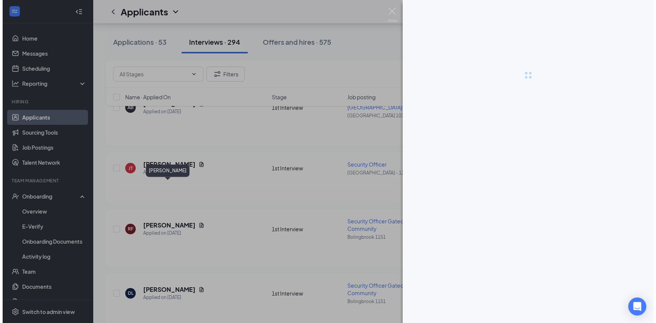
scroll to position [1247, 0]
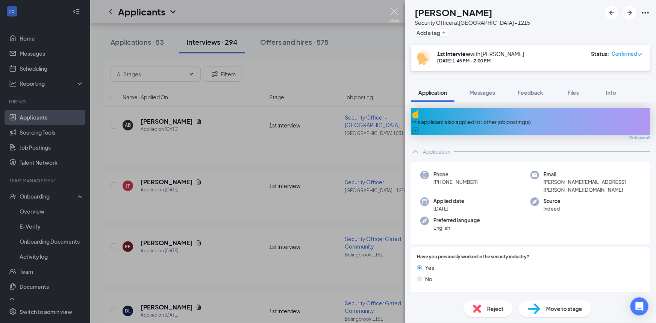
click at [391, 14] on img at bounding box center [394, 15] width 9 height 15
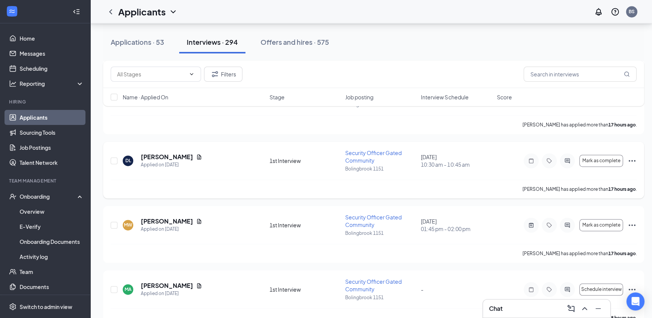
scroll to position [1418, 0]
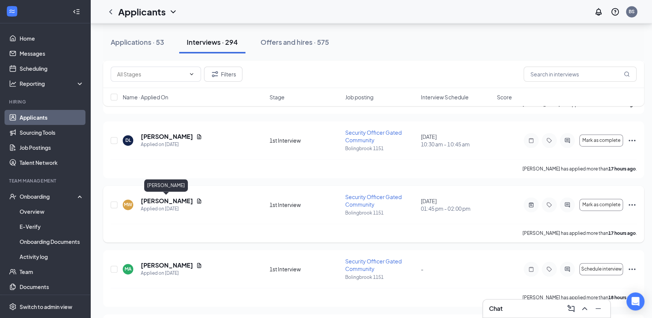
click at [176, 197] on h5 "Markus Williams" at bounding box center [167, 201] width 52 height 8
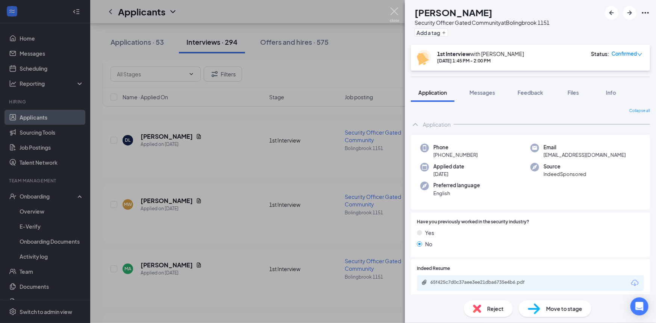
click at [395, 18] on img at bounding box center [394, 15] width 9 height 15
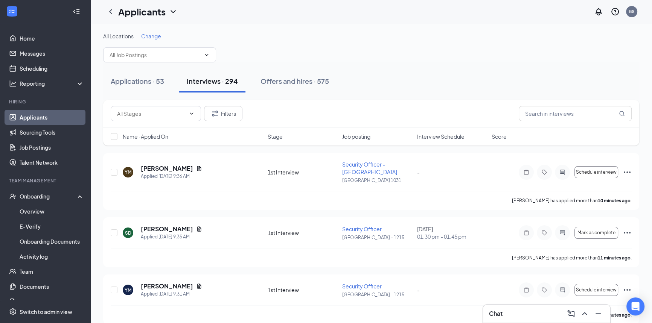
click at [115, 68] on div "Applications · 53 Interviews · 294 Offers and hires · 575" at bounding box center [371, 81] width 536 height 38
click at [126, 84] on div "Applications · 53" at bounding box center [137, 80] width 53 height 9
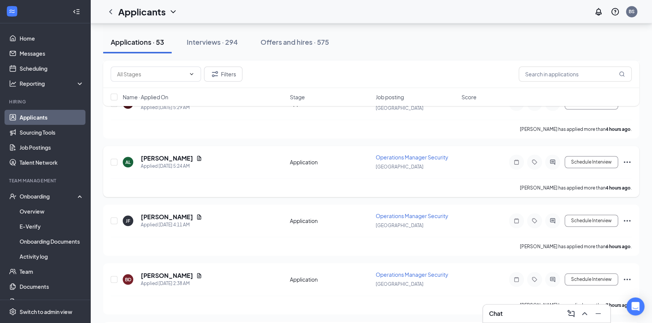
scroll to position [889, 0]
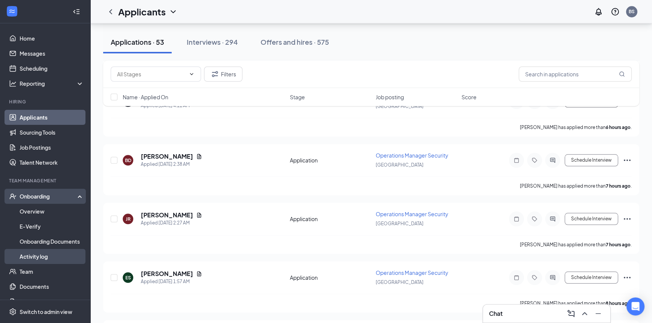
click at [46, 255] on link "Activity log" at bounding box center [52, 256] width 64 height 15
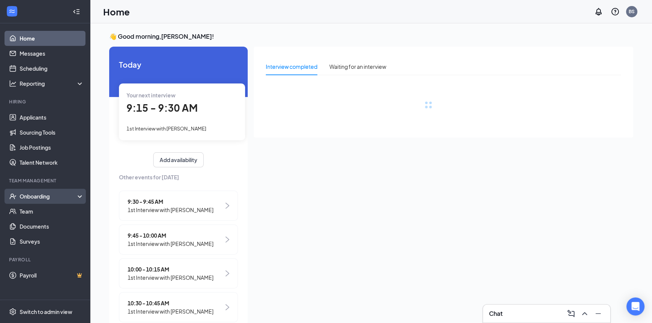
click at [68, 196] on div "Onboarding" at bounding box center [49, 197] width 58 height 8
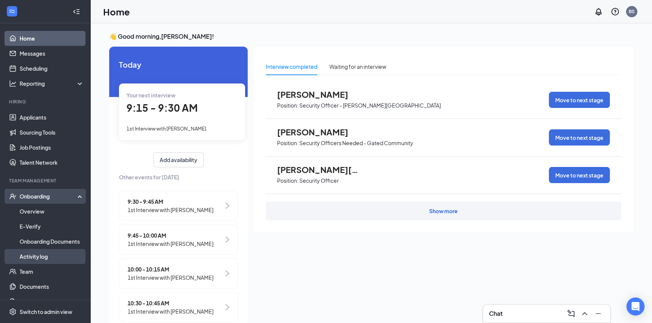
click at [36, 255] on link "Activity log" at bounding box center [52, 256] width 64 height 15
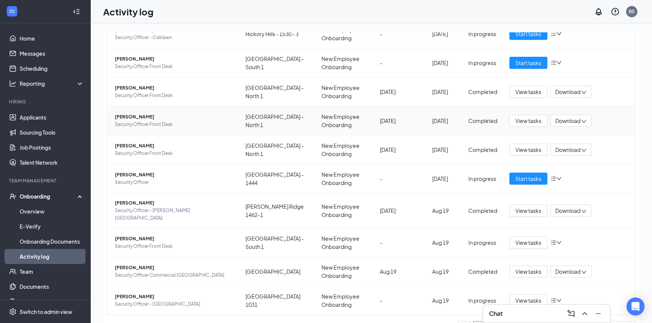
scroll to position [86, 0]
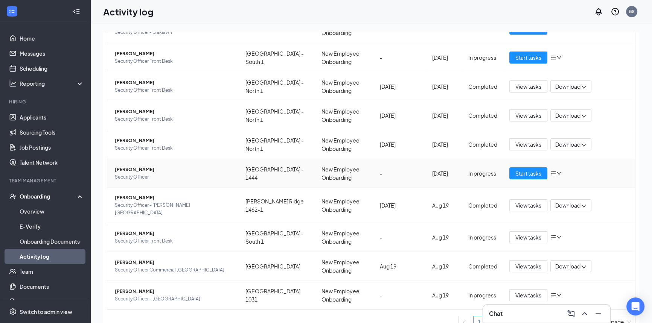
click at [179, 174] on span "Security Officer" at bounding box center [174, 177] width 118 height 8
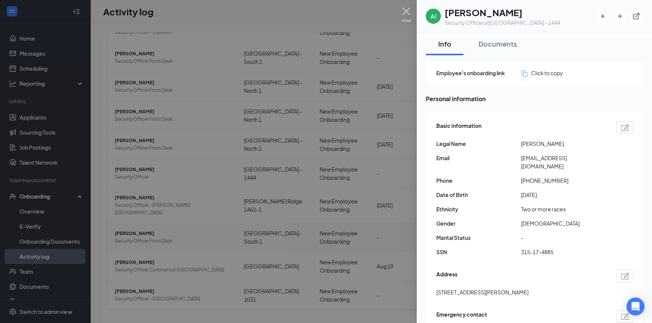
click at [407, 12] on img at bounding box center [405, 15] width 9 height 15
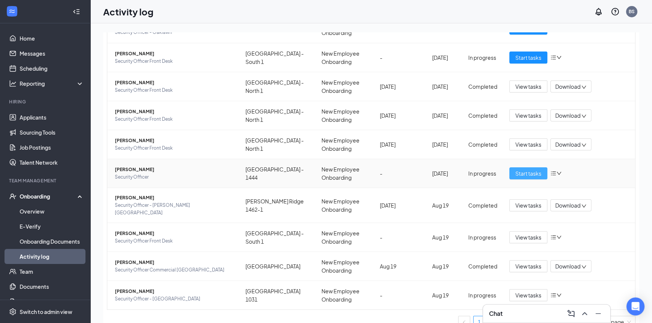
click at [522, 170] on span "Start tasks" at bounding box center [528, 173] width 26 height 8
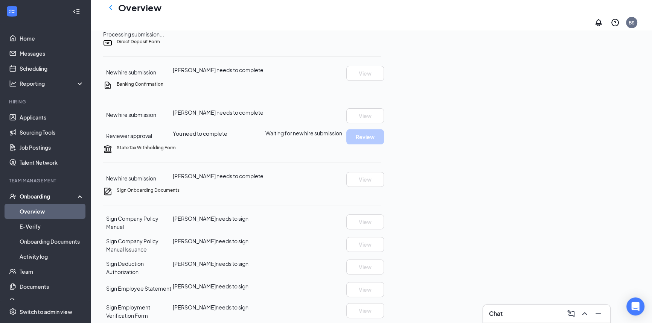
scroll to position [308, 0]
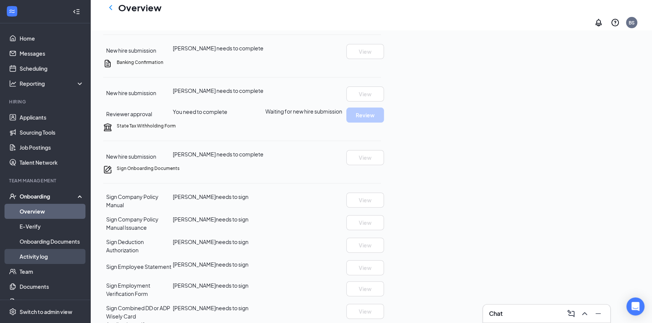
click at [41, 257] on link "Activity log" at bounding box center [52, 256] width 64 height 15
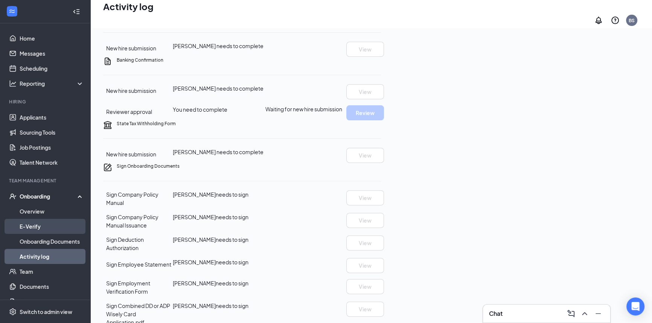
scroll to position [34, 0]
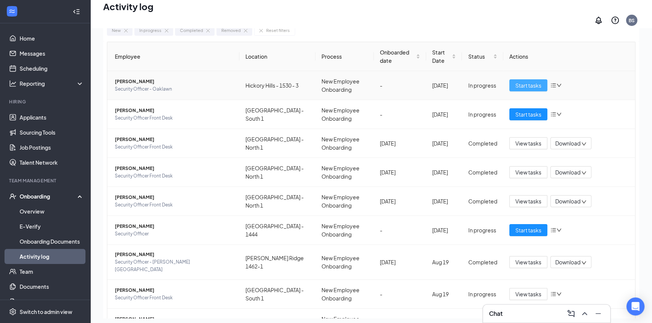
click at [522, 81] on span "Start tasks" at bounding box center [528, 85] width 26 height 8
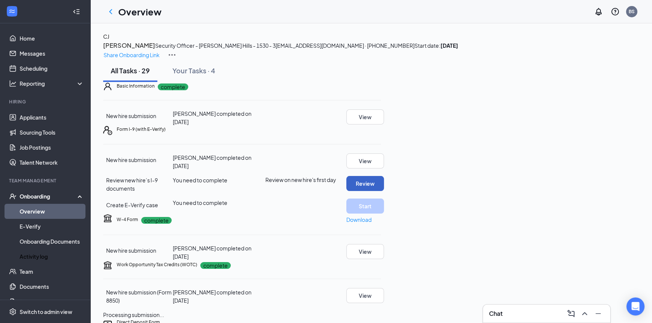
click at [384, 191] on button "Review" at bounding box center [365, 183] width 38 height 15
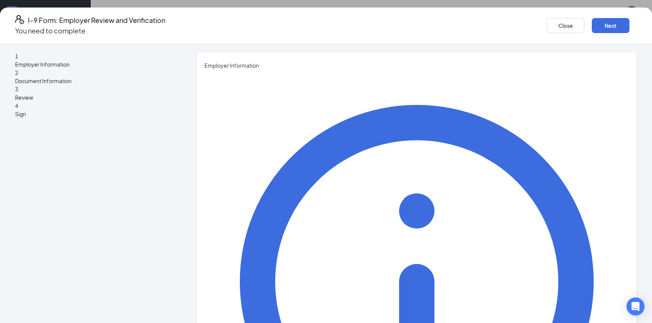
type input "Blair"
type input "Stribling"
type input "recruiter3@guardiansecuritycareers.com"
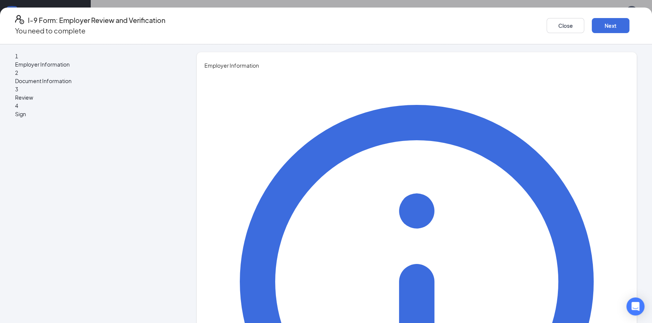
type input "7083853300"
type input "Human Resources Recruiter"
click at [591, 21] on button "Next" at bounding box center [610, 25] width 38 height 15
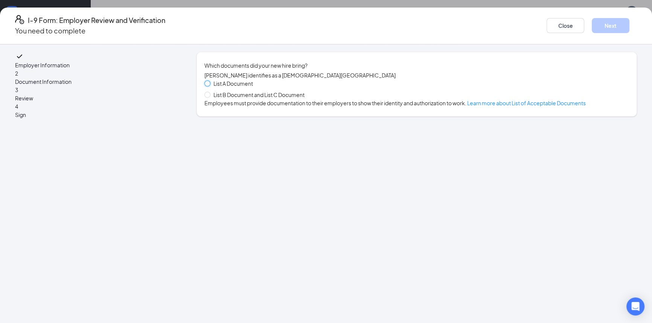
click at [210, 86] on input "List A Document" at bounding box center [206, 83] width 5 height 5
radio input "true"
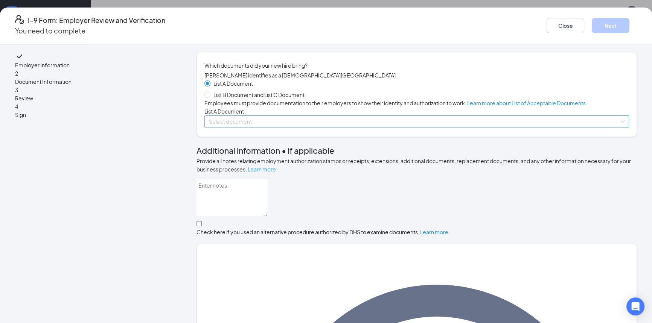
click at [271, 127] on input "search" at bounding box center [414, 121] width 410 height 11
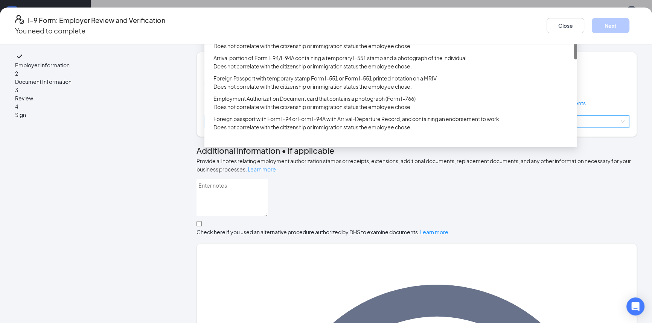
click at [264, 17] on div "U.S. Passport or Passport Card" at bounding box center [392, 13] width 359 height 8
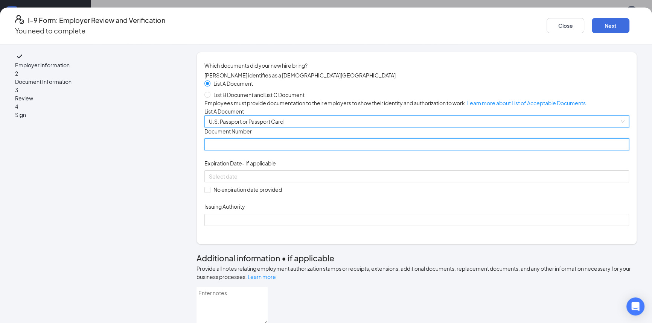
click at [223, 150] on input "Document Number" at bounding box center [416, 144] width 424 height 12
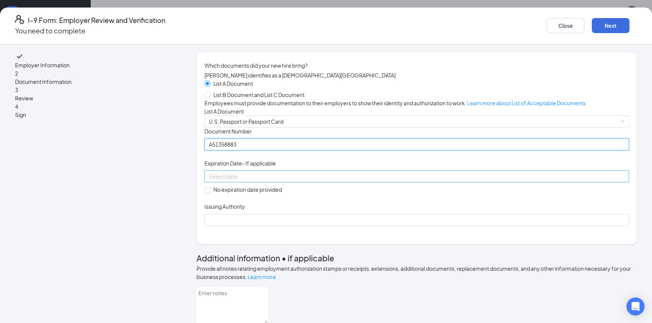
type input "A51358883"
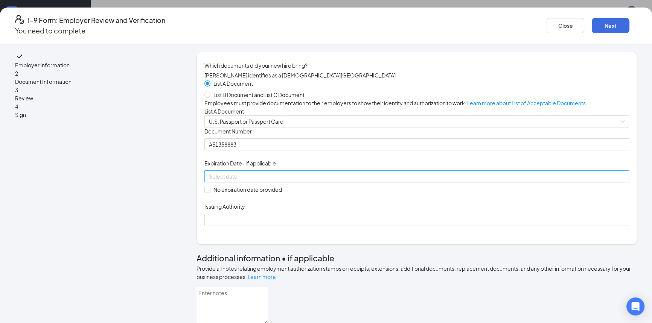
click at [267, 181] on input at bounding box center [416, 176] width 414 height 8
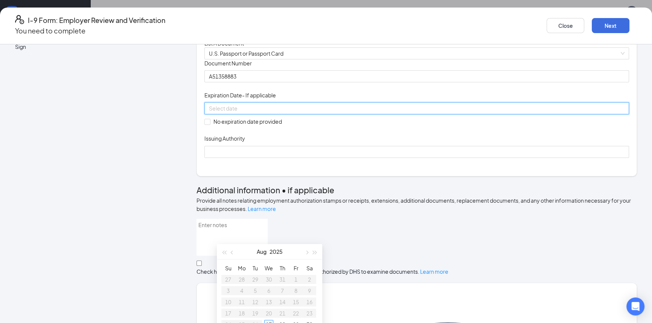
click at [413, 158] on div "Document Title U.S. Passport or Passport Card Document Number A51358883 Expirat…" at bounding box center [416, 108] width 424 height 99
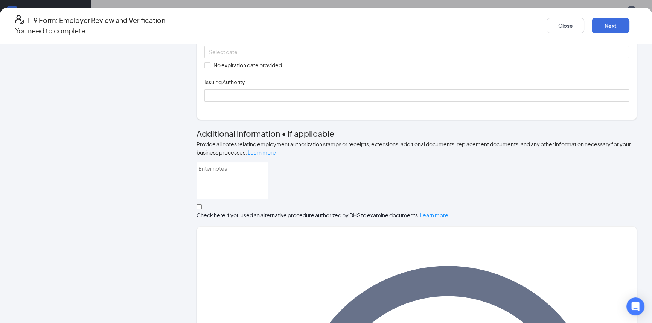
scroll to position [137, 0]
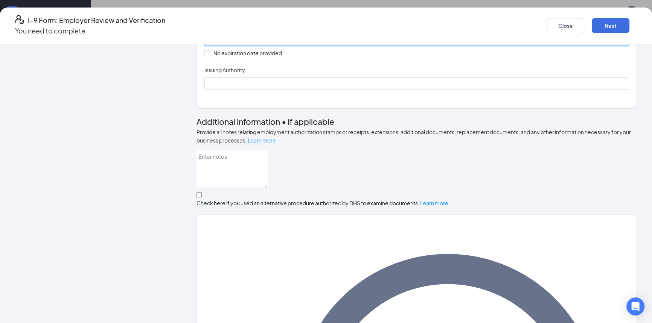
click at [257, 44] on input at bounding box center [416, 40] width 414 height 8
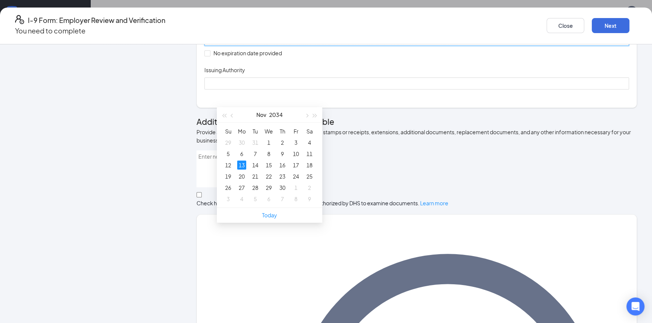
type input "11/13/2034"
click at [483, 90] on div "Document Title U.S. Passport or Passport Card Document Number A51358883 Expirat…" at bounding box center [416, 40] width 424 height 99
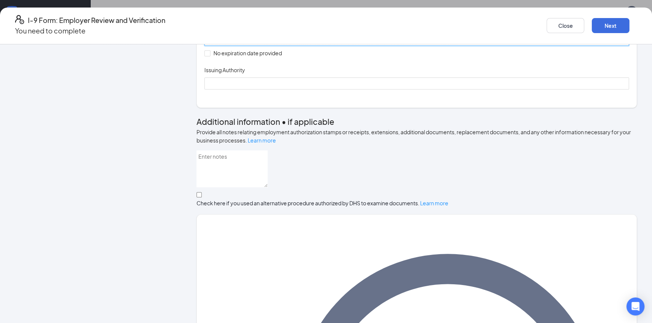
click at [275, 44] on input at bounding box center [416, 40] width 414 height 8
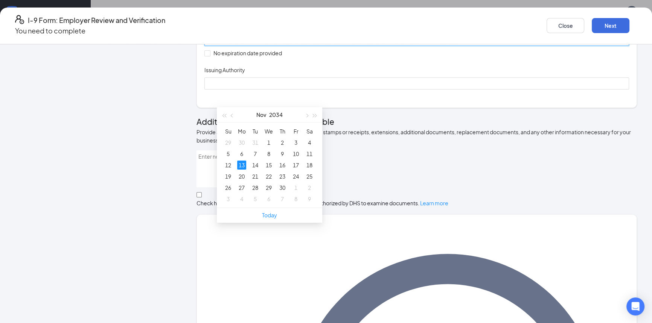
click at [243, 163] on div "13" at bounding box center [241, 165] width 9 height 9
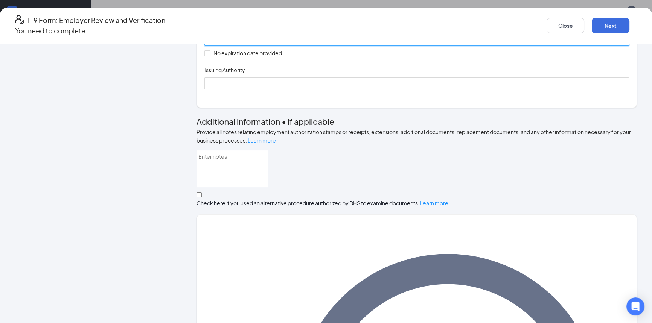
type input "11/13/2034"
click at [416, 90] on div "Document Title U.S. Passport or Passport Card Document Number A51358883 Expirat…" at bounding box center [416, 40] width 424 height 99
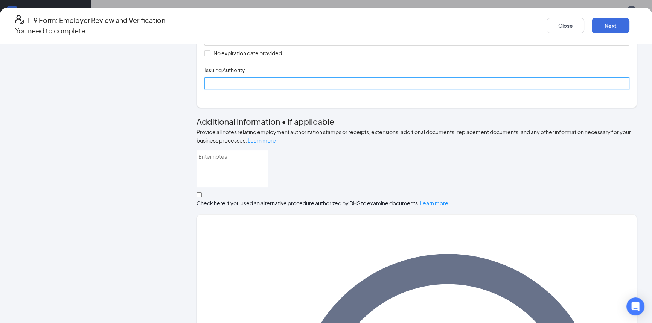
paste input "U.S. Department of State"
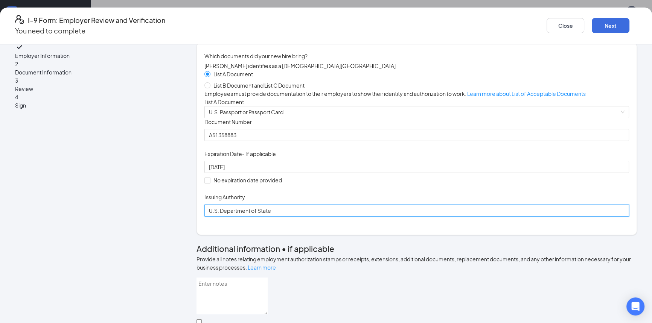
scroll to position [0, 0]
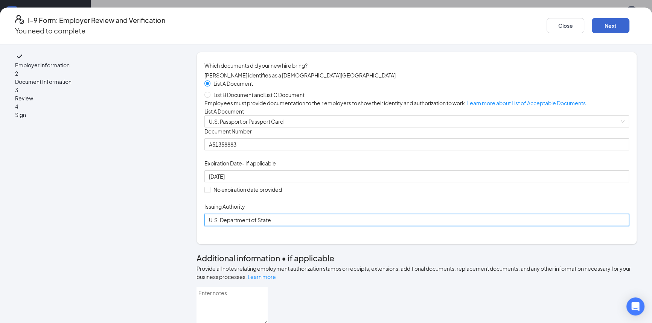
type input "U.S. Department of State"
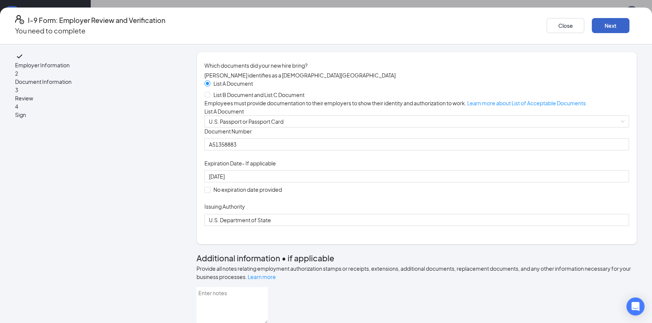
click at [591, 27] on button "Next" at bounding box center [610, 25] width 38 height 15
click at [591, 24] on button "Next" at bounding box center [610, 25] width 38 height 15
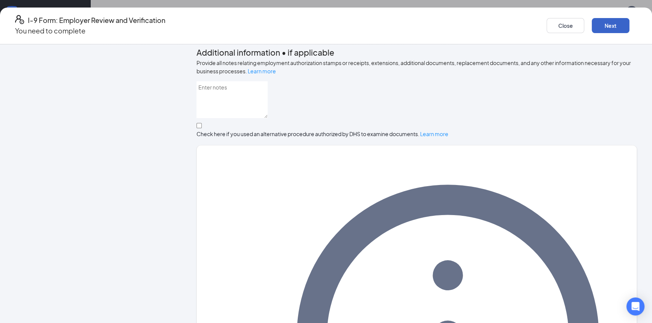
scroll to position [206, 0]
click at [546, 22] on button "Close" at bounding box center [565, 25] width 38 height 15
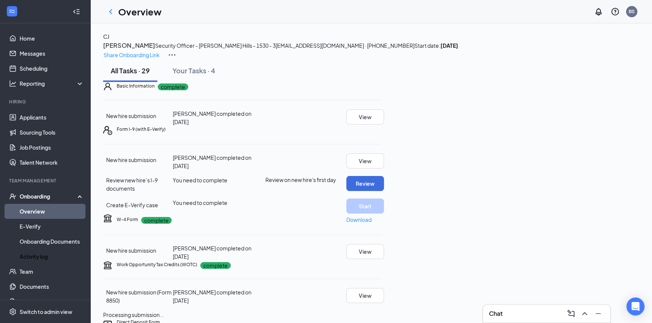
click at [513, 311] on div "Chat" at bounding box center [546, 314] width 115 height 12
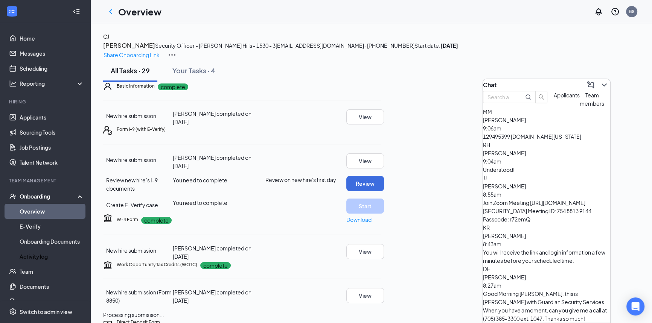
click at [579, 107] on span "Team members" at bounding box center [591, 99] width 24 height 15
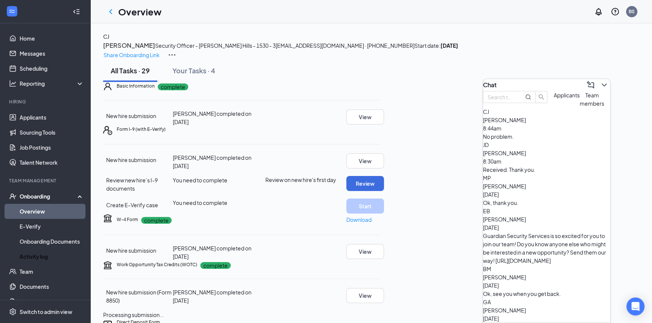
click at [532, 141] on div "Cedric Jenkins 8:44am No problem." at bounding box center [546, 128] width 127 height 25
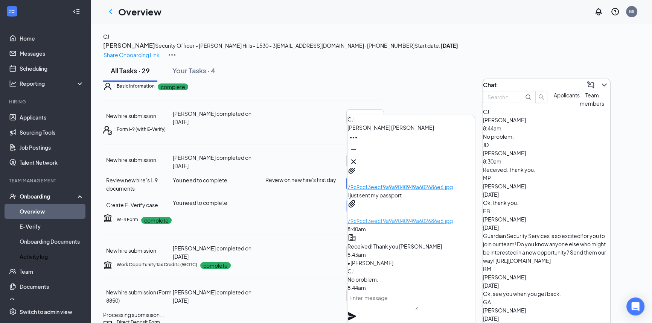
click at [410, 217] on p "79c9ccf3eecf9a9a9040949a602686e6.jpg" at bounding box center [410, 221] width 127 height 8
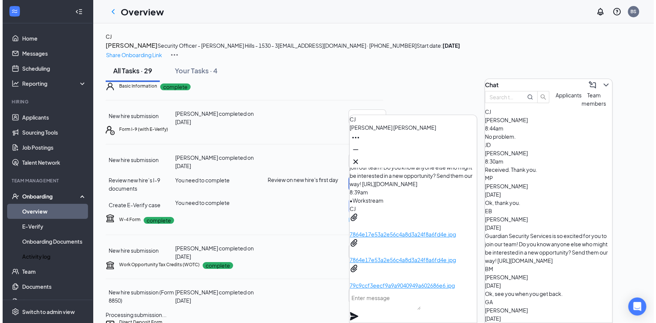
scroll to position [-102, 0]
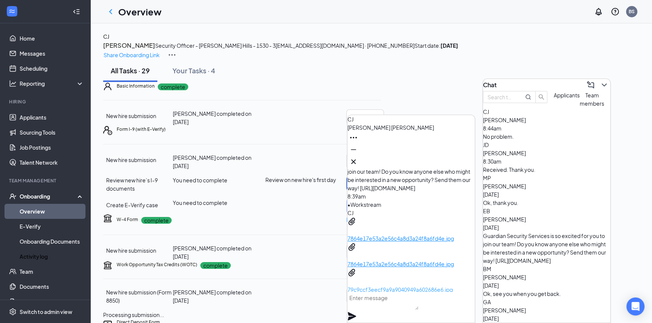
click at [403, 286] on p "79c9ccf3eecf9a9a9040949a602686e6.jpg" at bounding box center [410, 290] width 127 height 8
click at [408, 234] on p "7864e17e53a2e56c4a8d3a24f8a6fd4e.jpg" at bounding box center [410, 238] width 127 height 8
click at [355, 159] on icon "Cross" at bounding box center [353, 161] width 5 height 5
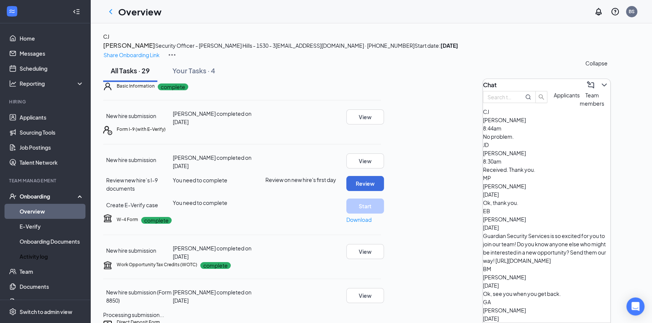
click at [601, 84] on icon "ChevronDown" at bounding box center [603, 85] width 5 height 3
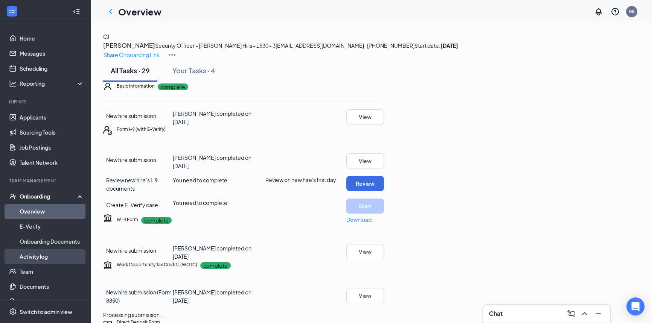
click at [51, 255] on link "Activity log" at bounding box center [52, 256] width 64 height 15
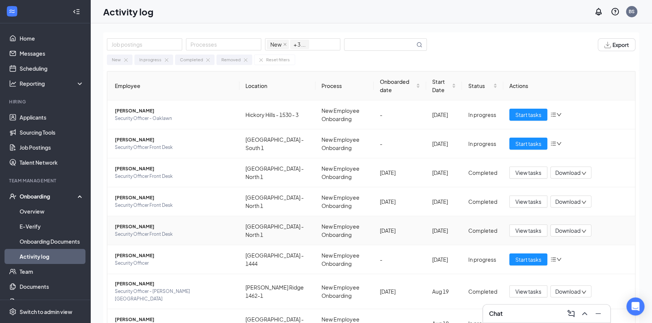
click at [581, 231] on icon "down" at bounding box center [583, 231] width 5 height 5
click at [576, 263] on div "Download files" at bounding box center [579, 258] width 58 height 9
click at [581, 200] on icon "down" at bounding box center [583, 202] width 5 height 5
click at [567, 234] on div "Download files" at bounding box center [576, 229] width 58 height 9
click at [581, 173] on icon "down" at bounding box center [583, 173] width 5 height 5
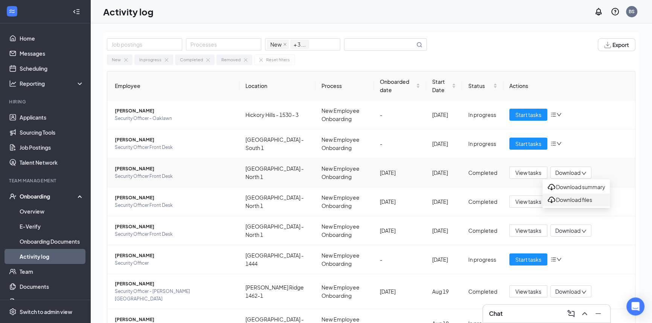
click at [576, 205] on div "Download files" at bounding box center [576, 200] width 58 height 9
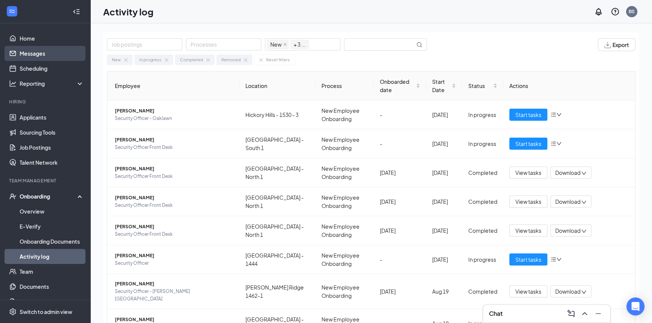
click at [32, 51] on link "Messages" at bounding box center [52, 53] width 64 height 15
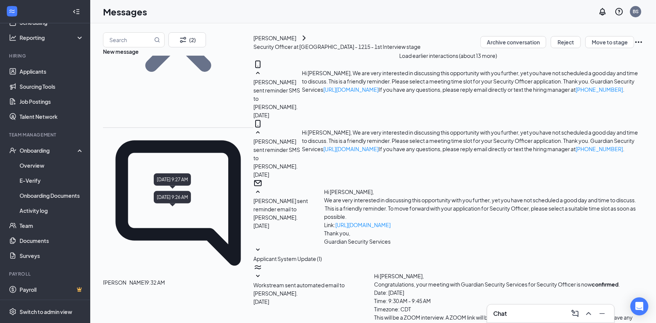
scroll to position [102, 0]
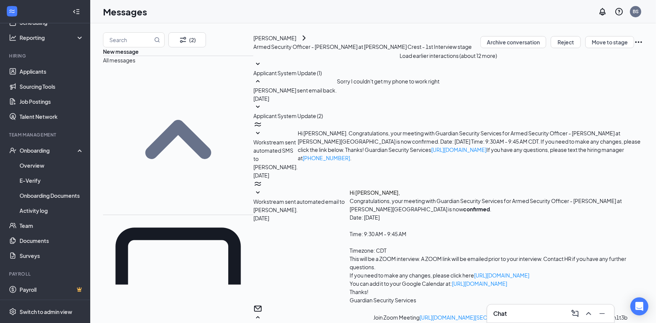
click at [254, 42] on div "[PERSON_NAME]" at bounding box center [275, 38] width 43 height 8
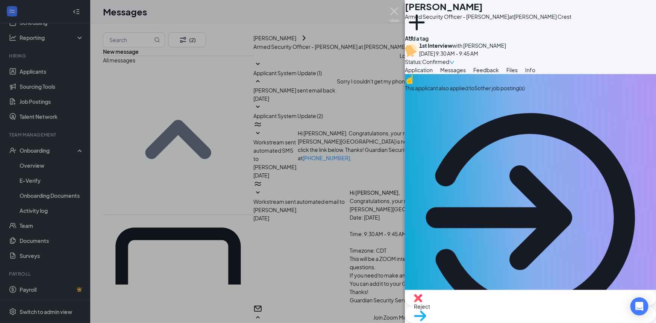
click at [394, 11] on img at bounding box center [394, 15] width 9 height 15
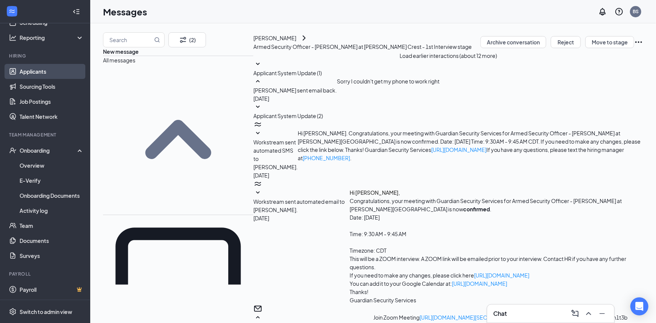
click at [26, 72] on link "Applicants" at bounding box center [52, 71] width 64 height 15
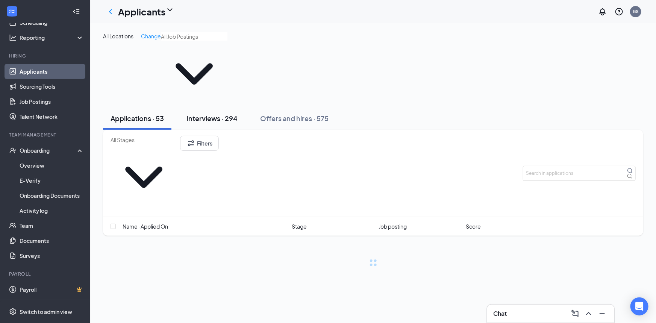
click at [214, 107] on button "Interviews · 294" at bounding box center [212, 118] width 66 height 23
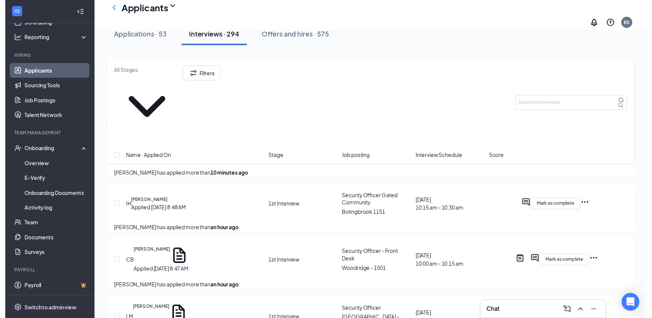
scroll to position [137, 0]
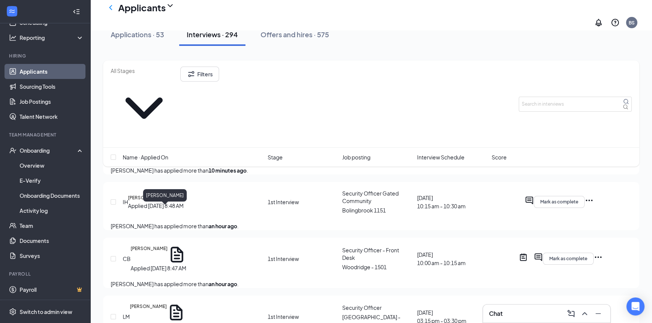
drag, startPoint x: 170, startPoint y: 210, endPoint x: 427, endPoint y: 121, distance: 271.4
click at [167, 245] on h5 "[PERSON_NAME]" at bounding box center [149, 254] width 37 height 19
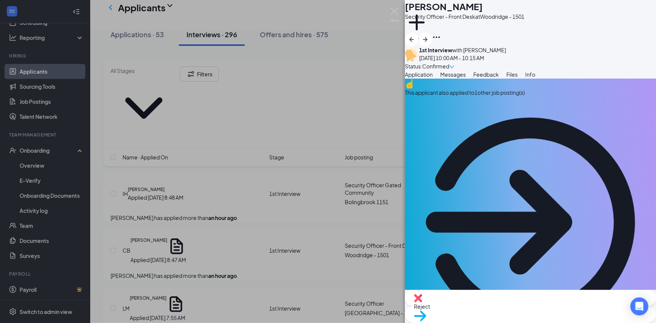
drag, startPoint x: 535, startPoint y: 94, endPoint x: 468, endPoint y: 144, distance: 84.4
click at [499, 78] on span "Feedback" at bounding box center [487, 74] width 26 height 7
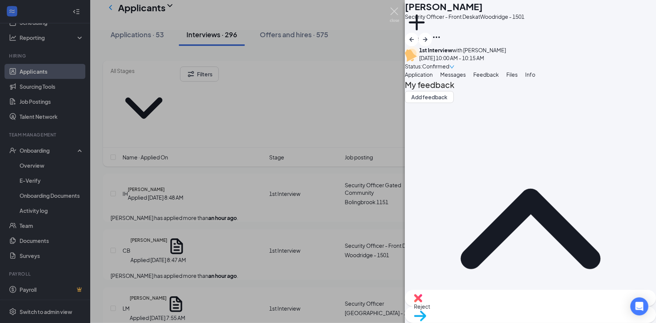
click at [395, 11] on img at bounding box center [394, 15] width 9 height 15
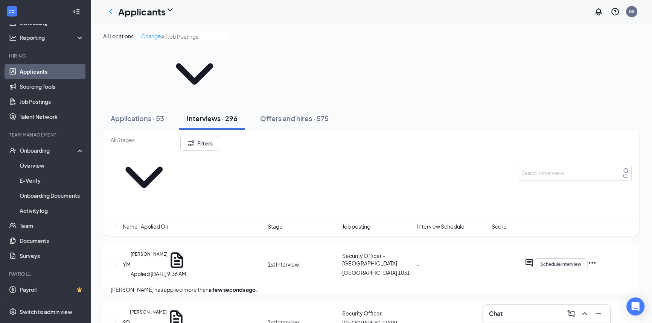
click at [153, 114] on div "Applications · 53" at bounding box center [137, 118] width 53 height 9
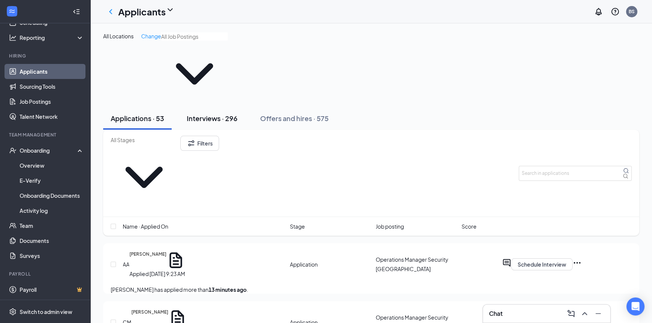
click at [200, 114] on div "Interviews · 296" at bounding box center [212, 118] width 51 height 9
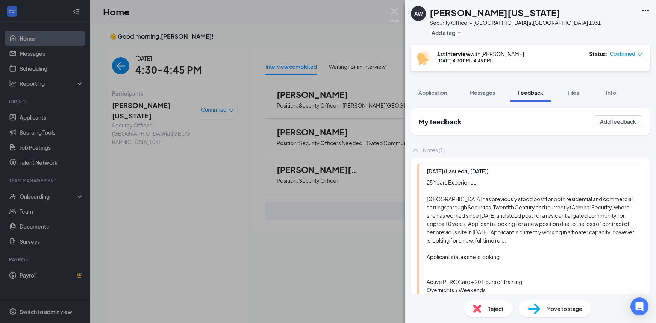
scroll to position [3, 0]
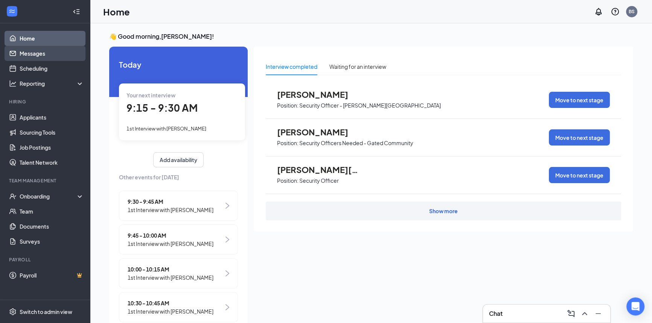
click at [36, 55] on link "Messages" at bounding box center [52, 53] width 64 height 15
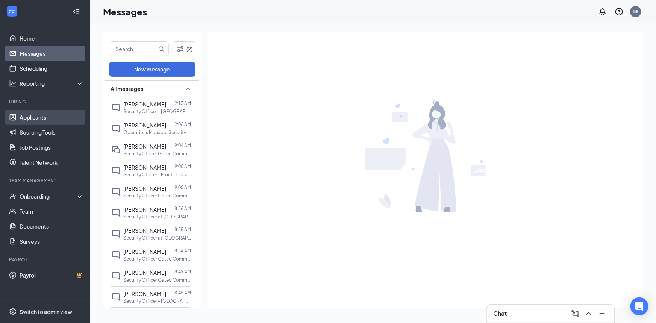
click at [54, 111] on link "Applicants" at bounding box center [52, 117] width 64 height 15
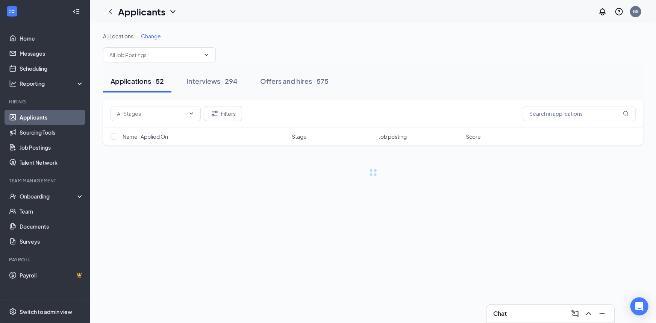
click at [211, 81] on div "Interviews · 294" at bounding box center [212, 80] width 51 height 9
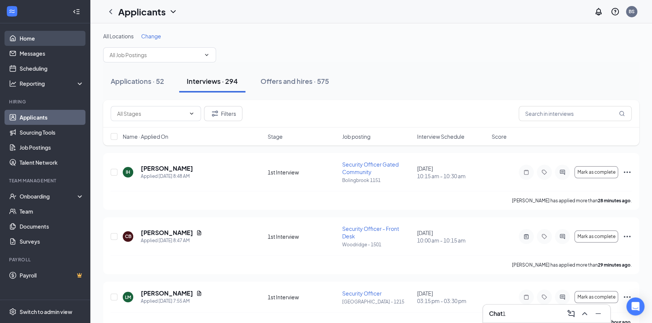
click at [31, 41] on link "Home" at bounding box center [52, 38] width 64 height 15
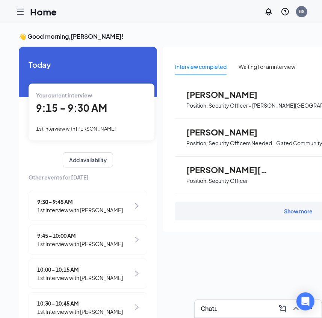
click at [90, 123] on div "Your current interview 9:15 - 9:30 AM 1st Interview with [PERSON_NAME]" at bounding box center [92, 112] width 126 height 56
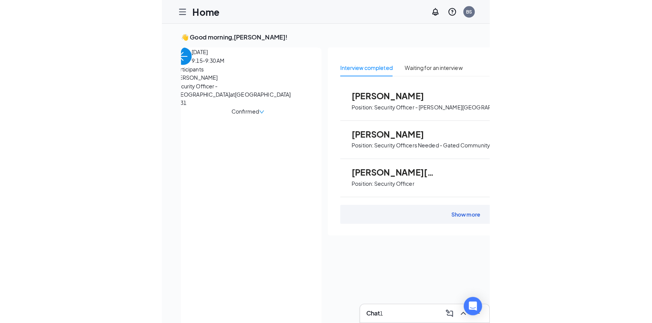
scroll to position [8, 0]
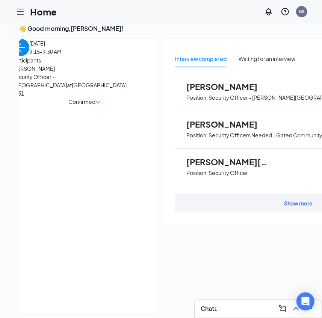
click at [41, 73] on span "[PERSON_NAME]" at bounding box center [51, 68] width 79 height 8
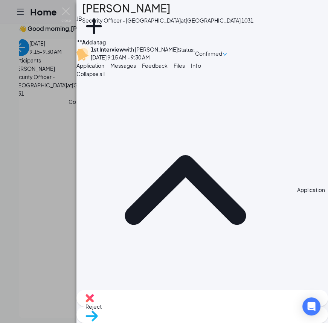
click at [167, 69] on span "Feedback" at bounding box center [155, 65] width 26 height 7
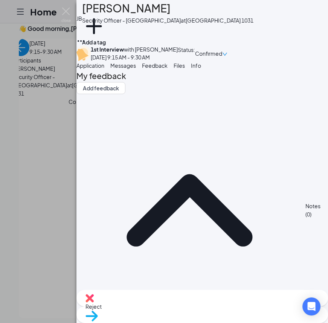
drag, startPoint x: 164, startPoint y: 194, endPoint x: 174, endPoint y: 197, distance: 10.6
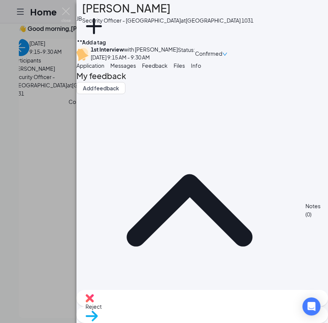
drag, startPoint x: 179, startPoint y: 204, endPoint x: 160, endPoint y: 203, distance: 19.2
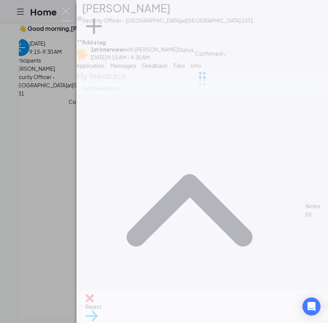
click at [241, 209] on div "JB Janiya Bryant Security Officer - Bedford Park at Bedford Park 1031 Add a tag…" at bounding box center [201, 161] width 251 height 323
click at [244, 204] on div "JB Janiya Bryant Security Officer - Bedford Park at Bedford Park 1031 Add a tag…" at bounding box center [201, 161] width 251 height 323
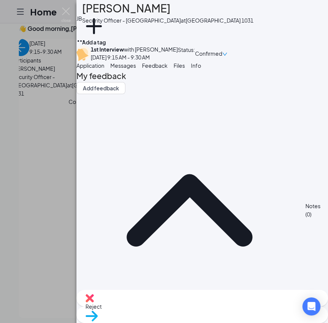
drag, startPoint x: 158, startPoint y: 231, endPoint x: 132, endPoint y: 208, distance: 35.4
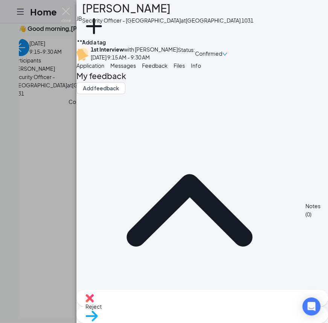
drag, startPoint x: 159, startPoint y: 208, endPoint x: 161, endPoint y: 212, distance: 4.8
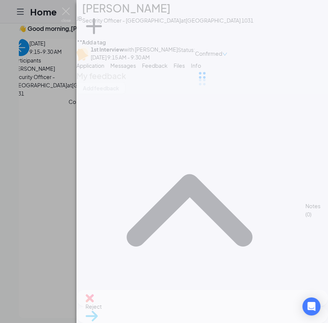
click at [124, 247] on div "JB Janiya Bryant Security Officer - Bedford Park at Bedford Park 1031 Add a tag…" at bounding box center [201, 161] width 251 height 323
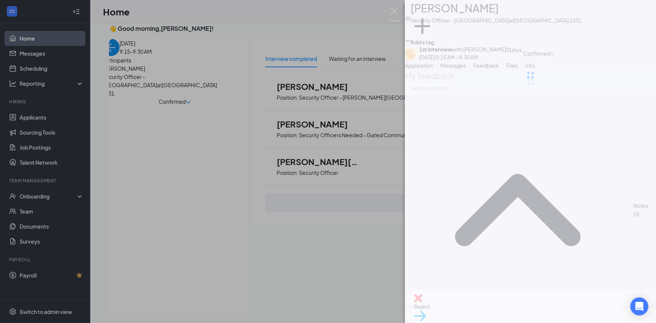
click at [565, 207] on div "JB Janiya Bryant Security Officer - Bedford Park at Bedford Park 1031 Add a tag…" at bounding box center [530, 161] width 251 height 323
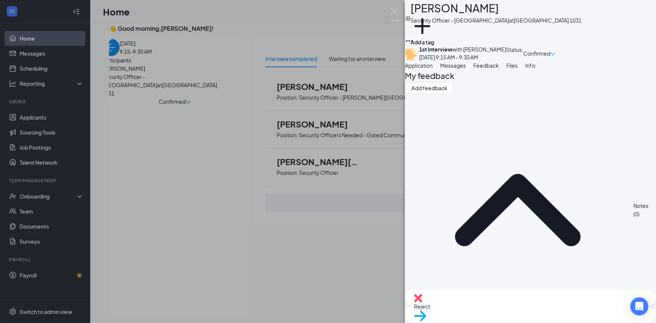
drag, startPoint x: 456, startPoint y: 202, endPoint x: 469, endPoint y: 195, distance: 14.5
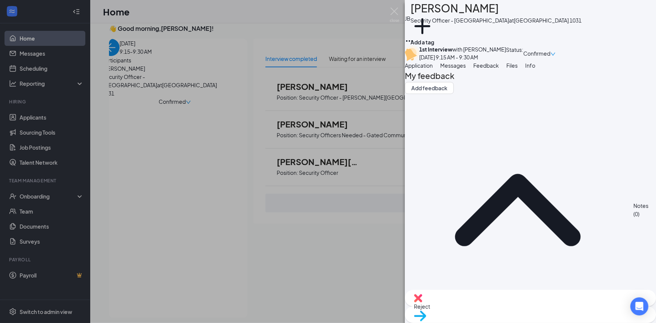
drag, startPoint x: 506, startPoint y: 222, endPoint x: 451, endPoint y: 218, distance: 54.7
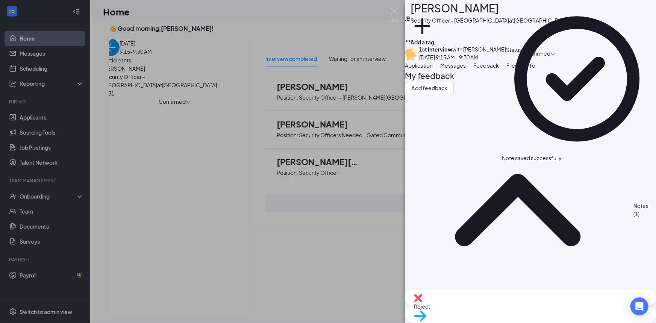
click at [490, 308] on span "Reject" at bounding box center [530, 306] width 233 height 8
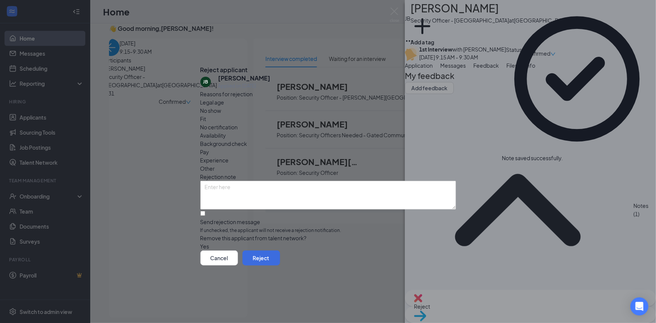
click at [284, 116] on div "Fit" at bounding box center [329, 119] width 256 height 8
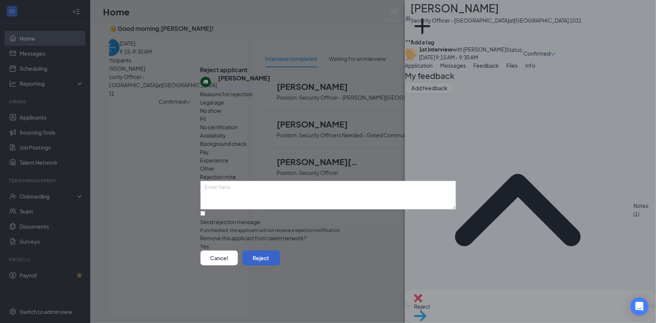
click at [280, 266] on button "Reject" at bounding box center [262, 258] width 38 height 15
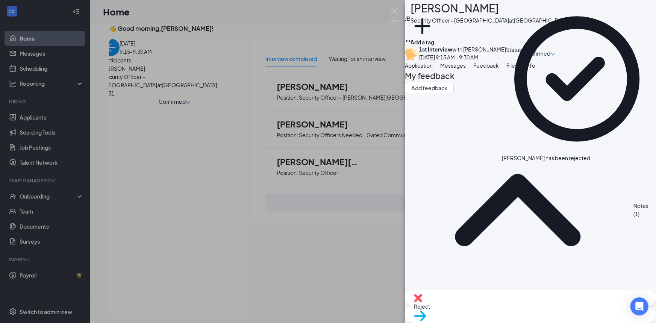
click at [391, 9] on img at bounding box center [394, 15] width 9 height 15
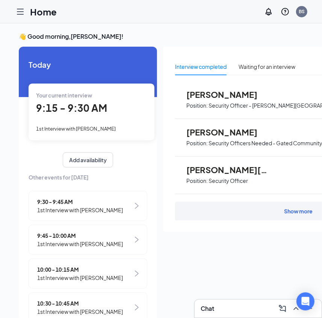
click at [18, 10] on icon "Hamburger" at bounding box center [20, 11] width 9 height 9
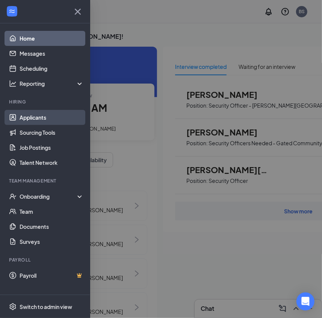
click at [47, 117] on link "Applicants" at bounding box center [52, 117] width 64 height 15
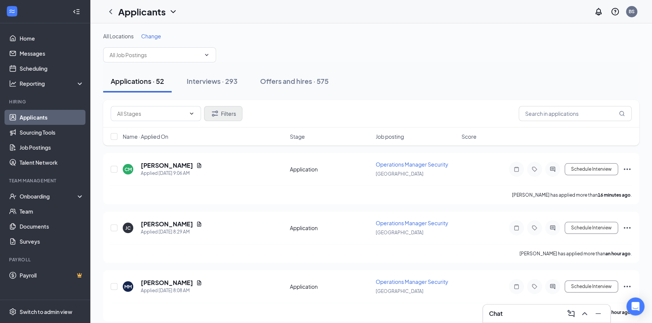
click at [212, 89] on button "Interviews · 293" at bounding box center [212, 81] width 66 height 23
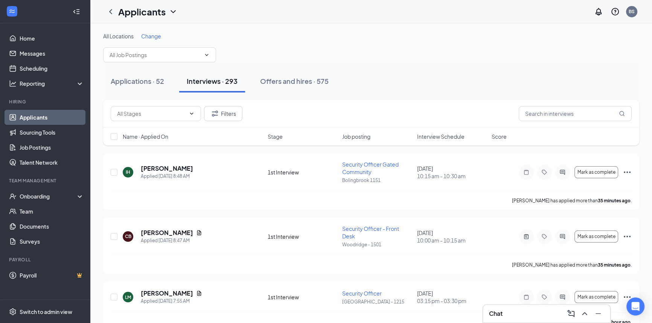
click at [327, 68] on div "Applications · 52 Interviews · 293 Offers and hires · 575" at bounding box center [371, 81] width 536 height 38
click at [137, 79] on div "Applications · 53" at bounding box center [137, 80] width 53 height 9
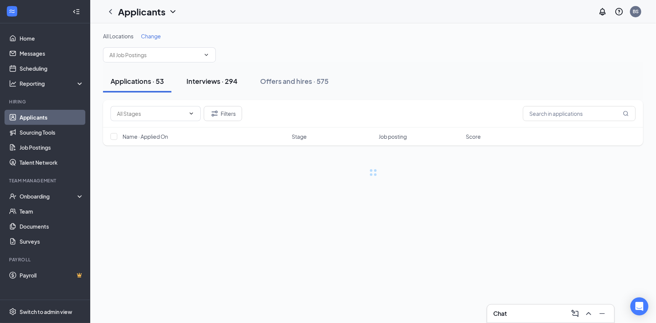
click at [227, 80] on div "Interviews · 294" at bounding box center [212, 80] width 51 height 9
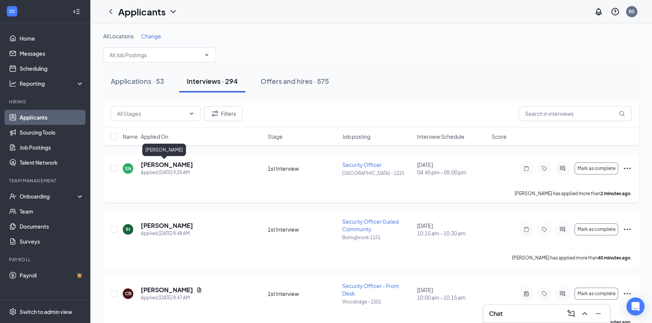
click at [162, 165] on h5 "[PERSON_NAME]" at bounding box center [167, 165] width 52 height 8
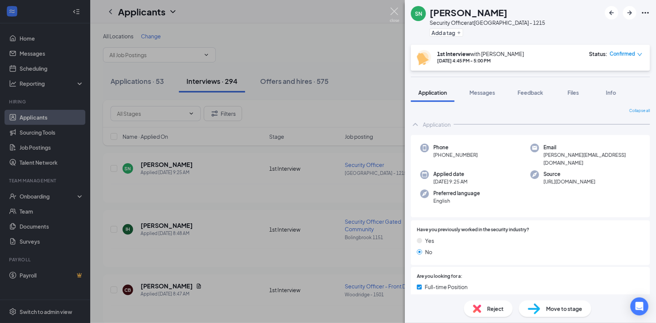
click at [327, 10] on img at bounding box center [394, 15] width 9 height 15
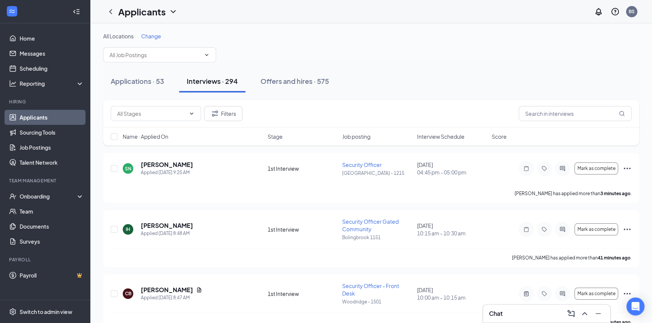
click at [146, 78] on div "Applications · 53" at bounding box center [137, 80] width 53 height 9
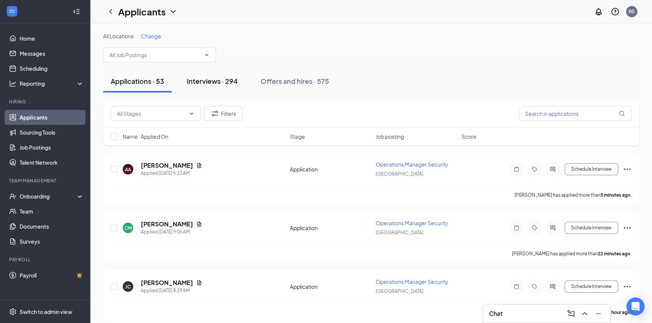
click at [203, 81] on div "Interviews · 294" at bounding box center [212, 80] width 51 height 9
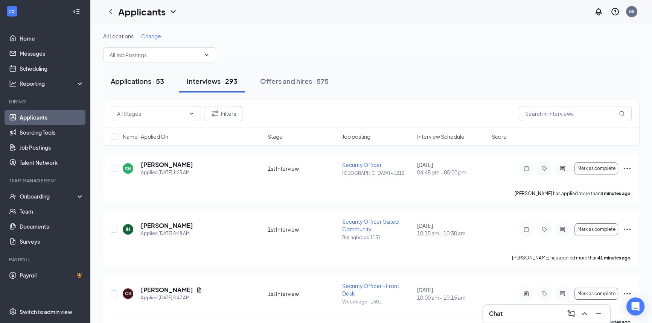
click at [153, 79] on div "Applications · 53" at bounding box center [137, 80] width 53 height 9
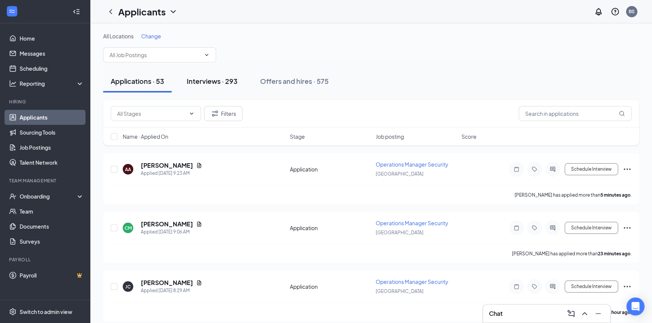
click at [214, 86] on button "Interviews · 293" at bounding box center [212, 81] width 66 height 23
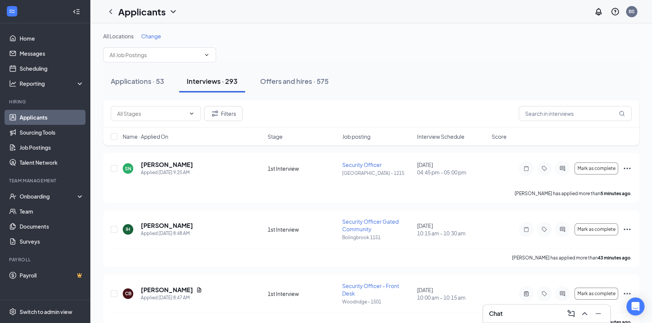
click at [145, 78] on div "Applications · 53" at bounding box center [137, 80] width 53 height 9
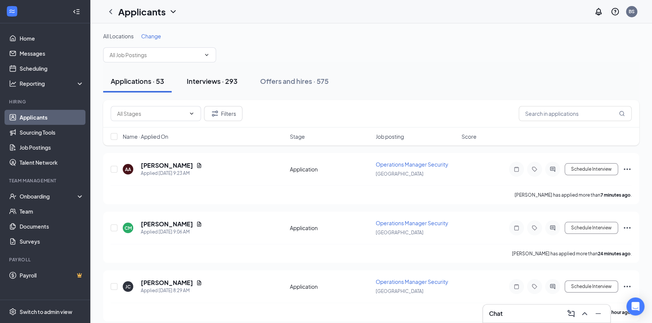
click at [205, 84] on div "Interviews · 293" at bounding box center [212, 80] width 51 height 9
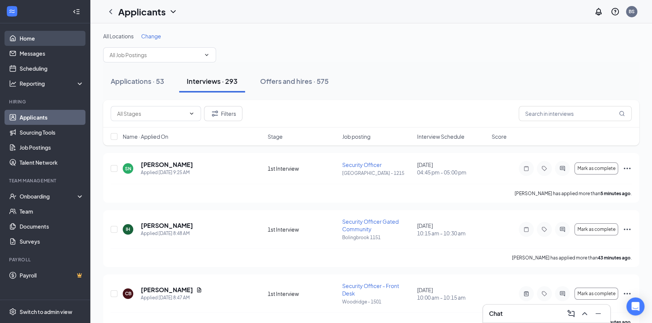
click at [21, 35] on link "Home" at bounding box center [52, 38] width 64 height 15
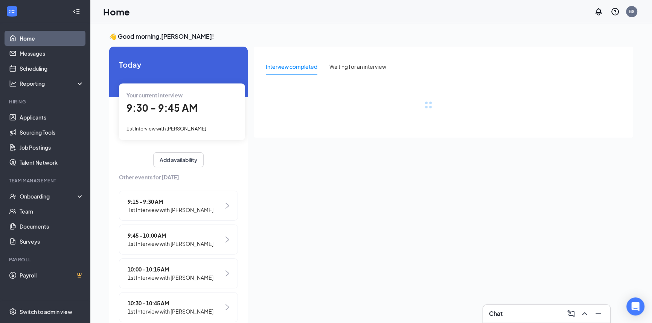
drag, startPoint x: 207, startPoint y: 120, endPoint x: 202, endPoint y: 118, distance: 5.7
click at [207, 120] on div "Your current interview 9:30 - 9:45 AM 1st Interview with [PERSON_NAME]" at bounding box center [182, 112] width 126 height 56
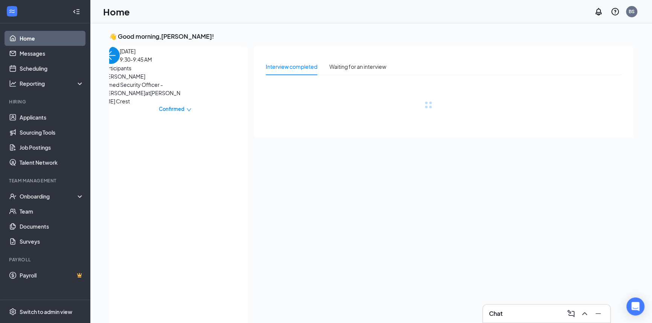
scroll to position [3, 0]
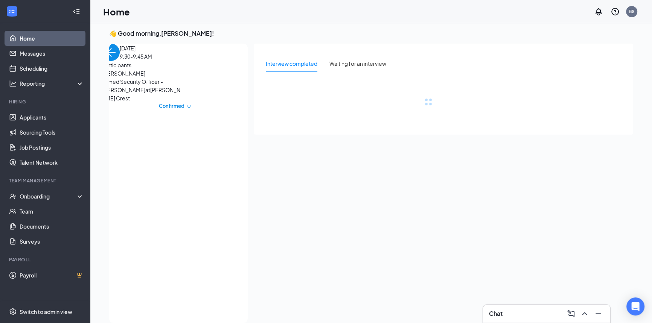
click at [140, 77] on span "[PERSON_NAME]" at bounding box center [141, 73] width 79 height 8
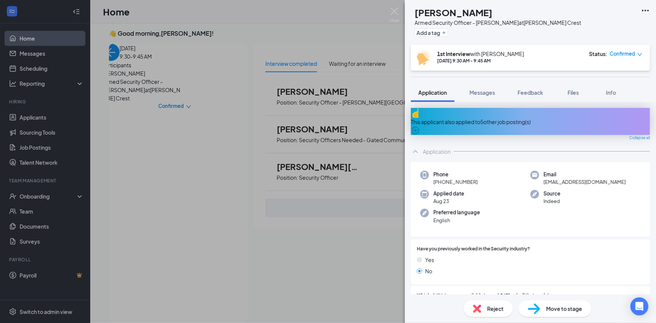
click at [327, 119] on div "This applicant also applied to 5 other job posting(s)" at bounding box center [530, 122] width 239 height 8
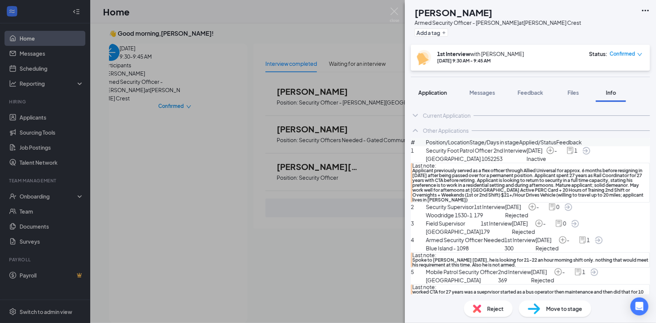
click at [327, 89] on span "Application" at bounding box center [433, 92] width 29 height 7
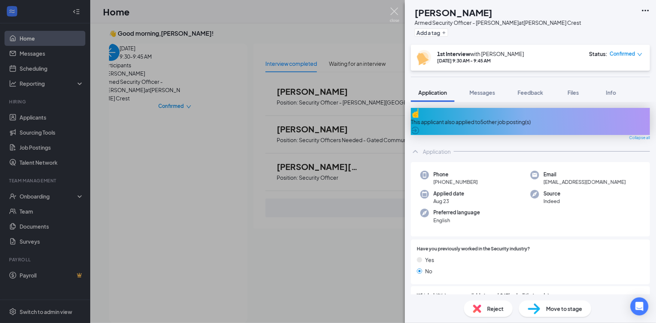
click at [327, 8] on img at bounding box center [394, 15] width 9 height 15
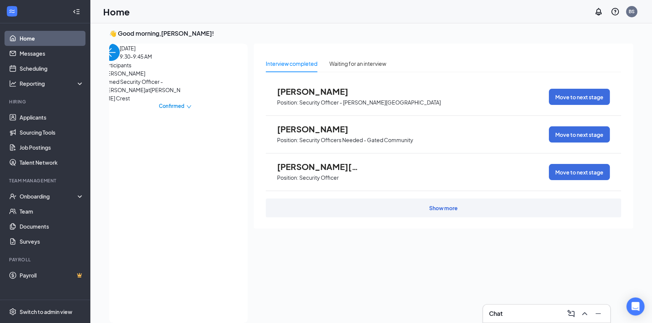
click at [327, 315] on div "Chat" at bounding box center [546, 314] width 115 height 12
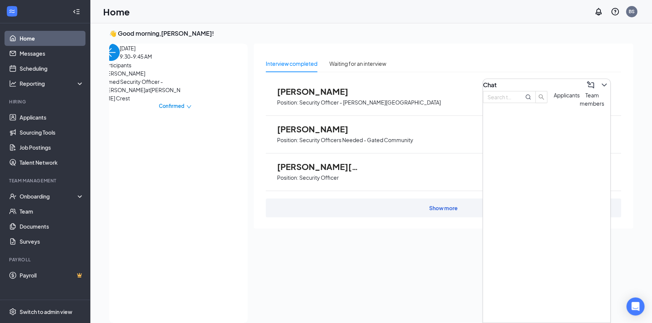
click at [327, 99] on span "Applicants" at bounding box center [566, 95] width 26 height 7
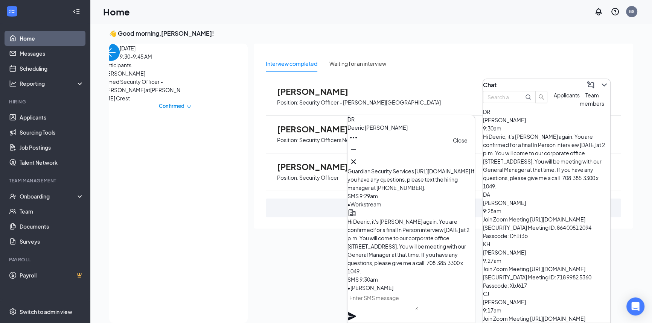
click at [327, 158] on icon "Cross" at bounding box center [353, 161] width 9 height 9
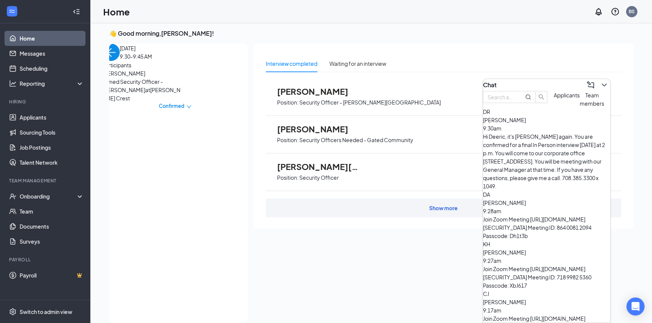
click at [327, 149] on div "Hi Deeric, it's Marge again. You are confirmed for a final In Person interview …" at bounding box center [546, 161] width 127 height 58
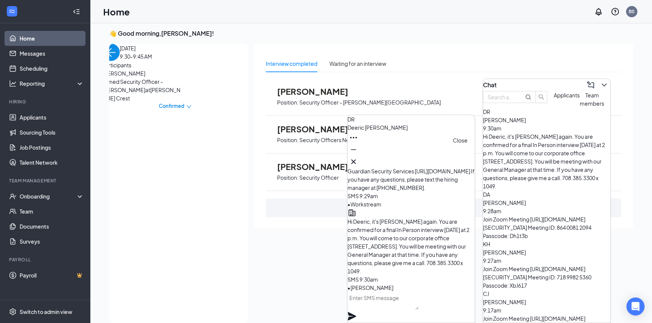
click at [327, 158] on icon "Cross" at bounding box center [353, 161] width 9 height 9
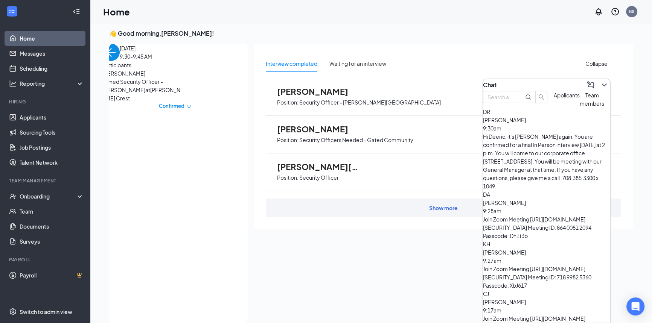
click at [327, 84] on icon "ChevronDown" at bounding box center [603, 85] width 5 height 3
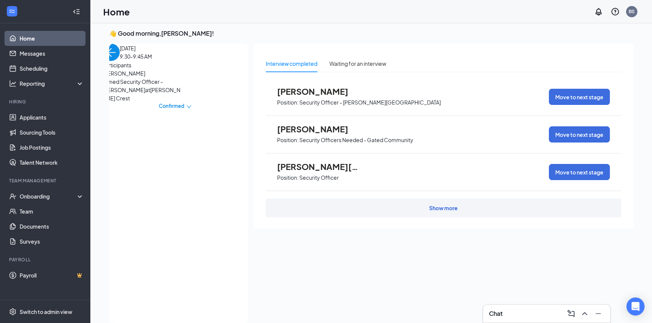
click at [117, 61] on img "back-button" at bounding box center [110, 52] width 17 height 17
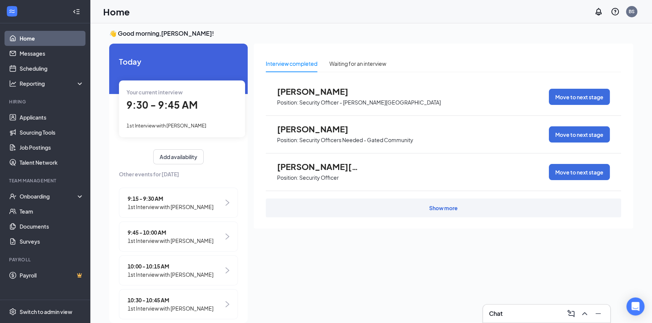
click at [54, 40] on link "Home" at bounding box center [52, 38] width 64 height 15
click at [57, 52] on link "Messages" at bounding box center [52, 53] width 64 height 15
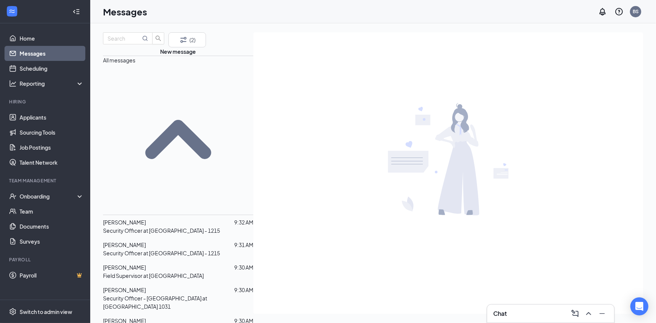
click at [146, 287] on span "[PERSON_NAME]" at bounding box center [124, 290] width 43 height 7
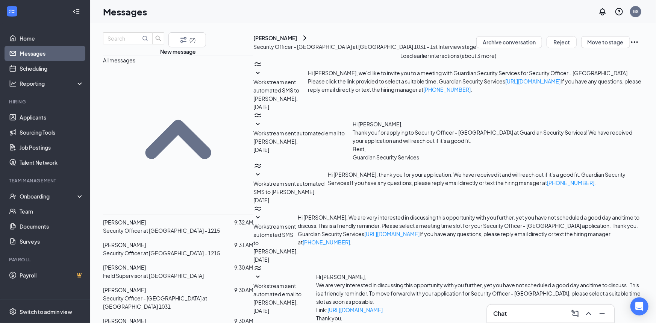
scroll to position [132, 0]
click at [144, 219] on span "Amaris Stewart" at bounding box center [124, 222] width 43 height 7
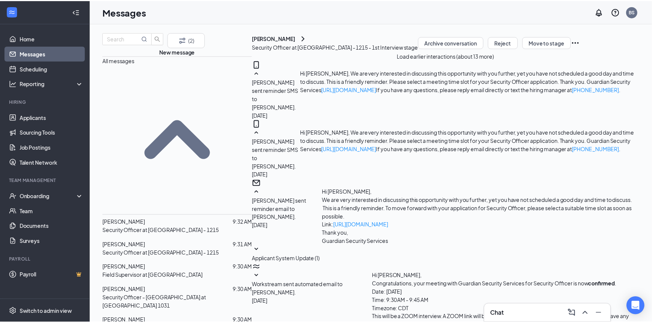
scroll to position [892, 0]
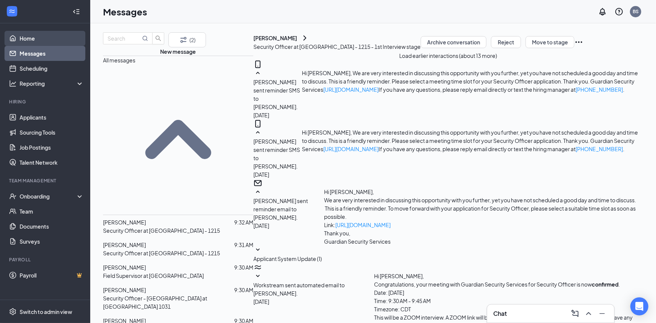
click at [35, 36] on link "Home" at bounding box center [52, 38] width 64 height 15
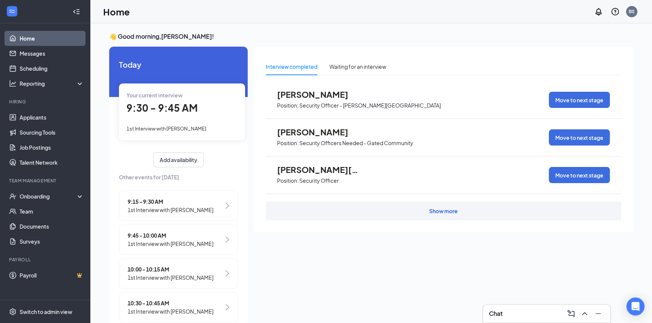
click at [178, 115] on div "9:30 - 9:45 AM" at bounding box center [181, 107] width 111 height 15
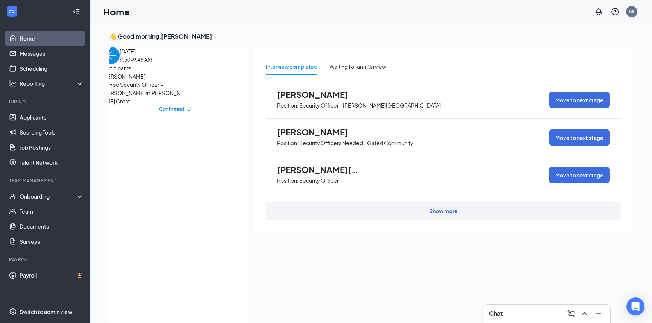
scroll to position [3, 0]
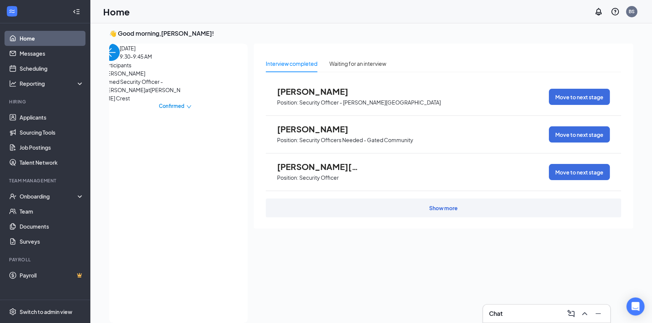
click at [116, 61] on img "back-button" at bounding box center [110, 52] width 17 height 17
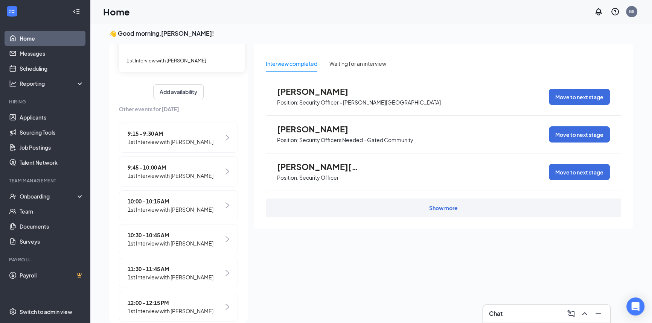
scroll to position [68, 0]
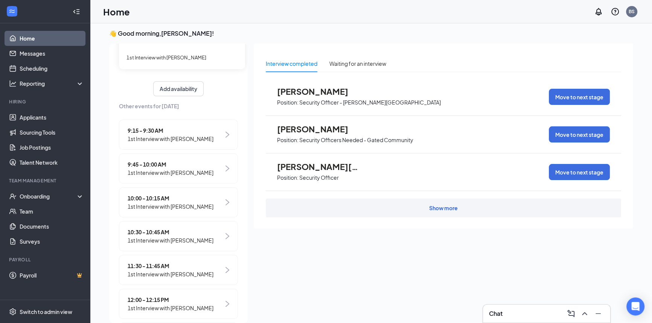
click at [172, 169] on span "1st Interview with [PERSON_NAME]" at bounding box center [171, 173] width 86 height 8
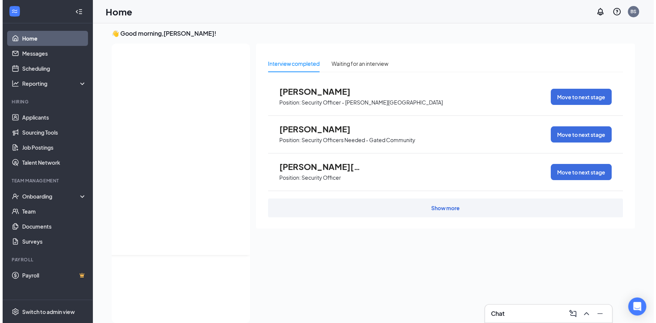
scroll to position [0, 0]
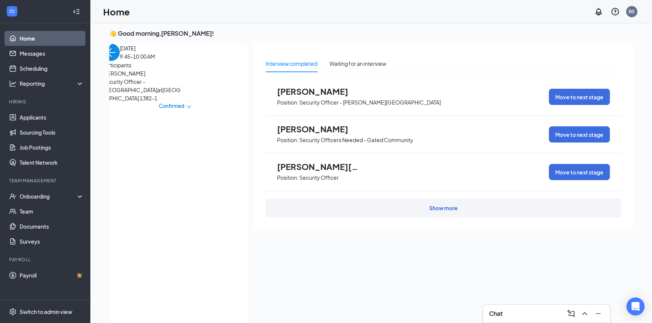
click at [146, 77] on span "[PERSON_NAME]" at bounding box center [141, 73] width 79 height 8
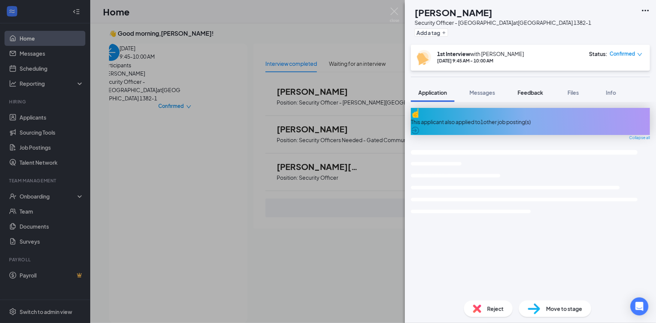
drag, startPoint x: 483, startPoint y: 84, endPoint x: 518, endPoint y: 93, distance: 36.0
click at [327, 84] on button "Messages" at bounding box center [482, 92] width 41 height 19
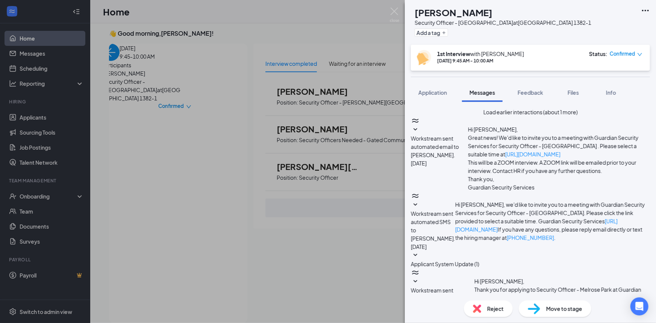
scroll to position [241, 0]
paste textarea "Join Zoom Meeting [URL][DOMAIN_NAME][SECURITY_DATA] Meeting ID: 889 9838 9950 P…"
type textarea "Join Zoom Meeting [URL][DOMAIN_NAME][SECURITY_DATA] Meeting ID: 889 9838 9950 P…"
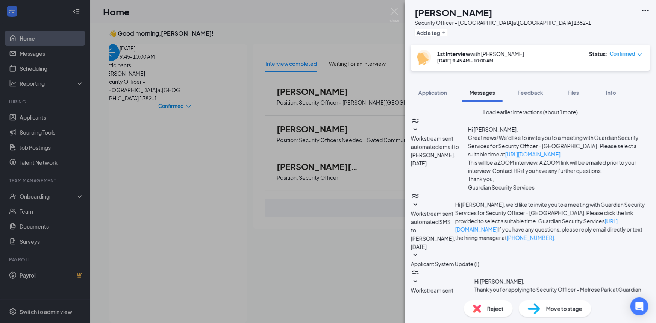
checkbox input "true"
paste textarea "Join Zoom Meeting [URL][DOMAIN_NAME][SECURITY_DATA] Meeting ID: 889 9838 9950 P…"
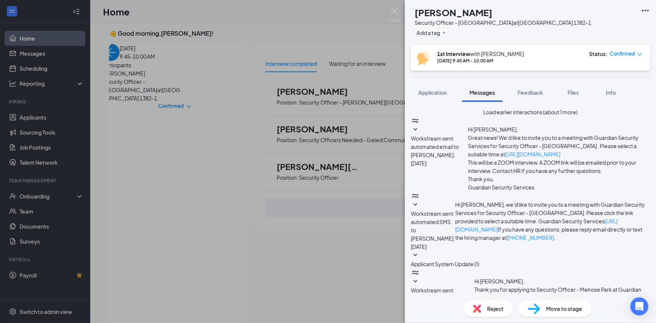
type textarea "Join Zoom Meeting [URL][DOMAIN_NAME][SECURITY_DATA] Meeting ID: 889 9838 9950 P…"
click at [327, 88] on button "Files" at bounding box center [574, 92] width 30 height 19
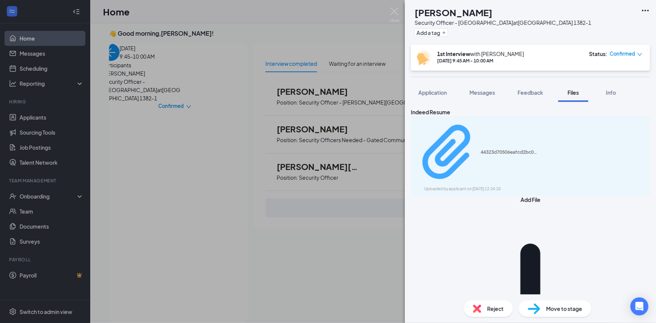
click at [327, 149] on div "44323d70506eafcd2bc0548c68d017e5.pdf" at bounding box center [509, 152] width 56 height 6
click at [327, 89] on span "Application" at bounding box center [433, 92] width 29 height 7
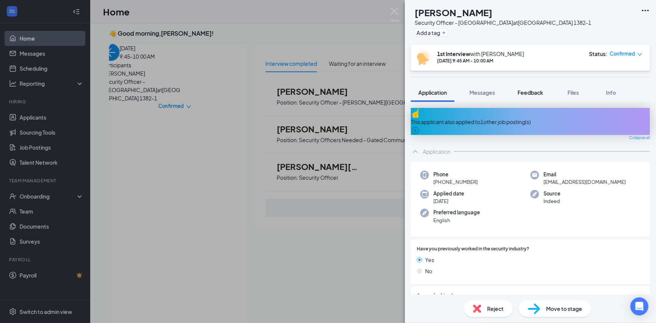
click at [327, 94] on span "Feedback" at bounding box center [531, 92] width 26 height 7
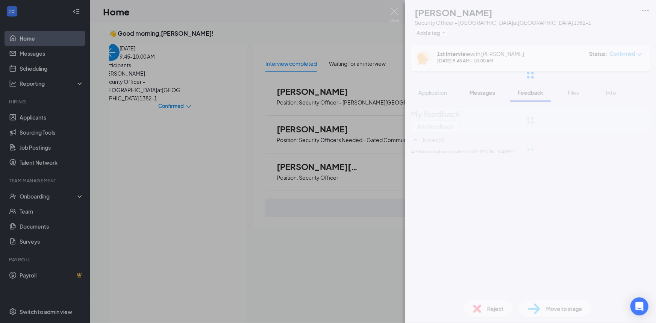
click at [327, 94] on div at bounding box center [530, 75] width 251 height 150
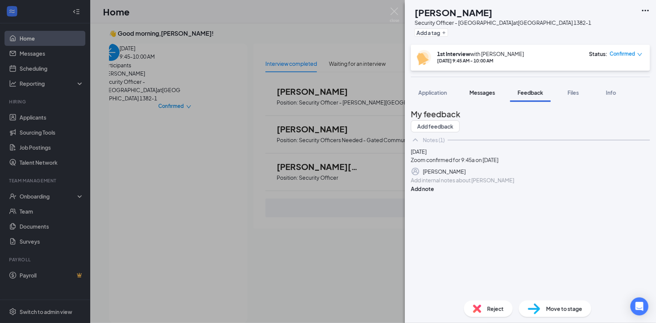
click at [327, 94] on span "Messages" at bounding box center [483, 92] width 26 height 7
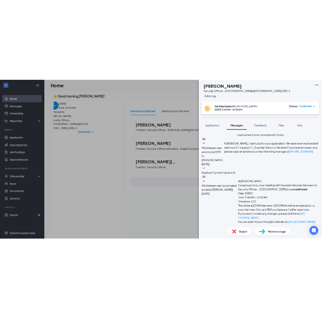
scroll to position [471, 0]
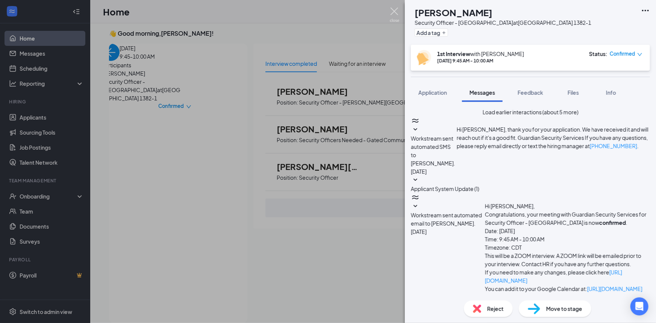
click at [327, 14] on img at bounding box center [394, 15] width 9 height 15
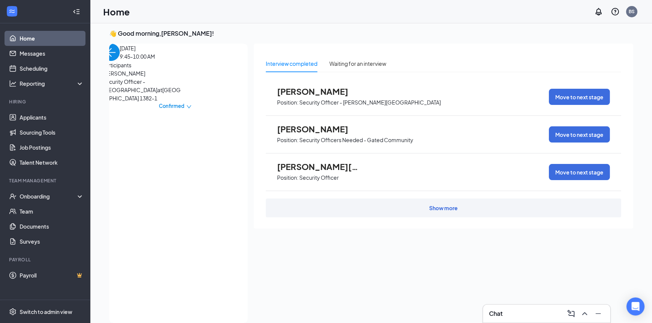
click at [120, 61] on img "back-button" at bounding box center [110, 52] width 17 height 17
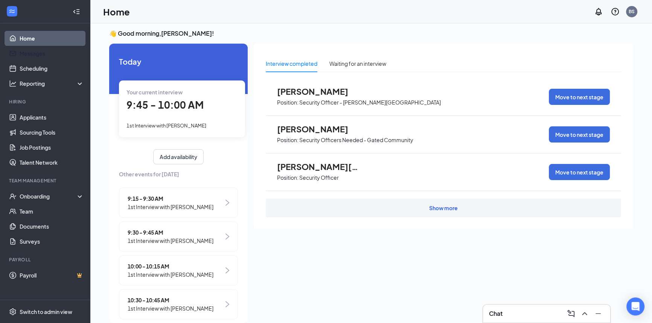
click at [32, 44] on link "Home" at bounding box center [52, 38] width 64 height 15
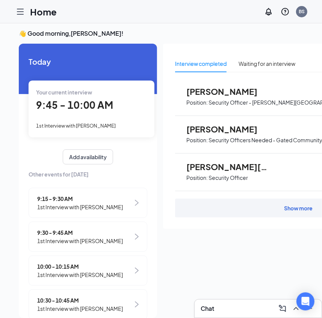
click at [77, 112] on div "9:45 - 10:00 AM" at bounding box center [91, 104] width 111 height 15
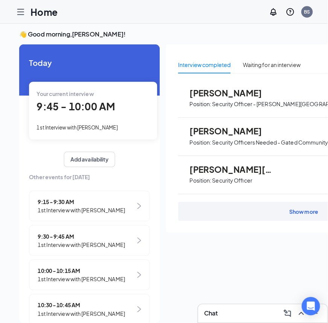
scroll to position [8, 0]
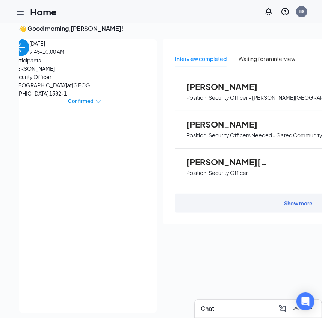
click at [61, 73] on span "[PERSON_NAME]" at bounding box center [51, 68] width 79 height 8
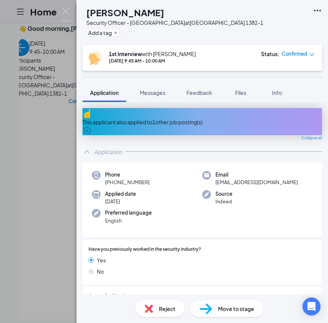
click at [197, 118] on div "This applicant also applied to 1 other job posting(s)" at bounding box center [201, 122] width 239 height 8
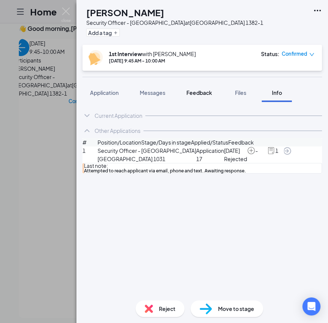
click at [202, 91] on span "Feedback" at bounding box center [199, 92] width 26 height 7
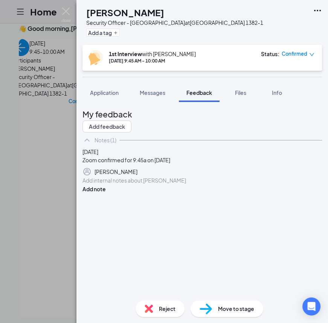
click at [153, 184] on div at bounding box center [202, 180] width 238 height 8
click at [106, 193] on button "Add note" at bounding box center [93, 189] width 23 height 8
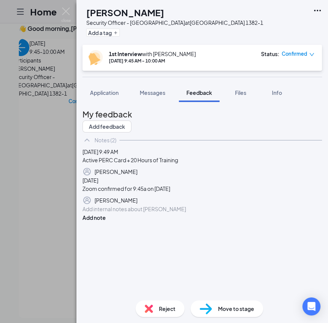
click at [145, 179] on icon "Pen" at bounding box center [142, 176] width 6 height 6
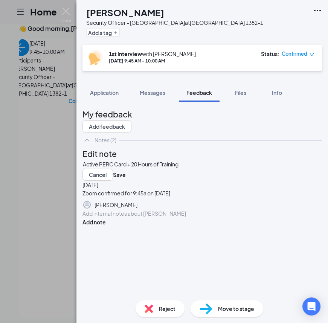
click at [103, 167] on span "Active PERC Card + 20 Hours of Training" at bounding box center [131, 164] width 96 height 7
click at [98, 168] on div "Active PERC Card + 20 Hours of Training" at bounding box center [202, 164] width 238 height 8
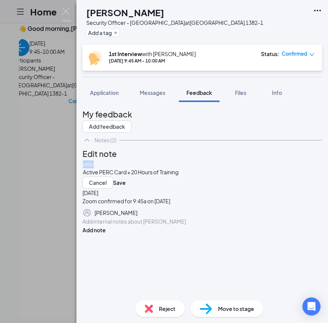
drag, startPoint x: 119, startPoint y: 196, endPoint x: 90, endPoint y: 196, distance: 29.0
click at [90, 188] on div "nitiU Active PERC Card + 20 Hours of Training Cancel Save" at bounding box center [201, 174] width 239 height 29
drag, startPoint x: 72, startPoint y: 193, endPoint x: 65, endPoint y: 193, distance: 7.2
click at [64, 193] on div "LG Lazaro Garcia Security Officer - Melrose Park at Melrose Park 1382-1 Add a t…" at bounding box center [164, 161] width 328 height 323
drag, startPoint x: 123, startPoint y: 193, endPoint x: 86, endPoint y: 191, distance: 37.3
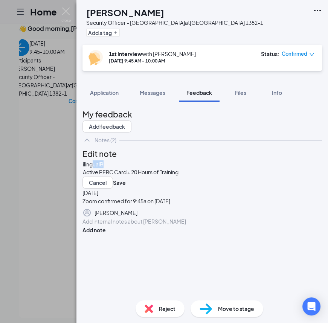
click at [89, 188] on div "ilingualB Active PERC Card + 20 Hours of Training Cancel Save" at bounding box center [201, 174] width 239 height 29
drag, startPoint x: 144, startPoint y: 230, endPoint x: 142, endPoint y: 225, distance: 5.6
click at [126, 188] on button "Save" at bounding box center [119, 182] width 13 height 12
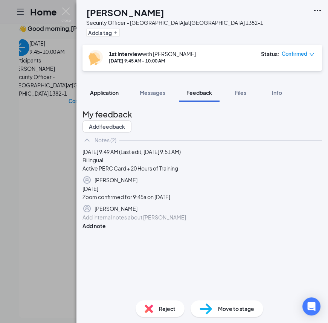
click at [96, 92] on span "Application" at bounding box center [104, 92] width 29 height 7
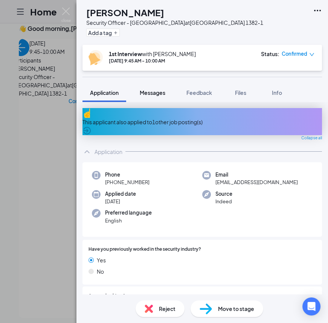
click at [163, 91] on span "Messages" at bounding box center [153, 92] width 26 height 7
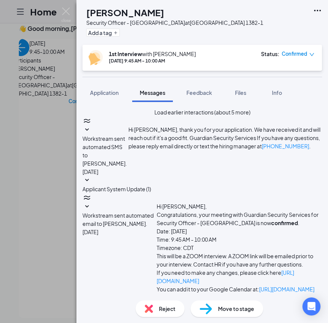
scroll to position [471, 0]
type textarea "Lazaro - c"
drag, startPoint x: 210, startPoint y: 90, endPoint x: 8, endPoint y: 83, distance: 202.1
click at [210, 90] on span "Feedback" at bounding box center [199, 92] width 26 height 7
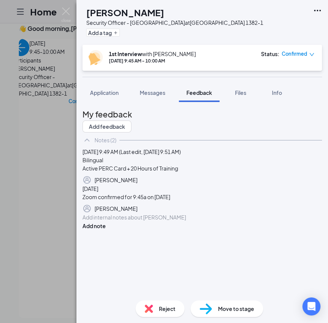
click at [137, 180] on icon "Pen" at bounding box center [137, 180] width 0 height 0
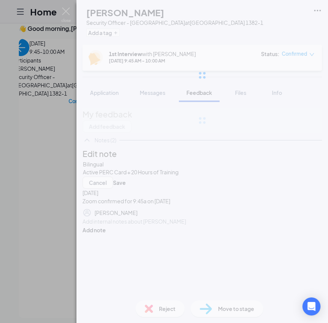
click at [97, 195] on div "LG Lazaro Garcia Security Officer - Melrose Park at Melrose Park 1382-1 Add a t…" at bounding box center [201, 161] width 251 height 323
click at [98, 193] on div "LG Lazaro Garcia Security Officer - Melrose Park at Melrose Park 1382-1 Add a t…" at bounding box center [201, 161] width 251 height 323
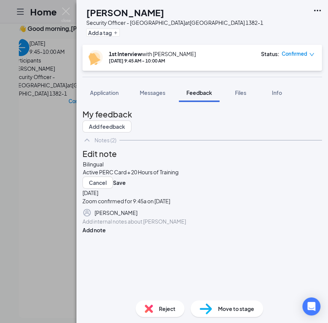
click at [99, 167] on span "Bilingual" at bounding box center [93, 164] width 21 height 7
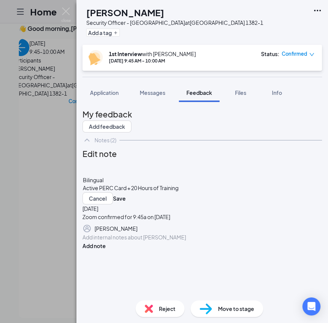
click at [114, 168] on div at bounding box center [202, 164] width 238 height 8
click at [116, 168] on div at bounding box center [202, 164] width 238 height 8
click at [201, 168] on div "United States Marine Corps -" at bounding box center [202, 164] width 238 height 8
click at [167, 176] on div at bounding box center [202, 172] width 238 height 8
click at [177, 168] on div "United States Marine Corps -" at bounding box center [202, 164] width 238 height 8
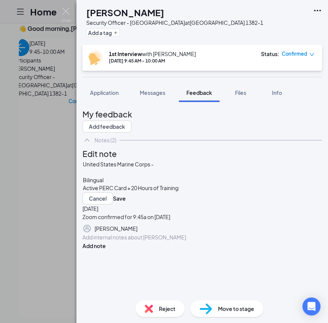
click at [177, 168] on div "United States Marine Corps -" at bounding box center [202, 164] width 238 height 8
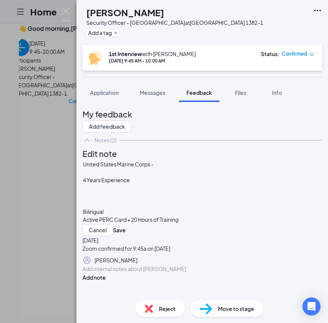
scroll to position [10, 0]
click at [223, 199] on span "Applicant has previously stood post for residential properties in" at bounding box center [159, 195] width 153 height 7
click at [128, 192] on div "Applicant has previously stood post for residential and commercial properties in" at bounding box center [202, 196] width 238 height 8
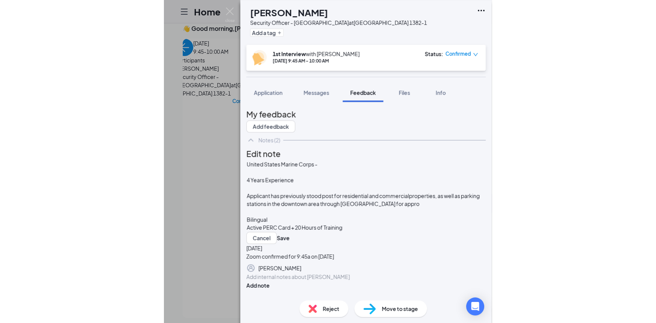
scroll to position [21, 0]
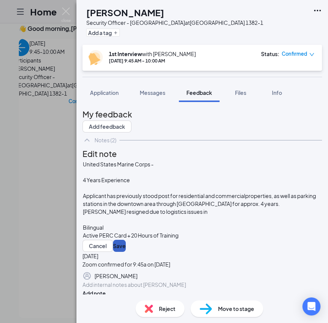
click at [126, 240] on button "Save" at bounding box center [119, 246] width 13 height 12
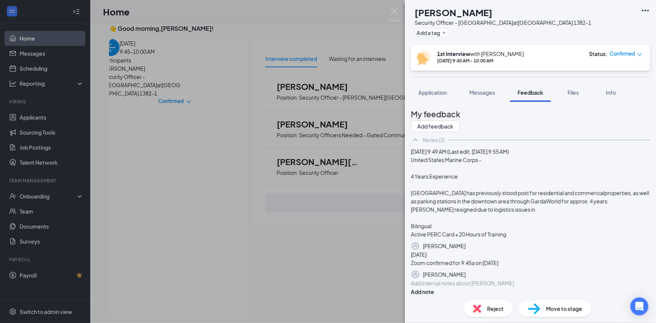
click at [327, 251] on button "button" at bounding box center [466, 246] width 0 height 9
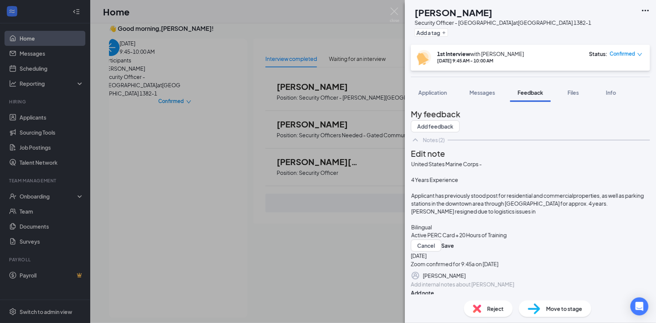
scroll to position [0, 0]
click at [327, 168] on div "United States Marine Corps -" at bounding box center [531, 164] width 238 height 8
click at [327, 206] on span "Applicant has previously stood post for residential and commercialproperties, a…" at bounding box center [529, 203] width 234 height 23
click at [327, 231] on div "Active PERC Card + 20 Hours of Training" at bounding box center [531, 235] width 238 height 8
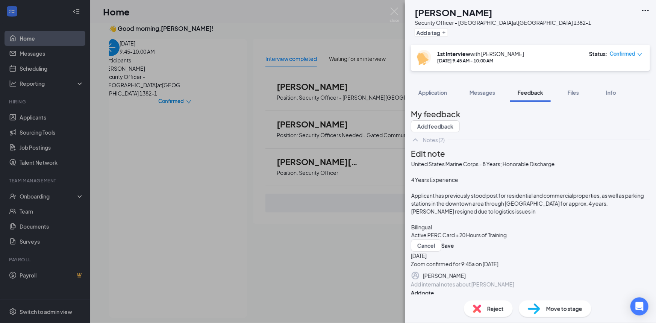
click at [327, 231] on div "Active PERC Card + 20 Hours of Training" at bounding box center [531, 235] width 238 height 8
click at [327, 240] on span "1st or 2nd Shift + Weekends" at bounding box center [446, 243] width 68 height 7
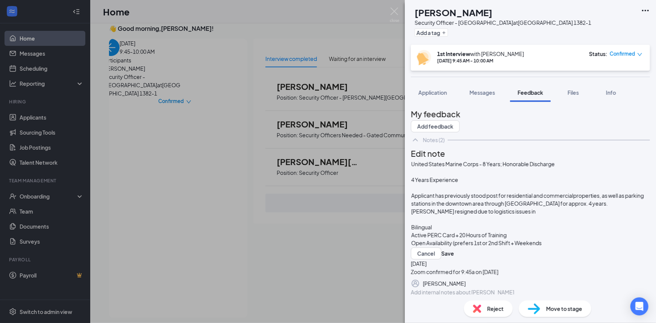
click at [327, 240] on span "Open Availability (prefers 1st or 2nd Shift + Weekends" at bounding box center [477, 243] width 131 height 7
click at [327, 239] on div "Open Availability (prefers 1st or 2nd Shift) + Weekends" at bounding box center [531, 243] width 238 height 8
click at [327, 255] on button "Save" at bounding box center [448, 261] width 13 height 12
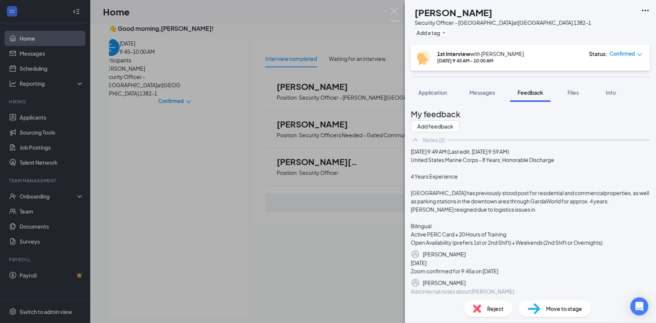
click at [327, 254] on icon "Pen" at bounding box center [466, 254] width 0 height 0
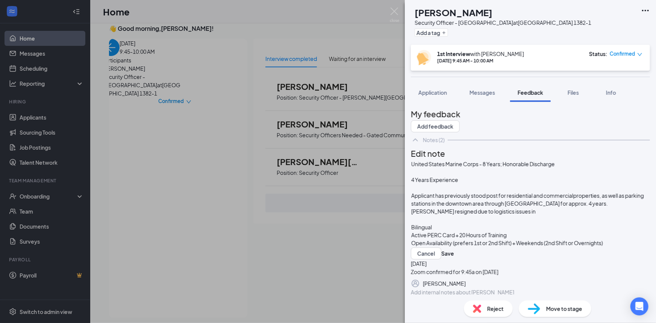
scroll to position [57, 0]
click at [327, 239] on div "Open Availability (prefers 1st or 2nd Shift) + Weekends (2nd Shift or Overnight…" at bounding box center [531, 243] width 238 height 8
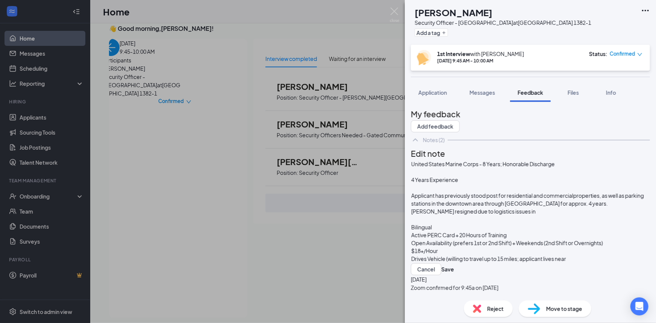
click at [327, 255] on div "Drives Vehicle (willing to travel up to 15 miles; applicant lives near" at bounding box center [531, 259] width 238 height 8
click at [327, 263] on button "Save" at bounding box center [448, 269] width 13 height 12
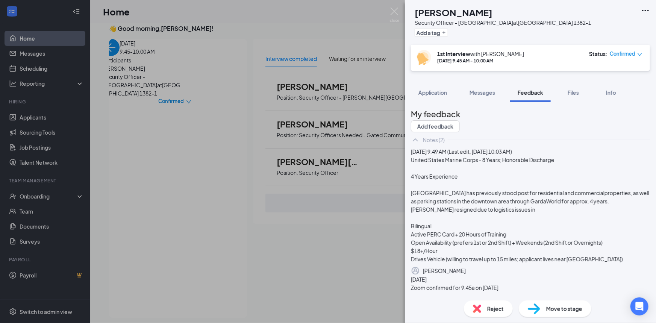
click at [327, 308] on span "Move to stage" at bounding box center [565, 309] width 36 height 8
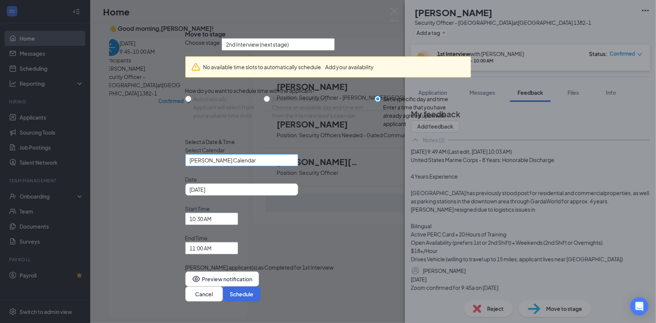
click at [294, 166] on span "[PERSON_NAME] Calendar" at bounding box center [242, 160] width 104 height 11
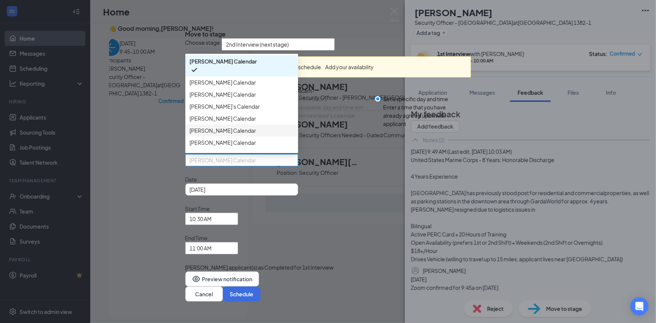
click at [217, 137] on div "[PERSON_NAME] Calendar" at bounding box center [241, 131] width 113 height 12
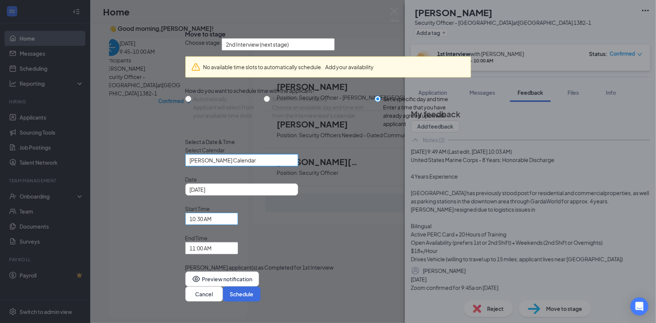
click at [227, 234] on span "10:30 AM" at bounding box center [208, 223] width 37 height 20
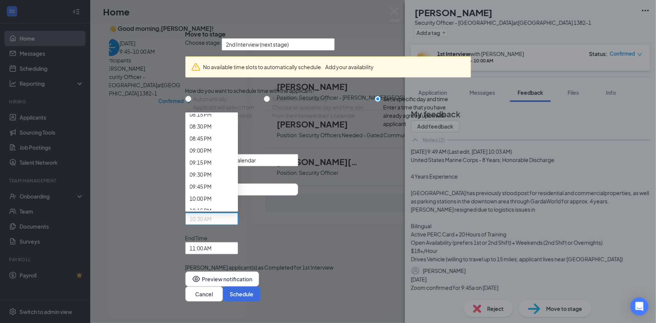
scroll to position [990, 0]
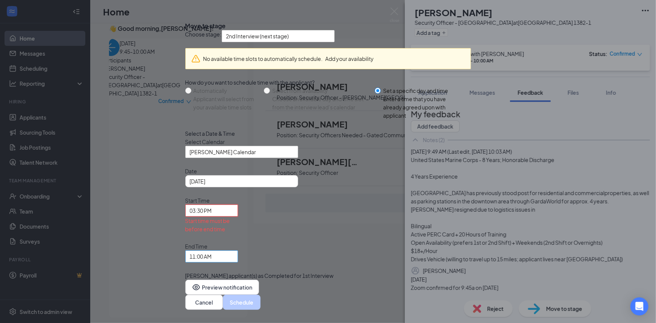
click at [212, 251] on span "11:00 AM" at bounding box center [201, 256] width 22 height 11
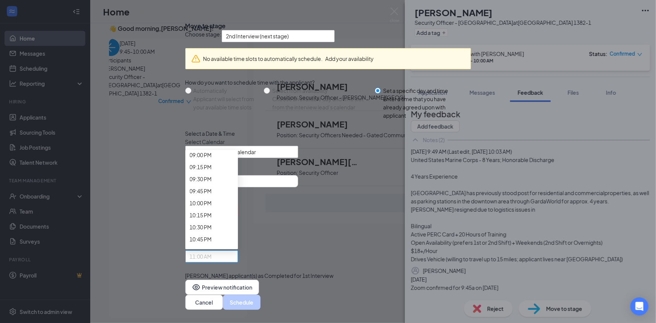
scroll to position [1025, 0]
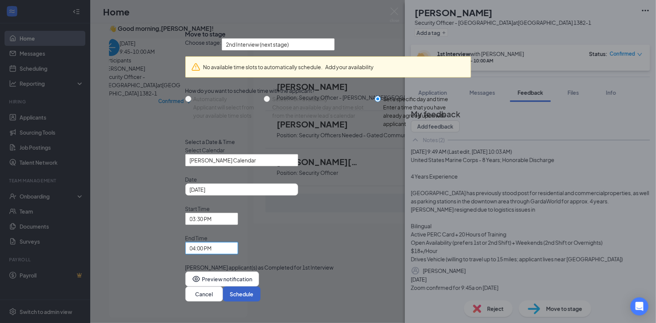
click at [261, 287] on button "Schedule" at bounding box center [242, 294] width 38 height 15
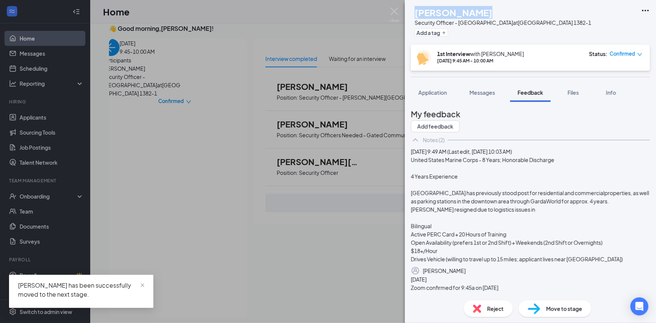
drag, startPoint x: 497, startPoint y: 11, endPoint x: 430, endPoint y: 12, distance: 67.4
click at [327, 12] on div "[PERSON_NAME]" at bounding box center [503, 12] width 177 height 13
copy h1 "[PERSON_NAME]"
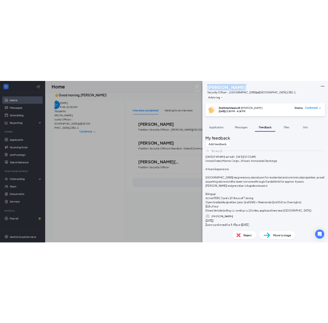
scroll to position [34, 0]
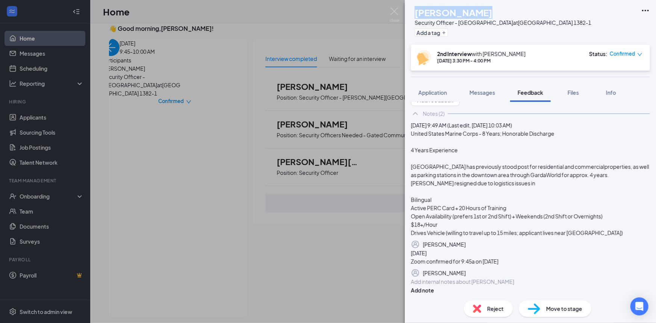
click at [327, 245] on icon "Pen" at bounding box center [466, 245] width 0 height 0
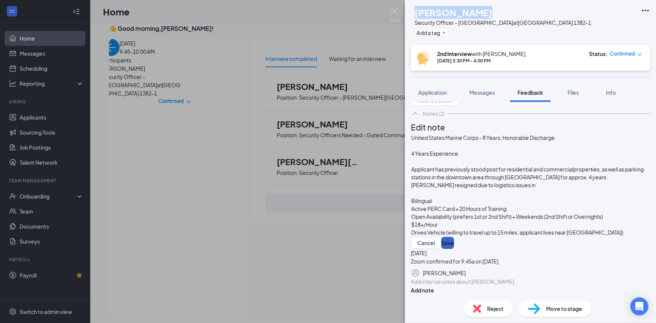
click at [327, 237] on button "Save" at bounding box center [448, 243] width 13 height 12
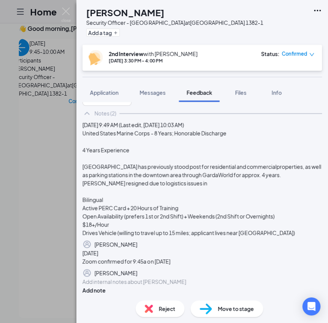
click at [229, 159] on div "United States Marine Corps - 8 Years; Honorable Discharge 4 Years Experience Ap…" at bounding box center [201, 183] width 239 height 108
click at [137, 244] on icon "Pen" at bounding box center [137, 244] width 0 height 0
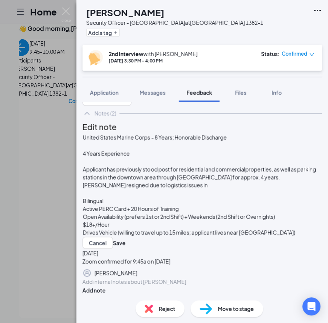
click at [255, 174] on div "Applicant has previously stood post for residential and commercialproperties, a…" at bounding box center [202, 177] width 238 height 24
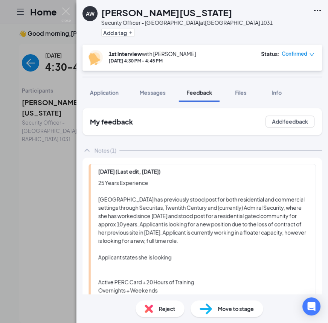
scroll to position [3, 0]
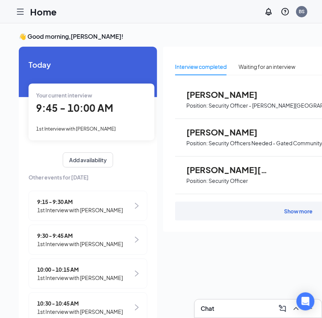
click at [21, 15] on icon "Hamburger" at bounding box center [20, 11] width 9 height 9
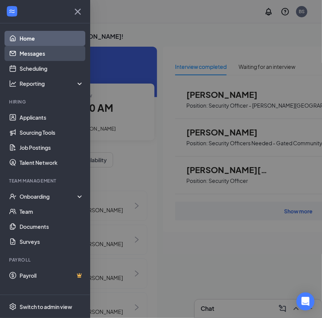
click at [34, 56] on link "Messages" at bounding box center [52, 53] width 64 height 15
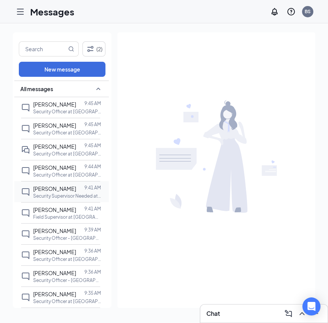
click at [63, 189] on span "[PERSON_NAME]" at bounding box center [54, 188] width 43 height 7
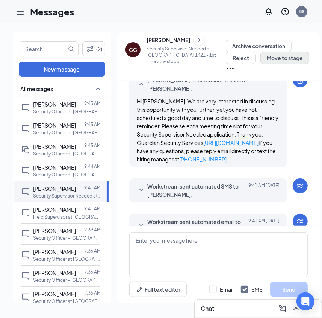
scroll to position [535, 0]
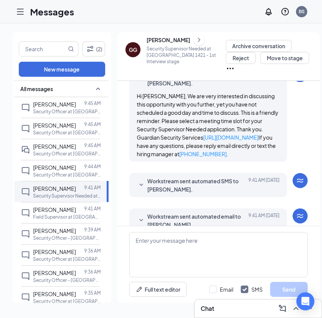
click at [208, 177] on span "Workstream sent automated SMS to [PERSON_NAME]." at bounding box center [196, 185] width 99 height 17
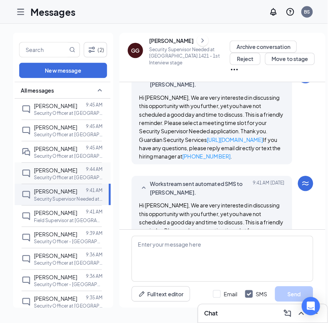
scroll to position [0, 0]
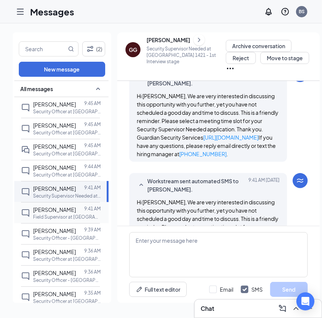
click at [60, 213] on div "[PERSON_NAME]" at bounding box center [54, 209] width 43 height 8
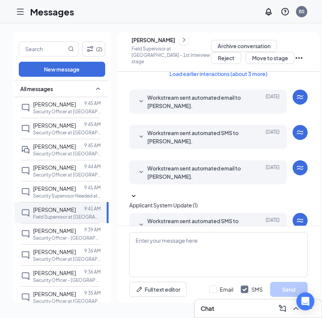
scroll to position [68, 0]
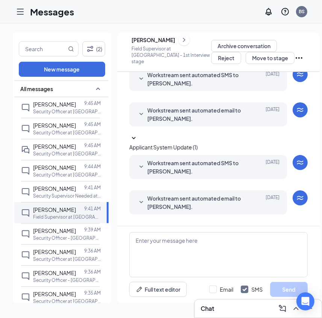
click at [198, 144] on span "Applicant System Update (1)" at bounding box center [163, 147] width 68 height 7
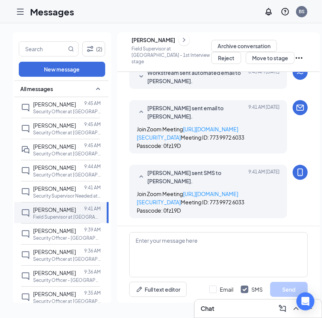
scroll to position [340, 0]
click at [22, 14] on icon "Hamburger" at bounding box center [20, 11] width 9 height 9
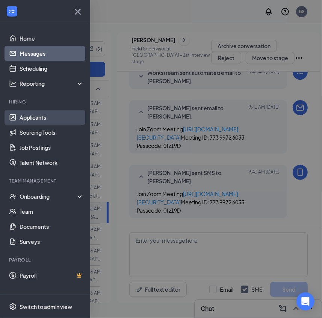
click at [29, 115] on link "Applicants" at bounding box center [52, 117] width 64 height 15
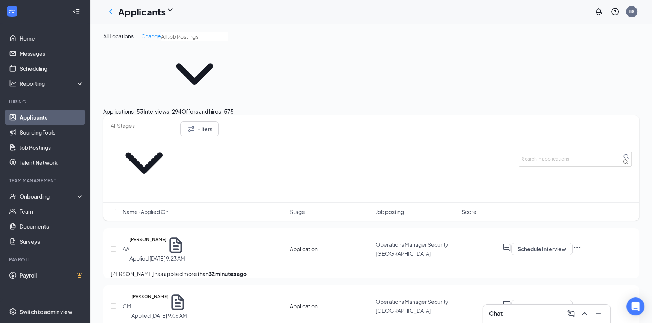
click at [181, 107] on div "Interviews · 294" at bounding box center [162, 111] width 38 height 8
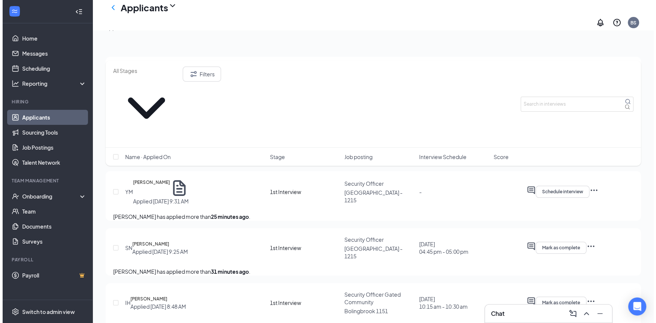
scroll to position [205, 0]
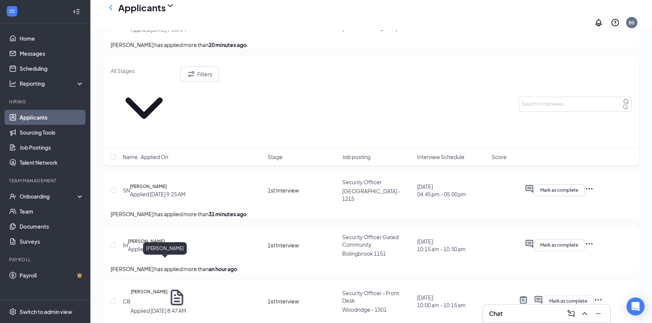
click at [167, 288] on h5 "[PERSON_NAME]" at bounding box center [149, 297] width 37 height 19
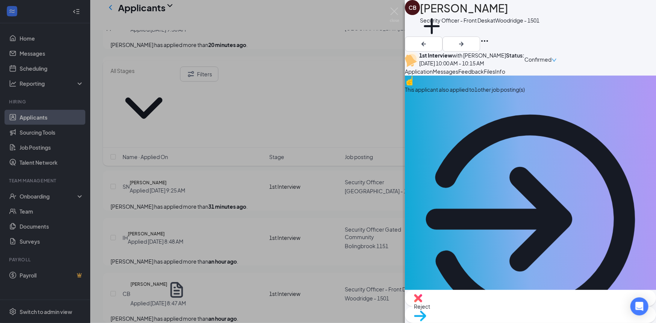
click at [327, 75] on span "Messages" at bounding box center [446, 71] width 26 height 7
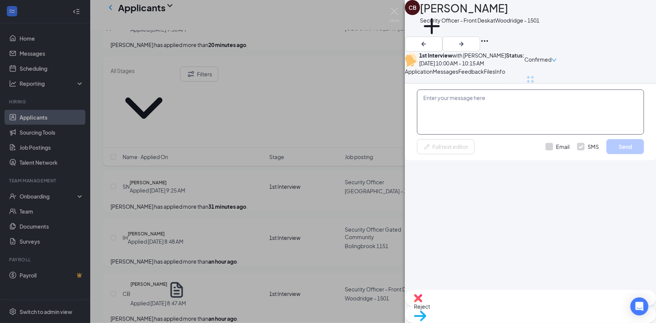
click at [327, 135] on textarea at bounding box center [530, 112] width 227 height 45
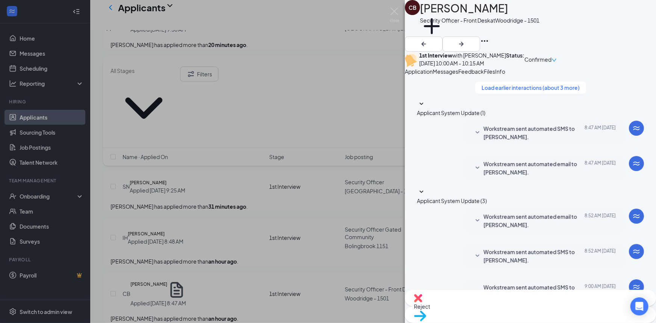
scroll to position [170, 0]
type textarea "G"
type textarea "Caleb - I will be sending the link to you, via email and text momentarily"
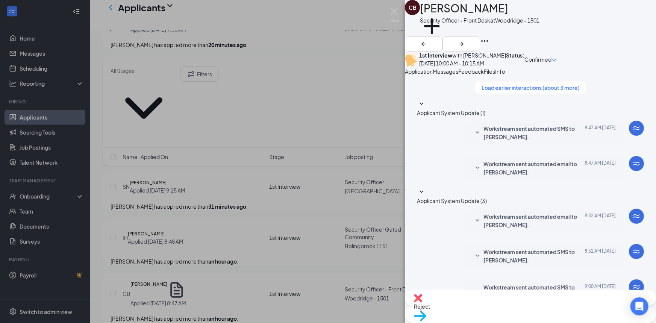
checkbox input "true"
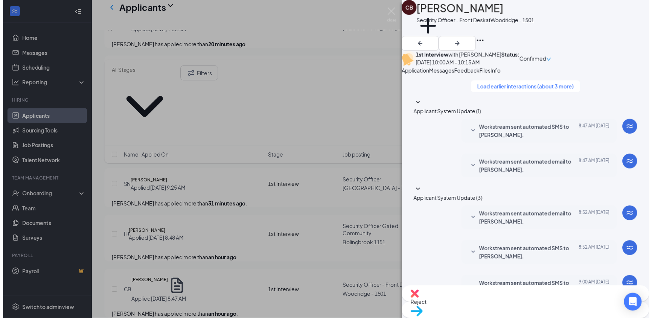
scroll to position [283, 0]
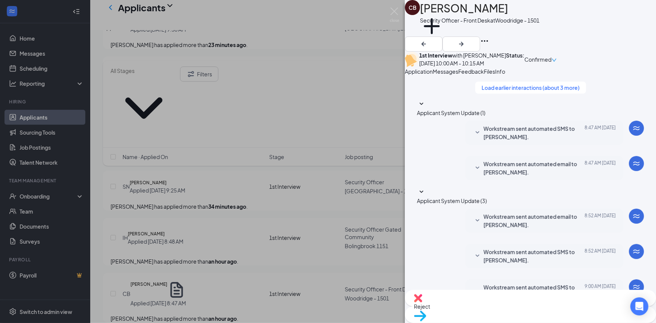
click at [327, 12] on img at bounding box center [394, 15] width 9 height 15
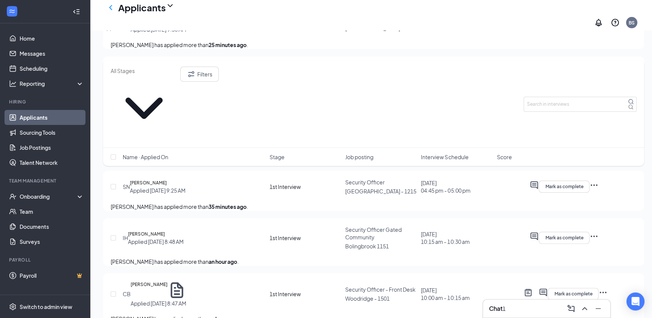
click at [327, 305] on div "1" at bounding box center [503, 308] width 3 height 8
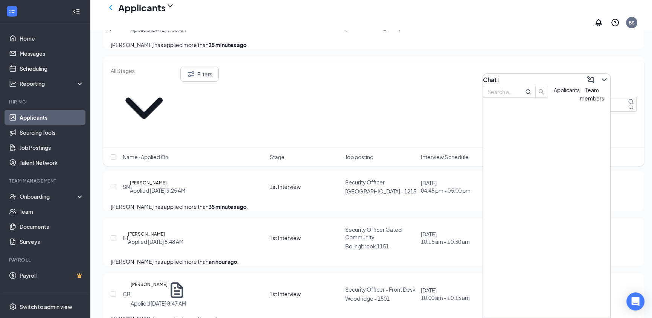
click at [327, 107] on div at bounding box center [546, 107] width 127 height 0
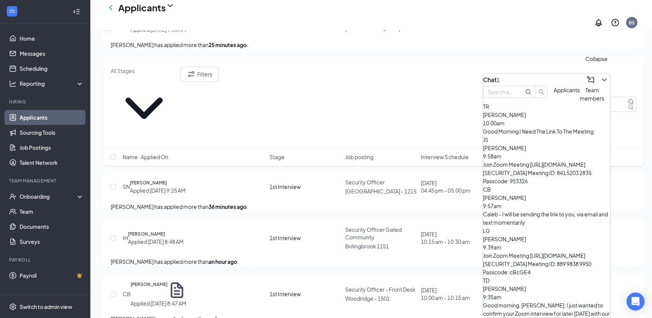
click at [327, 75] on icon "ChevronDown" at bounding box center [603, 79] width 9 height 9
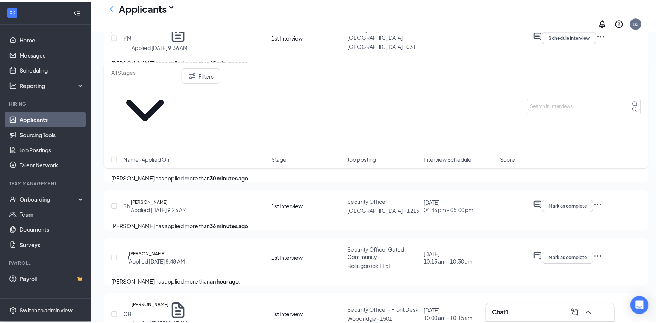
scroll to position [205, 0]
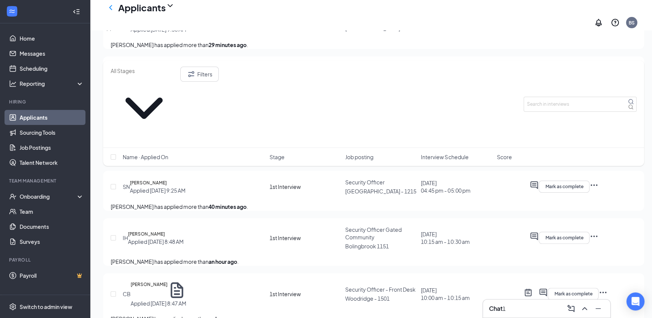
click at [158, 281] on h5 "[PERSON_NAME]" at bounding box center [149, 290] width 37 height 19
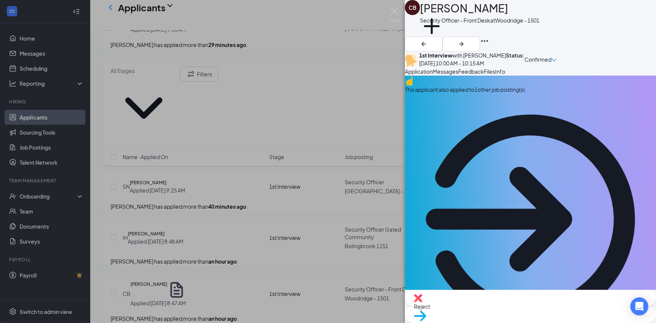
click at [327, 75] on span "Messages" at bounding box center [446, 71] width 26 height 7
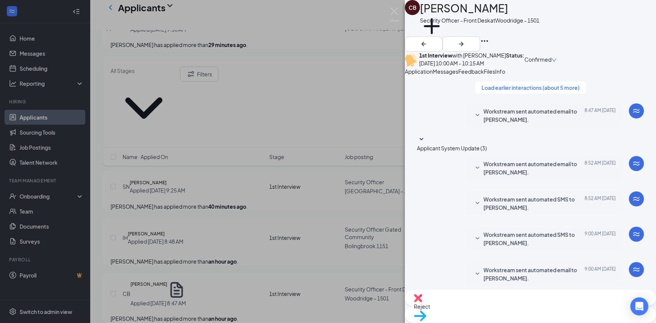
scroll to position [226, 0]
paste textarea "Join Zoom Meeting [URL][DOMAIN_NAME][SECURITY_DATA] Meeting ID: 812 8738 0647 P…"
type textarea "Join Zoom Meeting [URL][DOMAIN_NAME][SECURITY_DATA] Meeting ID: 812 8738 0647 P…"
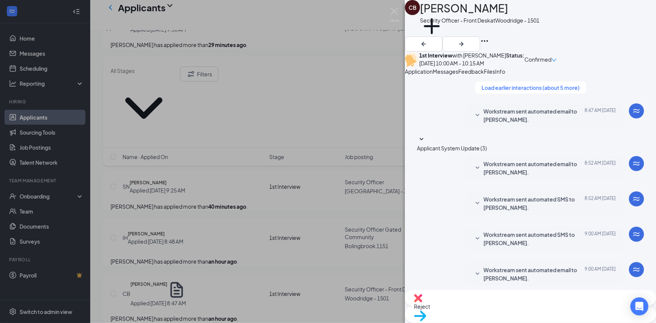
checkbox input "true"
paste textarea "Join Zoom Meeting [URL][DOMAIN_NAME][SECURITY_DATA] Meeting ID: 812 8738 0647 P…"
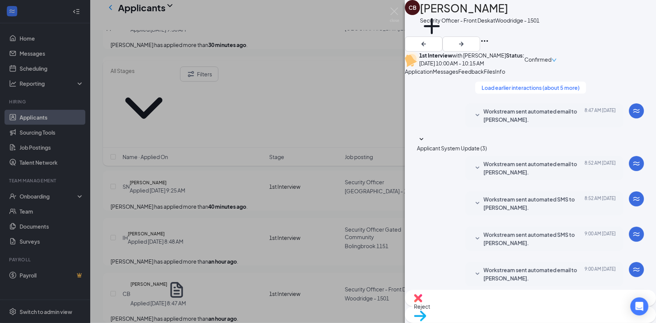
type textarea "Join Zoom Meeting [URL][DOMAIN_NAME][SECURITY_DATA] Meeting ID: 812 8738 0647 P…"
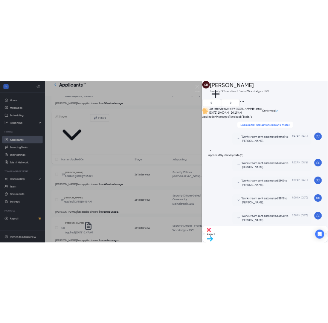
scroll to position [583, 0]
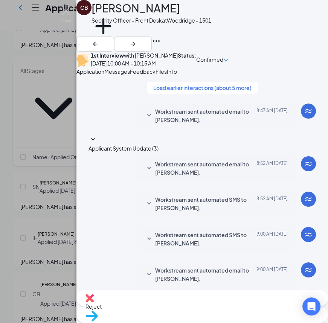
click at [167, 75] on span "Files" at bounding box center [160, 71] width 11 height 7
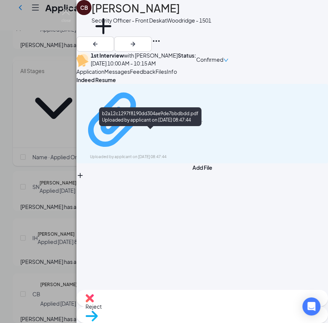
click at [198, 154] on div "Uploaded by applicant on [DATE] 08:47:44" at bounding box center [146, 157] width 113 height 6
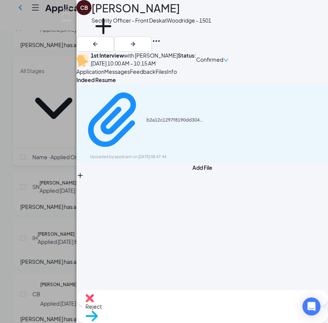
click at [155, 75] on span "Feedback" at bounding box center [143, 71] width 26 height 7
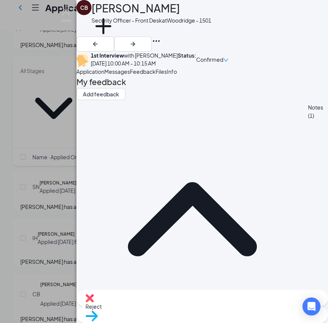
drag, startPoint x: 245, startPoint y: 227, endPoint x: 260, endPoint y: 230, distance: 15.6
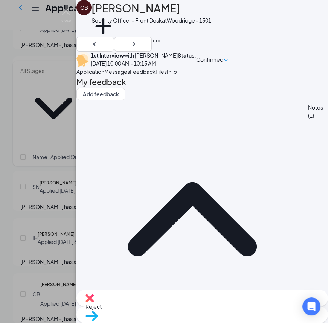
drag, startPoint x: 243, startPoint y: 241, endPoint x: 96, endPoint y: 242, distance: 146.3
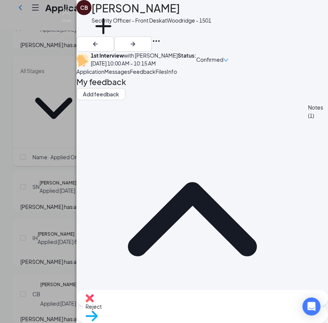
drag, startPoint x: 194, startPoint y: 248, endPoint x: 237, endPoint y: 246, distance: 43.3
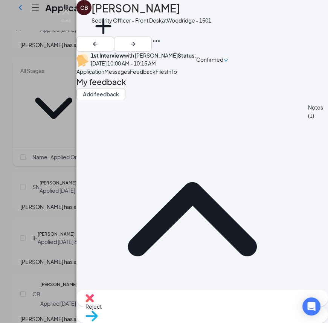
drag, startPoint x: 203, startPoint y: 255, endPoint x: 216, endPoint y: 252, distance: 13.8
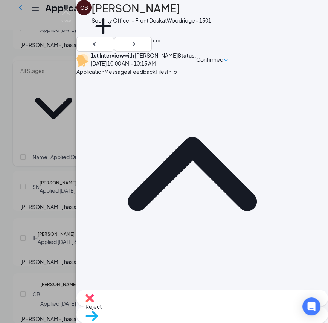
scroll to position [47, 0]
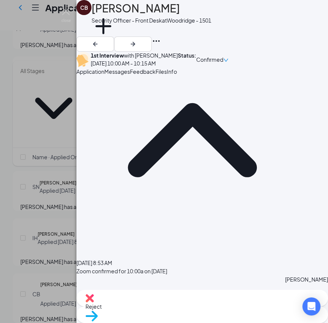
scroll to position [87, 0]
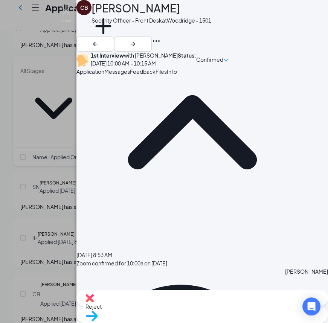
drag, startPoint x: 125, startPoint y: 246, endPoint x: 99, endPoint y: 272, distance: 36.7
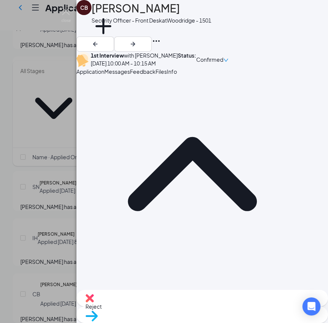
scroll to position [103, 0]
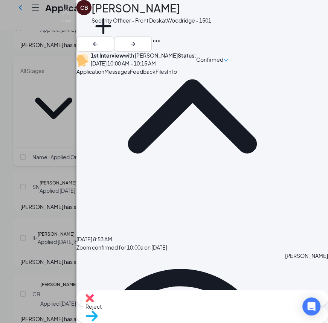
drag, startPoint x: 232, startPoint y: 208, endPoint x: 223, endPoint y: 222, distance: 16.5
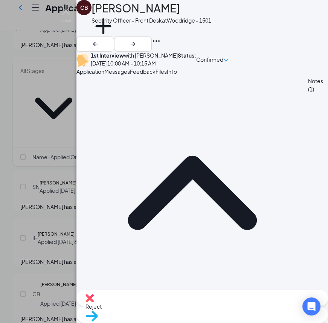
scroll to position [102, 0]
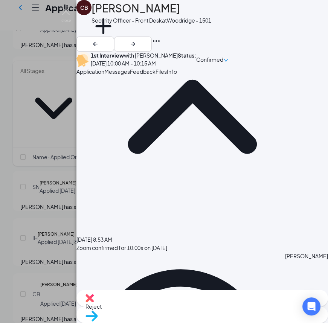
scroll to position [103, 0]
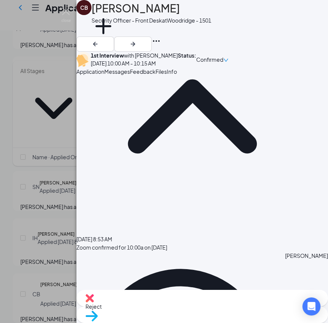
drag, startPoint x: 159, startPoint y: 170, endPoint x: 137, endPoint y: 175, distance: 22.7
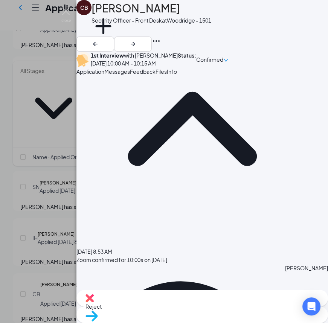
scroll to position [102, 0]
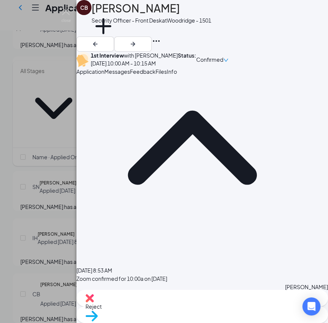
scroll to position [82, 0]
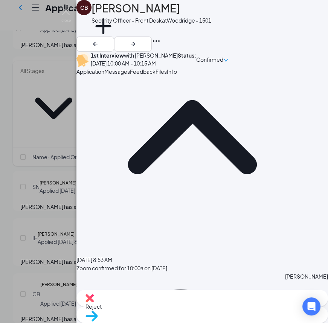
drag, startPoint x: 221, startPoint y: 161, endPoint x: 80, endPoint y: 141, distance: 142.5
click at [80, 141] on div "My feedback Add feedback Notes (1) [DATE] 8:53 AM Zoom confirmed for 10:00a on …" at bounding box center [201, 183] width 251 height 214
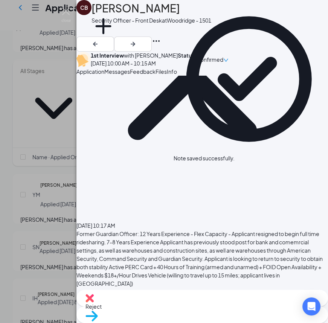
scroll to position [134, 0]
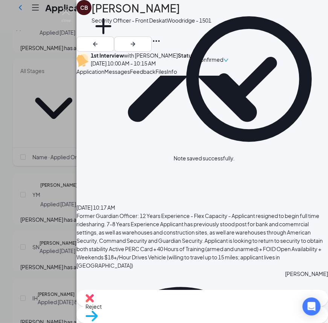
click at [230, 321] on span "Move to stage" at bounding box center [201, 325] width 233 height 8
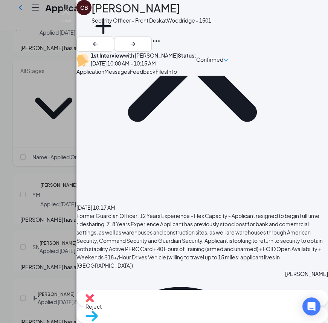
scroll to position [1024, 0]
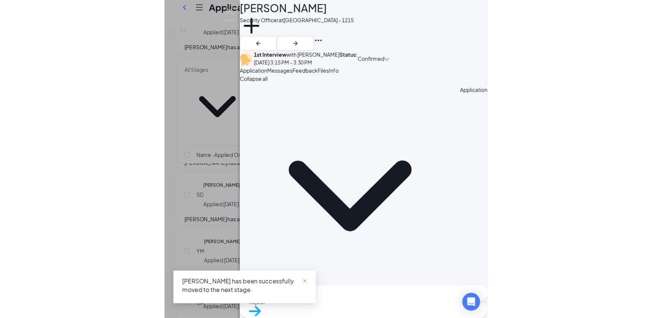
scroll to position [198, 0]
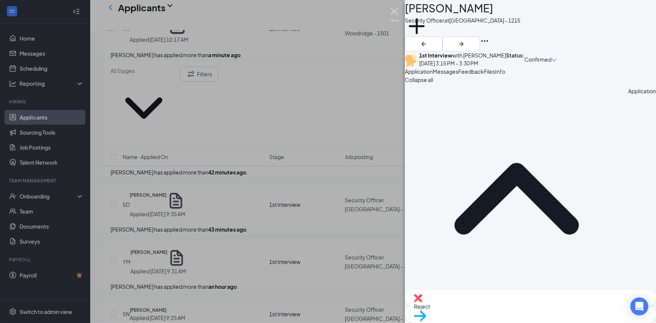
click at [327, 10] on img at bounding box center [394, 15] width 9 height 15
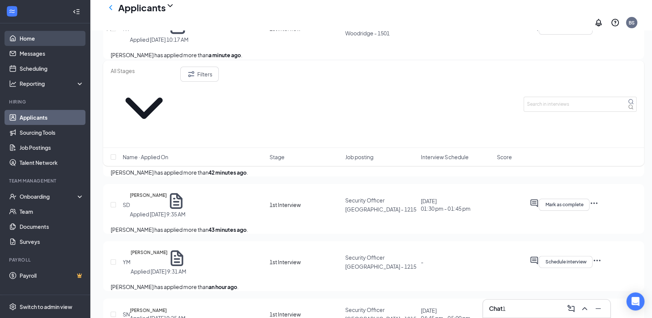
click at [32, 35] on link "Home" at bounding box center [52, 38] width 64 height 15
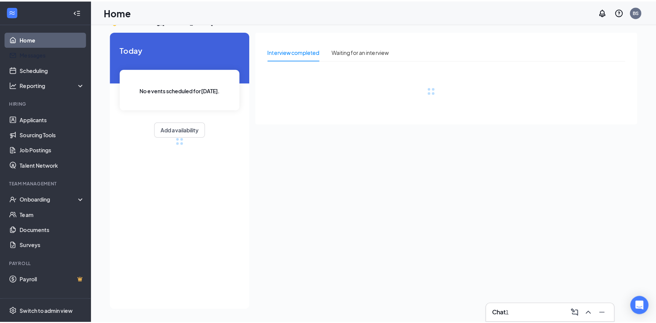
scroll to position [15, 0]
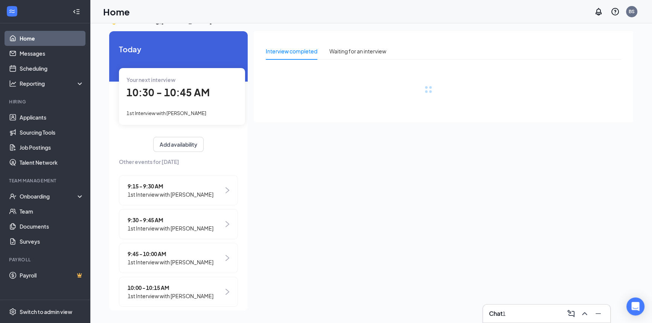
click at [327, 308] on div "Chat 1" at bounding box center [546, 314] width 115 height 12
click at [181, 290] on span "10:00 - 10:15 AM" at bounding box center [171, 288] width 86 height 8
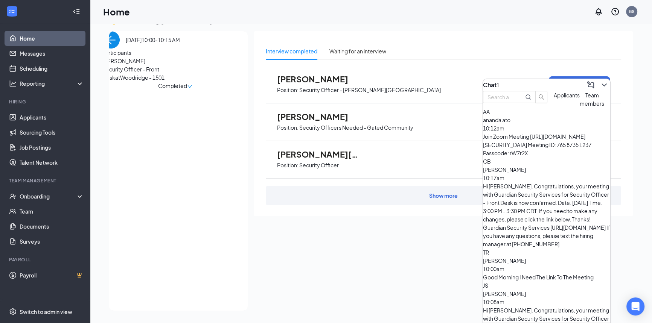
click at [134, 65] on span "[PERSON_NAME]" at bounding box center [141, 61] width 79 height 8
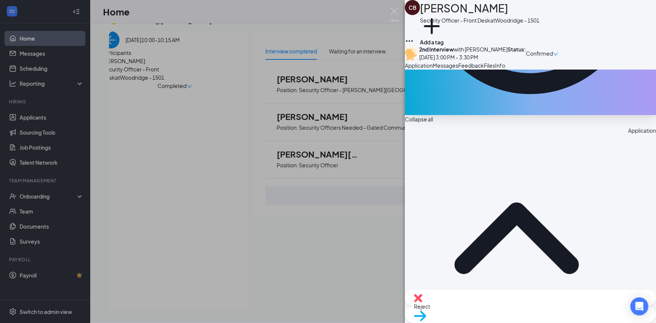
scroll to position [241, 0]
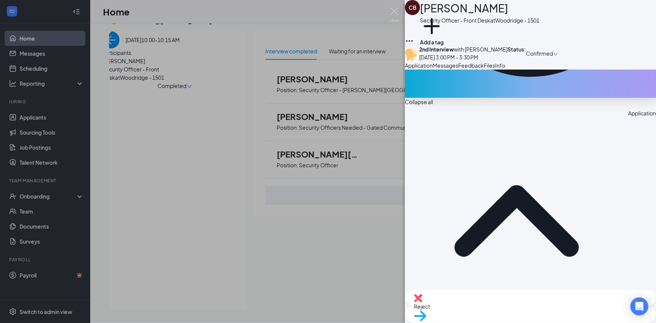
click at [327, 69] on span "Files" at bounding box center [489, 65] width 11 height 7
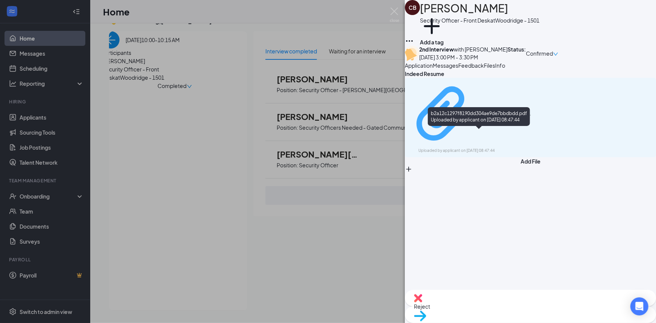
click at [327, 117] on div "b2a12c1297f8190dd304ae9de7bbdbdd.pdf" at bounding box center [503, 114] width 56 height 6
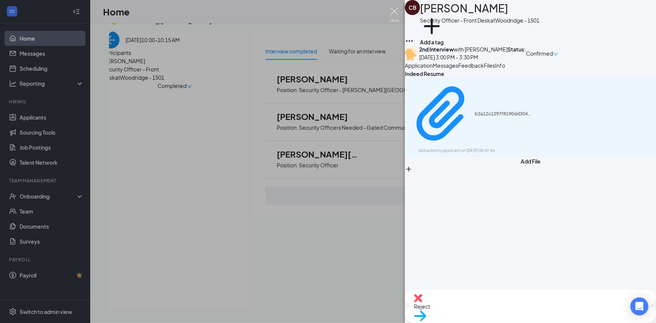
click at [327, 14] on img at bounding box center [394, 15] width 9 height 15
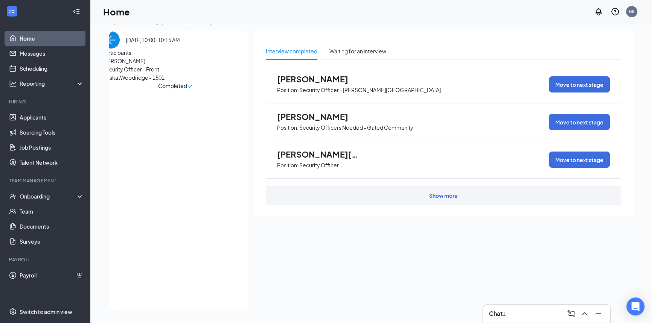
click at [116, 47] on img "back-button" at bounding box center [110, 39] width 17 height 17
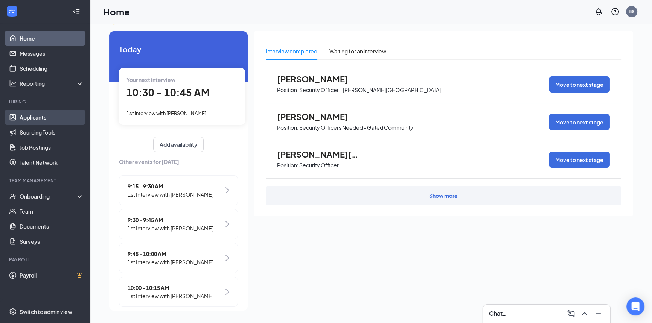
click at [43, 115] on link "Applicants" at bounding box center [52, 117] width 64 height 15
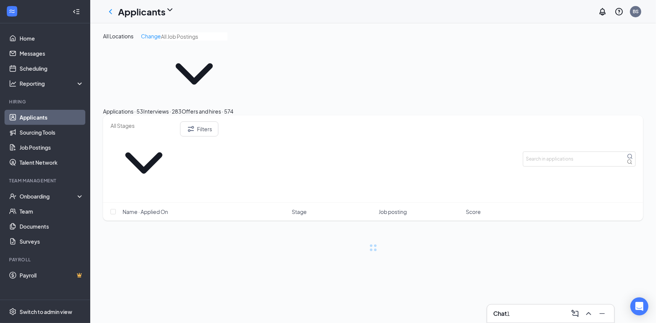
click at [182, 107] on div "Interviews · 283" at bounding box center [162, 111] width 38 height 8
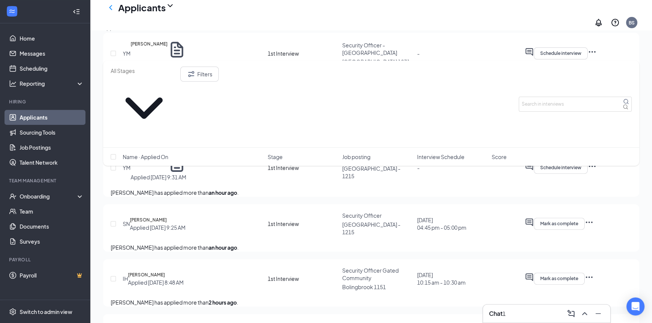
scroll to position [308, 0]
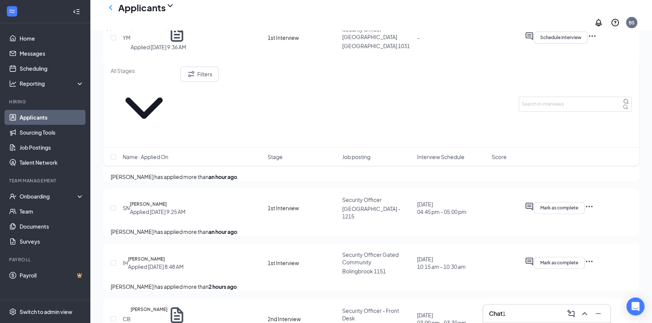
click at [327, 319] on div "Chat 1" at bounding box center [546, 314] width 115 height 12
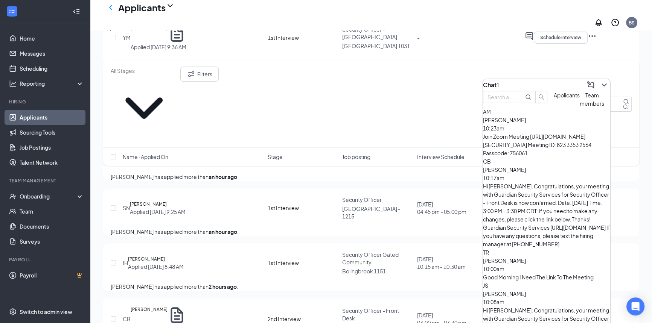
click at [327, 86] on icon "ChevronDown" at bounding box center [603, 85] width 9 height 9
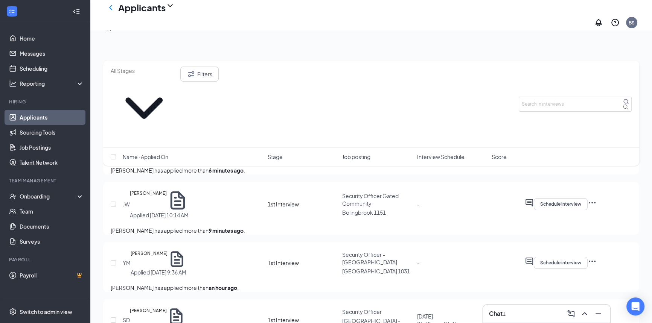
scroll to position [0, 0]
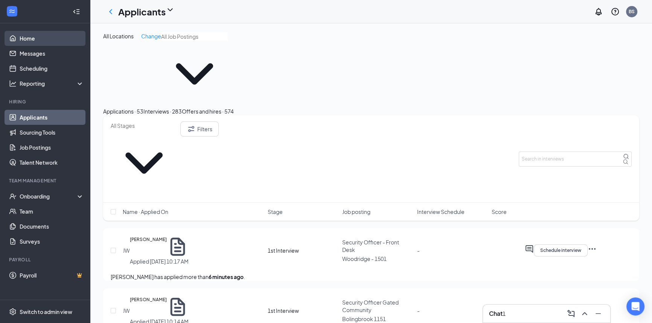
drag, startPoint x: 27, startPoint y: 40, endPoint x: 32, endPoint y: 44, distance: 6.2
click at [27, 40] on link "Home" at bounding box center [52, 38] width 64 height 15
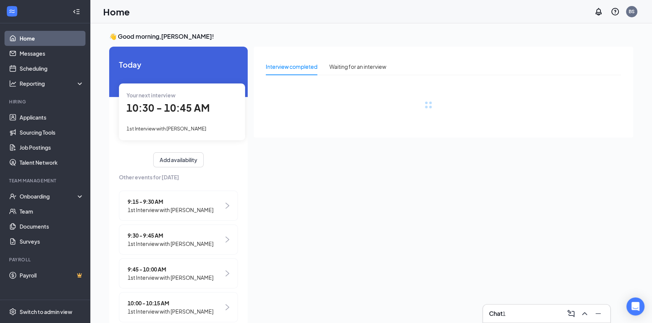
click at [327, 314] on div "1" at bounding box center [503, 314] width 3 height 8
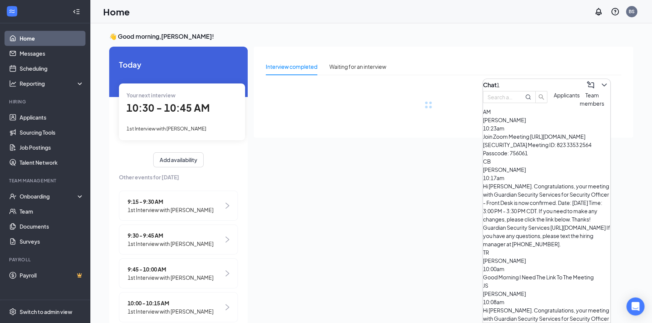
click at [327, 273] on div "Good Morning I Need The Link To The Meeting" at bounding box center [546, 277] width 127 height 8
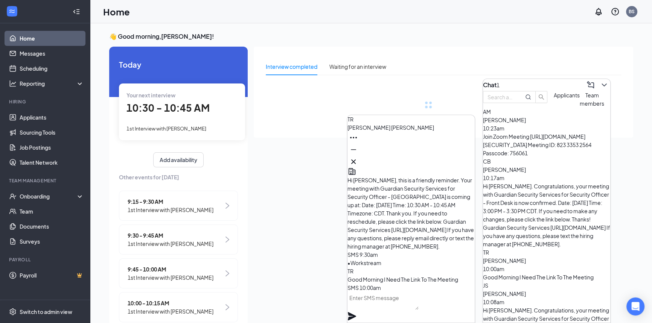
click at [327, 310] on textarea at bounding box center [382, 301] width 71 height 18
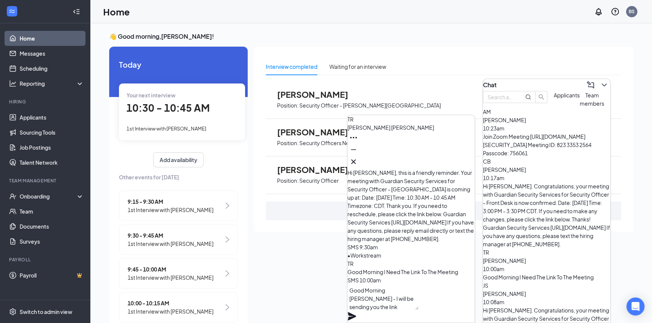
type textarea "Good Morning [PERSON_NAME] - I will be sending you the link momentarily."
click at [327, 312] on icon "Plane" at bounding box center [351, 316] width 9 height 9
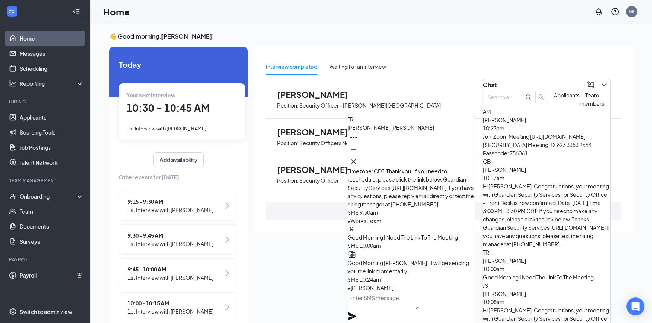
click at [327, 159] on icon "Cross" at bounding box center [353, 161] width 5 height 5
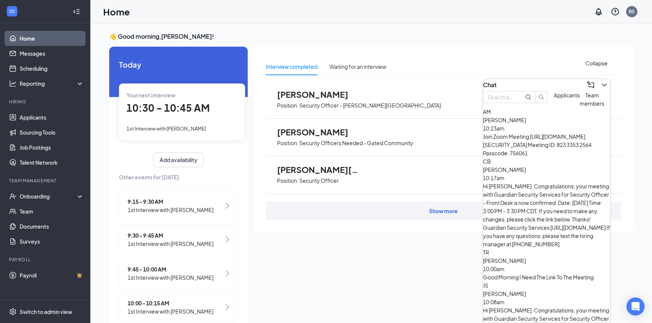
click at [327, 81] on icon "ChevronDown" at bounding box center [603, 85] width 9 height 9
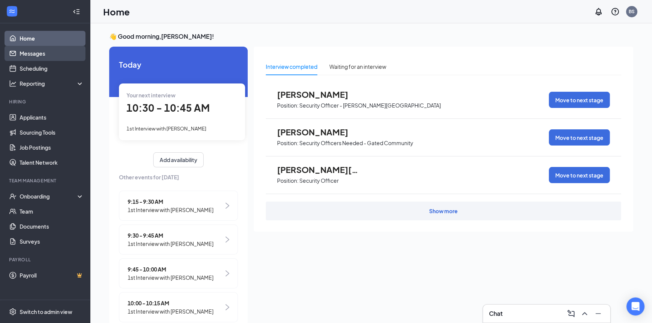
click at [58, 54] on link "Messages" at bounding box center [52, 53] width 64 height 15
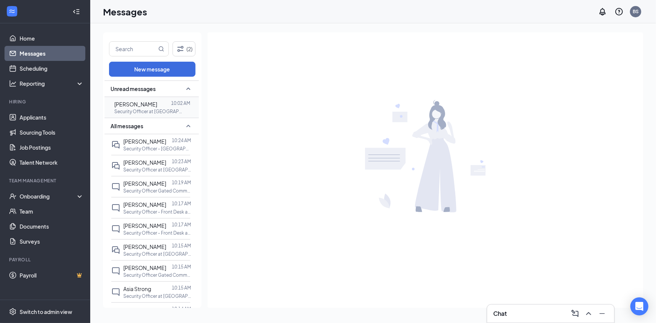
click at [150, 105] on span "[PERSON_NAME]" at bounding box center [135, 104] width 43 height 7
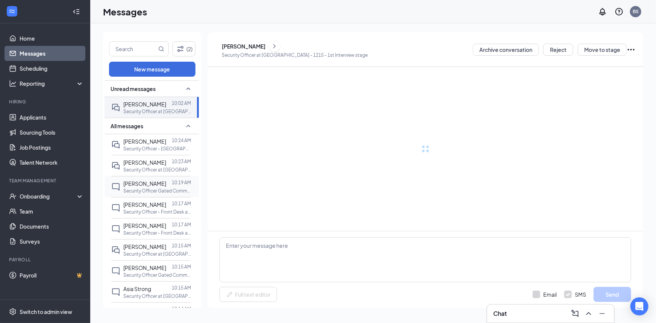
click at [155, 185] on span "[PERSON_NAME]" at bounding box center [144, 183] width 43 height 7
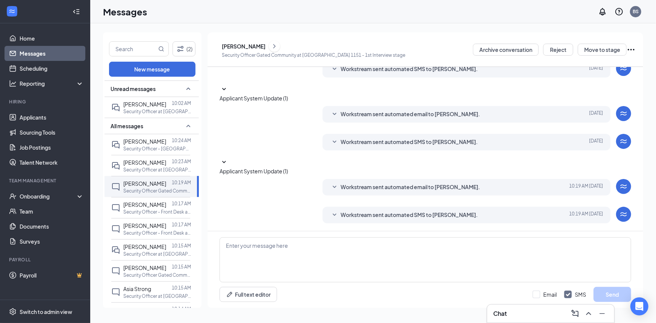
scroll to position [126, 0]
click at [288, 168] on span "Applicant System Update (1)" at bounding box center [254, 171] width 68 height 7
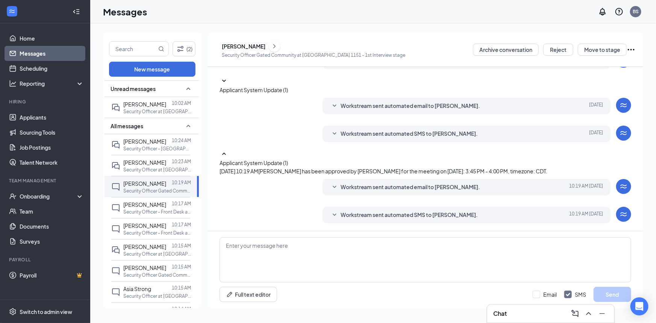
click at [288, 87] on span "Applicant System Update (1)" at bounding box center [254, 90] width 68 height 7
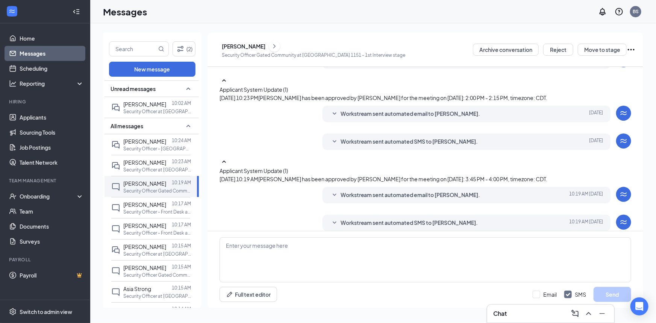
click at [327, 49] on icon "Ellipses" at bounding box center [631, 49] width 9 height 9
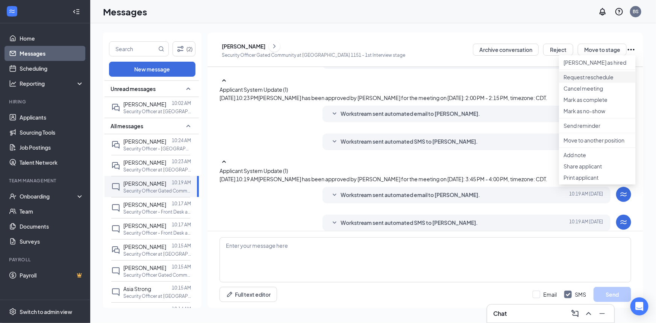
click at [327, 81] on p "Request reschedule" at bounding box center [598, 77] width 68 height 8
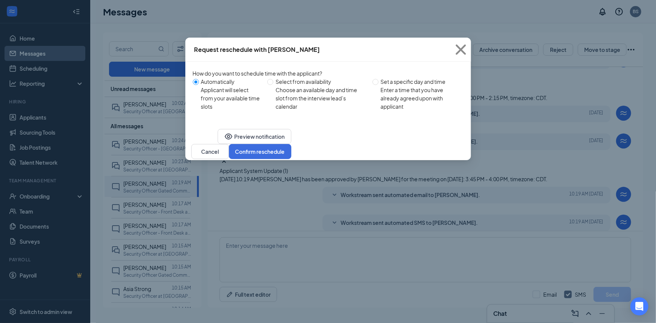
click at [327, 85] on span "Set a specific day and time Enter a time that you have already agreed upon with…" at bounding box center [420, 93] width 82 height 33
click at [327, 85] on input "Set a specific day and time Enter a time that you have already agreed upon with…" at bounding box center [376, 82] width 6 height 6
radio input "true"
radio input "false"
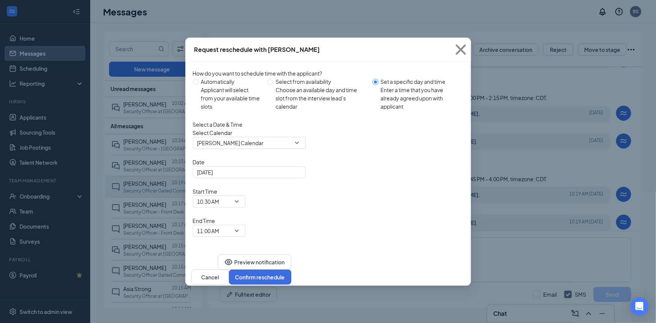
click at [246, 196] on div "Start Time 10:30 AM" at bounding box center [219, 197] width 53 height 20
click at [220, 196] on span "10:30 AM" at bounding box center [208, 201] width 22 height 11
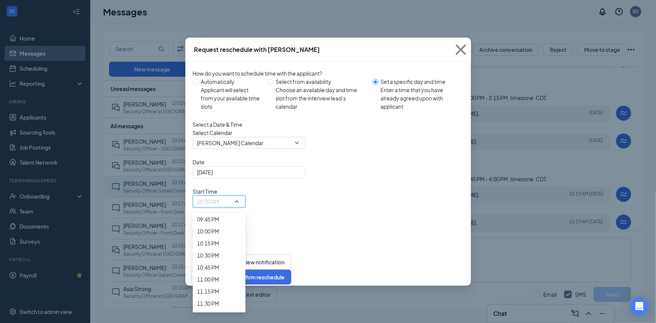
scroll to position [1059, 0]
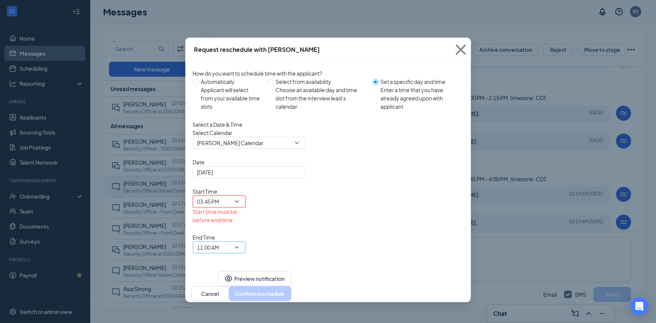
click at [220, 242] on span "11:00 AM" at bounding box center [208, 247] width 22 height 11
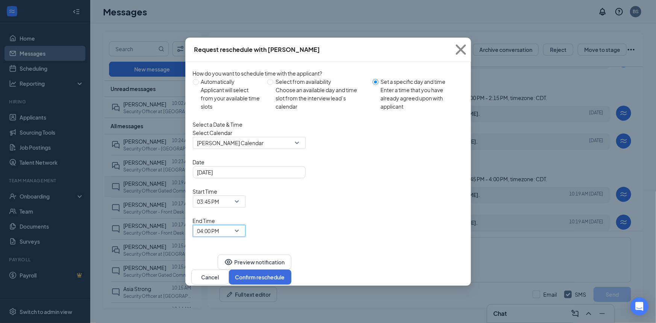
click at [327, 254] on div "Preview notification Cancel Confirm reschedule" at bounding box center [328, 270] width 286 height 32
click at [292, 270] on button "Confirm reschedule" at bounding box center [260, 277] width 62 height 15
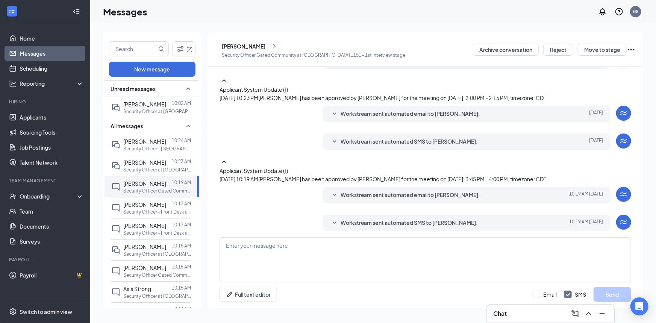
click at [260, 46] on div "[PERSON_NAME]" at bounding box center [244, 47] width 44 height 8
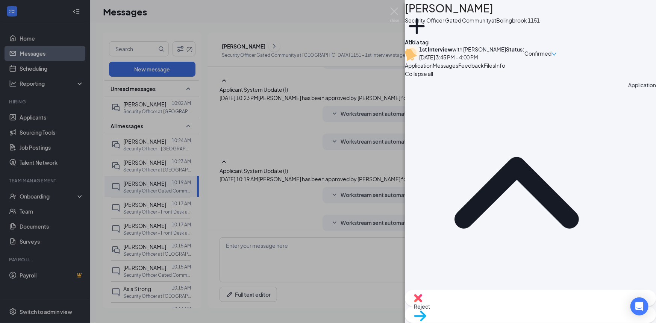
click at [327, 69] on span "Feedback" at bounding box center [472, 65] width 26 height 7
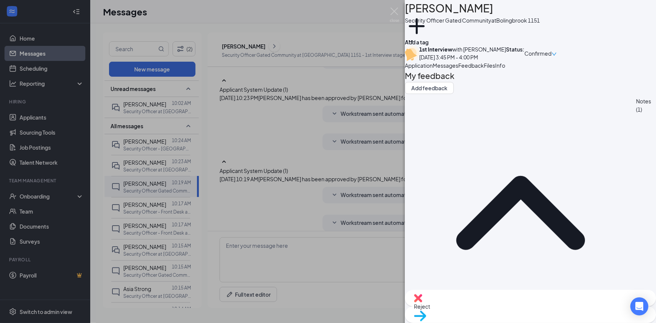
drag, startPoint x: 633, startPoint y: 235, endPoint x: 630, endPoint y: 231, distance: 4.9
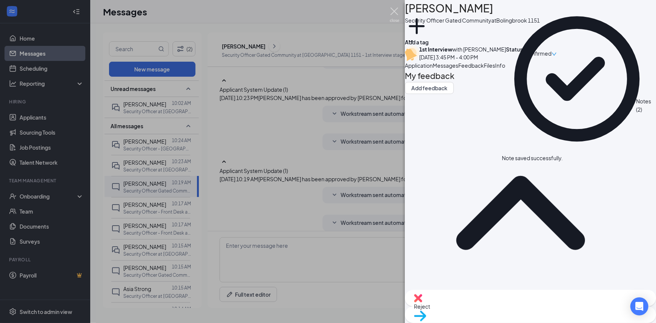
click at [327, 11] on img at bounding box center [394, 15] width 9 height 15
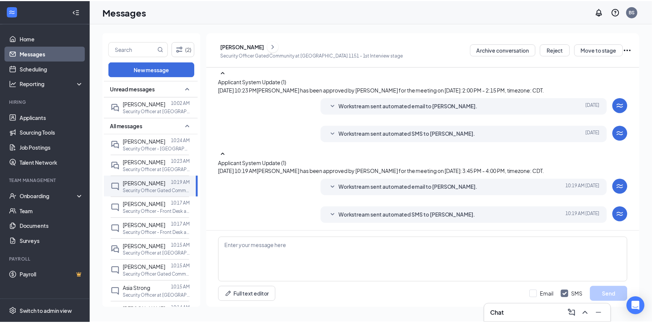
scroll to position [167, 0]
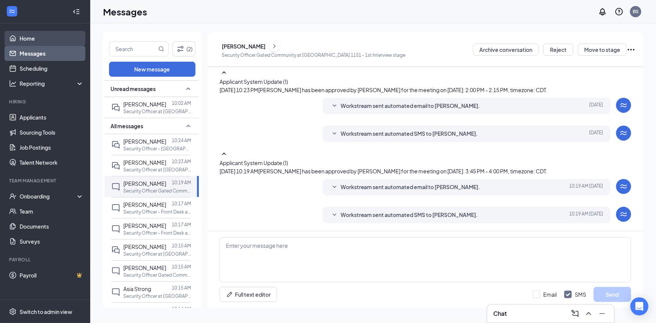
click at [35, 38] on link "Home" at bounding box center [52, 38] width 64 height 15
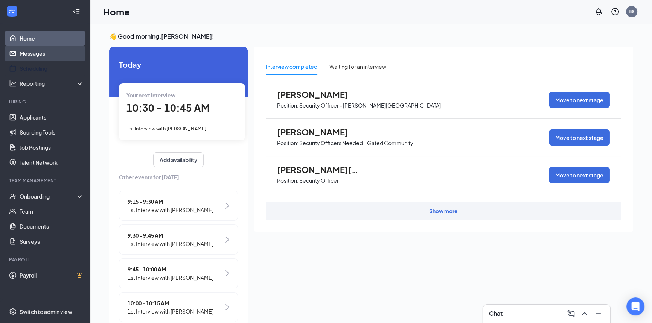
click at [59, 60] on link "Messages" at bounding box center [52, 53] width 64 height 15
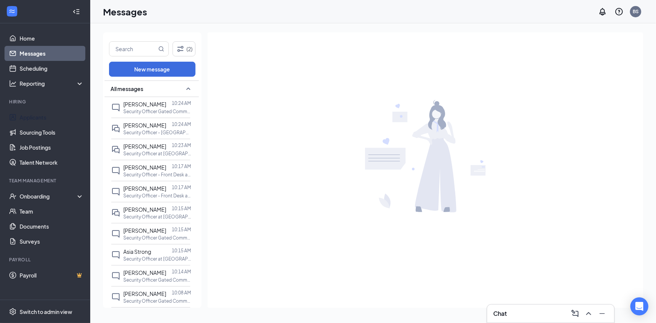
drag, startPoint x: 26, startPoint y: 113, endPoint x: 256, endPoint y: 238, distance: 261.8
click at [26, 113] on link "Applicants" at bounding box center [52, 117] width 64 height 15
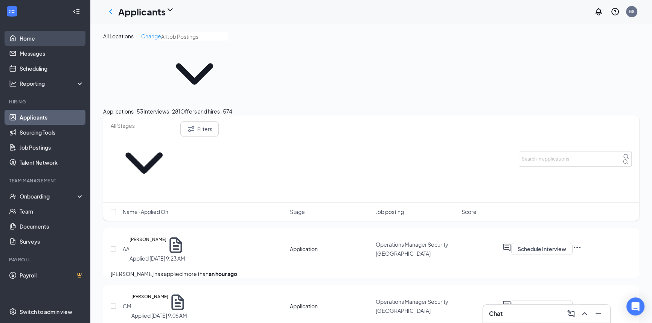
drag, startPoint x: 52, startPoint y: 36, endPoint x: 63, endPoint y: 43, distance: 13.0
click at [52, 36] on link "Home" at bounding box center [52, 38] width 64 height 15
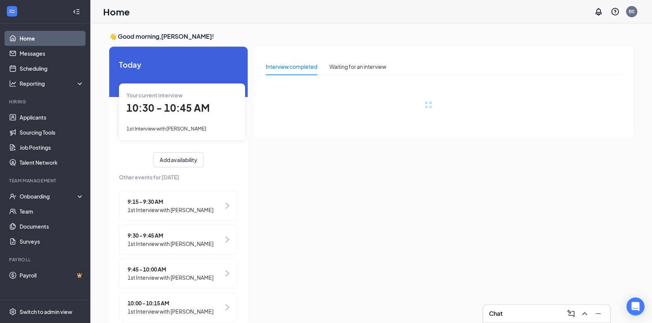
click at [173, 117] on div "Your current interview 10:30 - 10:45 AM 1st Interview with [PERSON_NAME]" at bounding box center [182, 112] width 126 height 56
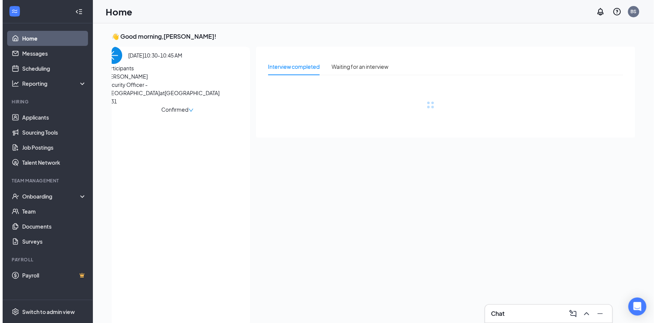
scroll to position [3, 0]
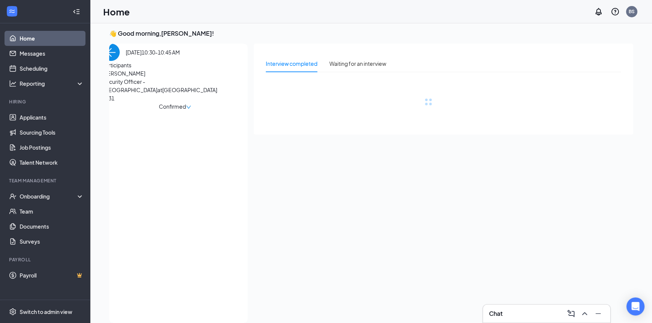
click at [132, 77] on span "[PERSON_NAME]" at bounding box center [141, 73] width 79 height 8
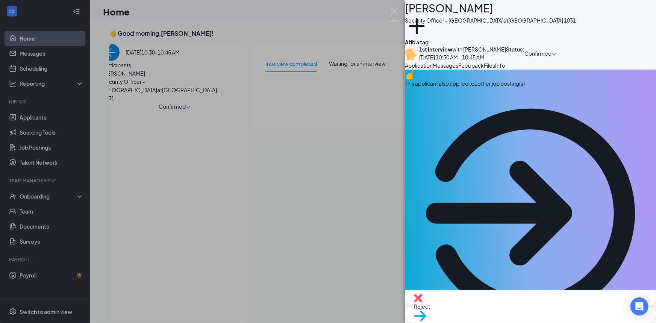
click at [327, 69] on span "Messages" at bounding box center [446, 65] width 26 height 7
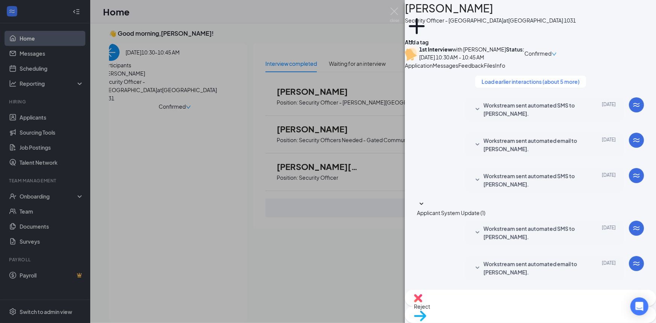
scroll to position [273, 0]
paste textarea "Join Zoom Meeting [URL][DOMAIN_NAME][SECURITY_DATA] Meeting ID: 851 3615 8165 P…"
type textarea "Join Zoom Meeting [URL][DOMAIN_NAME][SECURITY_DATA] Meeting ID: 851 3615 8165 P…"
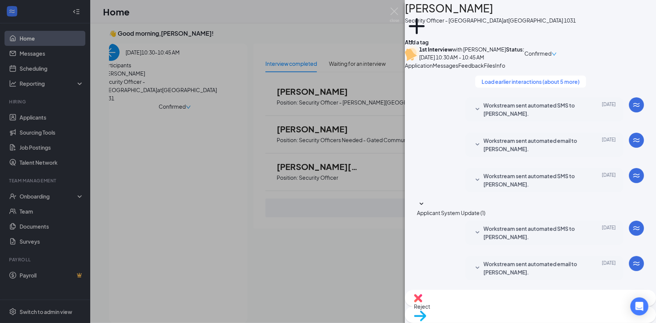
checkbox input "true"
paste textarea "Join Zoom Meeting [URL][DOMAIN_NAME][SECURITY_DATA] Meeting ID: 851 3615 8165 P…"
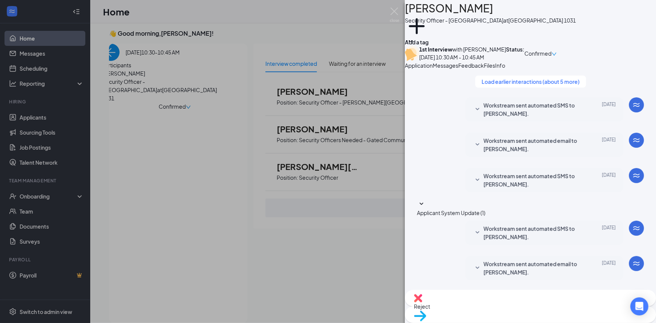
type textarea "Join Zoom Meeting [URL][DOMAIN_NAME][SECURITY_DATA] Meeting ID: 851 3615 8165 P…"
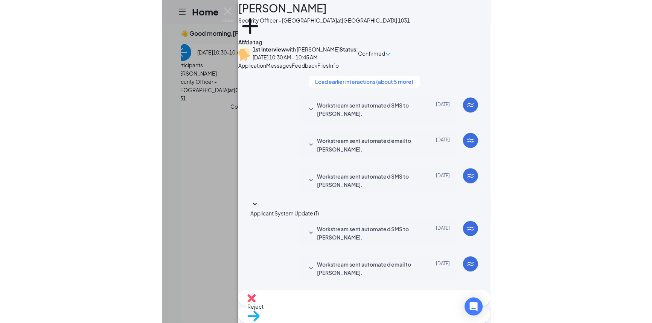
scroll to position [616, 0]
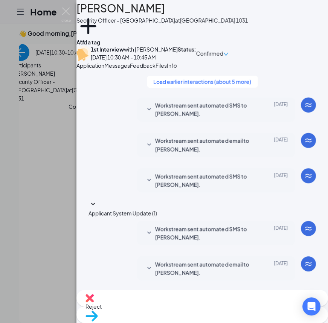
click at [167, 70] on button "Files" at bounding box center [160, 65] width 11 height 8
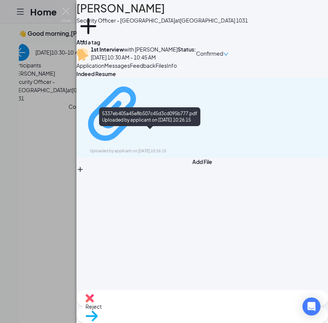
click at [185, 117] on div "5337eb405a45e8b507c45d3cd095b777.pdf" at bounding box center [174, 114] width 56 height 6
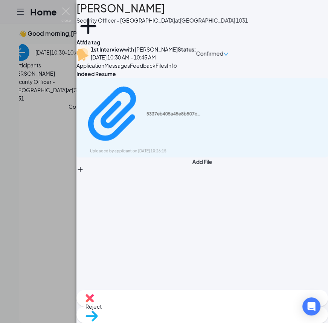
click at [155, 70] on button "Feedback" at bounding box center [143, 65] width 26 height 8
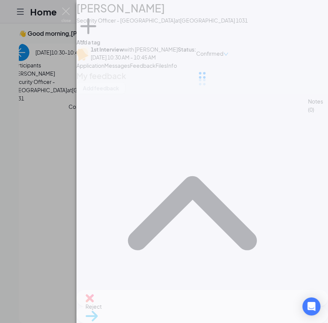
click at [205, 197] on div "TR [PERSON_NAME] Security Officer - [GEOGRAPHIC_DATA] at [GEOGRAPHIC_DATA] 1031…" at bounding box center [201, 161] width 251 height 323
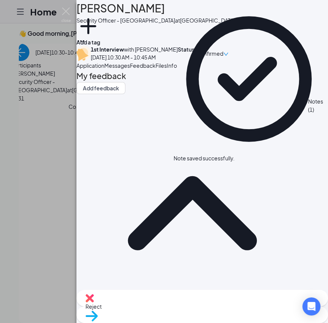
drag, startPoint x: 247, startPoint y: 222, endPoint x: 238, endPoint y: 221, distance: 8.4
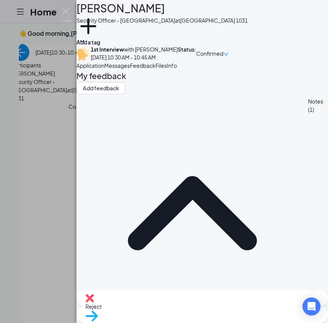
click at [167, 307] on span "Reject" at bounding box center [201, 306] width 233 height 8
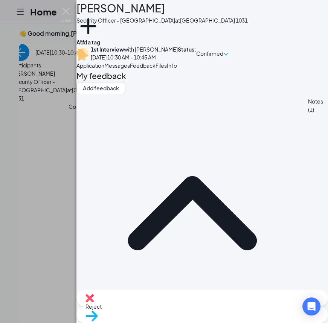
checkbox input "true"
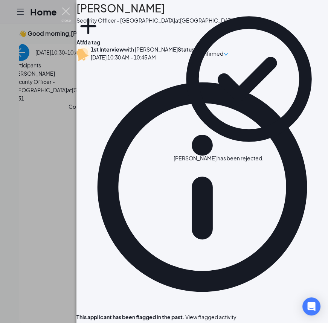
drag, startPoint x: 65, startPoint y: 9, endPoint x: 135, endPoint y: 0, distance: 70.1
click at [65, 9] on img at bounding box center [65, 15] width 9 height 15
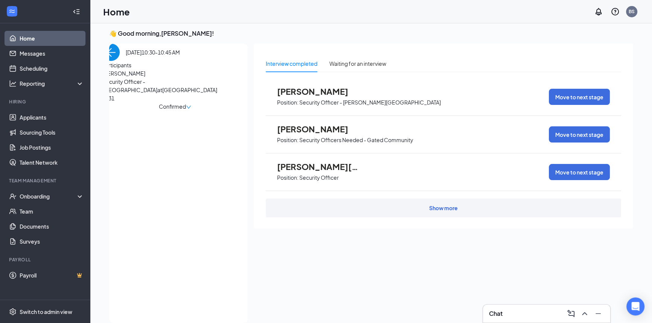
click at [118, 61] on img "back-button" at bounding box center [110, 52] width 17 height 17
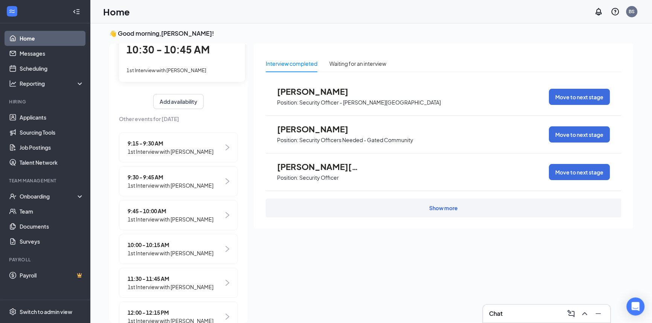
scroll to position [102, 0]
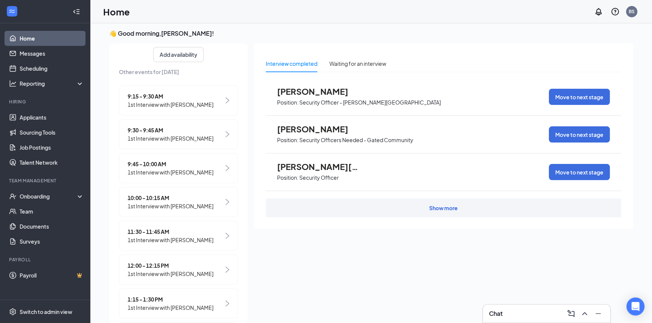
click at [187, 135] on span "1st Interview with [PERSON_NAME]" at bounding box center [171, 138] width 86 height 8
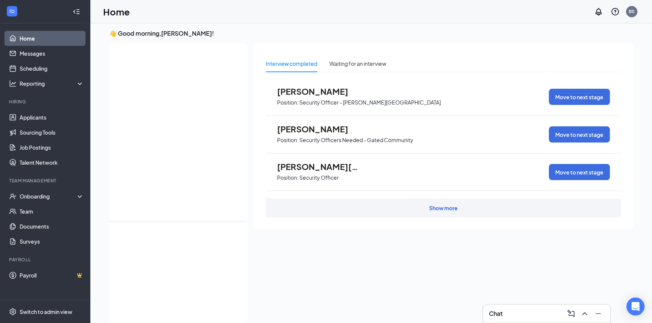
scroll to position [0, 0]
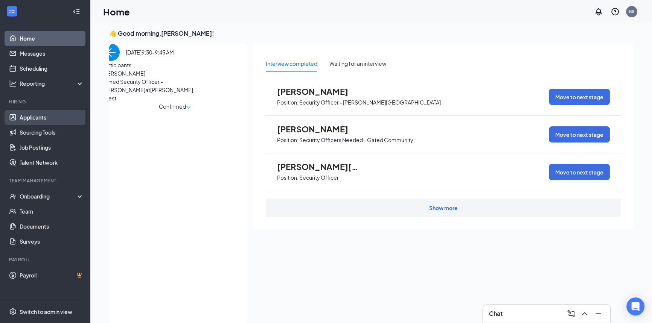
click at [43, 116] on link "Applicants" at bounding box center [52, 117] width 64 height 15
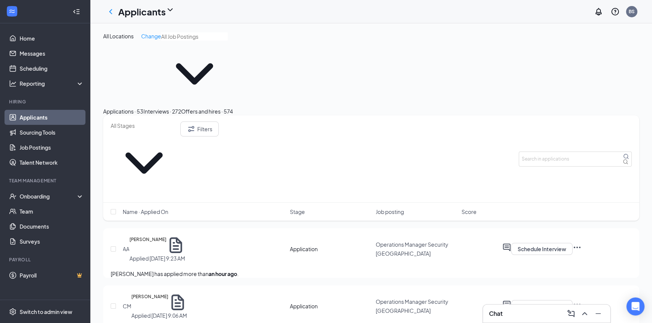
click at [181, 107] on button "Interviews · 272" at bounding box center [162, 111] width 38 height 8
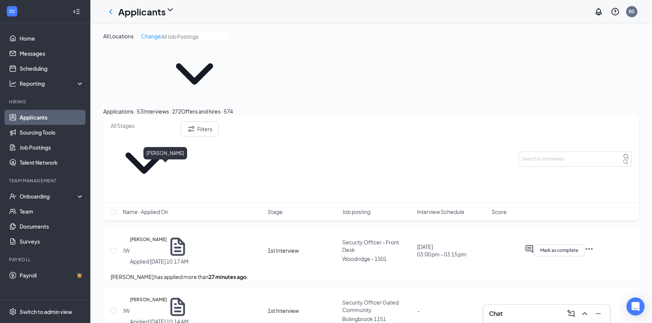
click at [167, 236] on h5 "[PERSON_NAME]" at bounding box center [148, 247] width 37 height 22
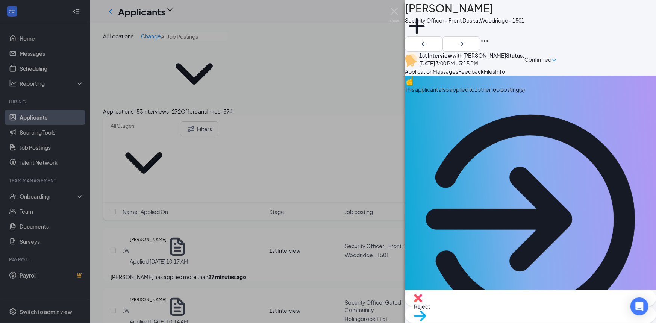
click at [327, 75] on span "Files" at bounding box center [489, 71] width 11 height 7
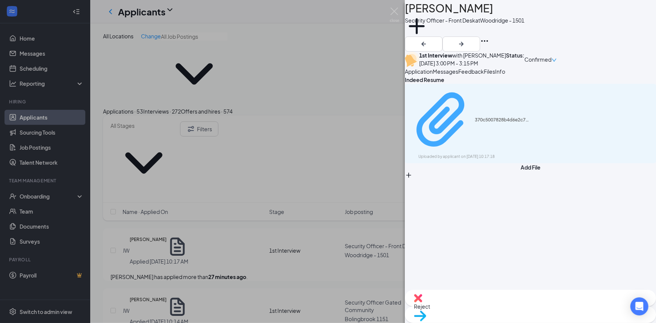
click at [327, 154] on div "Uploaded by applicant on [DATE] 10:17:18" at bounding box center [475, 157] width 113 height 6
click at [327, 8] on img at bounding box center [394, 15] width 9 height 15
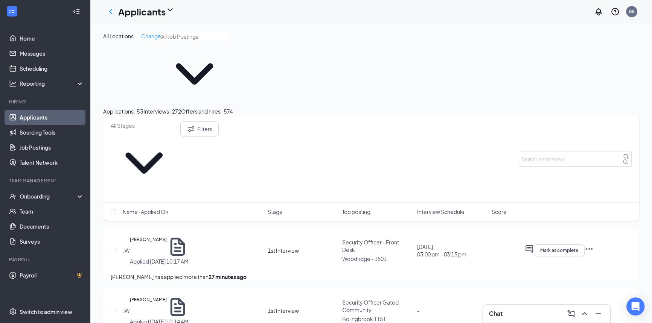
click at [327, 308] on icon "Ellipses" at bounding box center [591, 309] width 7 height 2
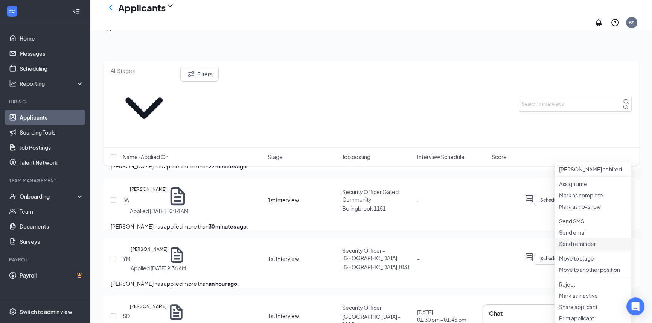
scroll to position [102, 0]
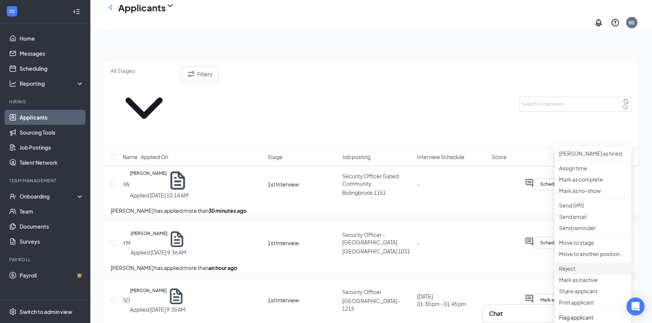
click at [327, 274] on li "Reject" at bounding box center [592, 268] width 77 height 11
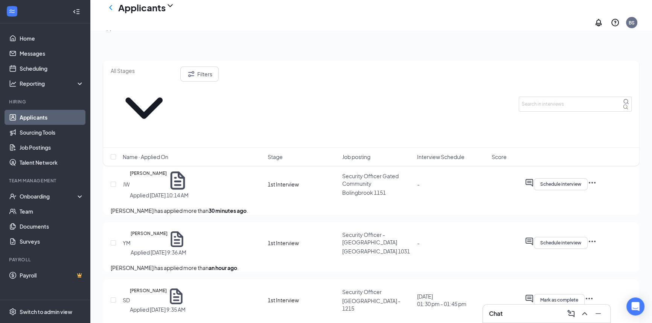
type textarea "Another interview scheduled"
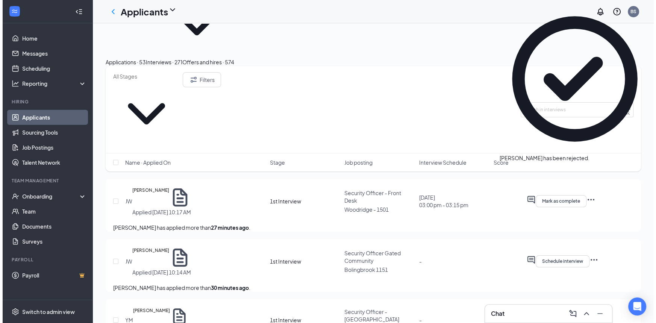
scroll to position [0, 0]
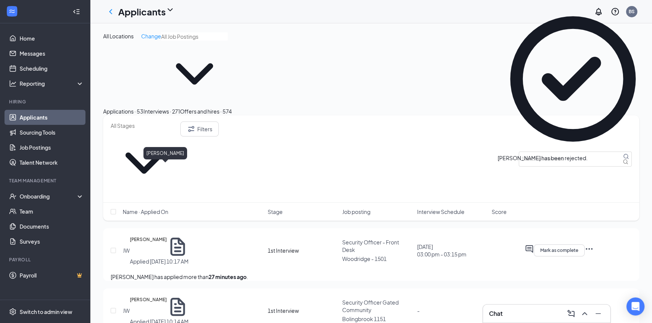
click at [167, 236] on h5 "[PERSON_NAME]" at bounding box center [148, 247] width 37 height 22
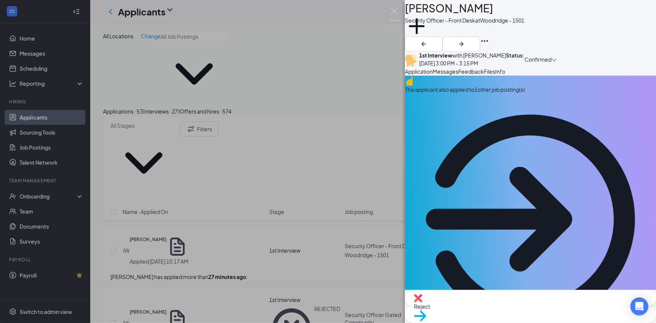
click at [327, 75] on span "Feedback" at bounding box center [472, 71] width 26 height 7
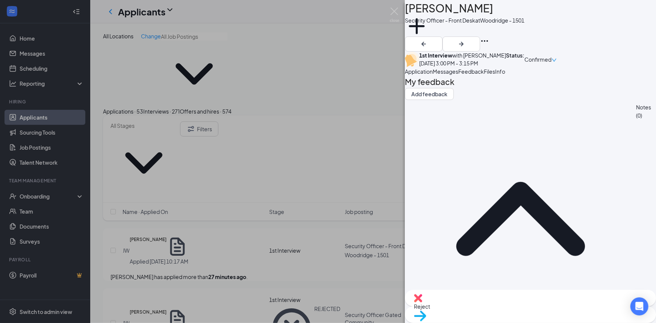
click at [327, 8] on img at bounding box center [394, 15] width 9 height 15
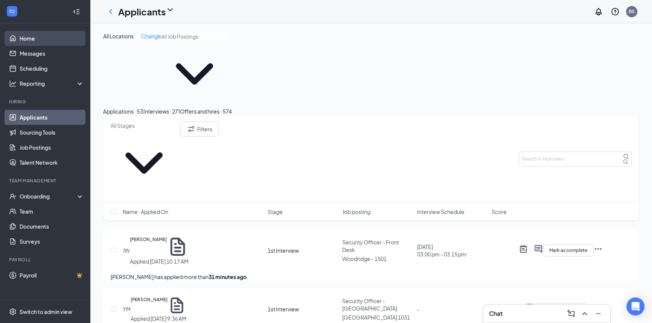
click at [40, 37] on link "Home" at bounding box center [52, 38] width 64 height 15
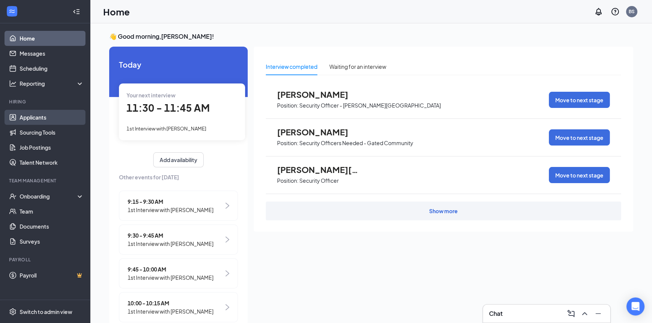
click at [64, 113] on link "Applicants" at bounding box center [52, 117] width 64 height 15
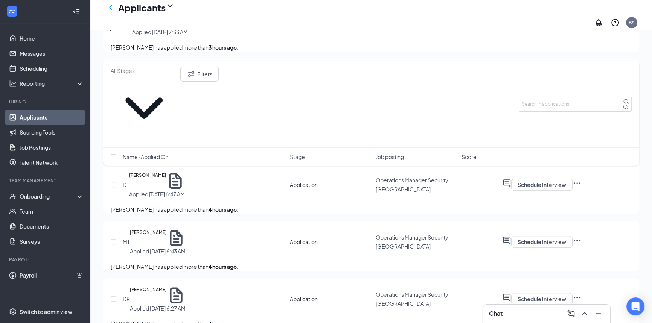
scroll to position [581, 0]
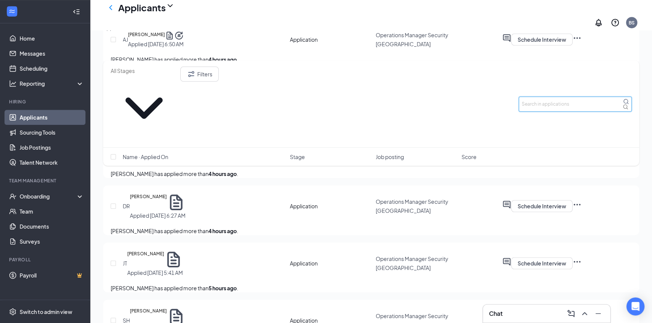
click at [327, 97] on input "text" at bounding box center [574, 104] width 113 height 15
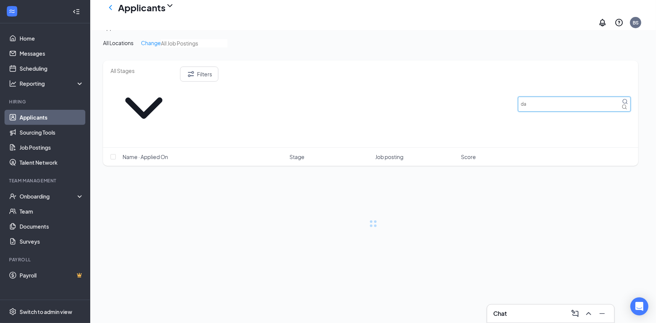
type input "d"
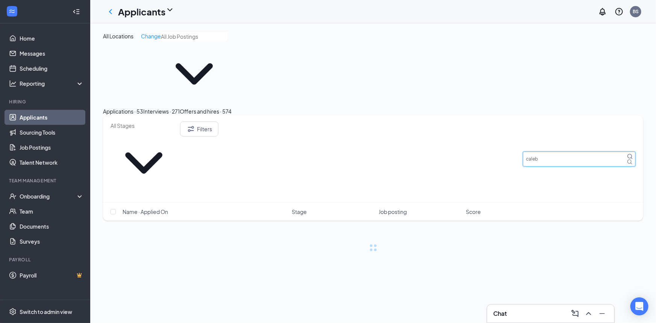
type input "caleb"
click at [180, 107] on button "Interviews · 271" at bounding box center [161, 111] width 36 height 8
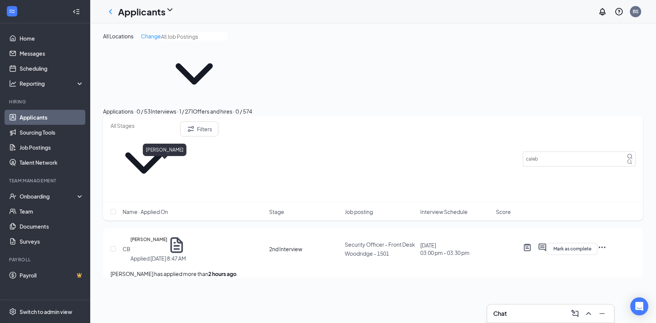
click at [167, 236] on h5 "[PERSON_NAME]" at bounding box center [149, 245] width 37 height 19
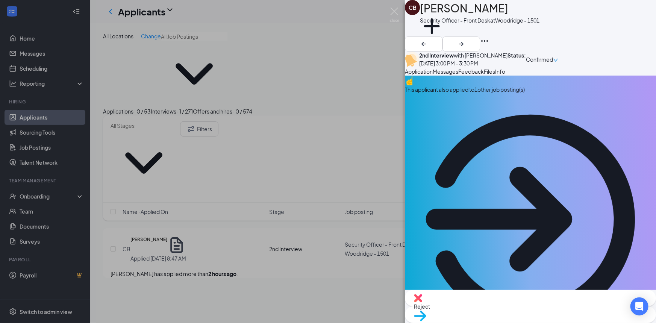
click at [327, 75] on span "Feedback" at bounding box center [472, 71] width 26 height 7
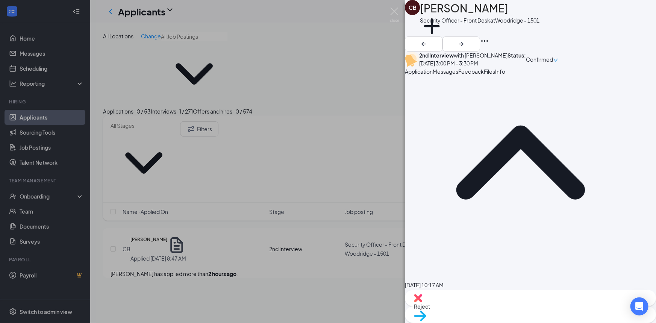
scroll to position [68, 0]
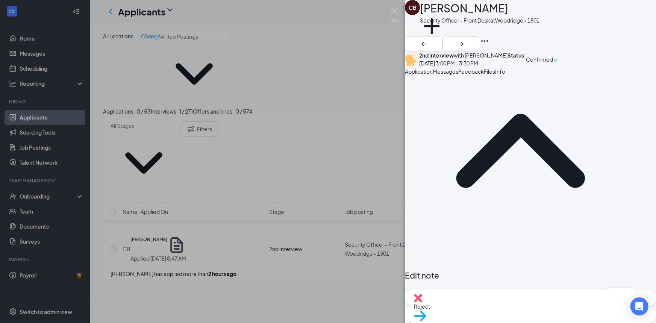
scroll to position [0, 0]
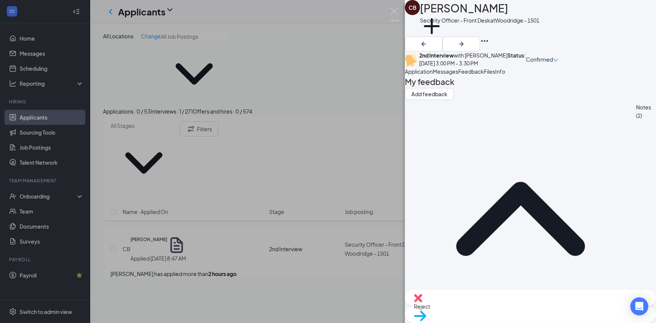
drag, startPoint x: 582, startPoint y: 194, endPoint x: 588, endPoint y: 199, distance: 7.5
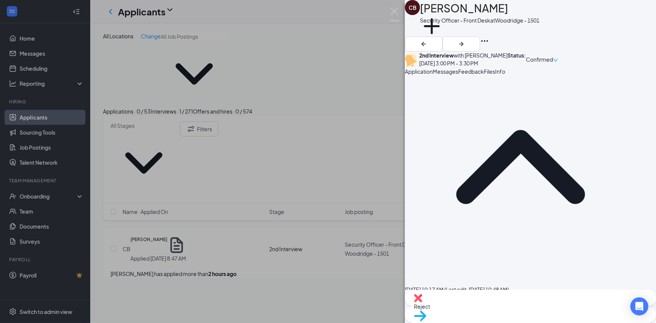
scroll to position [68, 0]
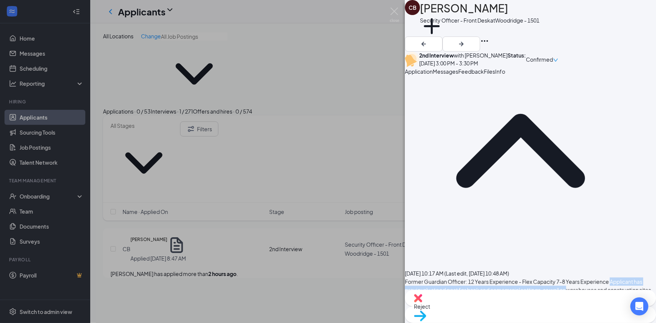
drag, startPoint x: 426, startPoint y: 145, endPoint x: 428, endPoint y: 154, distance: 9.5
click at [327, 278] on div "Former Guardian Officer: 12 Years Experience - Flex Capacity 7-8 Years Experien…" at bounding box center [530, 303] width 251 height 50
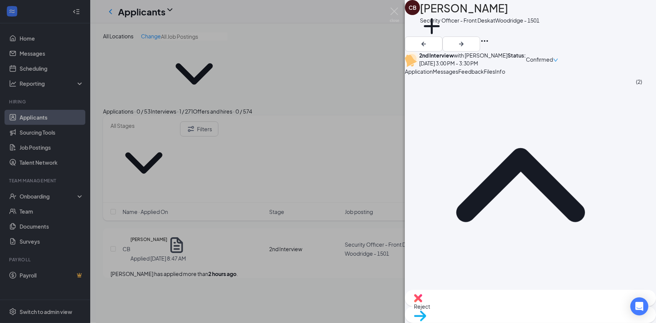
scroll to position [34, 0]
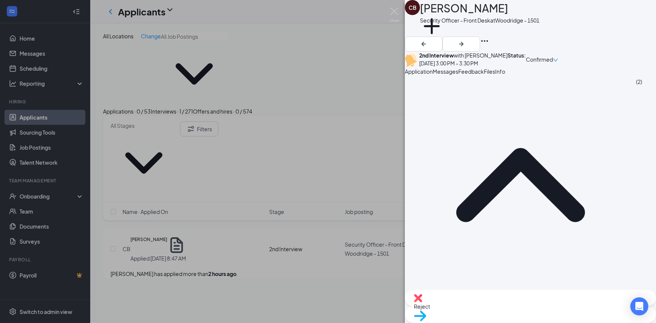
drag, startPoint x: 584, startPoint y: 164, endPoint x: 522, endPoint y: 166, distance: 62.1
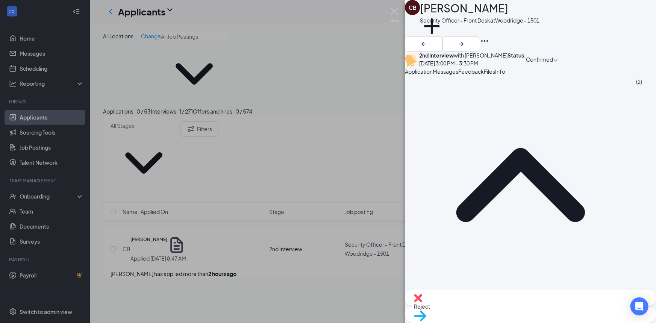
drag, startPoint x: 532, startPoint y: 172, endPoint x: 559, endPoint y: 174, distance: 26.4
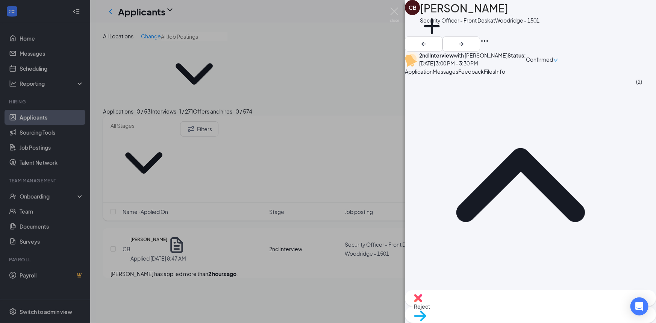
drag, startPoint x: 579, startPoint y: 163, endPoint x: 426, endPoint y: 162, distance: 153.1
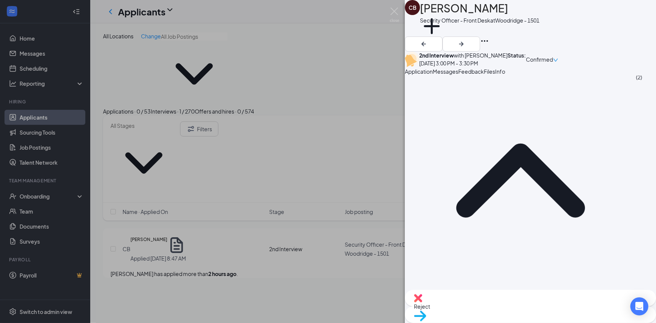
scroll to position [113, 0]
drag, startPoint x: 430, startPoint y: 169, endPoint x: 587, endPoint y: 186, distance: 157.7
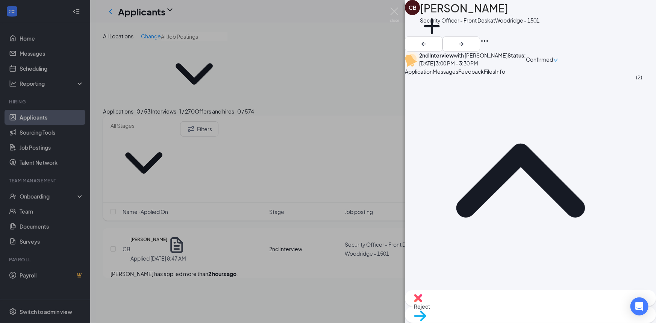
click at [327, 318] on span "Former Guardian Officer: 12 Years Experience - Flex Capacity" at bounding box center [487, 321] width 151 height 7
click at [327, 319] on span "Former Guardian Officer: 1 1/2 Years Experience - Flex Capacity" at bounding box center [490, 322] width 157 height 7
